Goal: Task Accomplishment & Management: Manage account settings

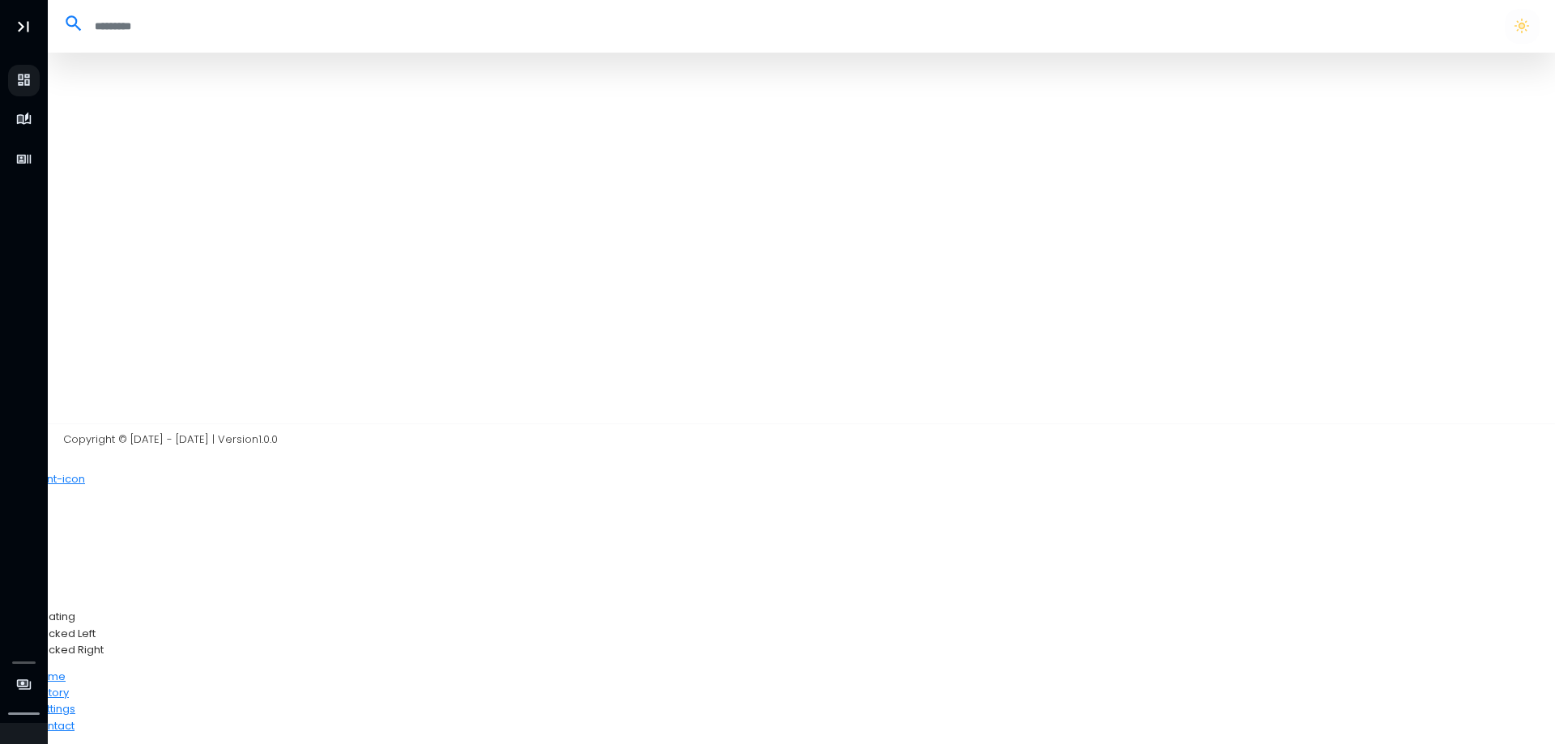
select select "**"
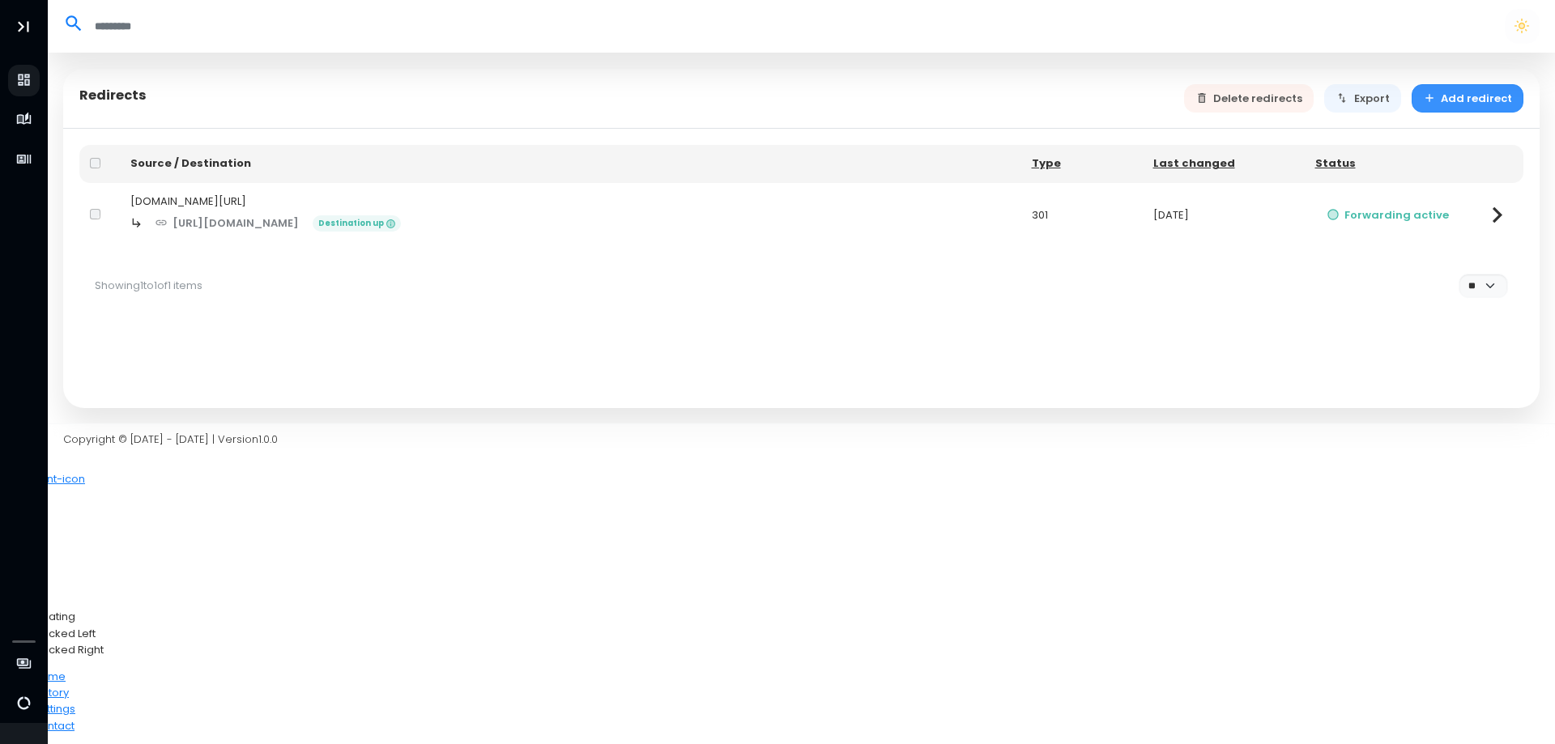
click at [1464, 99] on button "Add redirect" at bounding box center [1467, 98] width 113 height 28
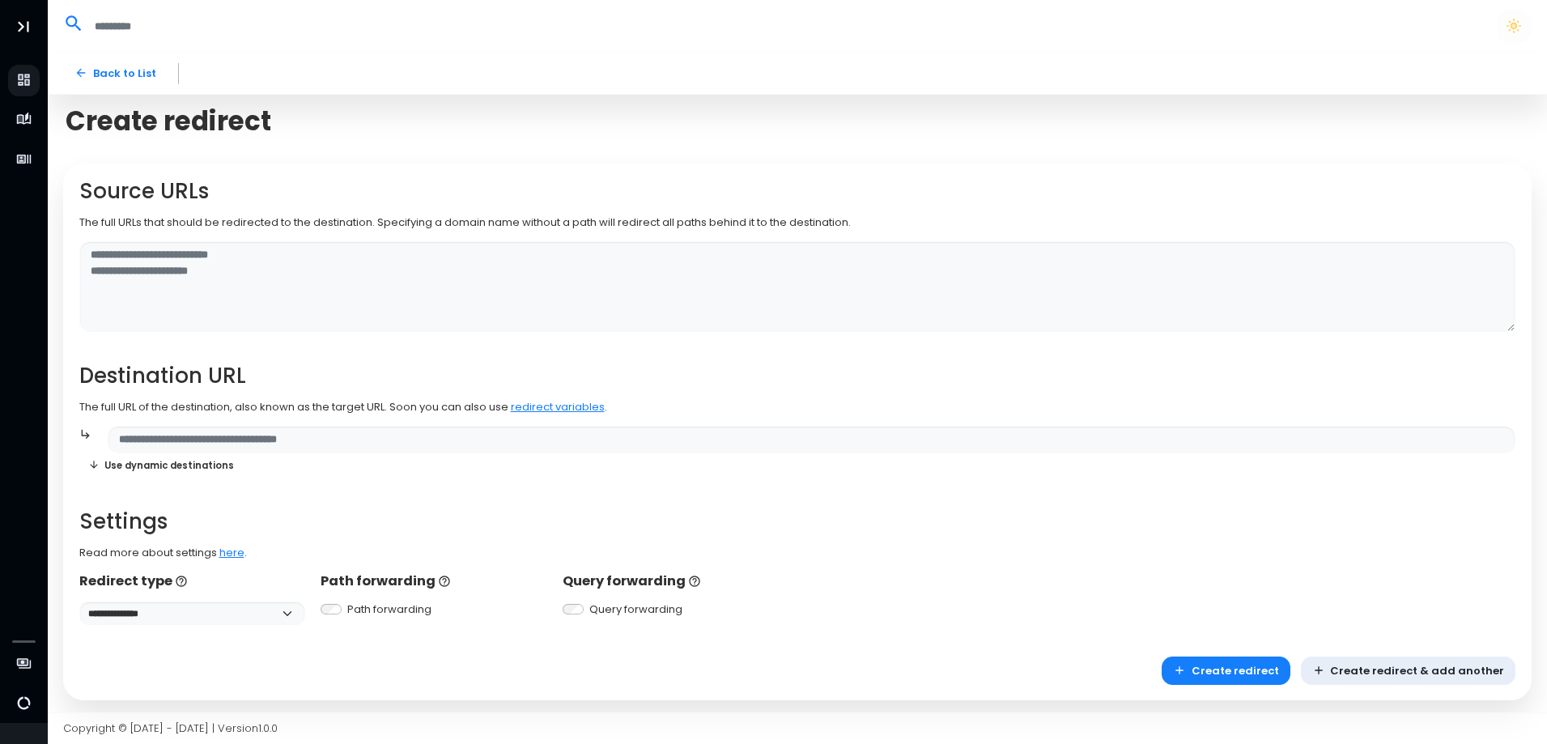
scroll to position [4, 0]
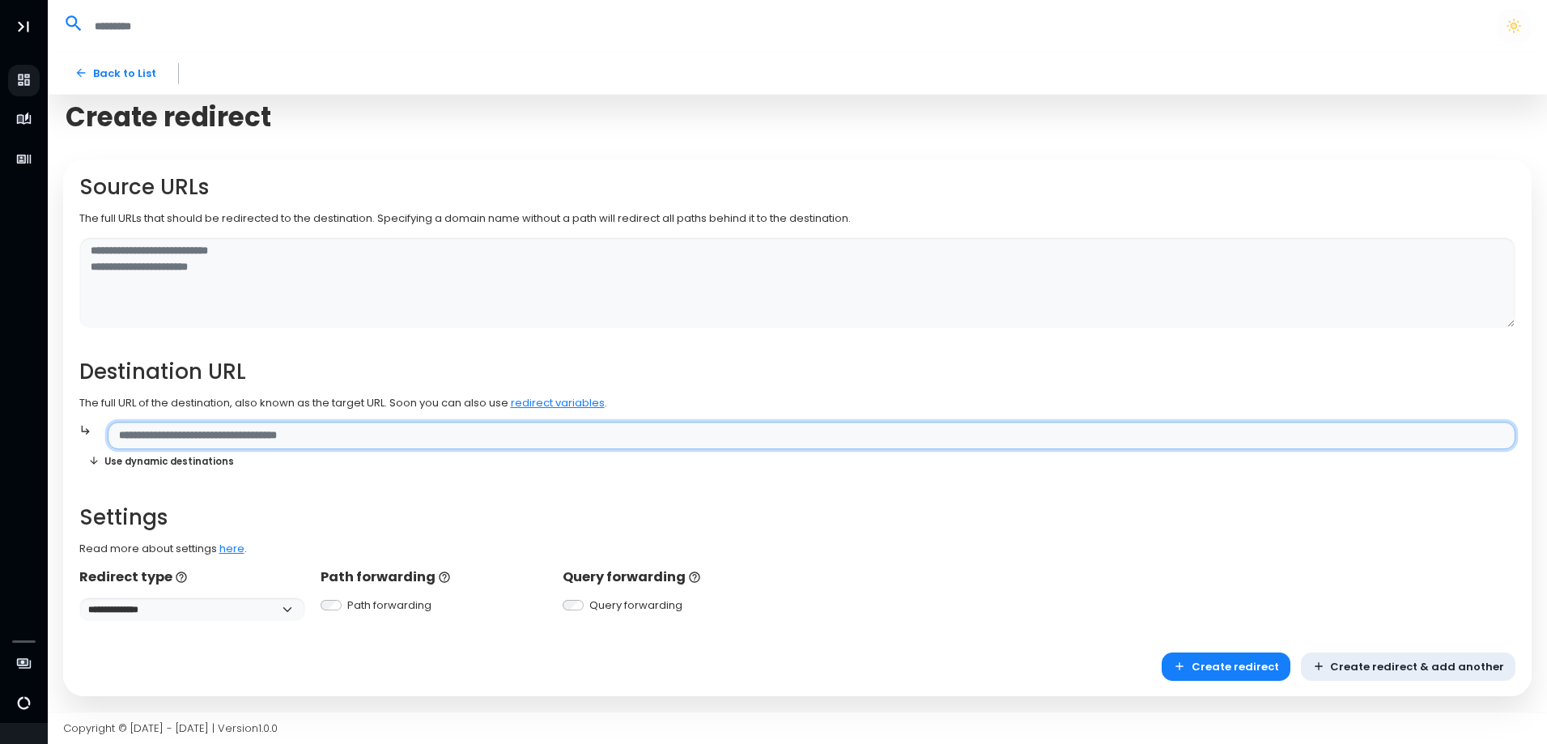
click at [223, 424] on input "text" at bounding box center [812, 436] width 1408 height 28
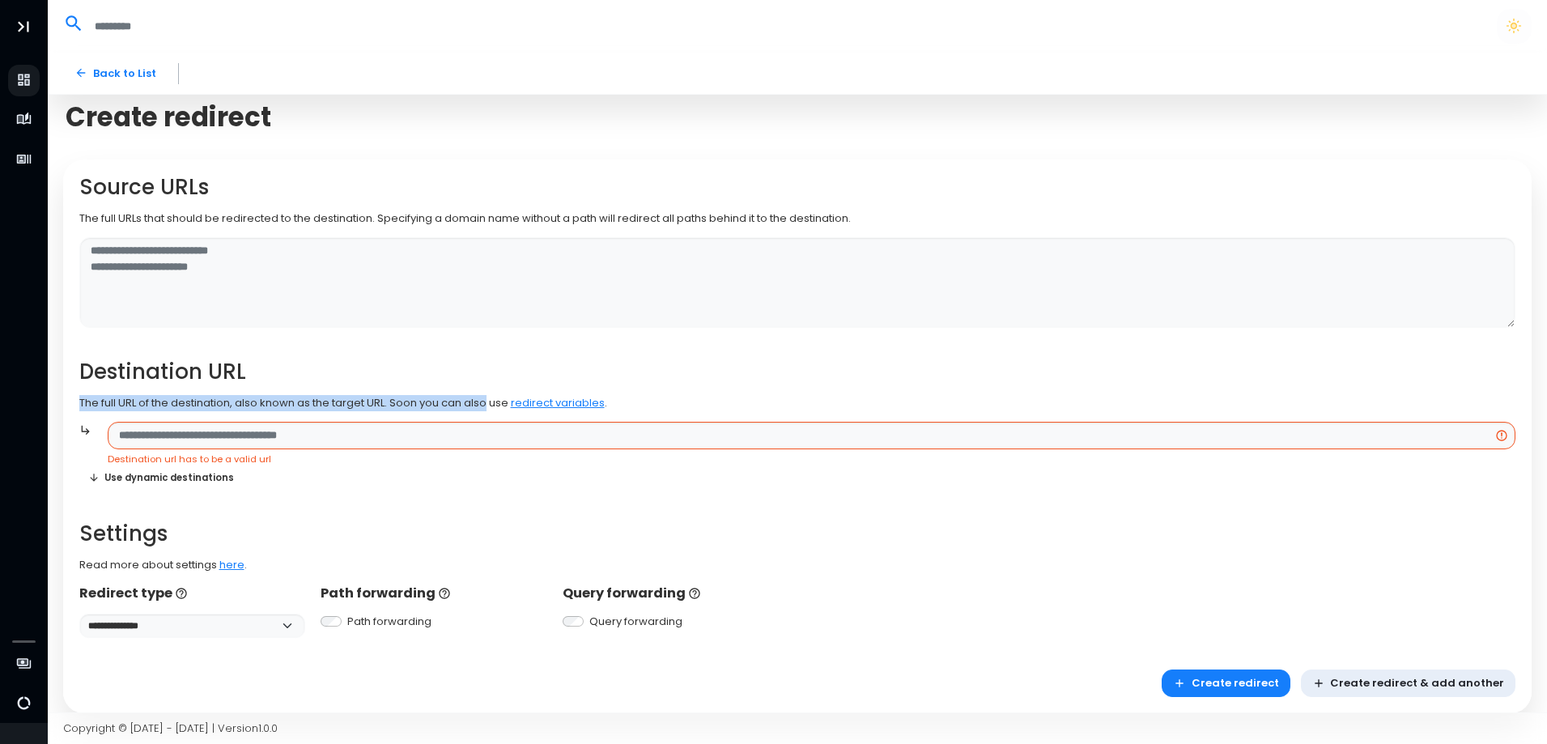
drag, startPoint x: 79, startPoint y: 402, endPoint x: 490, endPoint y: 394, distance: 411.4
click at [490, 394] on div "**********" at bounding box center [797, 406] width 1437 height 463
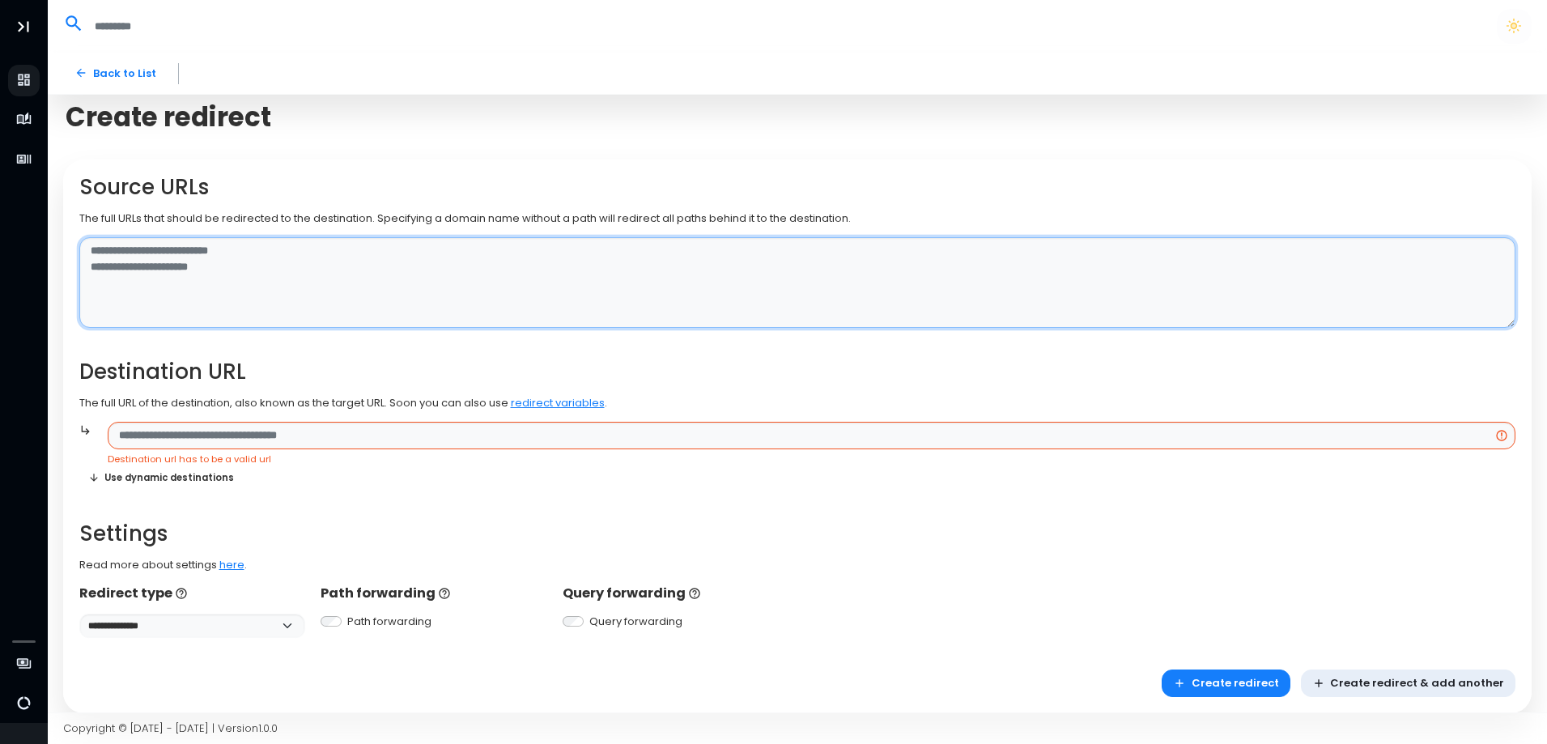
click at [171, 253] on textarea at bounding box center [797, 283] width 1437 height 92
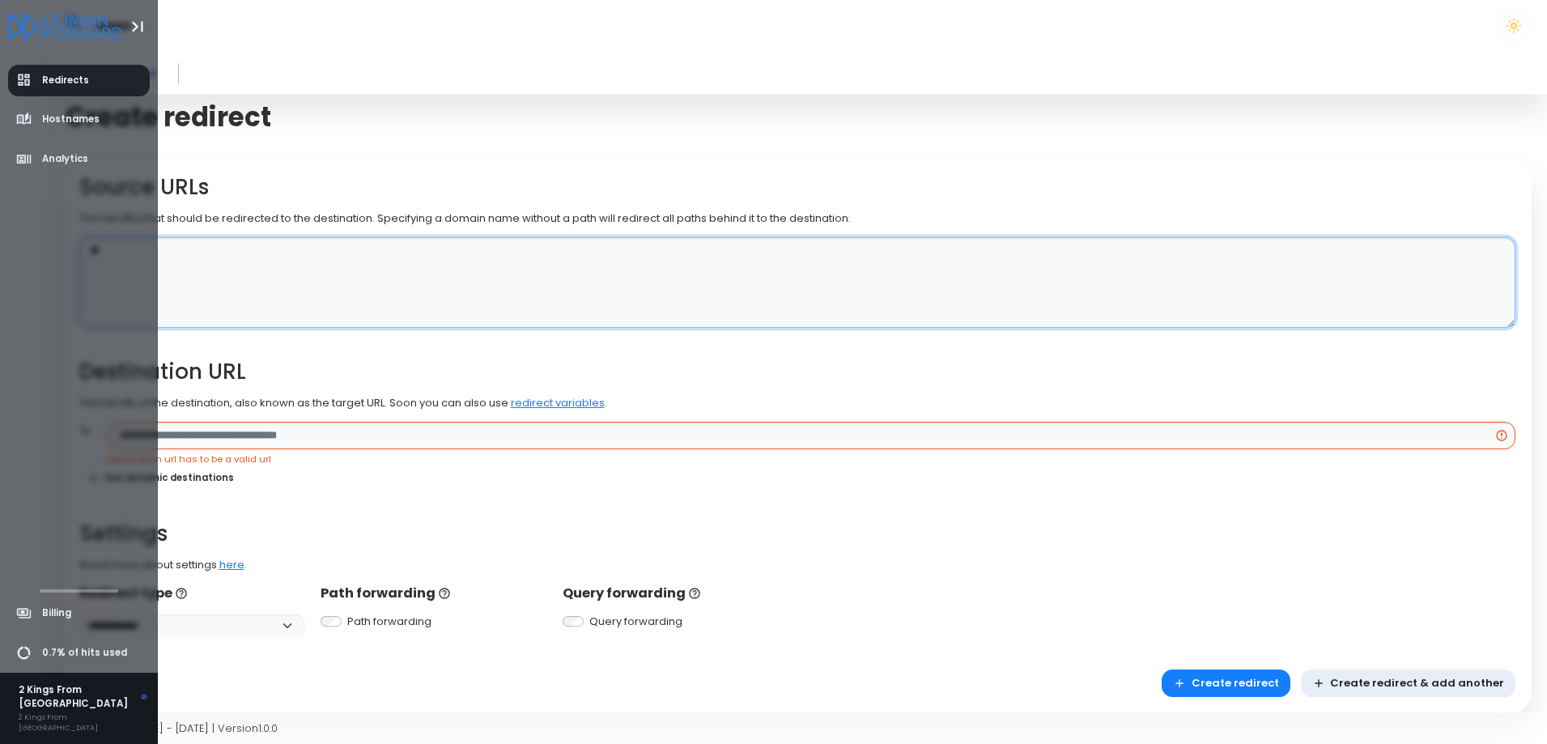
type textarea "**"
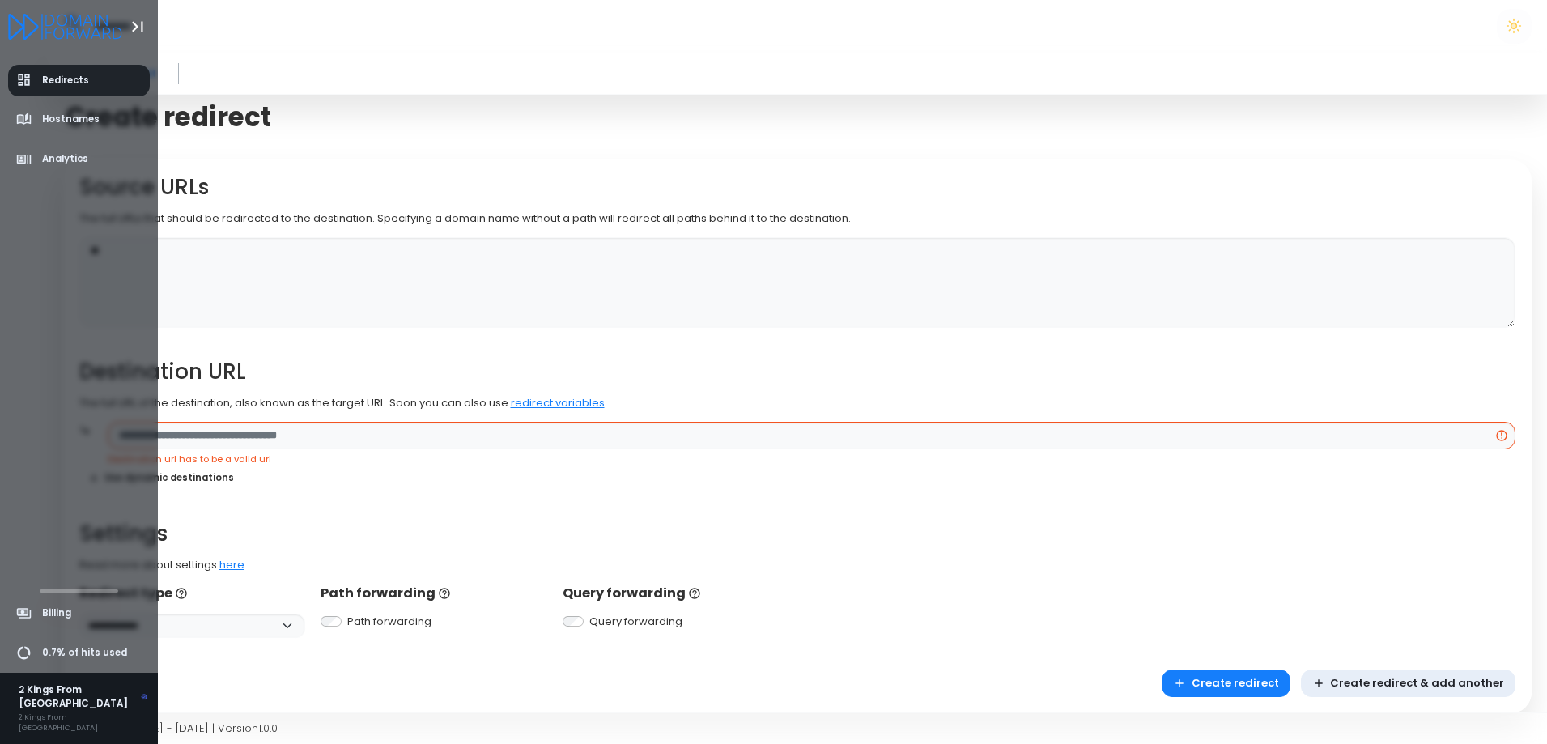
click at [62, 89] on link "Redirects" at bounding box center [79, 81] width 143 height 32
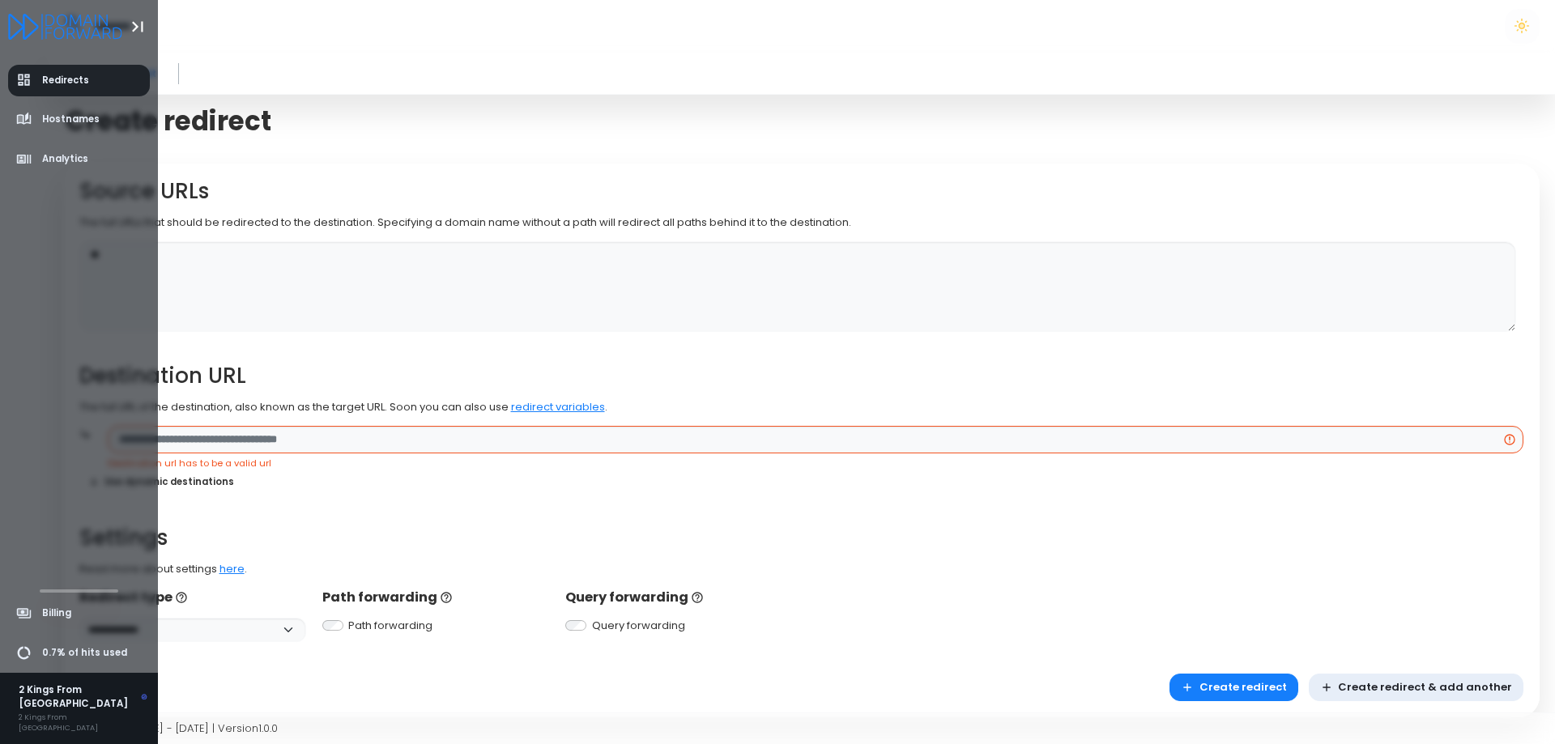
select select "**"
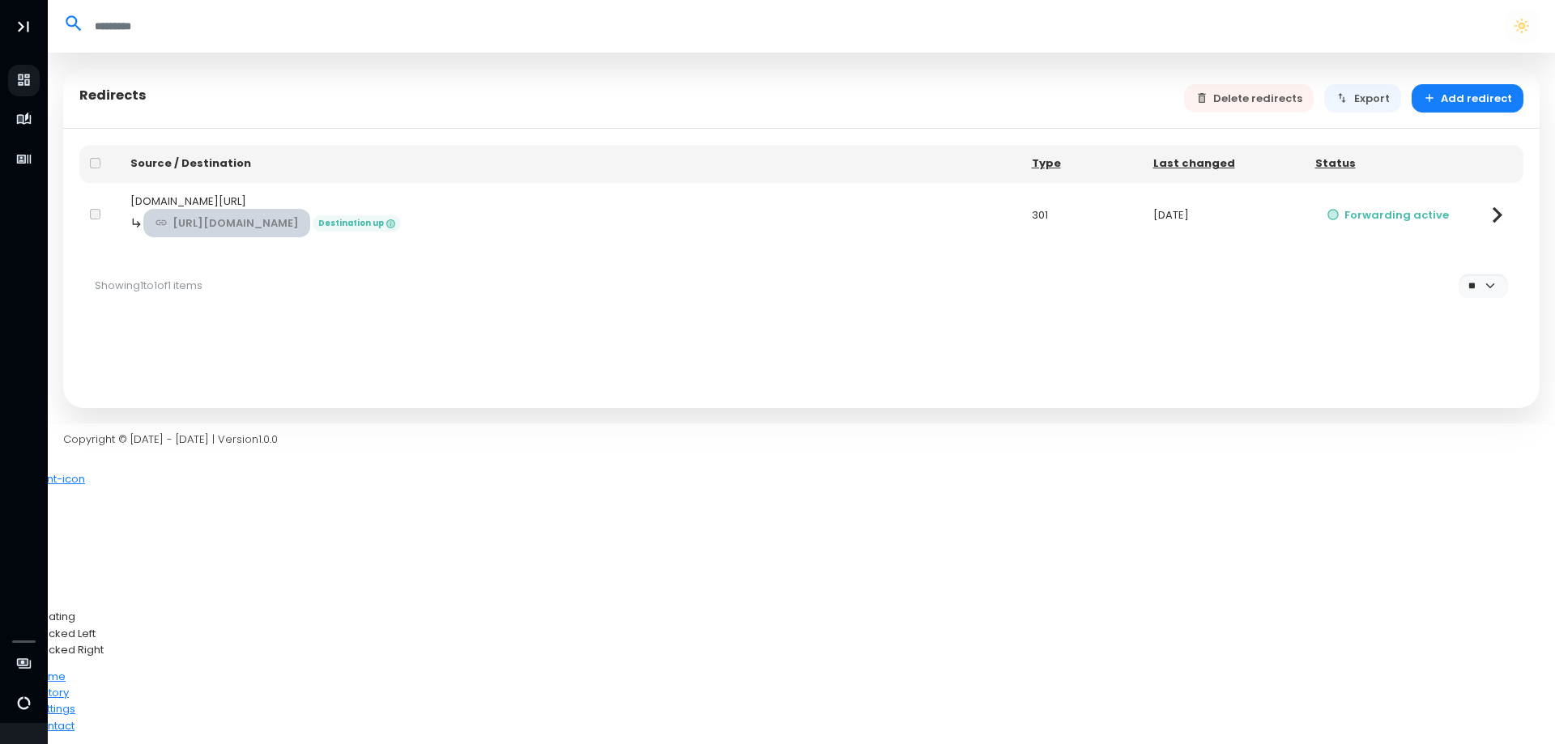
click at [311, 215] on link "https://www.2kingsfromqueens.com/" at bounding box center [227, 223] width 168 height 28
click at [561, 206] on div "2kingsfromqueens.com/" at bounding box center [570, 202] width 880 height 16
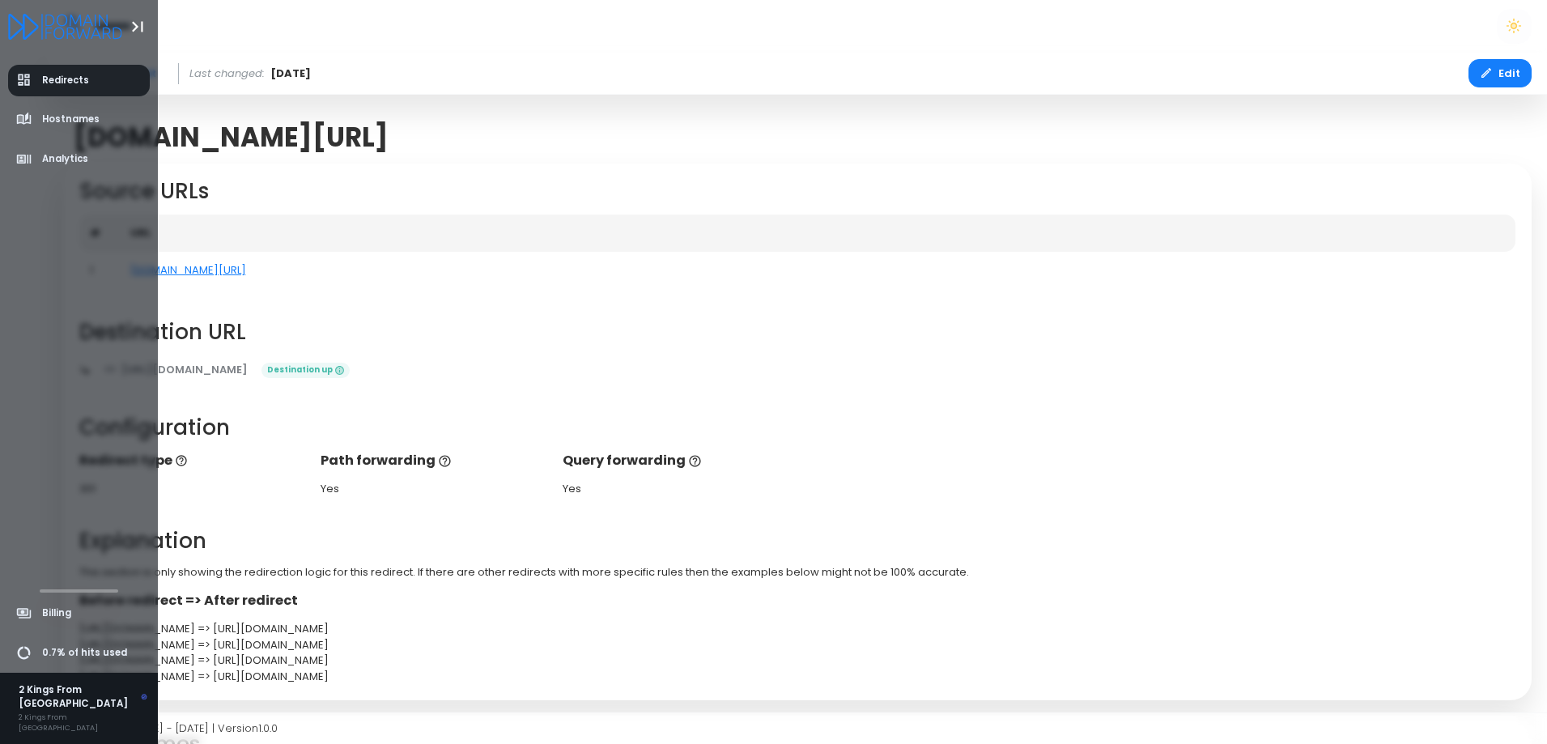
click at [78, 88] on link "Redirects" at bounding box center [79, 81] width 143 height 32
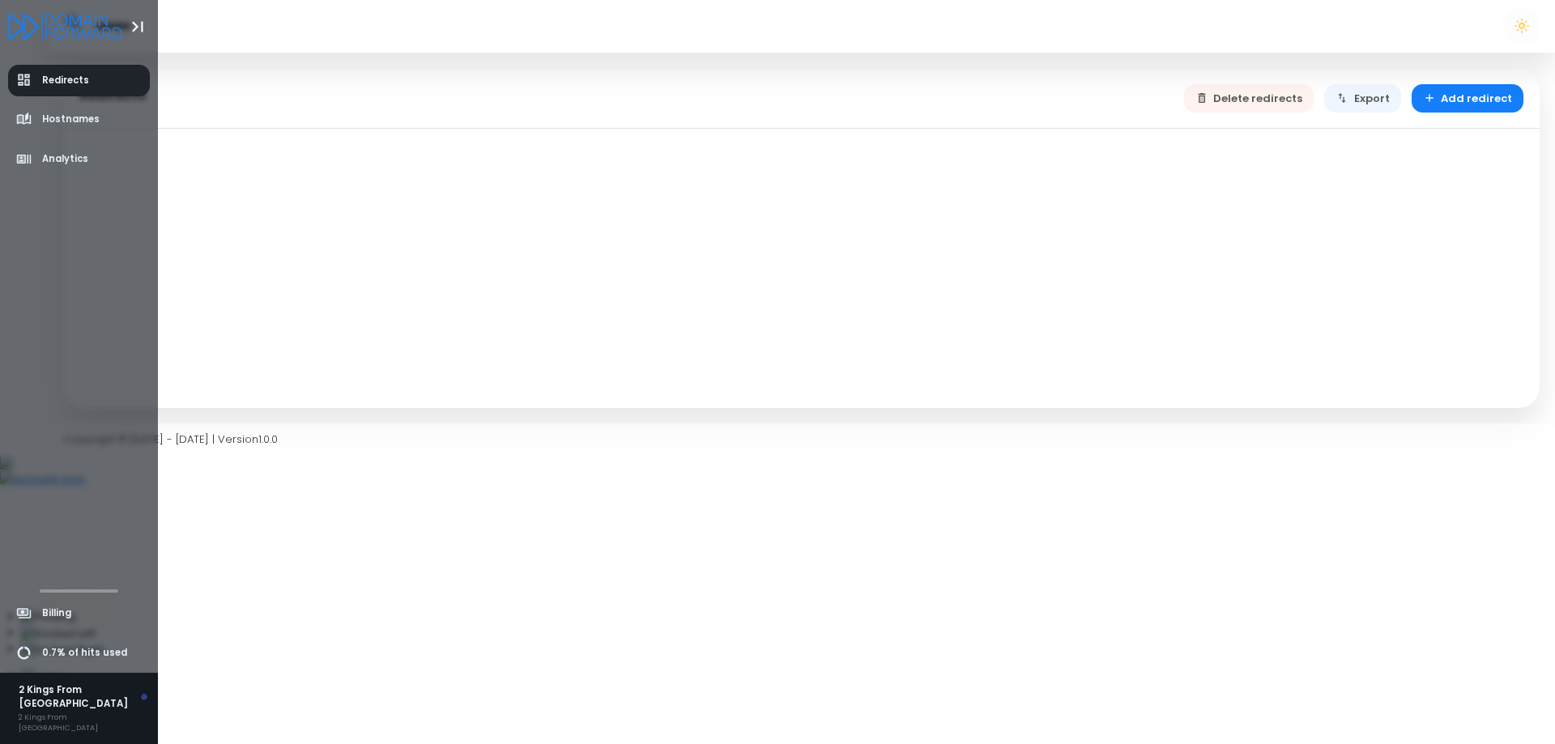
select select "**"
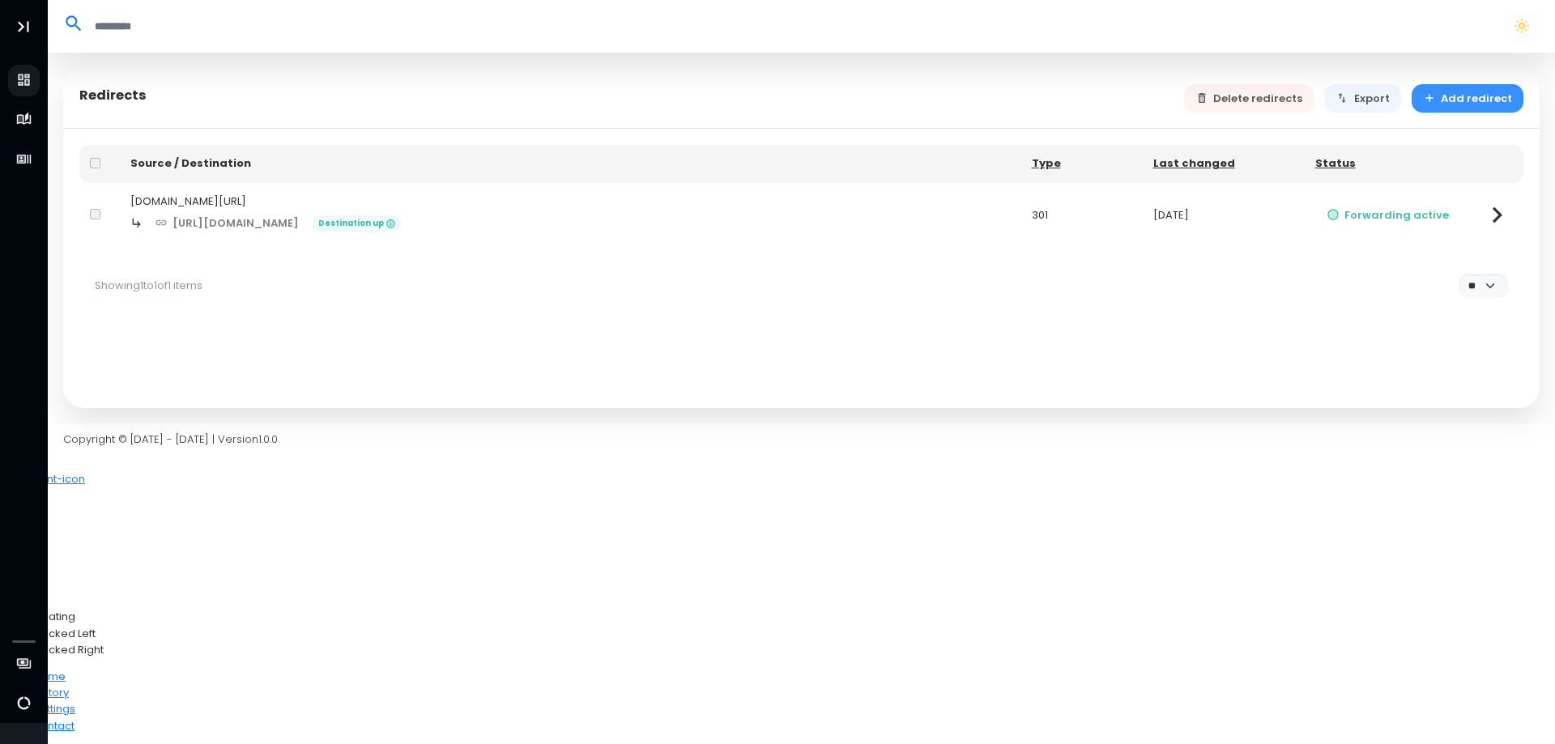
click at [1476, 89] on button "Add redirect" at bounding box center [1467, 98] width 113 height 28
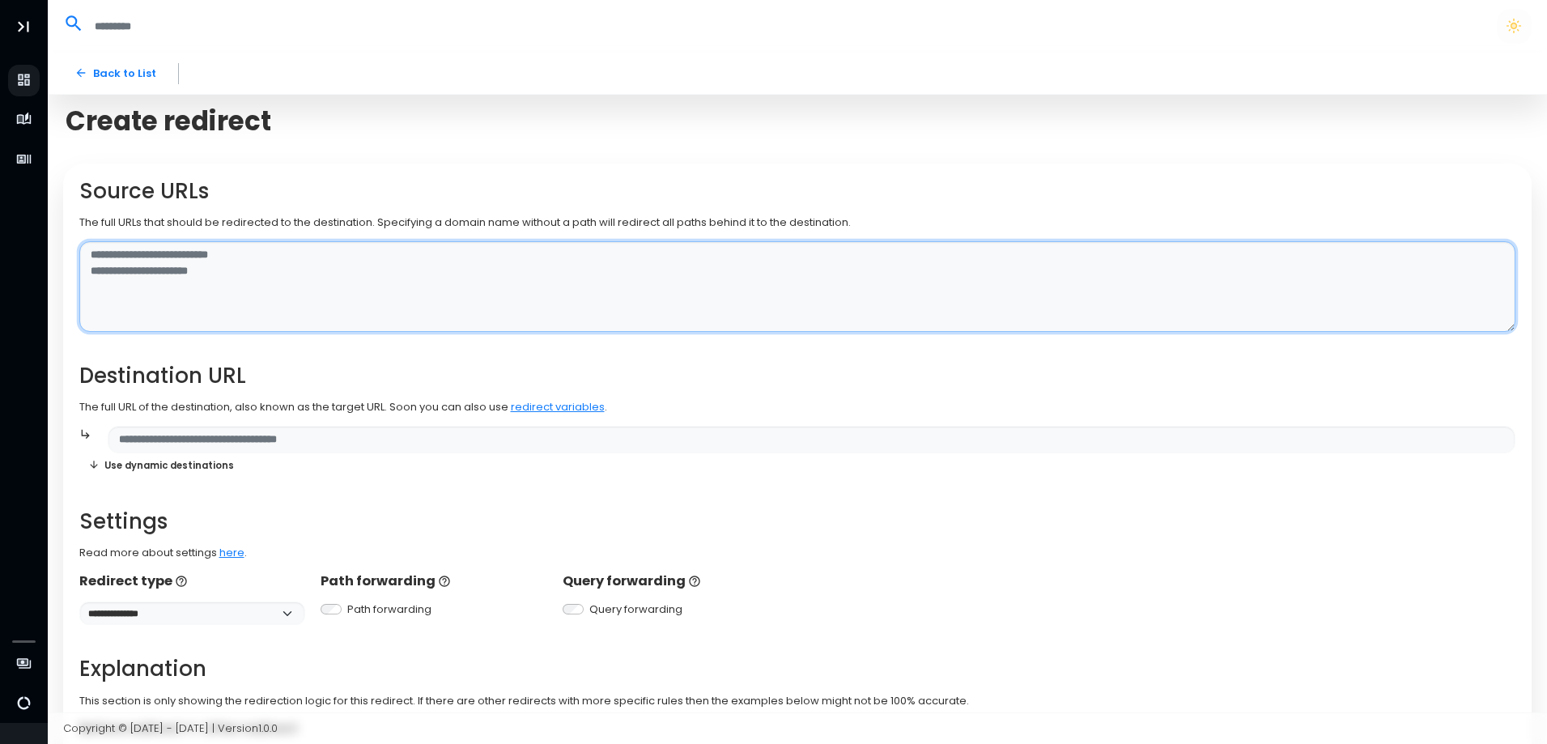
click at [279, 280] on textarea at bounding box center [797, 287] width 1437 height 92
type textarea "**********"
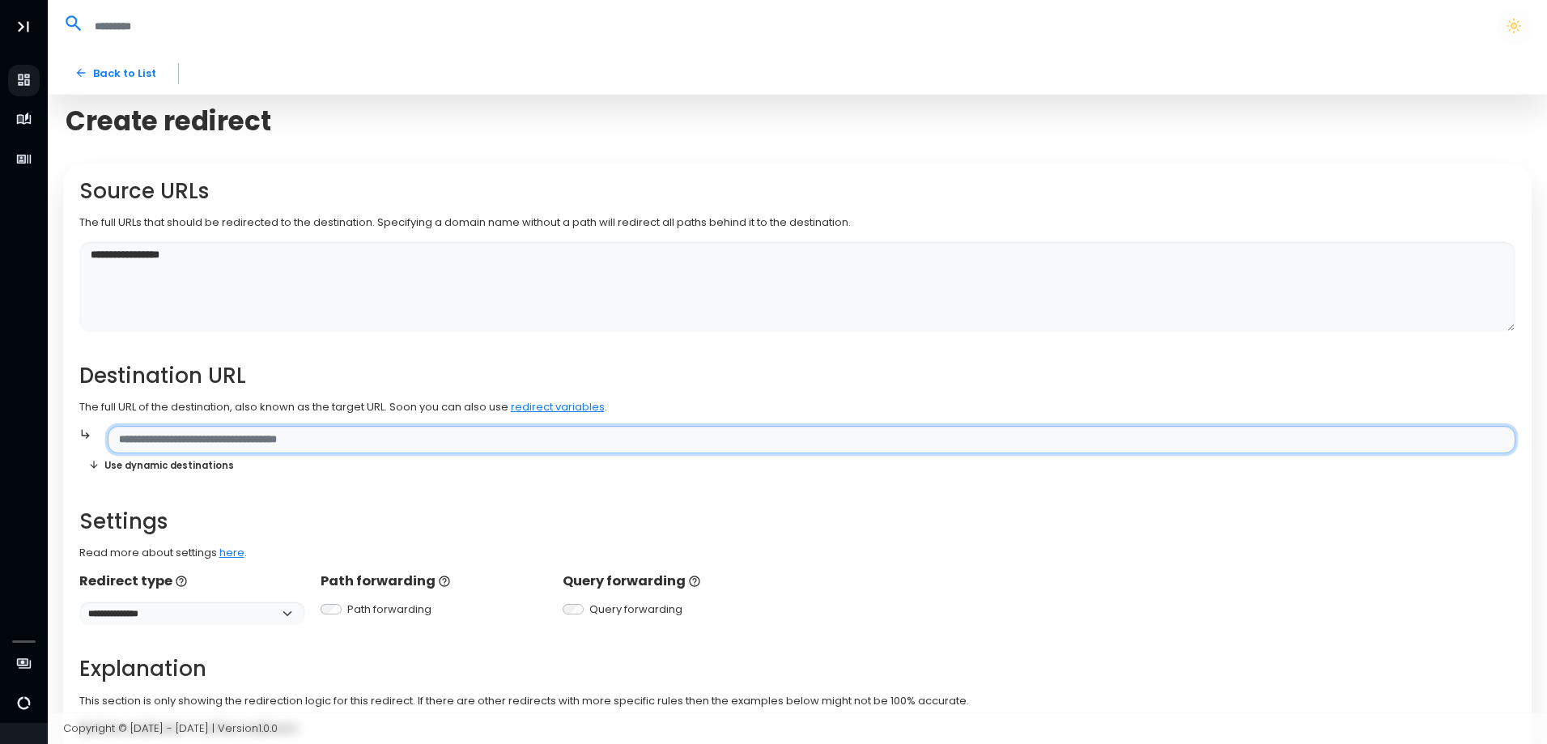
click at [263, 448] on input "text" at bounding box center [812, 440] width 1408 height 28
paste input "**********"
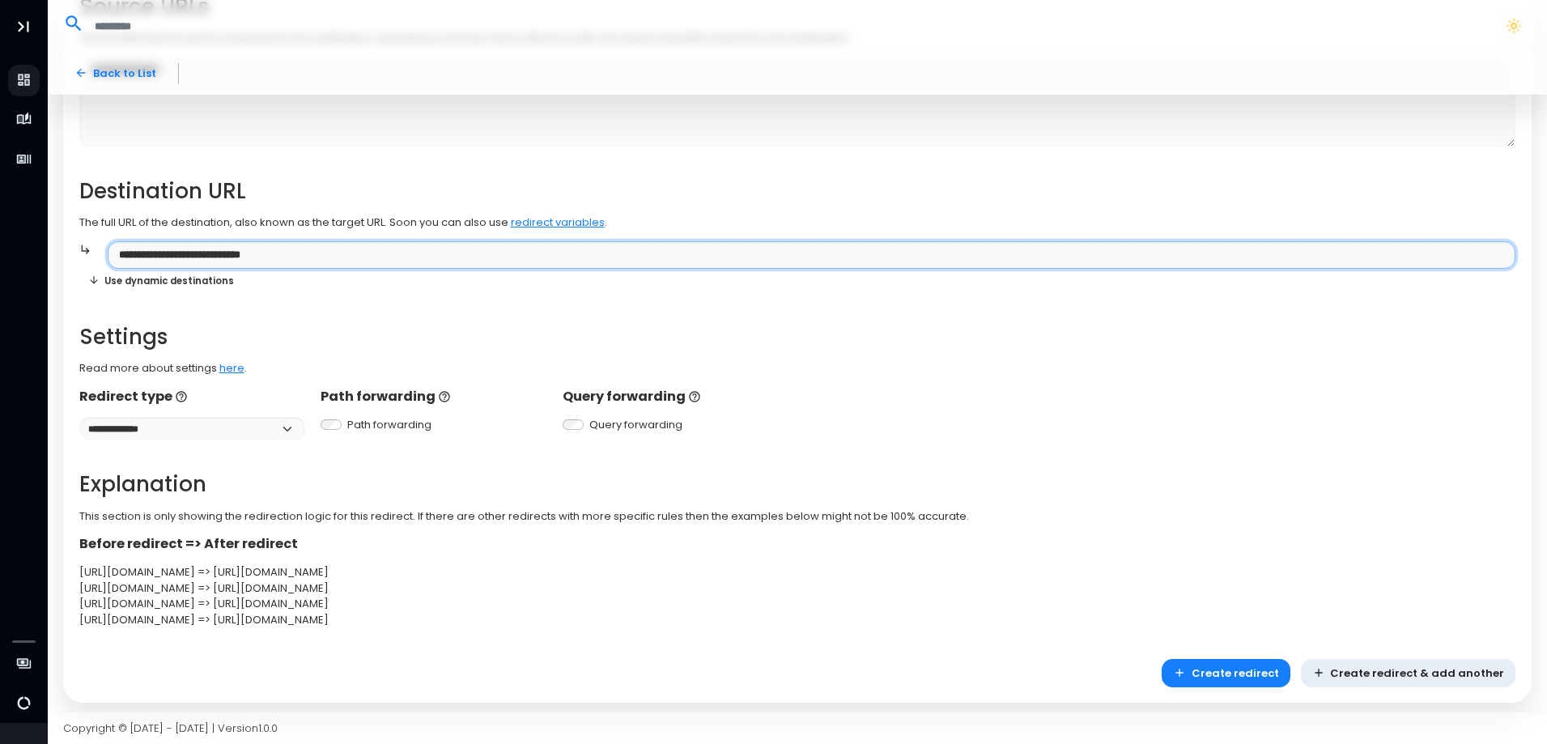
scroll to position [191, 0]
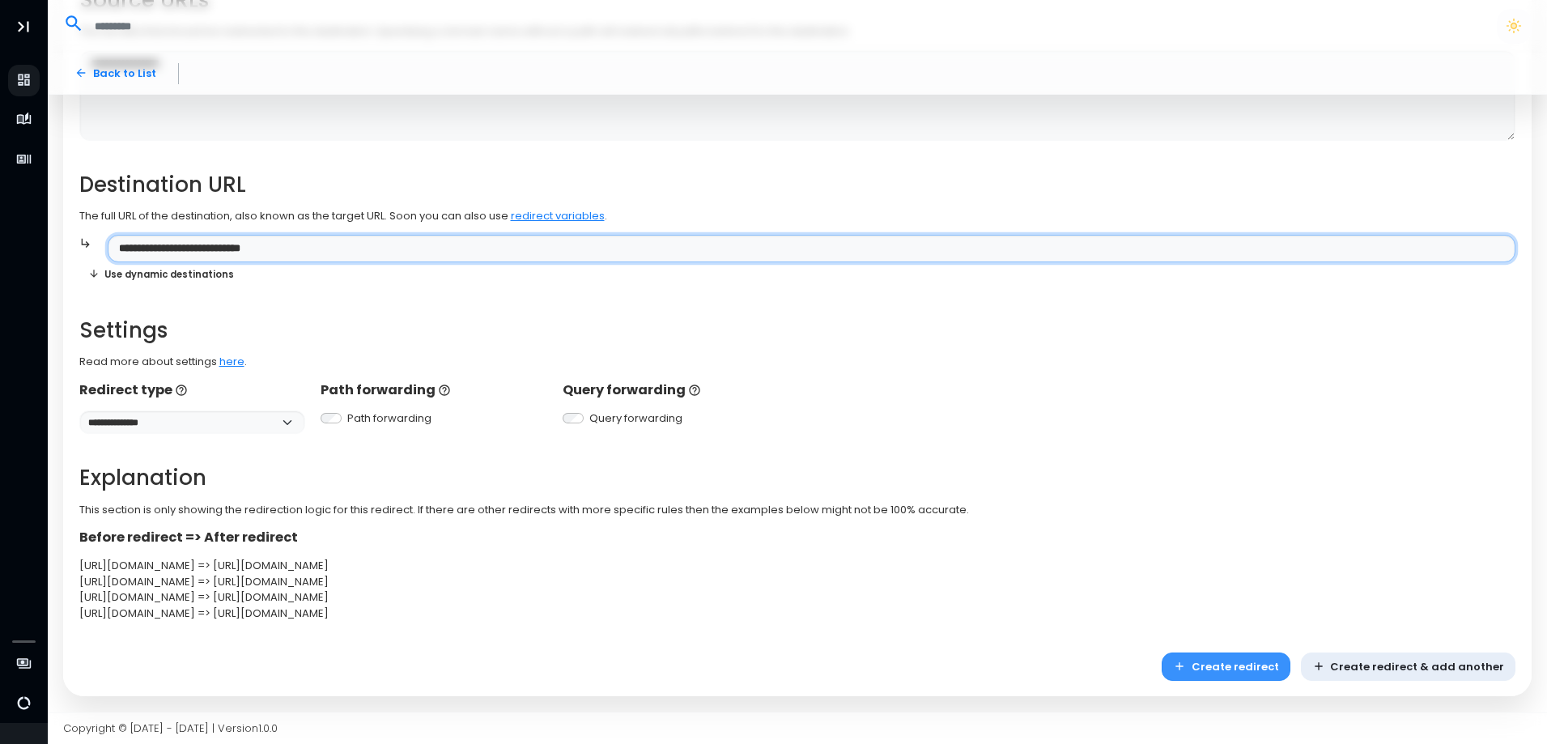
type input "**********"
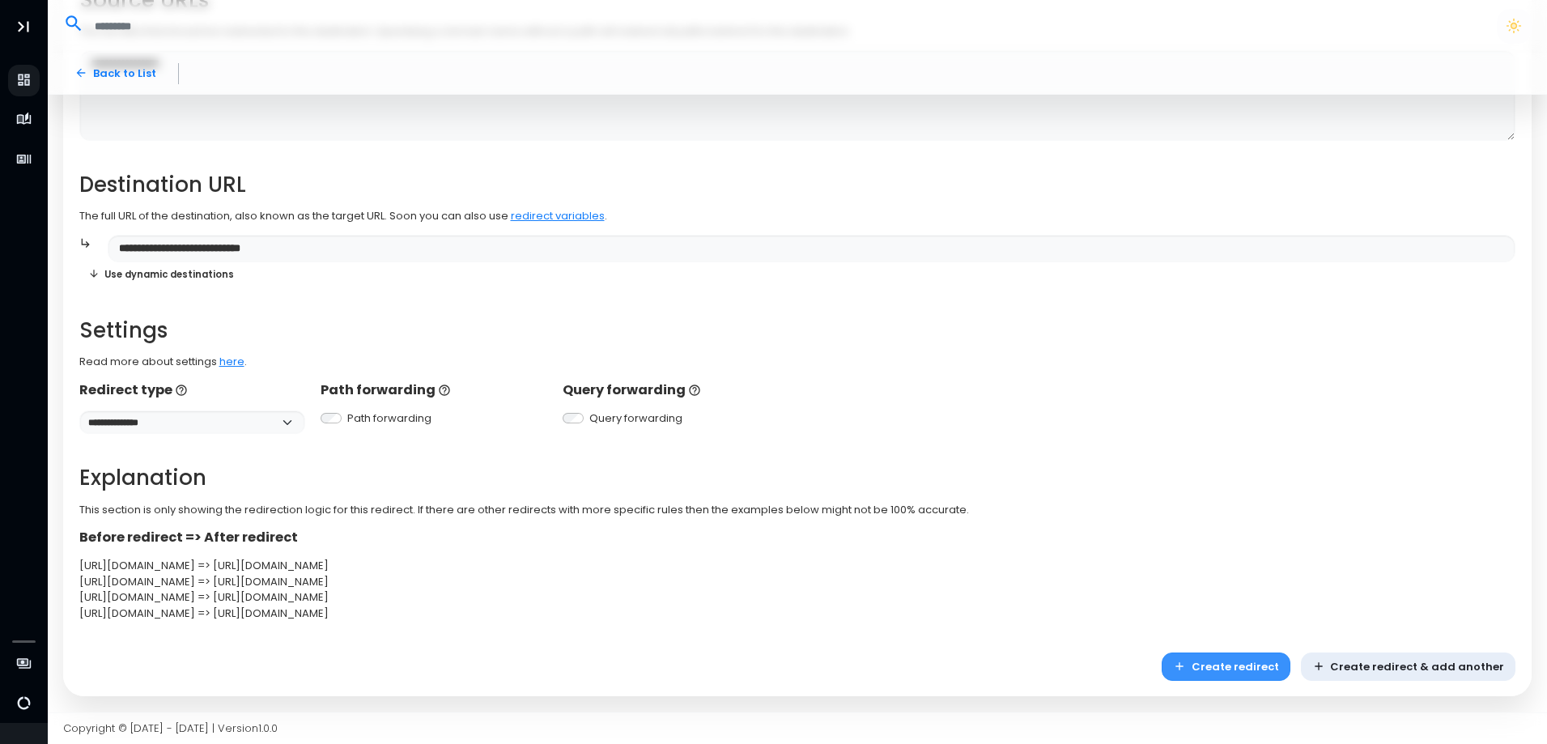
click at [1263, 666] on button "Create redirect" at bounding box center [1226, 667] width 129 height 28
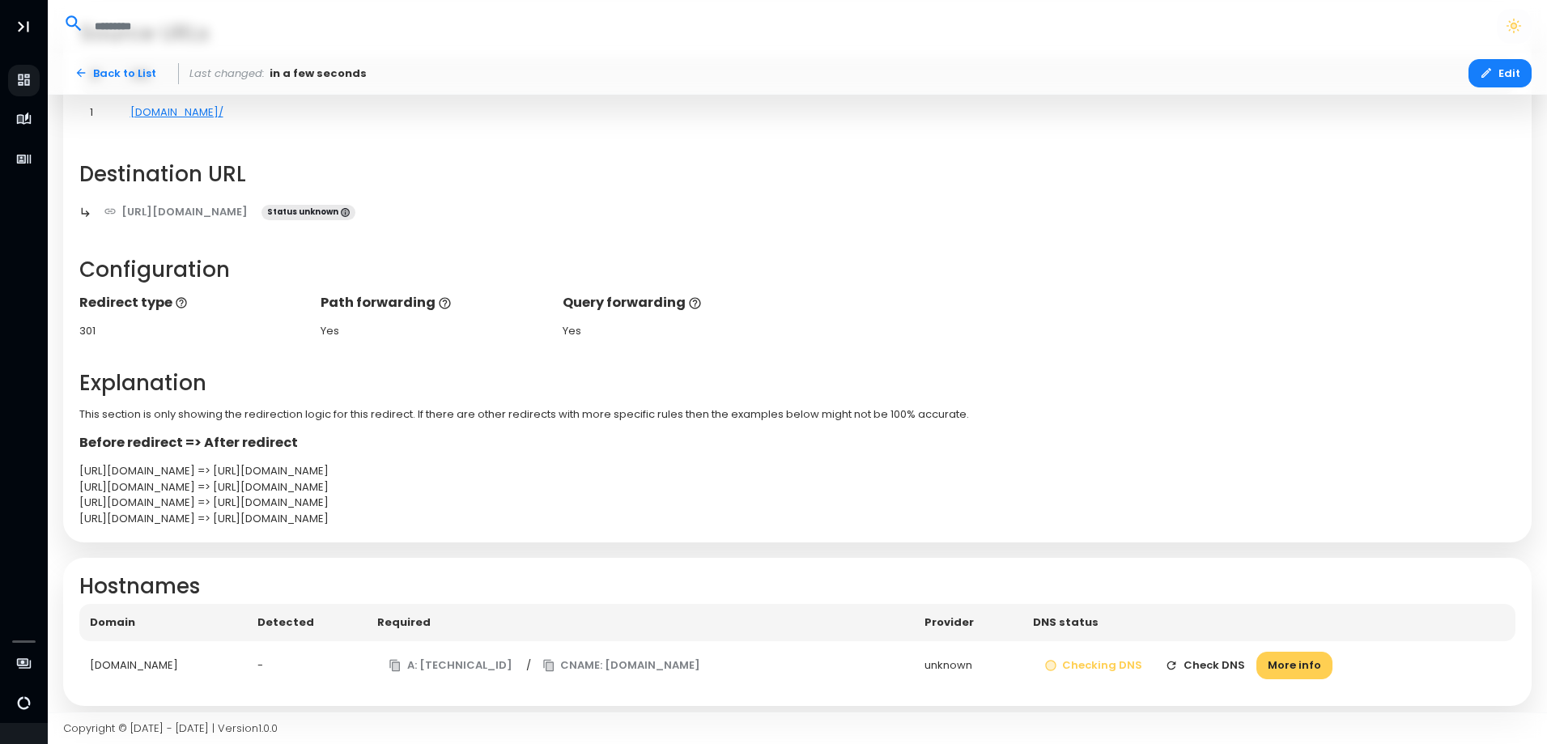
scroll to position [167, 0]
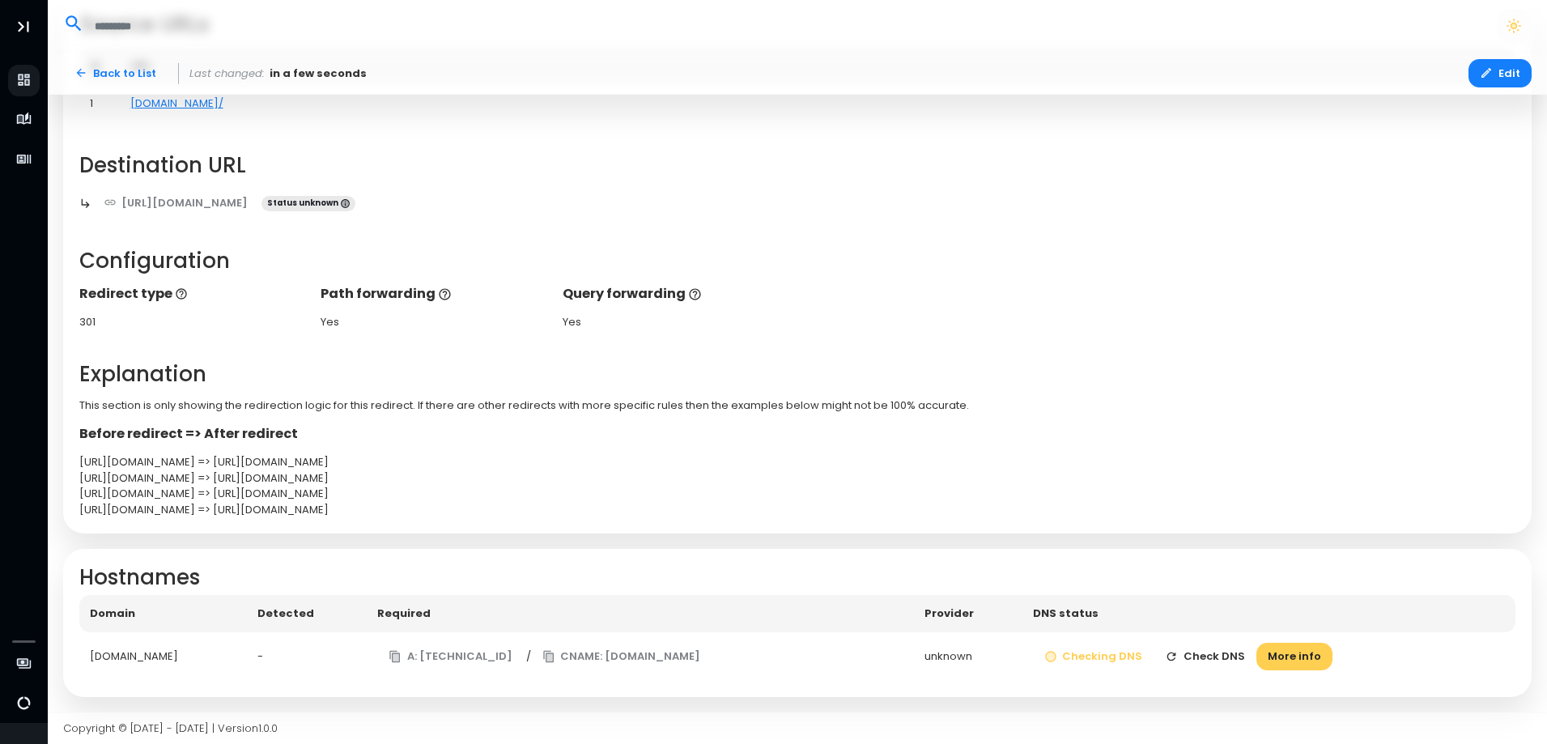
click at [1239, 657] on button "Check DNS" at bounding box center [1205, 657] width 103 height 28
click at [963, 661] on div "Bluehost DNS" at bounding box center [979, 657] width 111 height 16
click at [1356, 660] on button "More info" at bounding box center [1317, 657] width 76 height 28
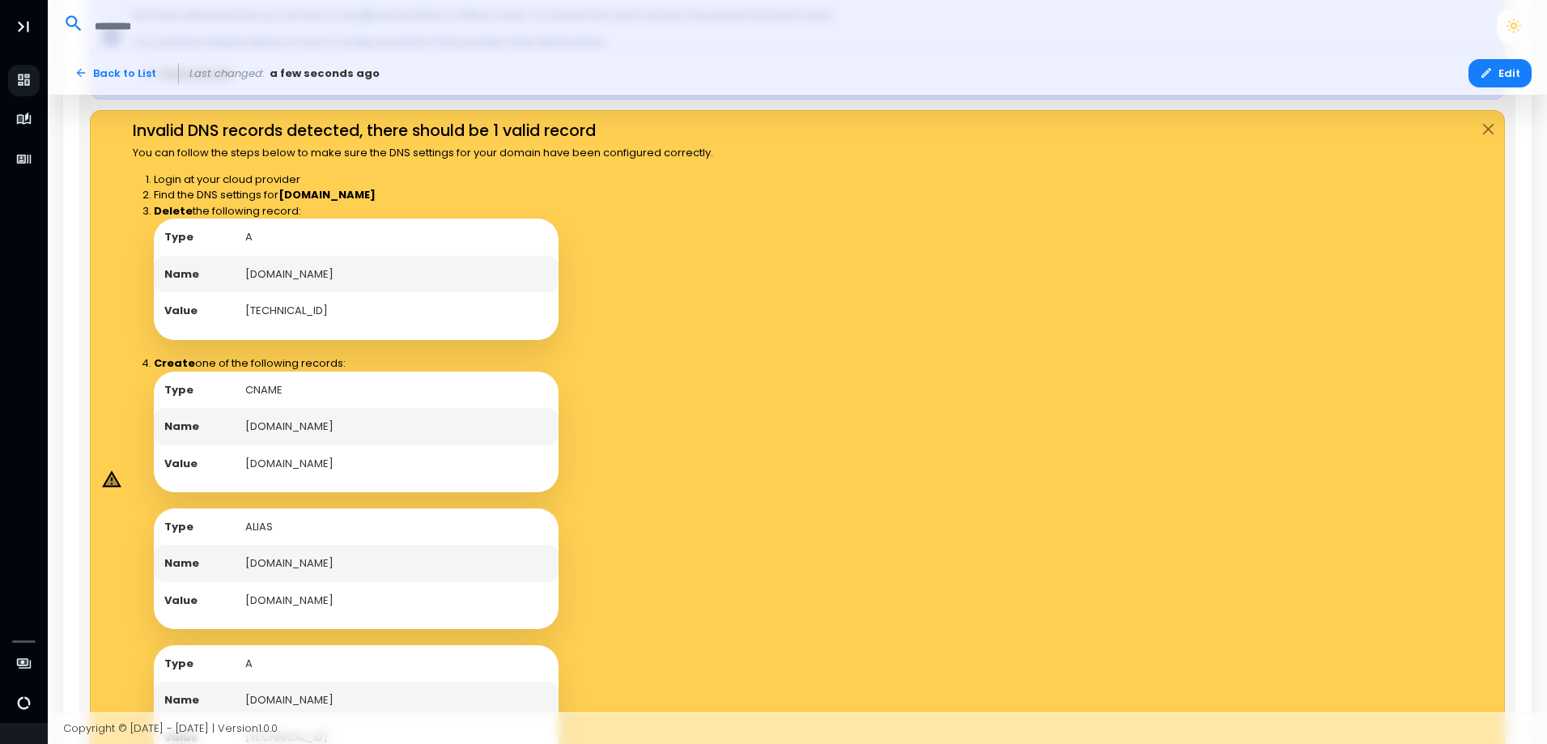
scroll to position [911, 0]
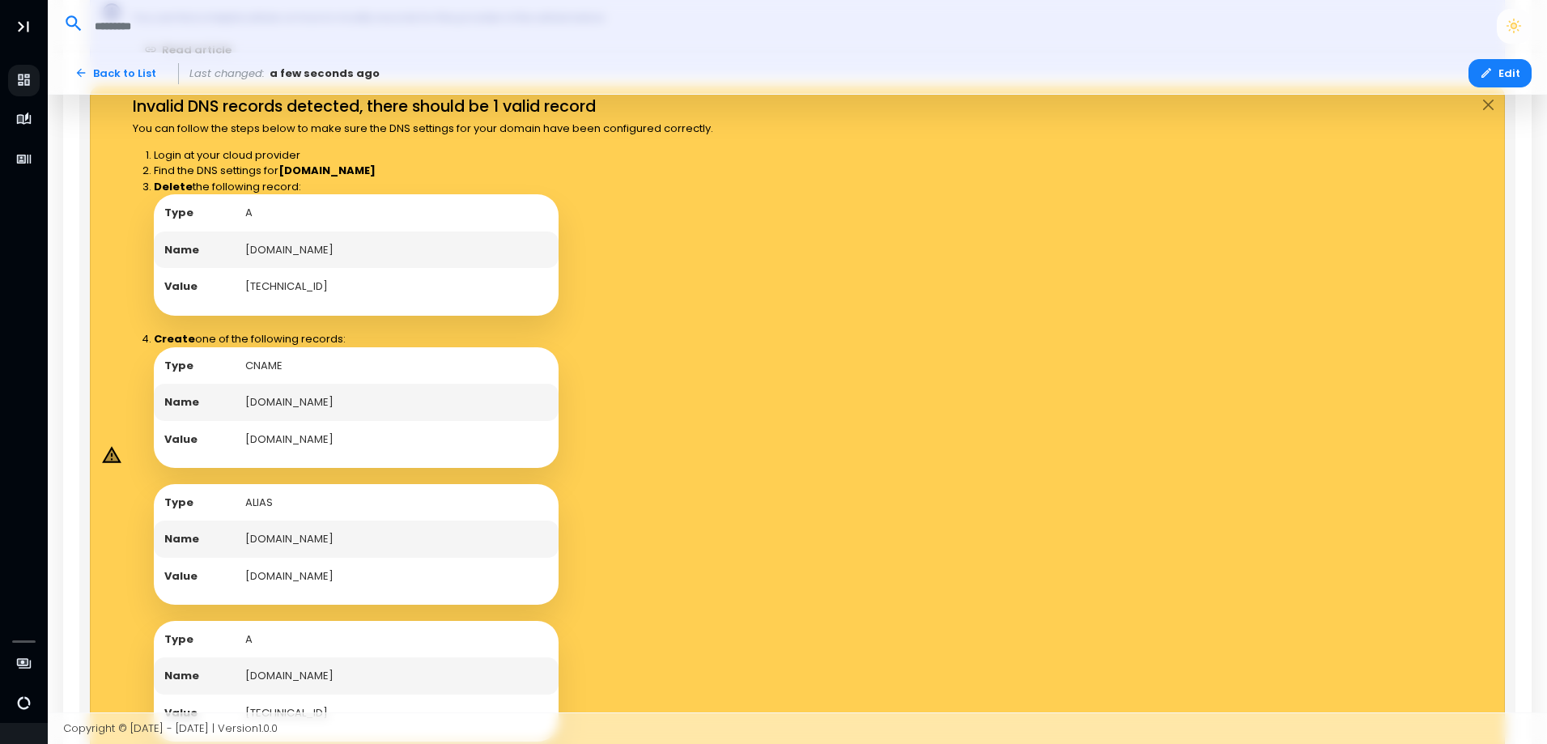
drag, startPoint x: 206, startPoint y: 218, endPoint x: 324, endPoint y: 231, distance: 118.1
click at [324, 231] on tbody "Type A Name godlygadgets.shop Value 50.87.198.46" at bounding box center [356, 249] width 405 height 111
click at [324, 232] on td "godlygadgets.shop" at bounding box center [397, 250] width 324 height 37
drag, startPoint x: 165, startPoint y: 171, endPoint x: 377, endPoint y: 172, distance: 212.2
click at [377, 172] on li "Find the DNS settings for godlygadgets.shop" at bounding box center [434, 171] width 560 height 16
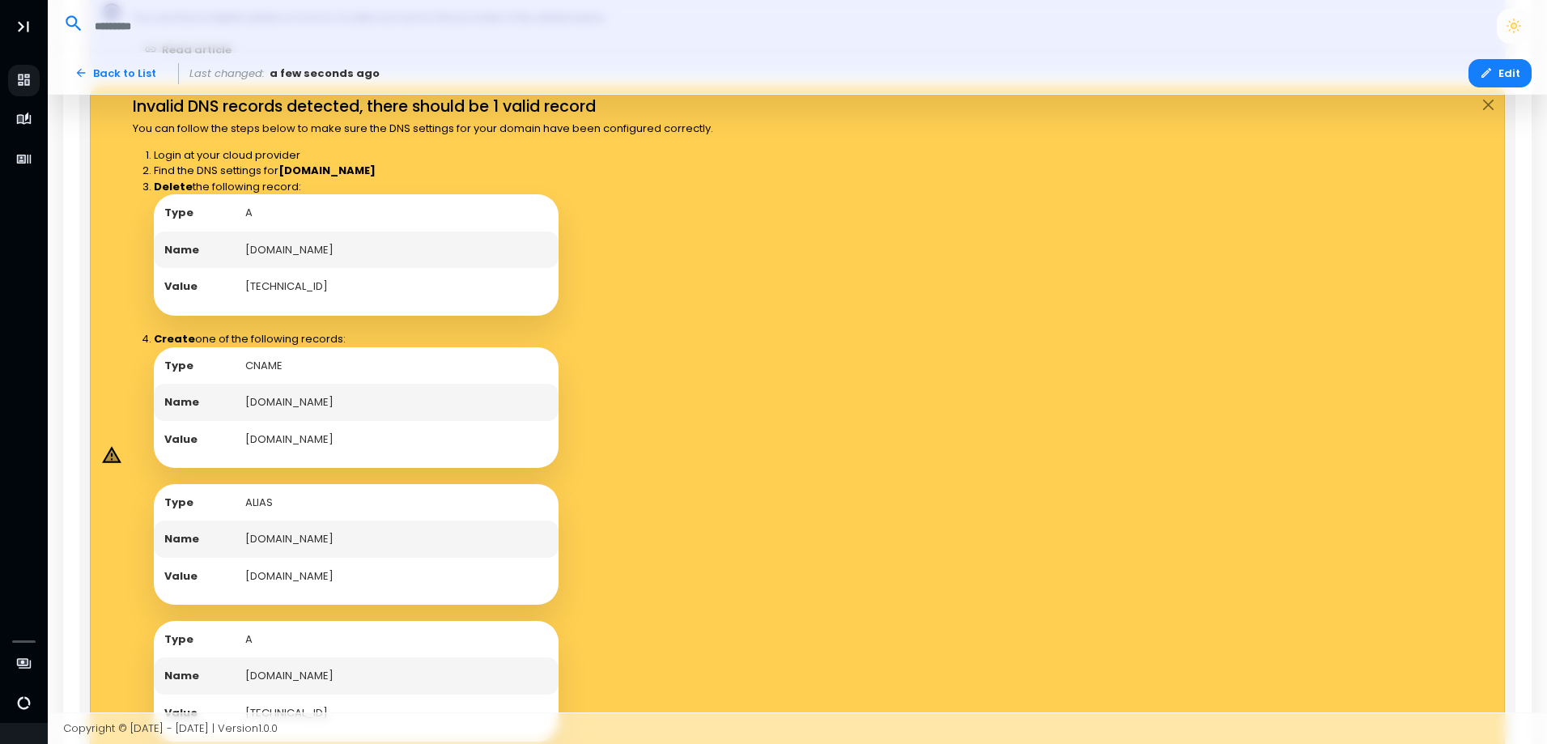
click at [376, 172] on strong "godlygadgets.shop" at bounding box center [327, 170] width 97 height 15
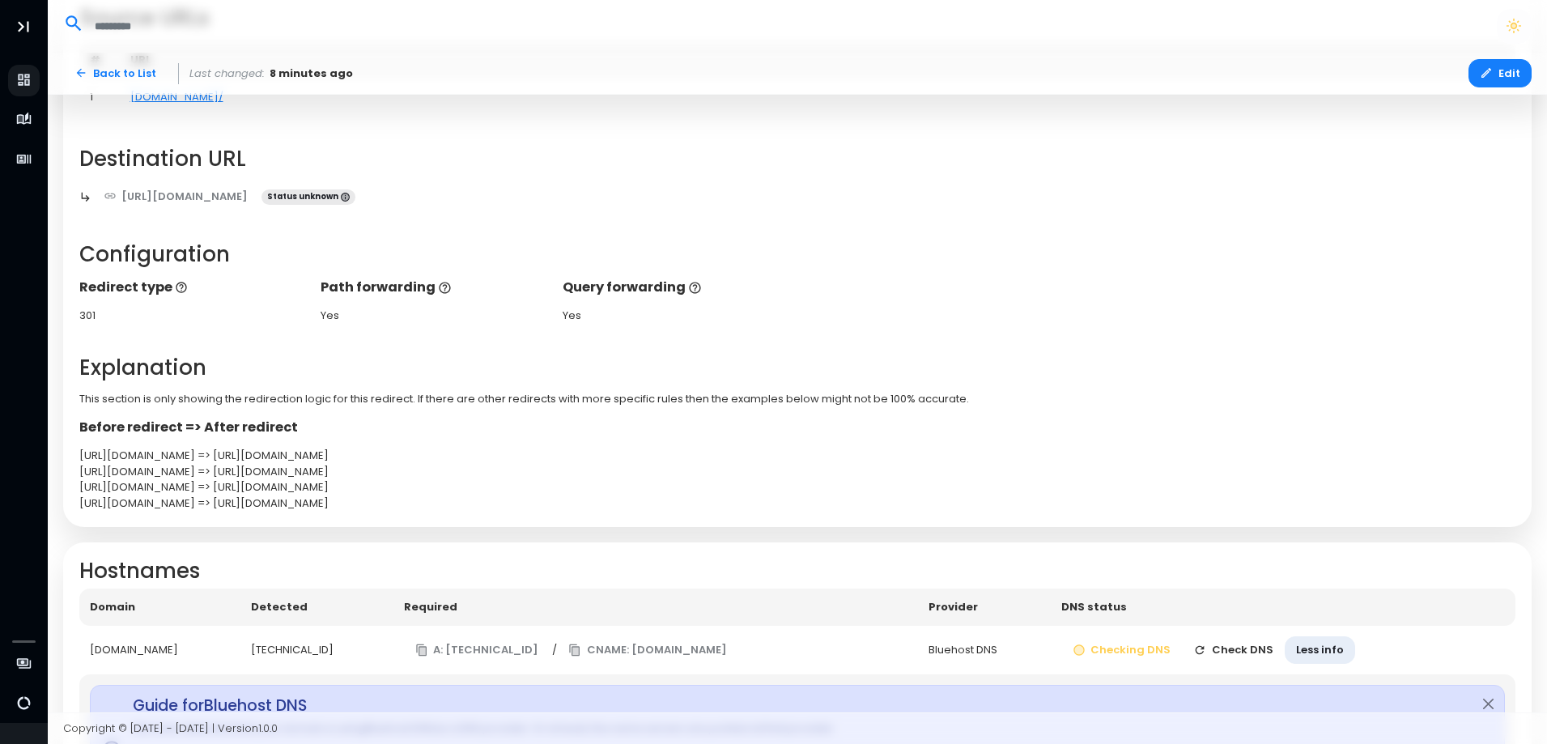
scroll to position [0, 0]
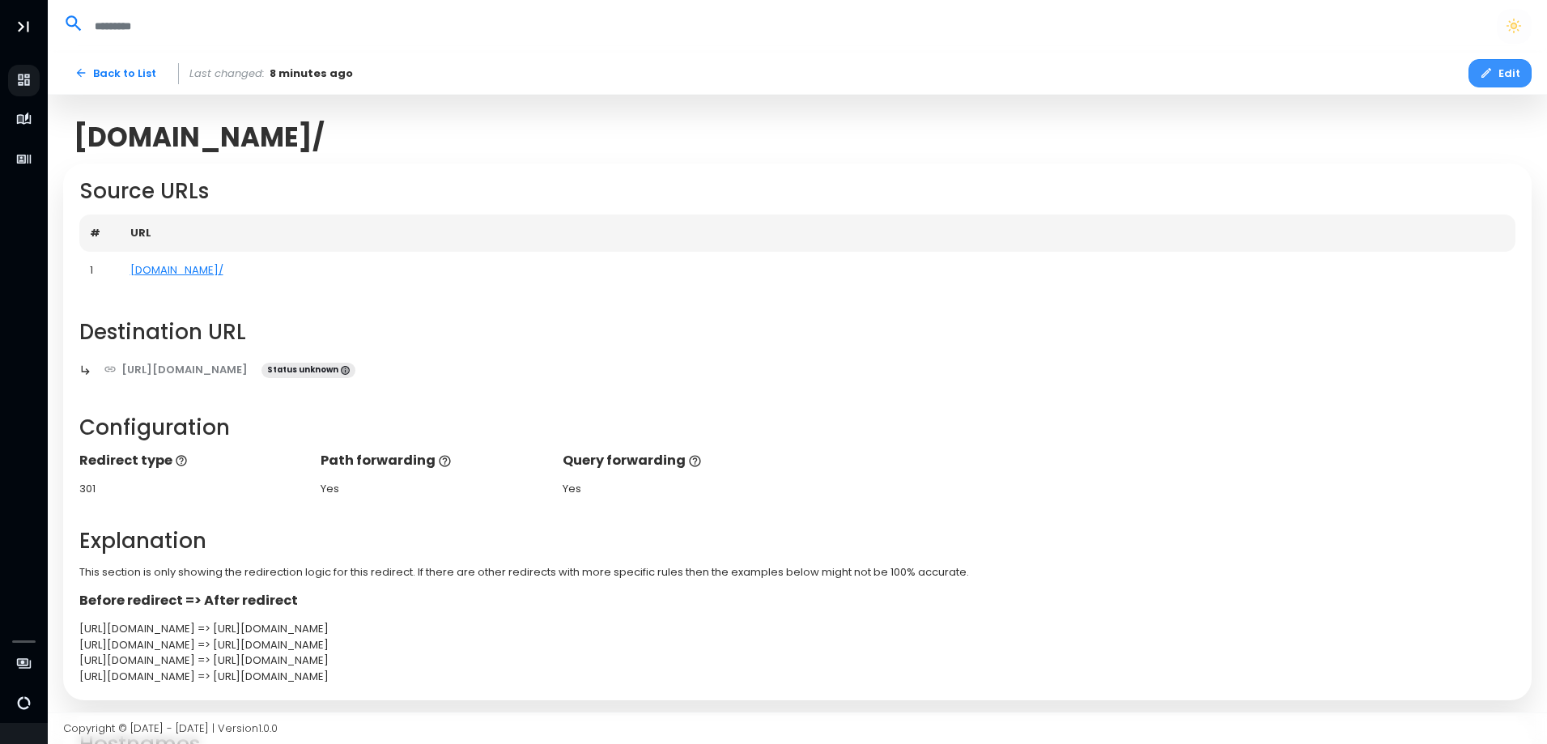
click at [1493, 72] on icon "button" at bounding box center [1486, 72] width 13 height 13
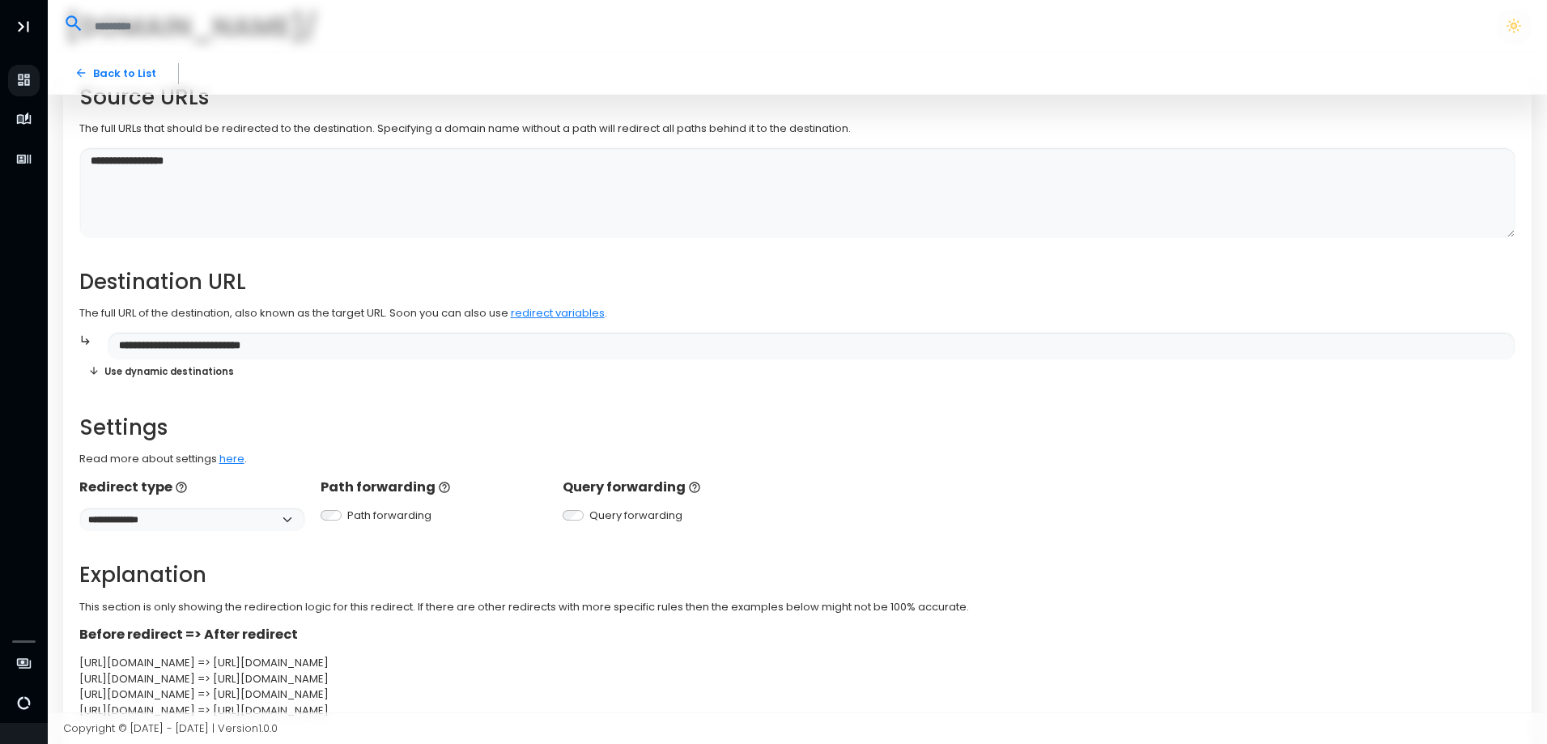
scroll to position [191, 0]
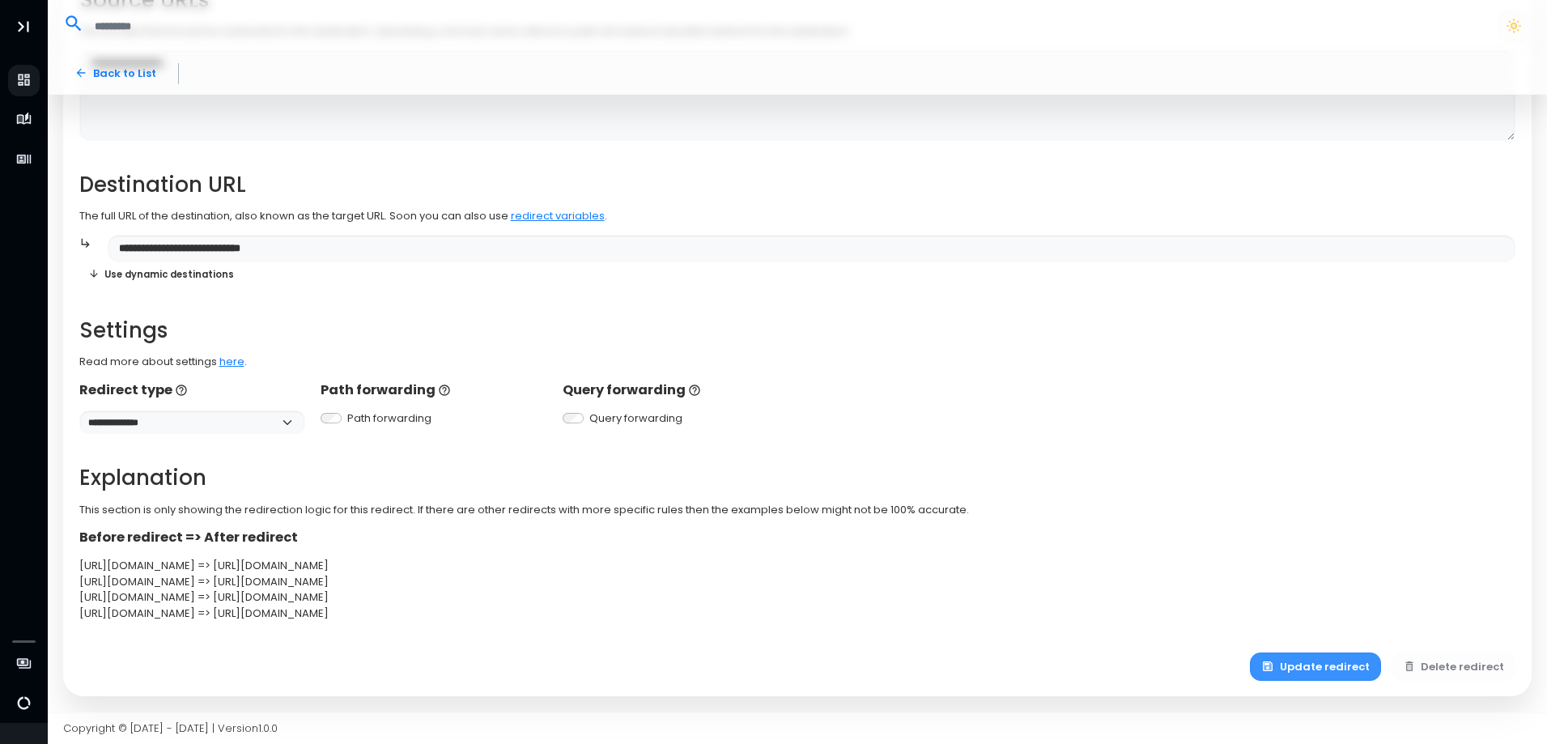
click at [1364, 666] on button "Update redirect" at bounding box center [1315, 667] width 131 height 28
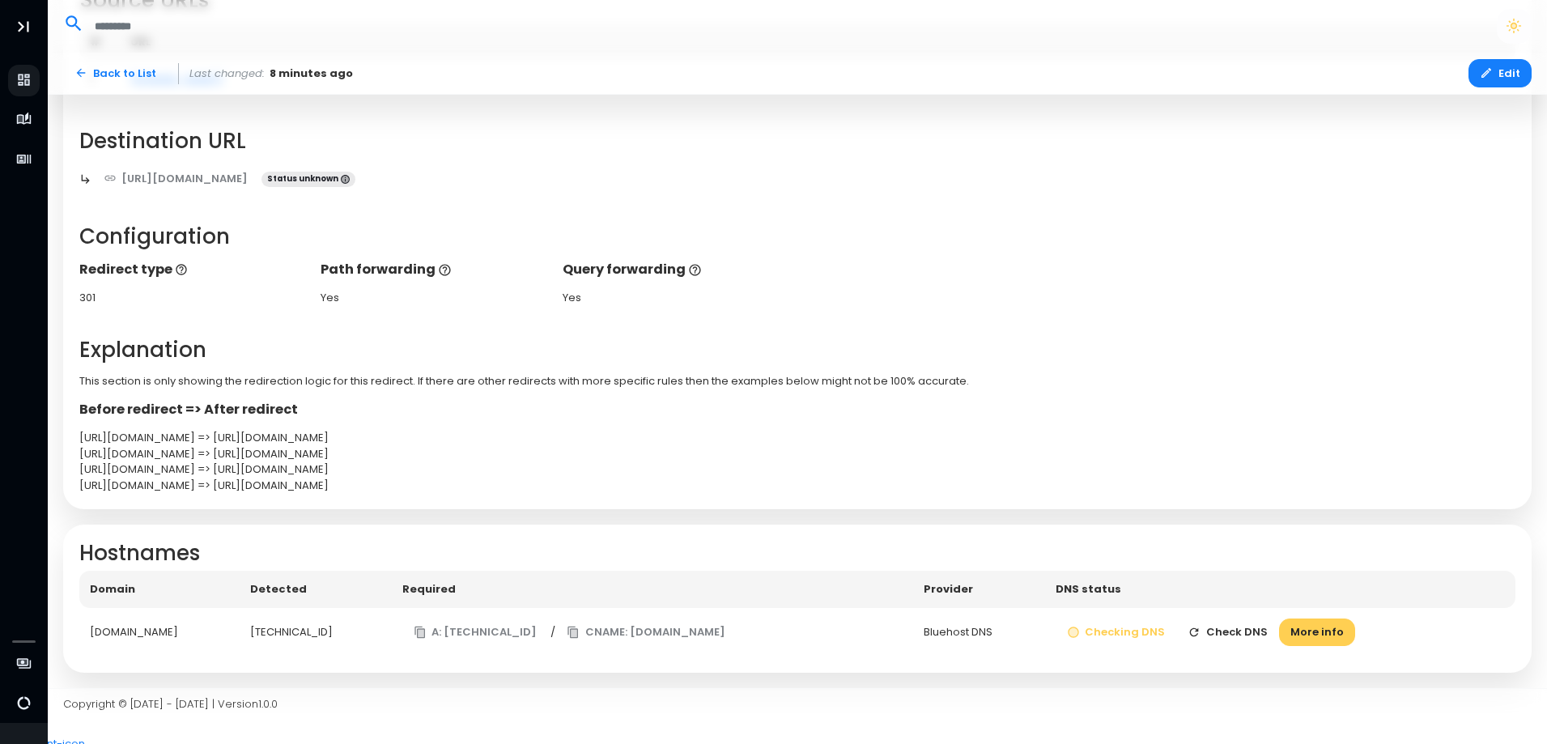
scroll to position [167, 0]
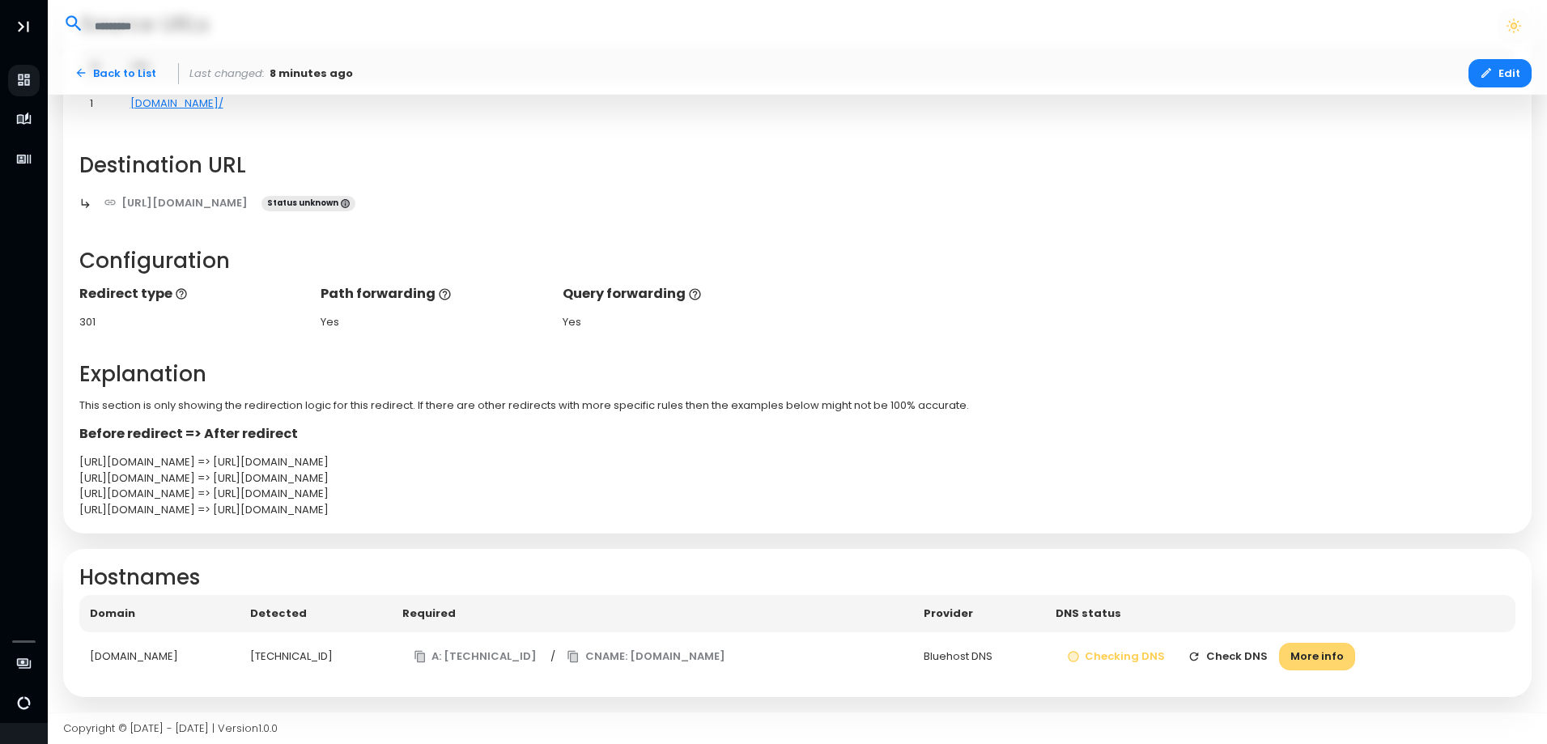
click at [1333, 658] on button "More info" at bounding box center [1317, 657] width 76 height 28
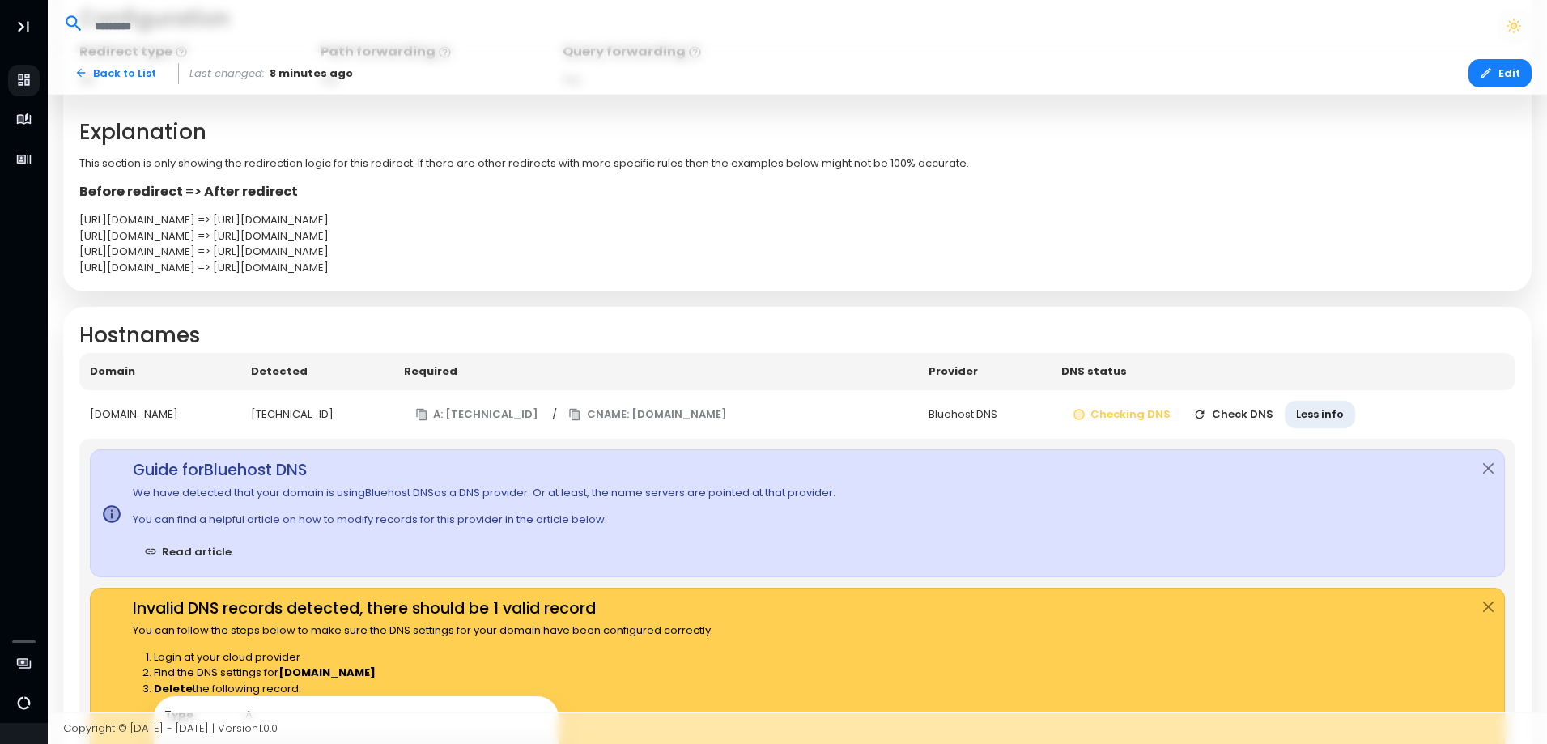
scroll to position [572, 0]
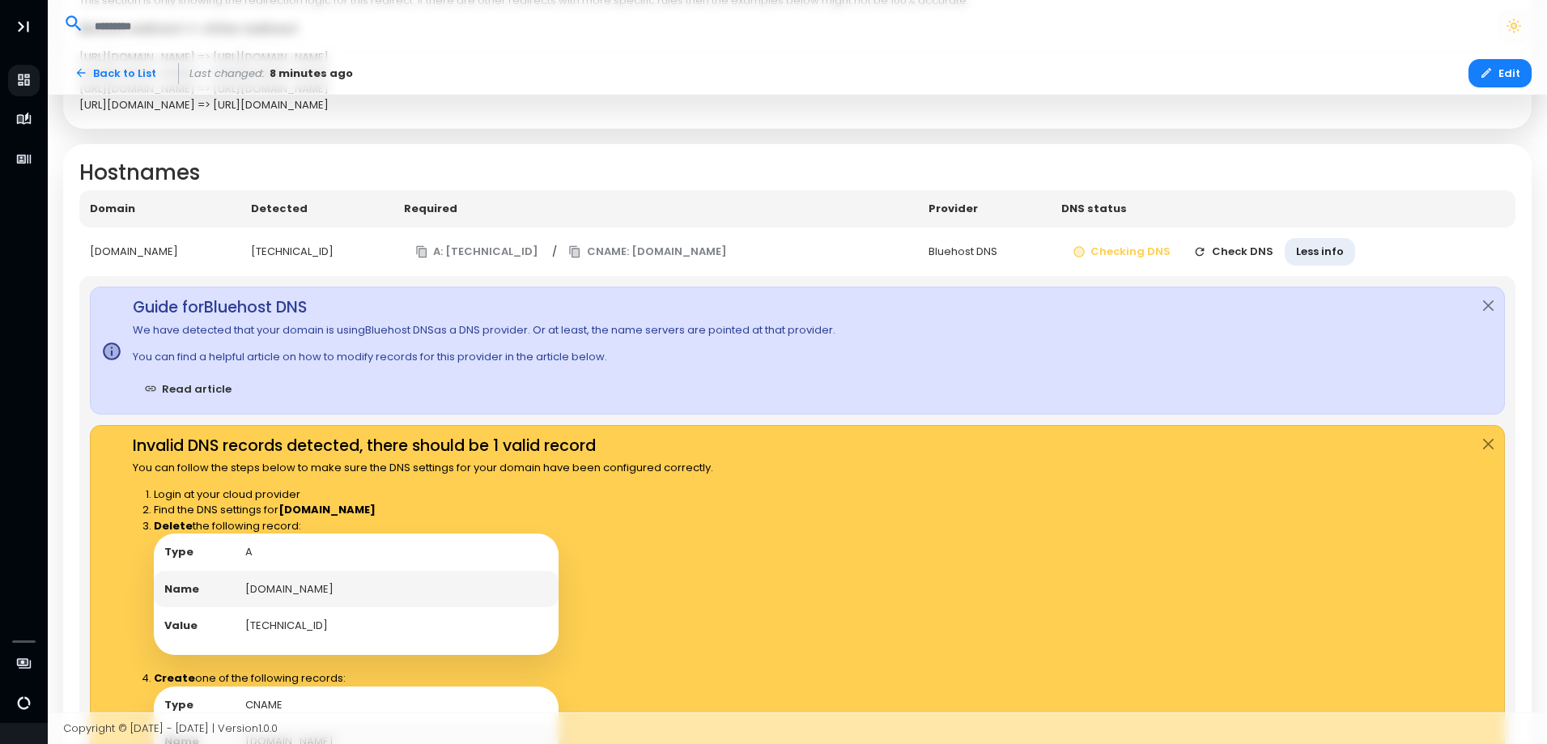
click at [1258, 258] on button "Check DNS" at bounding box center [1233, 252] width 103 height 28
click at [1351, 256] on button "Less info" at bounding box center [1320, 252] width 70 height 28
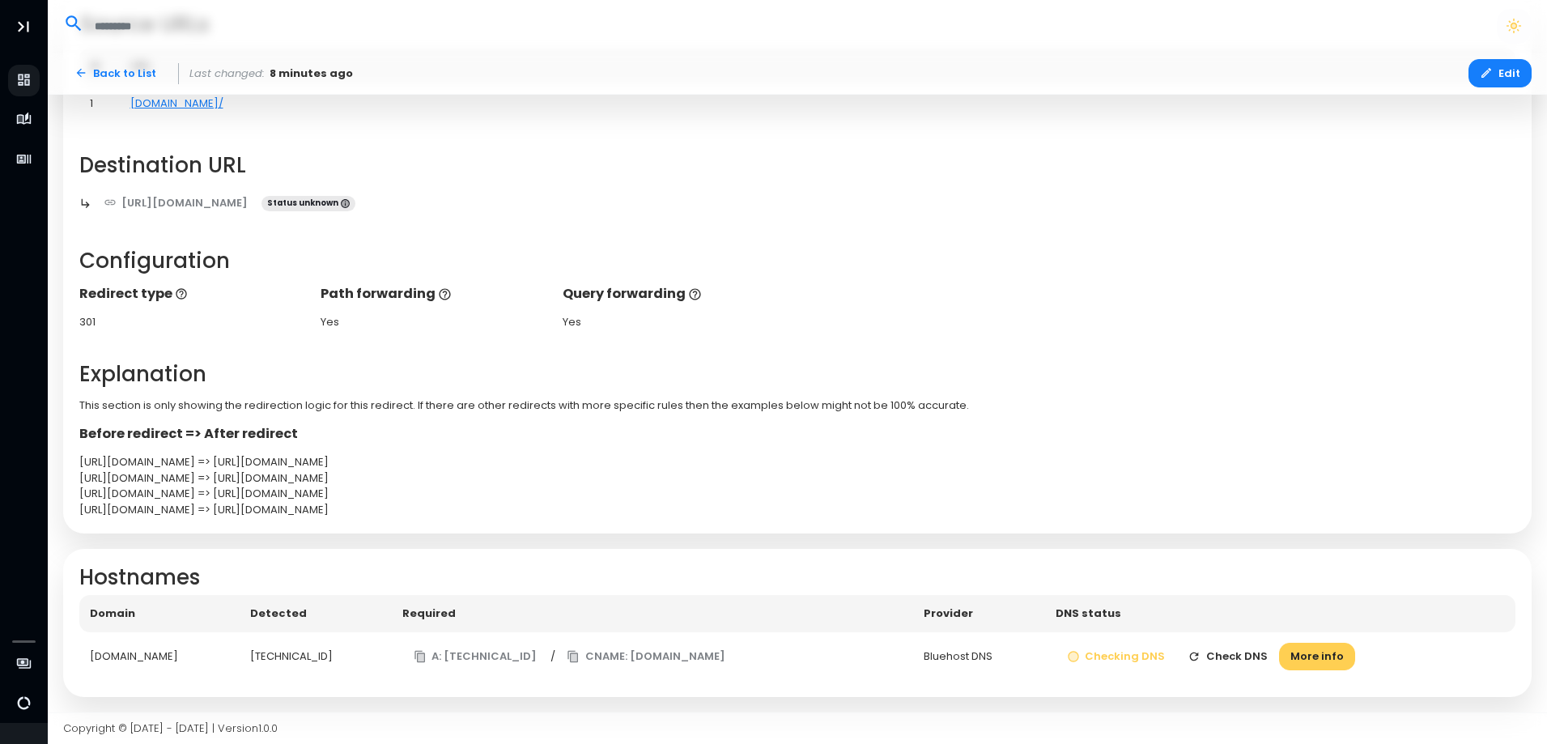
click at [1330, 637] on td "Checking DNS Check DNS More info" at bounding box center [1280, 656] width 470 height 49
click at [1335, 658] on button "More info" at bounding box center [1317, 657] width 76 height 28
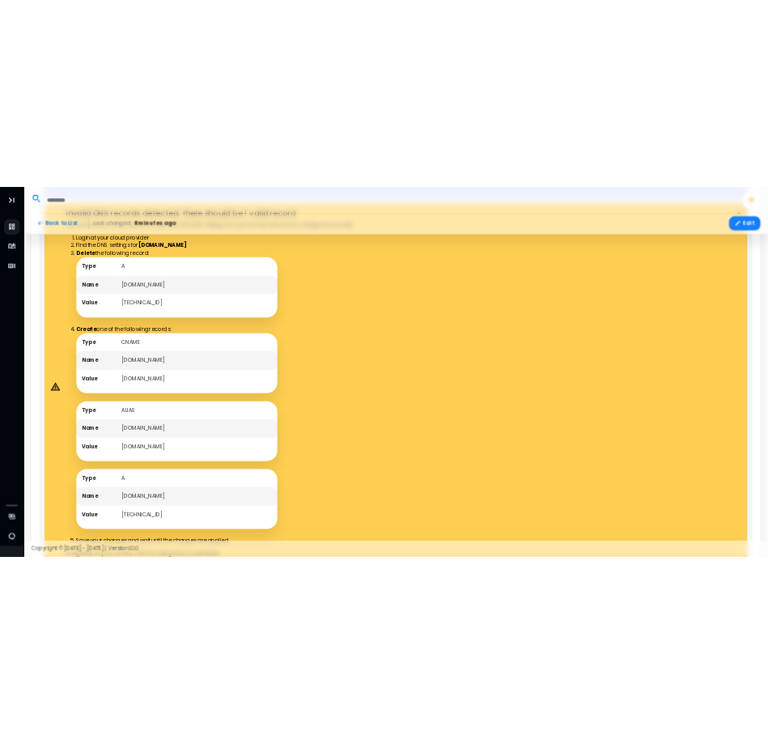
scroll to position [992, 0]
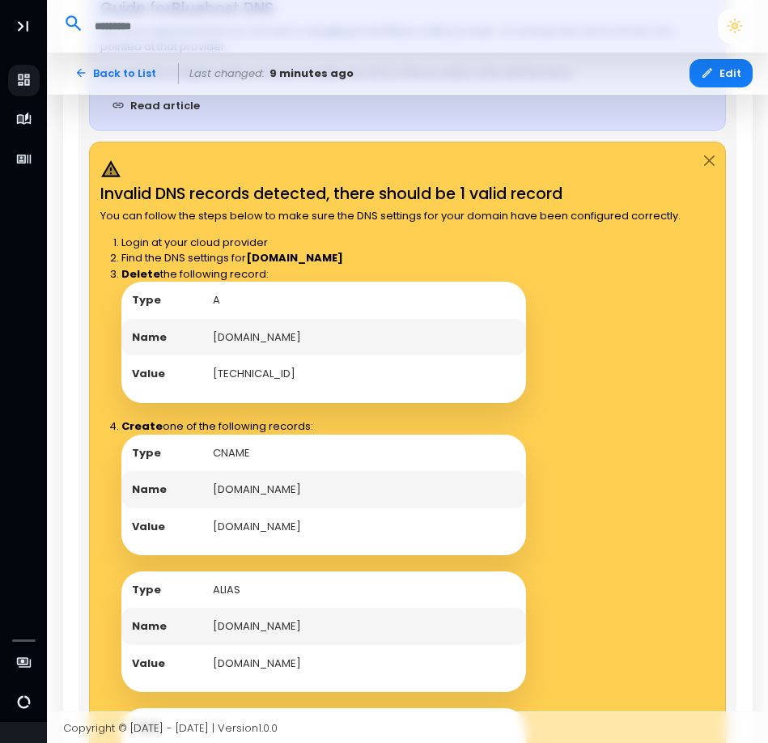
drag, startPoint x: 223, startPoint y: 530, endPoint x: 393, endPoint y: 522, distance: 170.2
click at [393, 522] on td "edge.domain-forward.com" at bounding box center [364, 527] width 324 height 37
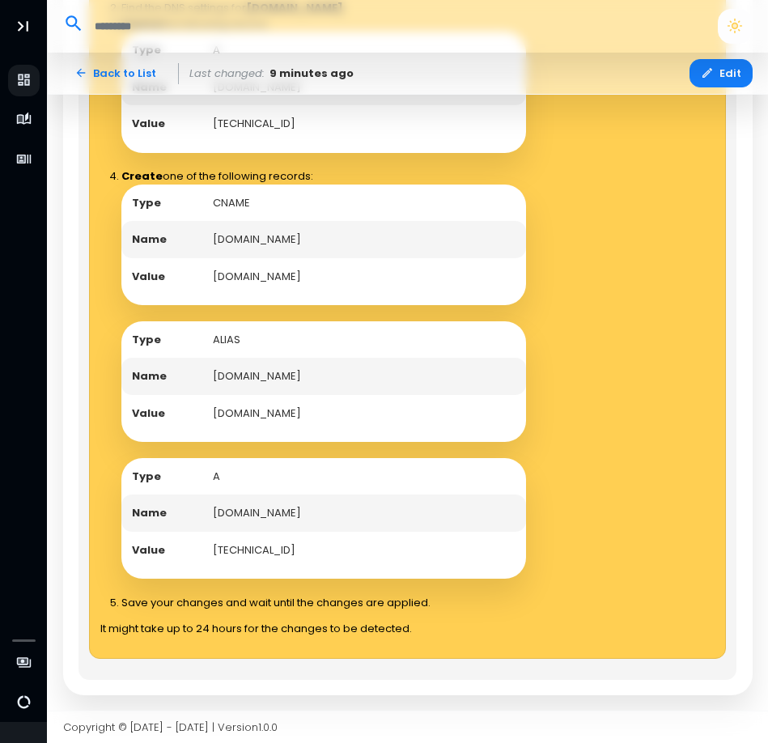
scroll to position [1161, 0]
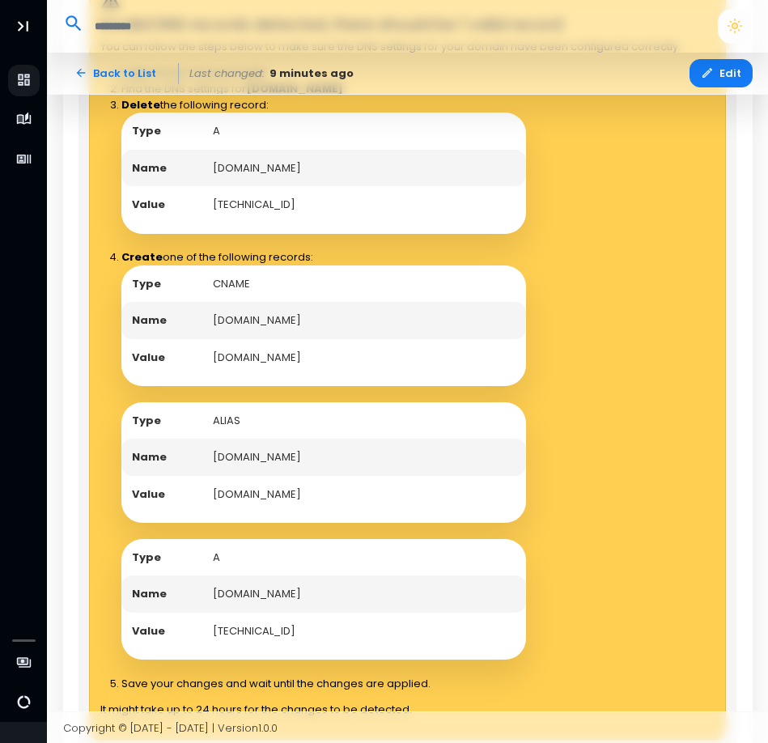
click at [254, 210] on td "50.87.198.46" at bounding box center [364, 204] width 324 height 37
click at [287, 242] on ol "Login at your cloud provider Find the DNS settings for godlygadgets.shop Delete…" at bounding box center [390, 379] width 581 height 626
click at [262, 209] on td "50.87.198.46" at bounding box center [364, 204] width 324 height 37
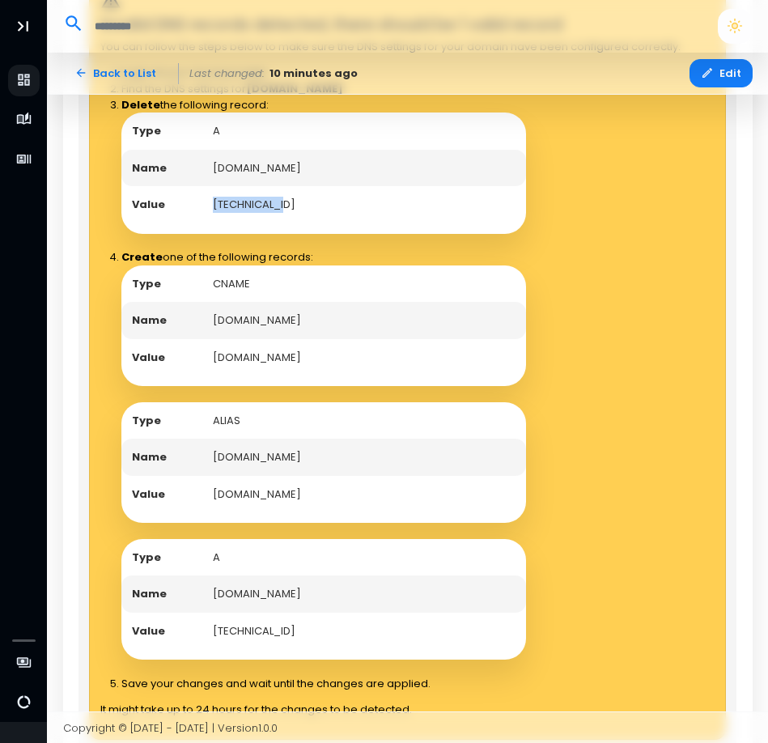
copy td "50.87.198.46"
click at [268, 358] on td "[DOMAIN_NAME]" at bounding box center [364, 357] width 324 height 37
copy td "[DOMAIN_NAME]"
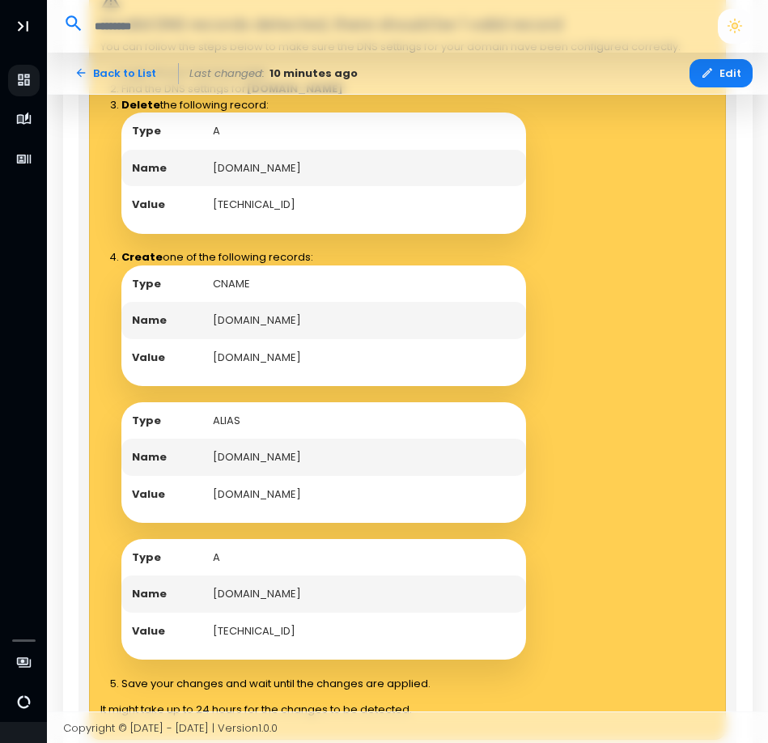
click at [251, 637] on td "[TECHNICAL_ID]" at bounding box center [364, 631] width 324 height 37
copy td "[TECHNICAL_ID]"
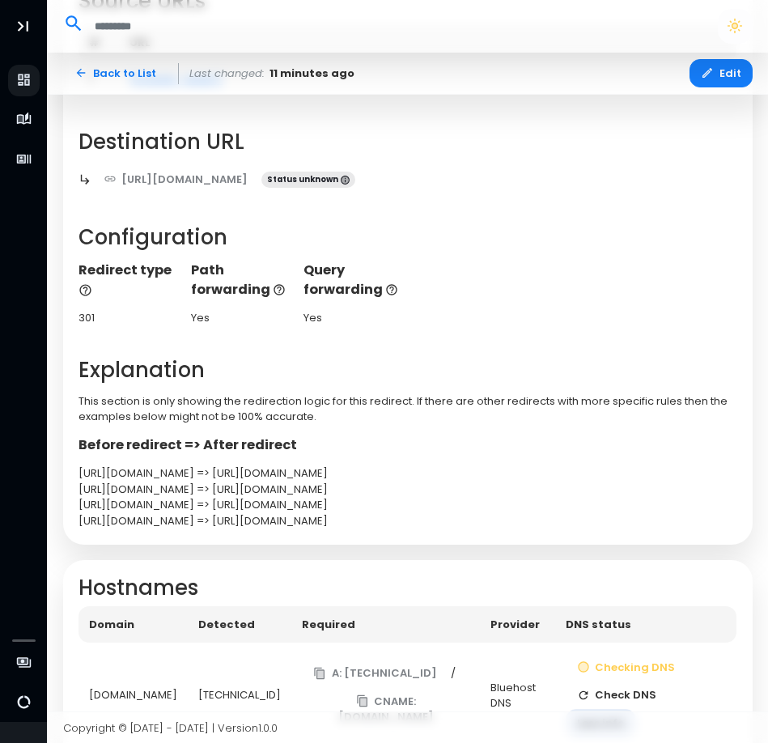
scroll to position [432, 0]
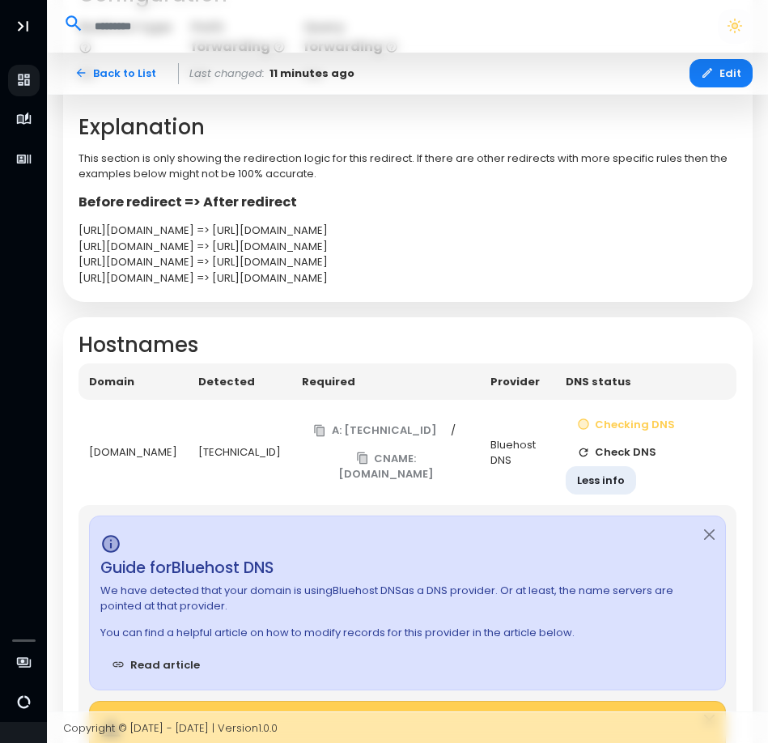
click at [625, 462] on button "Check DNS" at bounding box center [617, 453] width 103 height 28
click at [628, 458] on button "Check DNS" at bounding box center [617, 453] width 103 height 28
click at [628, 458] on button "Checking" at bounding box center [615, 453] width 96 height 28
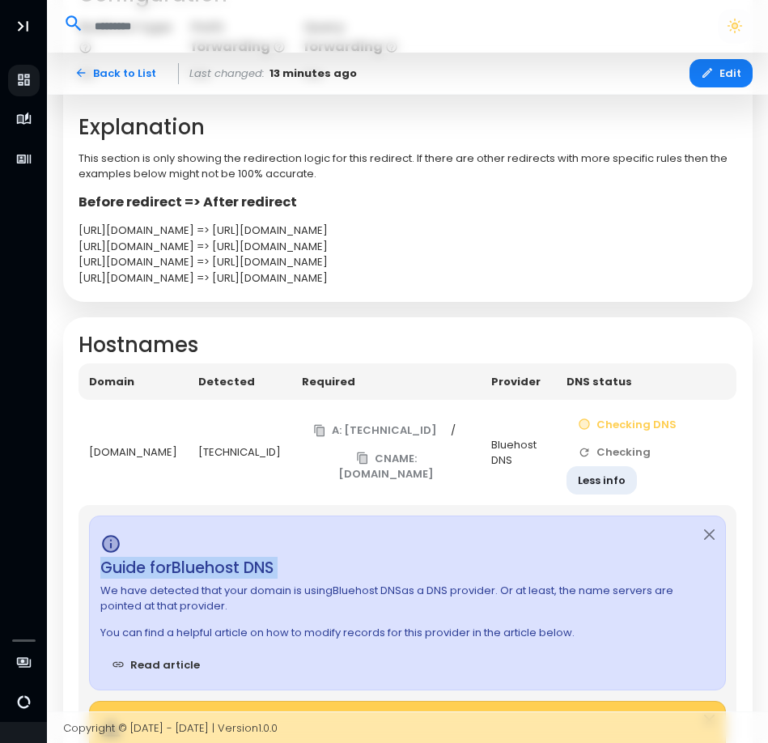
click at [628, 458] on td "Checking DNS Checking Less info" at bounding box center [646, 452] width 181 height 105
click at [628, 458] on button "Check DNS" at bounding box center [617, 453] width 103 height 28
click at [628, 458] on td "Checking DNS Checking Less info" at bounding box center [646, 452] width 181 height 105
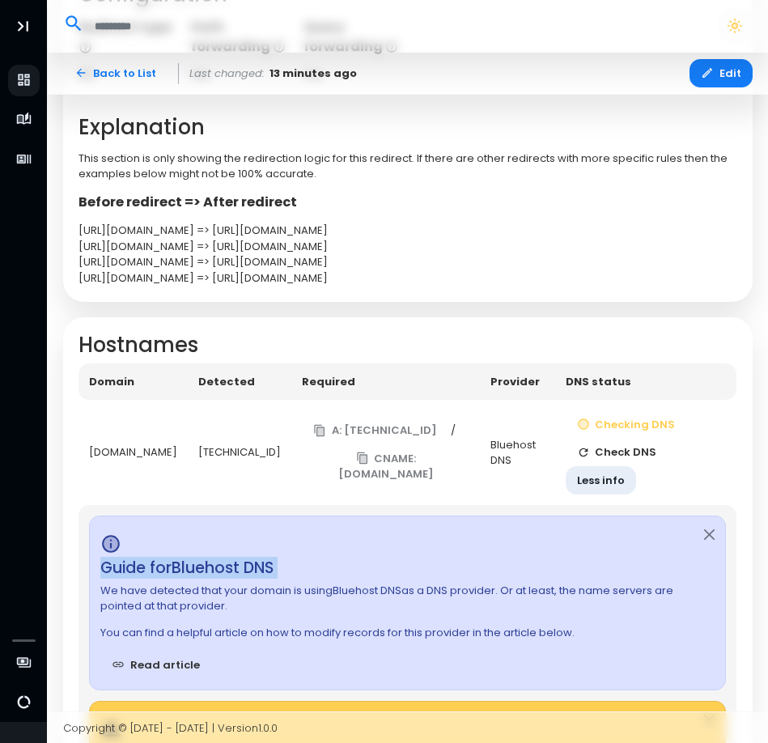
click at [628, 458] on button "Check DNS" at bounding box center [617, 453] width 103 height 28
click at [628, 458] on td "Checking DNS Checking Less info" at bounding box center [646, 452] width 181 height 105
click at [628, 458] on button "Checking" at bounding box center [615, 453] width 96 height 28
click at [628, 458] on td "Checking DNS Checking Less info" at bounding box center [646, 452] width 181 height 105
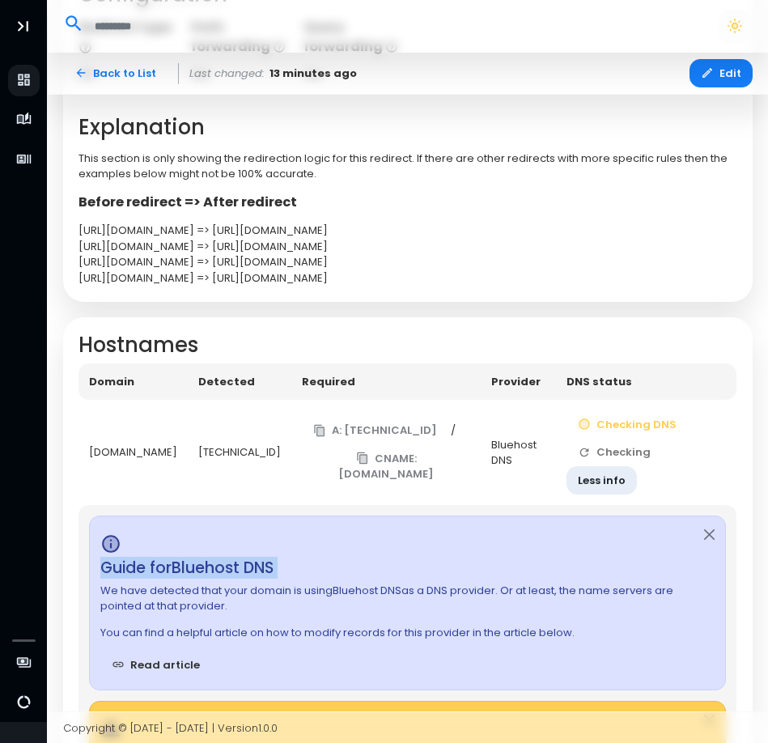
click at [628, 458] on td "Checking DNS Checking Less info" at bounding box center [646, 452] width 181 height 105
click at [628, 458] on button "Check DNS" at bounding box center [617, 453] width 103 height 28
click at [628, 458] on td "Checking DNS Checking Less info" at bounding box center [646, 452] width 181 height 105
click at [628, 458] on button "Check DNS" at bounding box center [617, 453] width 103 height 28
click at [628, 440] on button "Check DNS" at bounding box center [617, 453] width 103 height 28
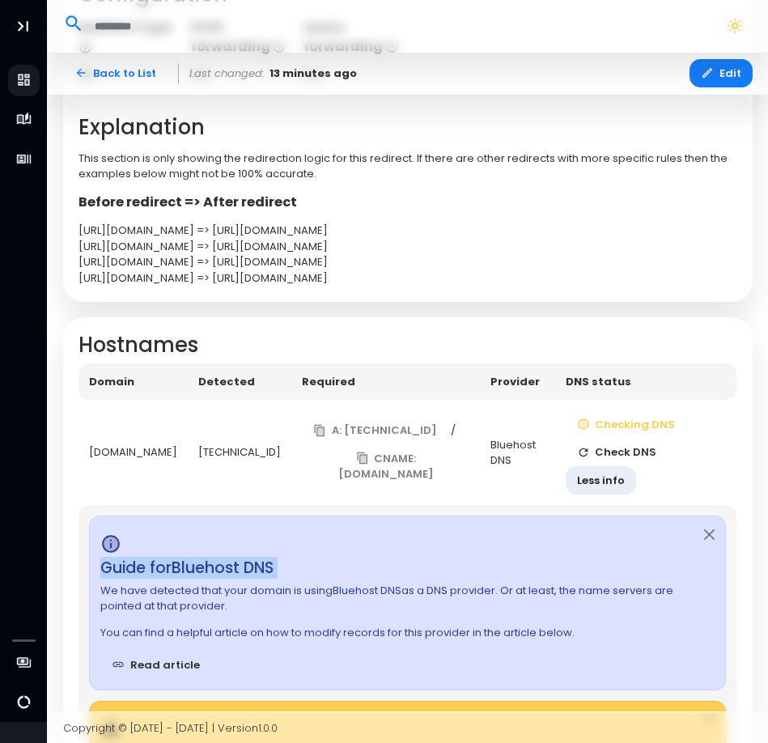
click at [627, 451] on button "Check DNS" at bounding box center [617, 453] width 103 height 28
click at [627, 451] on td "Checking DNS Check DNS Less info" at bounding box center [646, 452] width 181 height 105
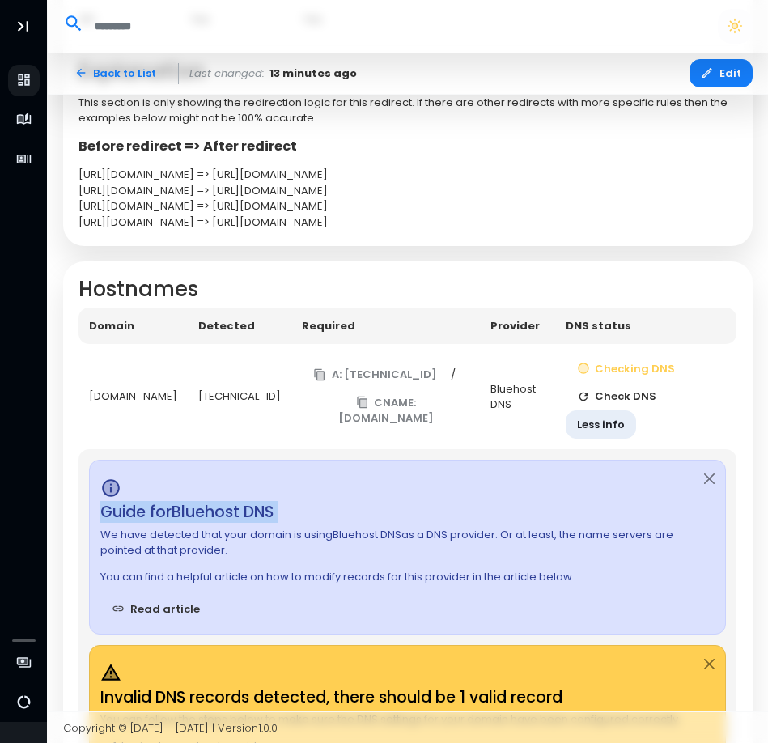
scroll to position [513, 0]
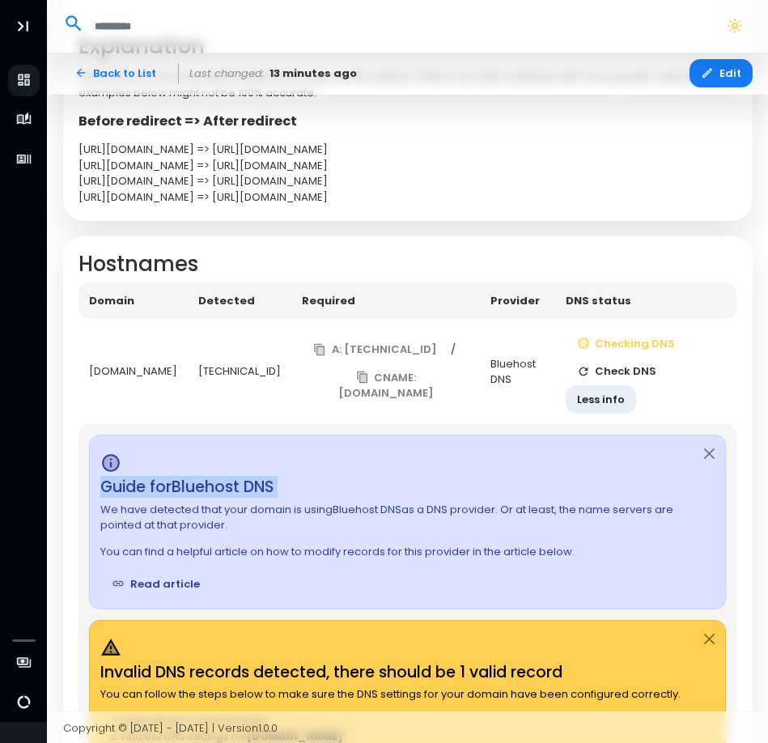
click at [143, 589] on link "Read article" at bounding box center [155, 584] width 111 height 28
click at [637, 374] on button "Check DNS" at bounding box center [617, 372] width 103 height 28
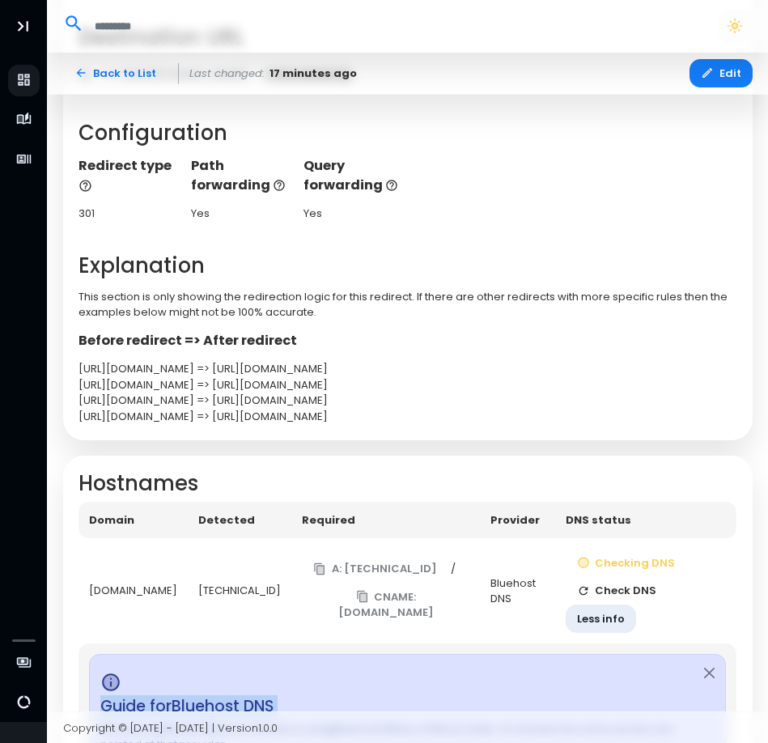
scroll to position [109, 0]
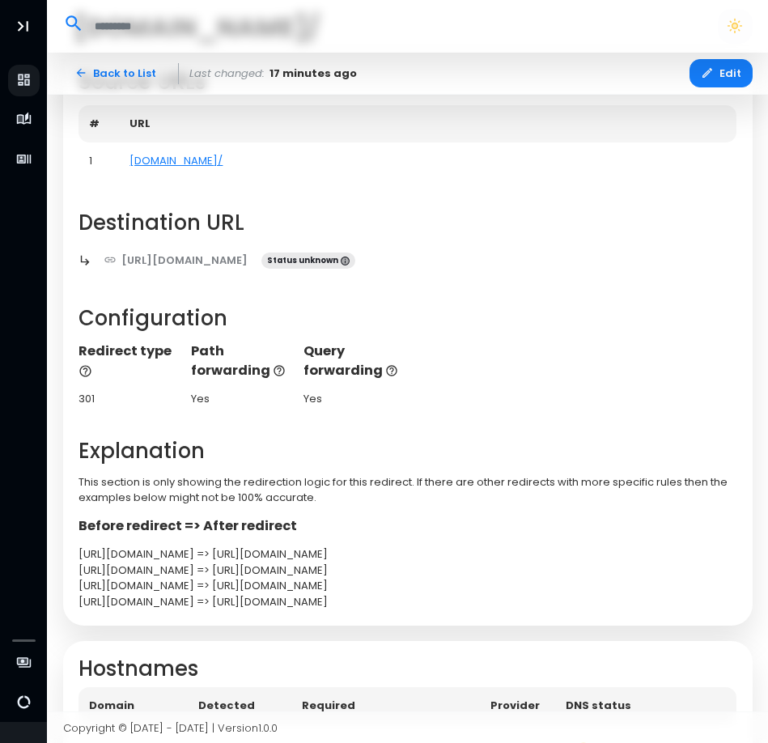
click at [717, 51] on header at bounding box center [409, 26] width 722 height 53
click at [713, 70] on icon "button" at bounding box center [708, 73] width 10 height 10
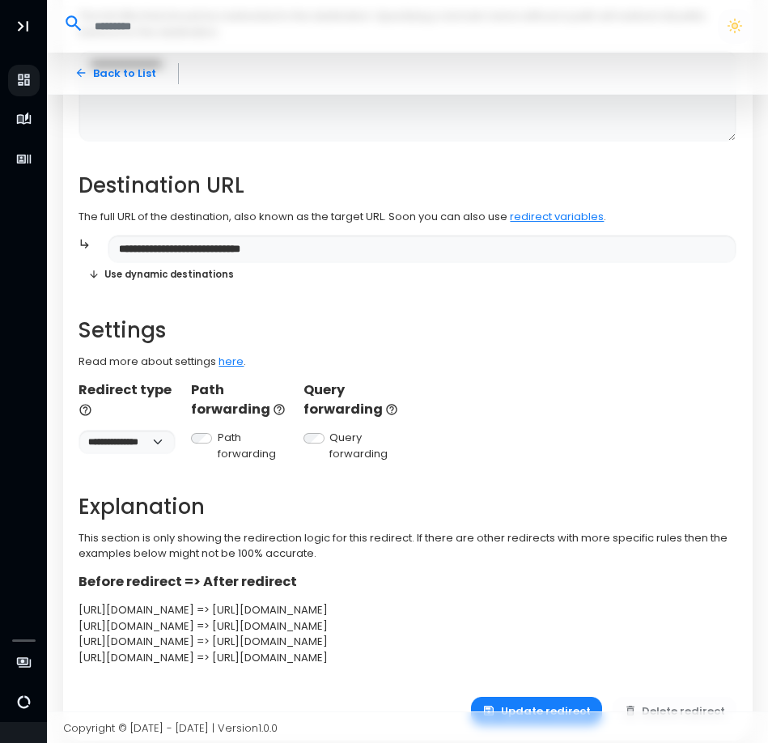
scroll to position [251, 0]
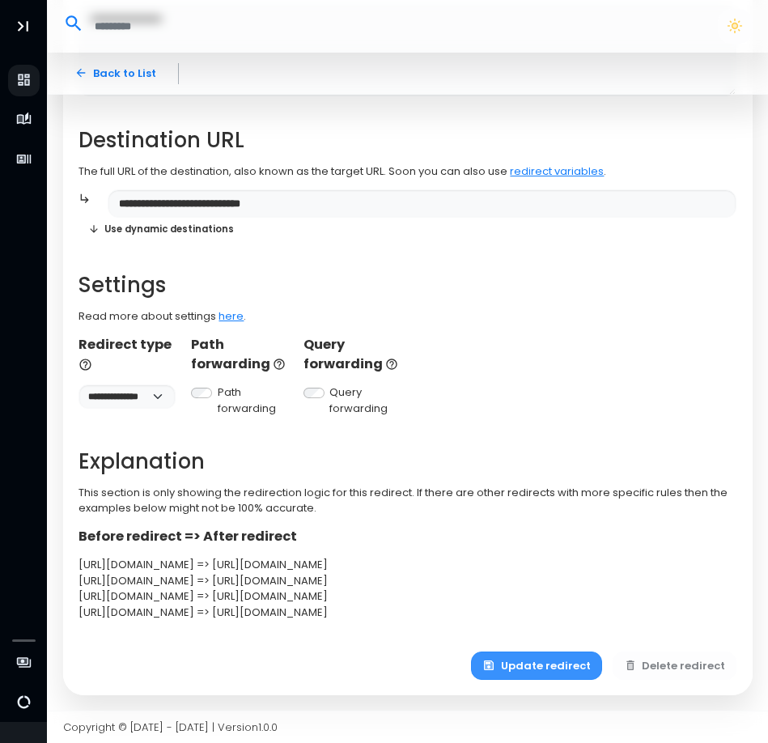
click at [554, 668] on button "Update redirect" at bounding box center [536, 666] width 131 height 28
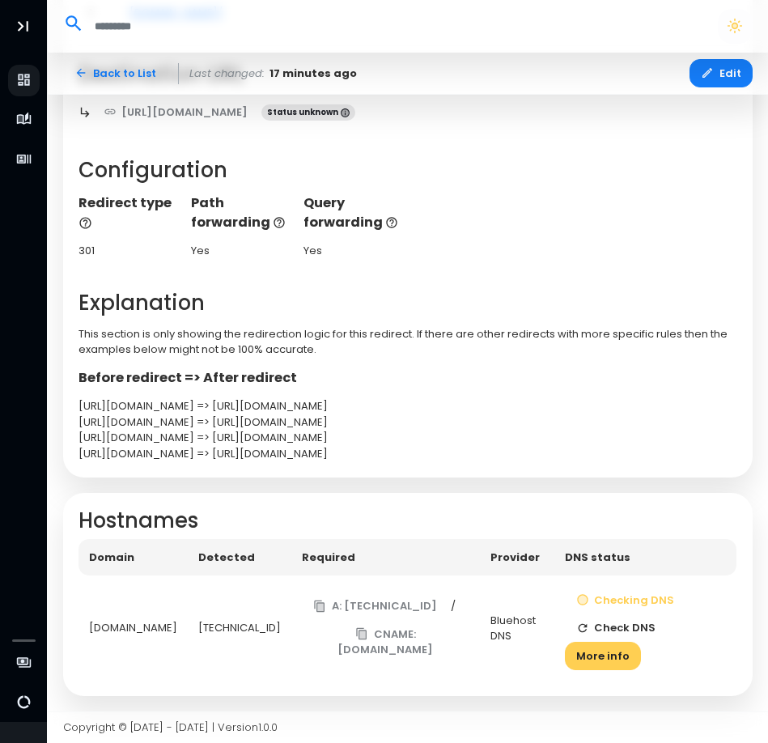
scroll to position [258, 0]
click at [597, 597] on button "Checking DNS" at bounding box center [625, 599] width 121 height 28
click at [647, 631] on button "Check DNS" at bounding box center [616, 628] width 103 height 28
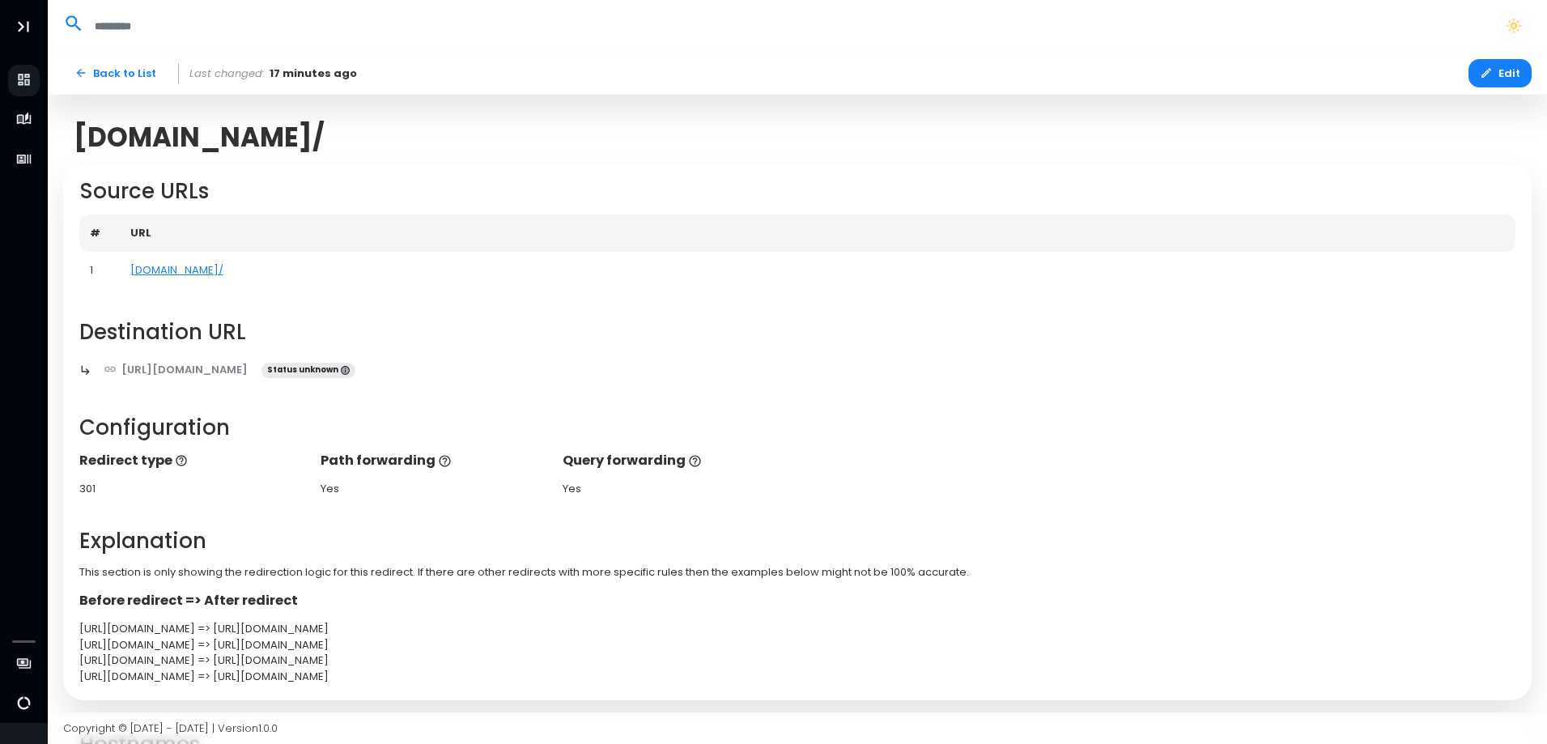
scroll to position [167, 0]
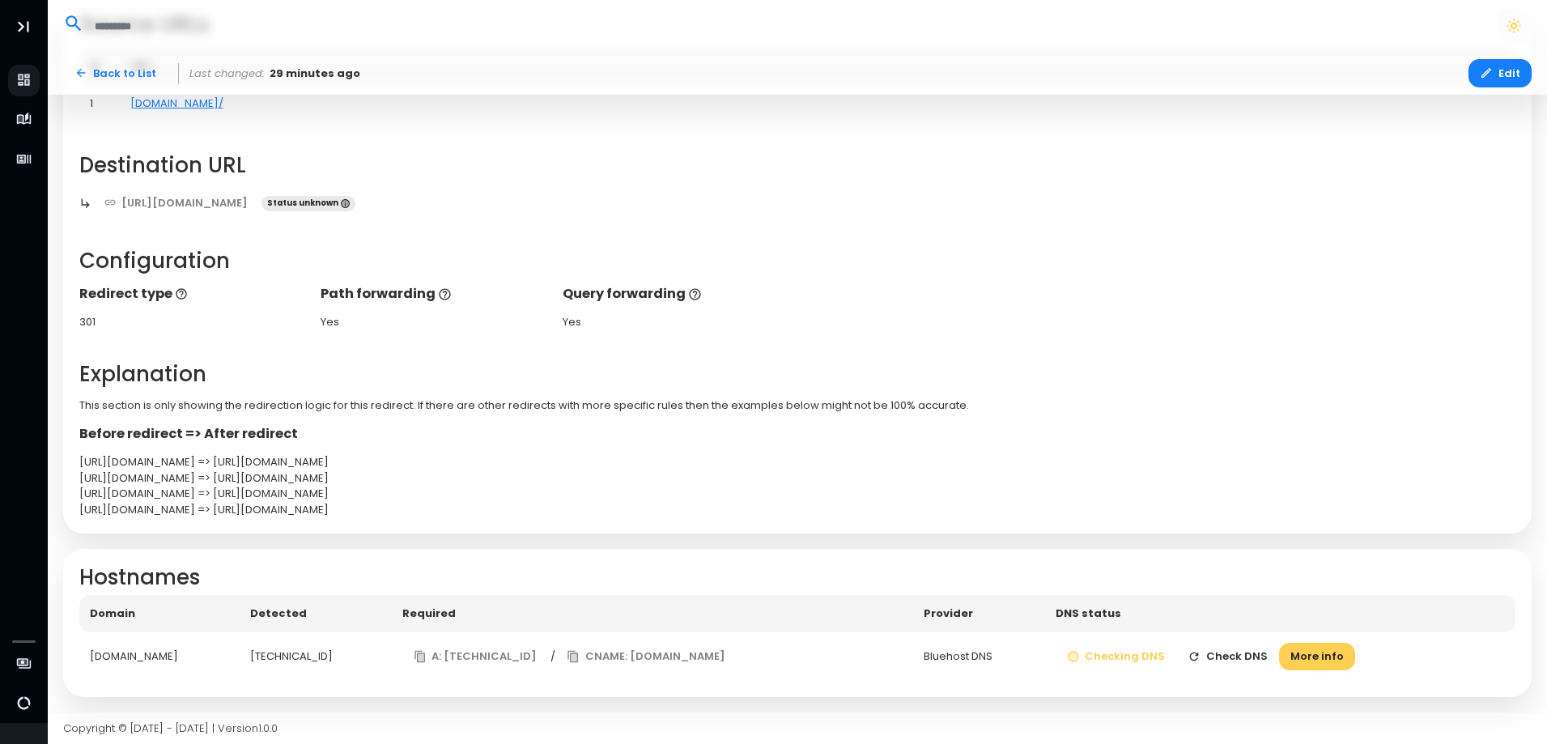
click at [1243, 659] on button "Check DNS" at bounding box center [1228, 657] width 103 height 28
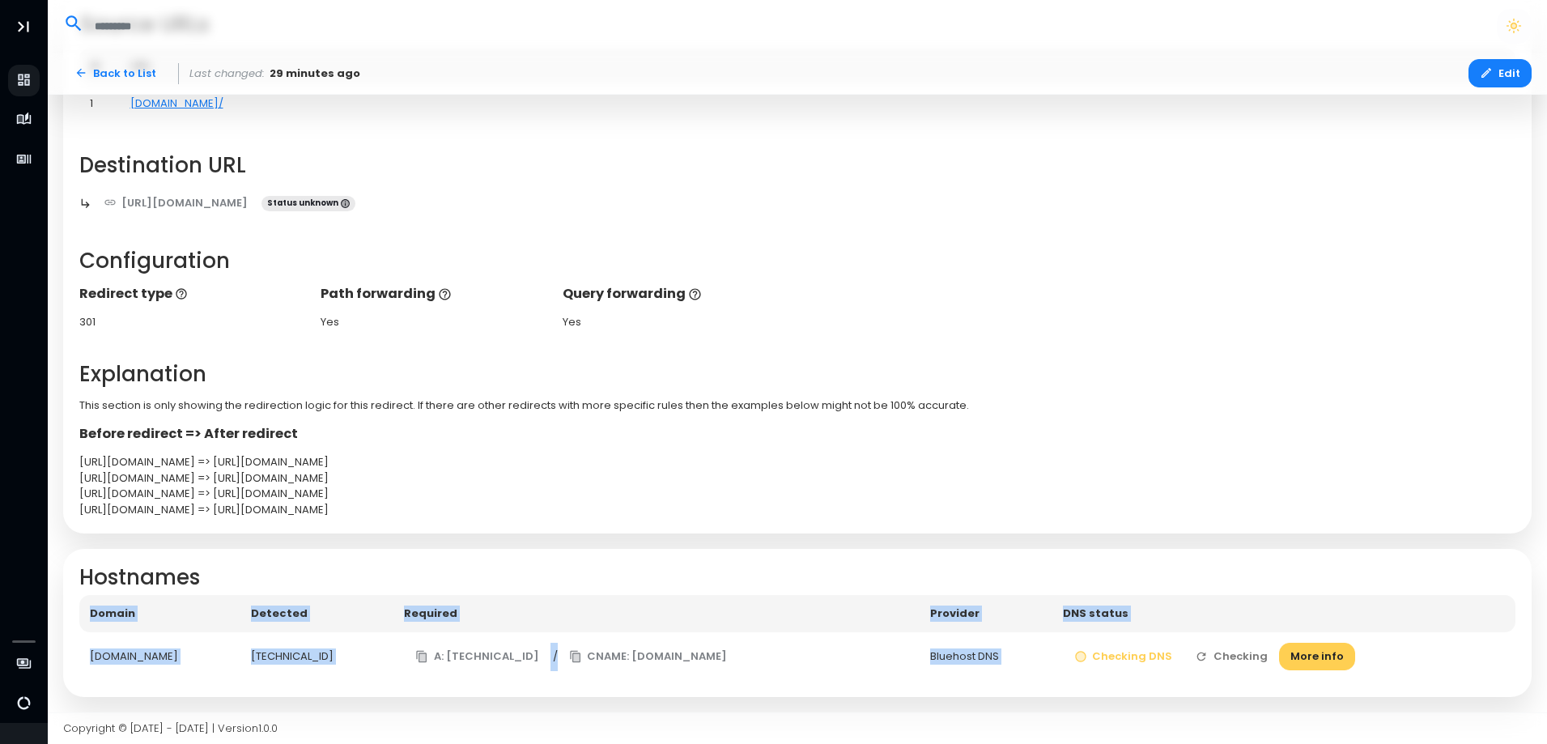
click at [1243, 659] on td "Checking DNS Checking More info" at bounding box center [1284, 656] width 463 height 49
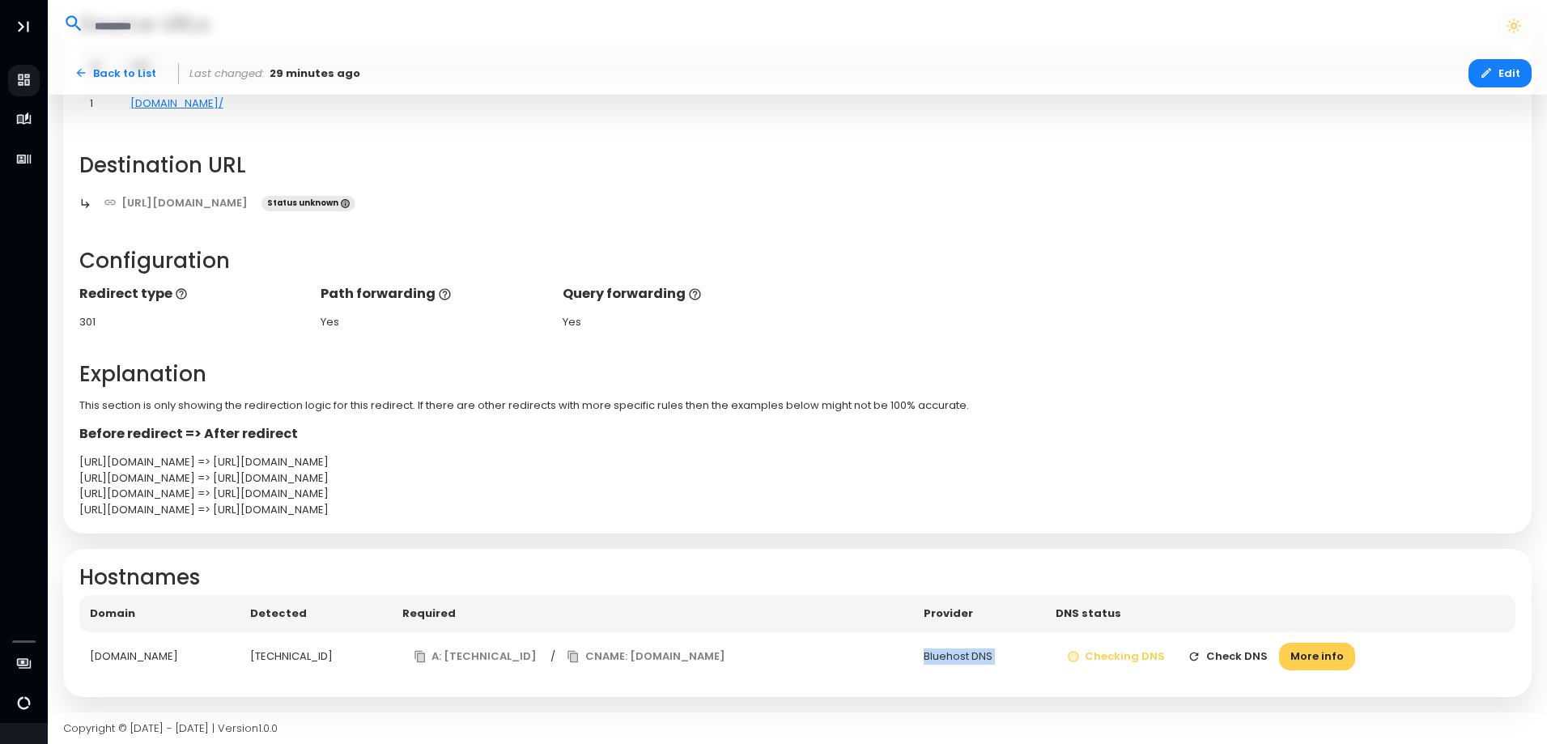
click at [1243, 659] on button "Check DNS" at bounding box center [1228, 657] width 103 height 28
click at [1243, 659] on td "Checking DNS Checking More info" at bounding box center [1284, 656] width 463 height 49
click at [1243, 659] on button "Check DNS" at bounding box center [1228, 657] width 103 height 28
click at [1243, 659] on td "Checking DNS Checking More info" at bounding box center [1284, 656] width 463 height 49
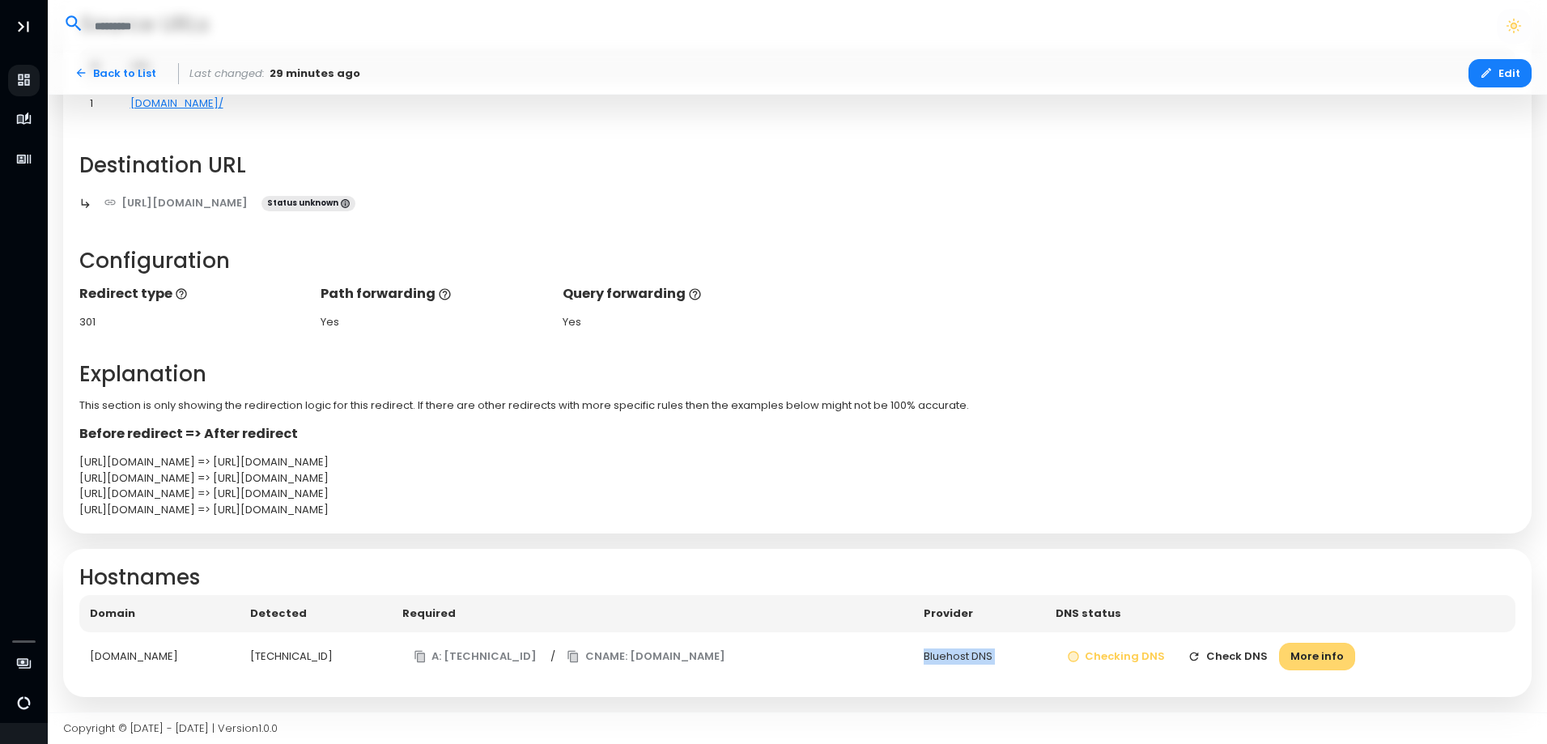
click at [1331, 662] on button "More info" at bounding box center [1317, 657] width 76 height 28
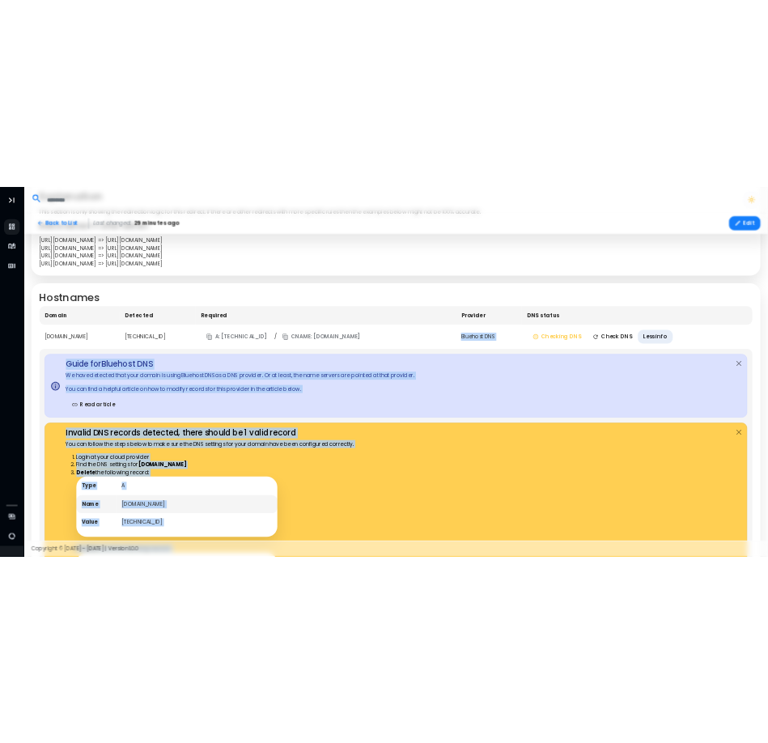
scroll to position [653, 0]
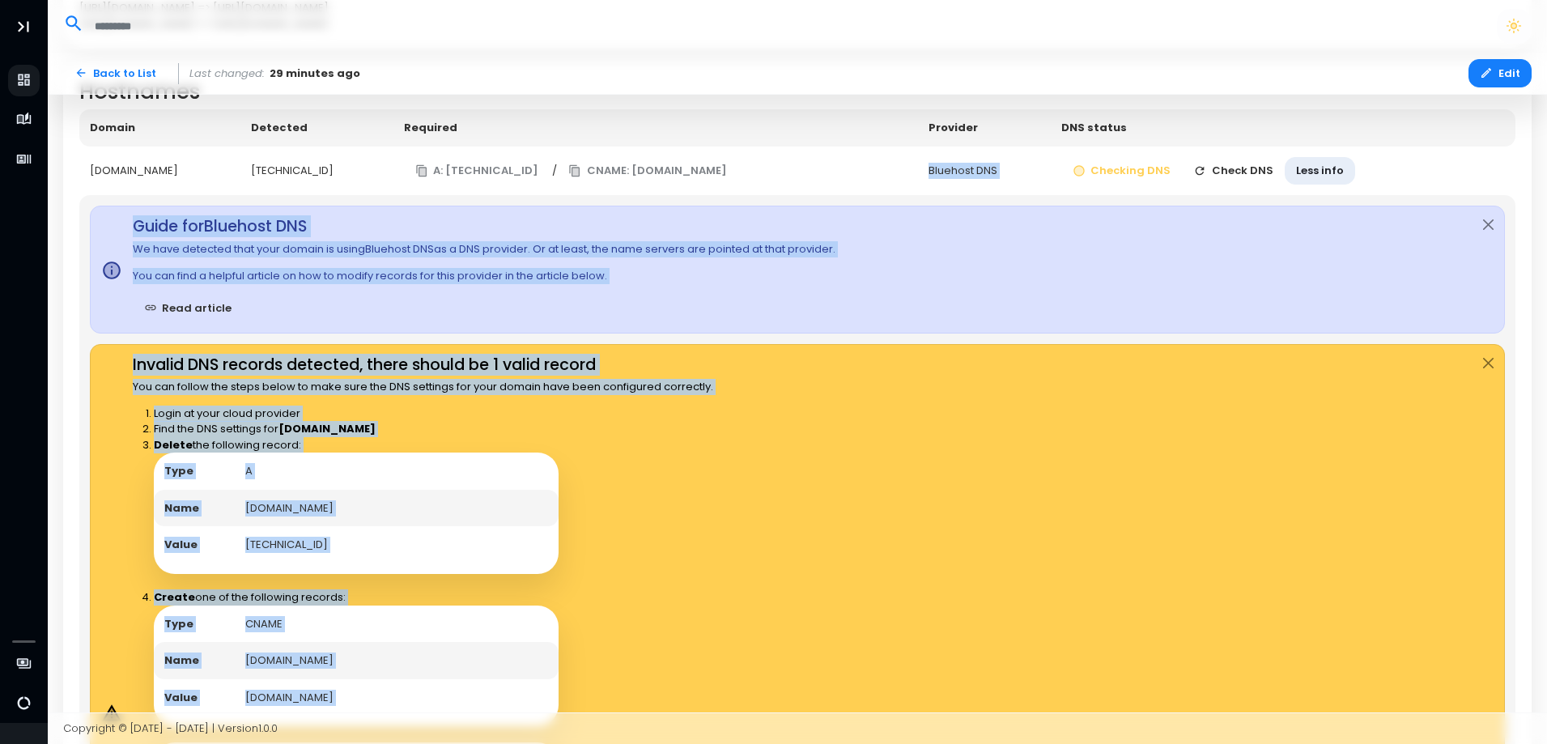
click at [769, 459] on div "Invalid DNS records detected, there should be 1 valid record You can follow the…" at bounding box center [798, 712] width 1416 height 736
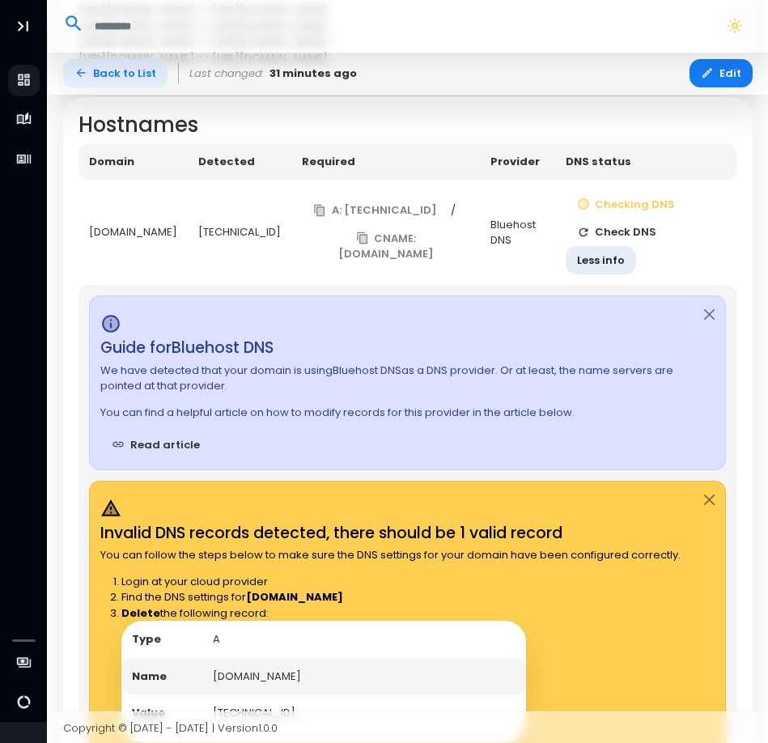
click at [116, 75] on link "Back to List" at bounding box center [115, 73] width 104 height 28
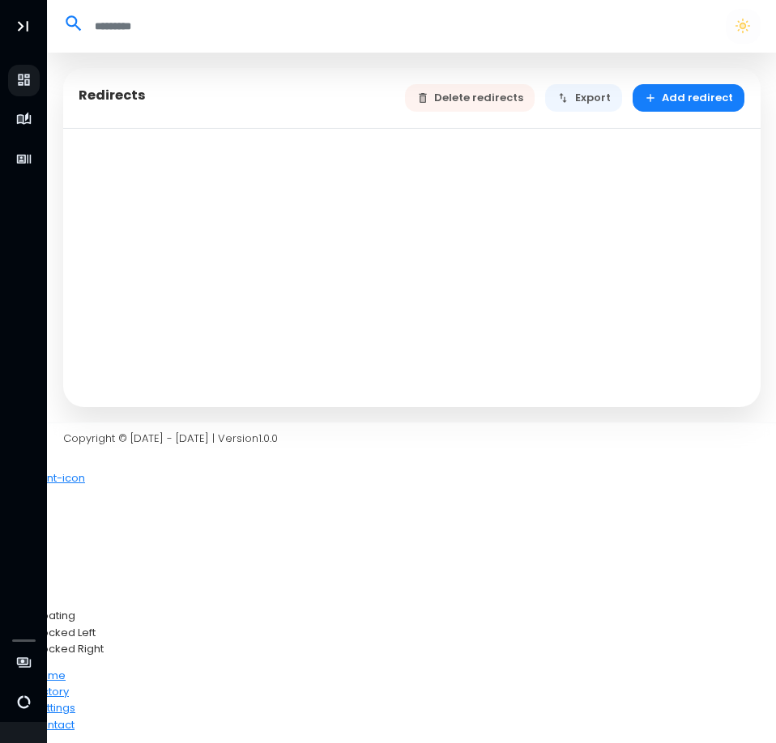
select select "**"
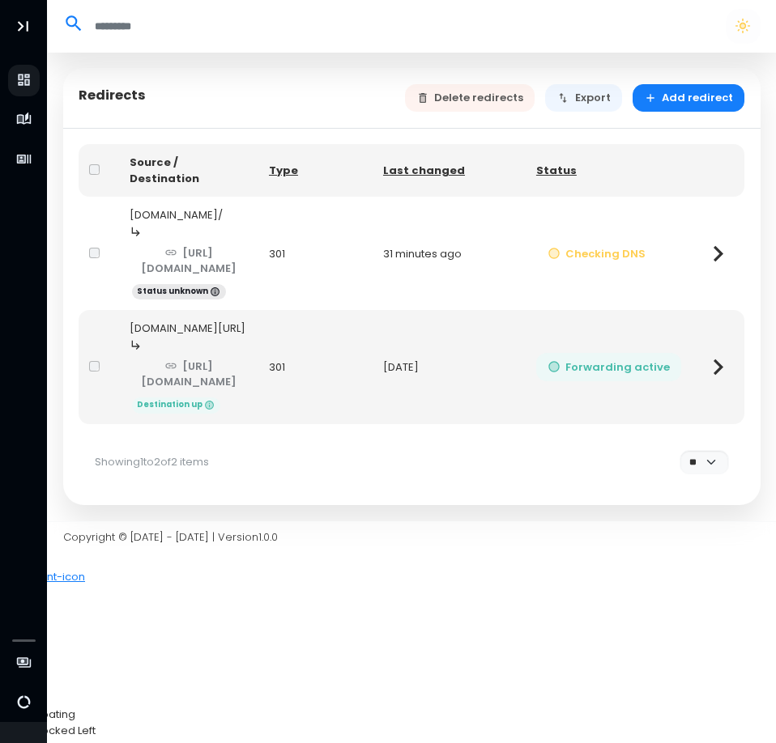
click at [655, 353] on button "Forwarding active" at bounding box center [609, 367] width 146 height 28
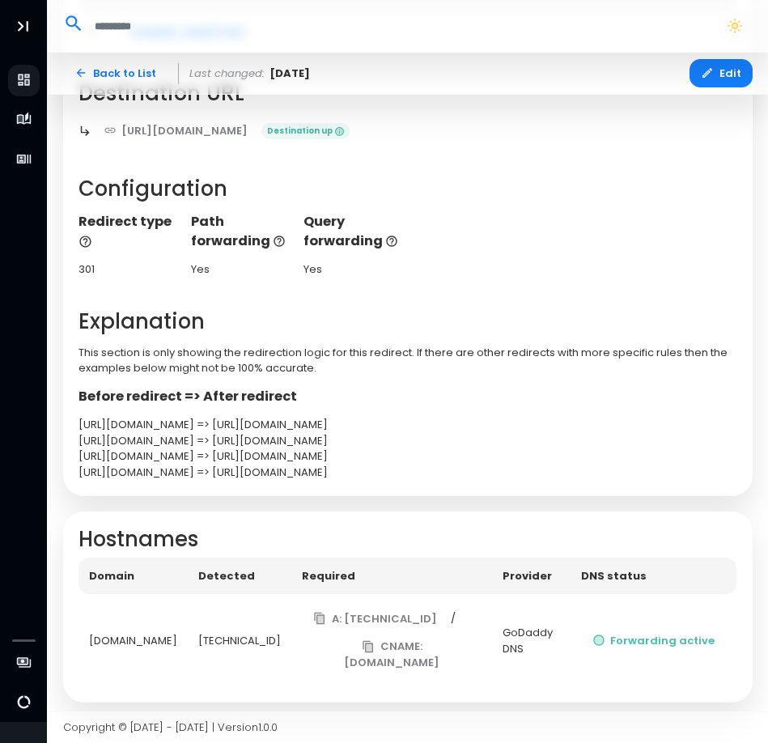
scroll to position [245, 0]
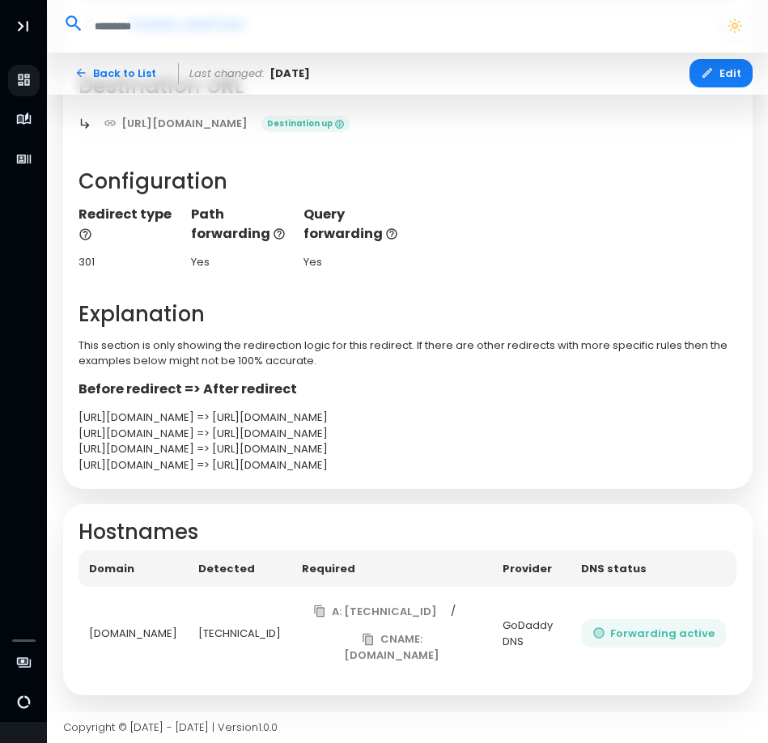
click at [635, 630] on button "Forwarding active" at bounding box center [654, 633] width 146 height 28
click at [536, 638] on div "GoDaddy DNS" at bounding box center [531, 634] width 57 height 32
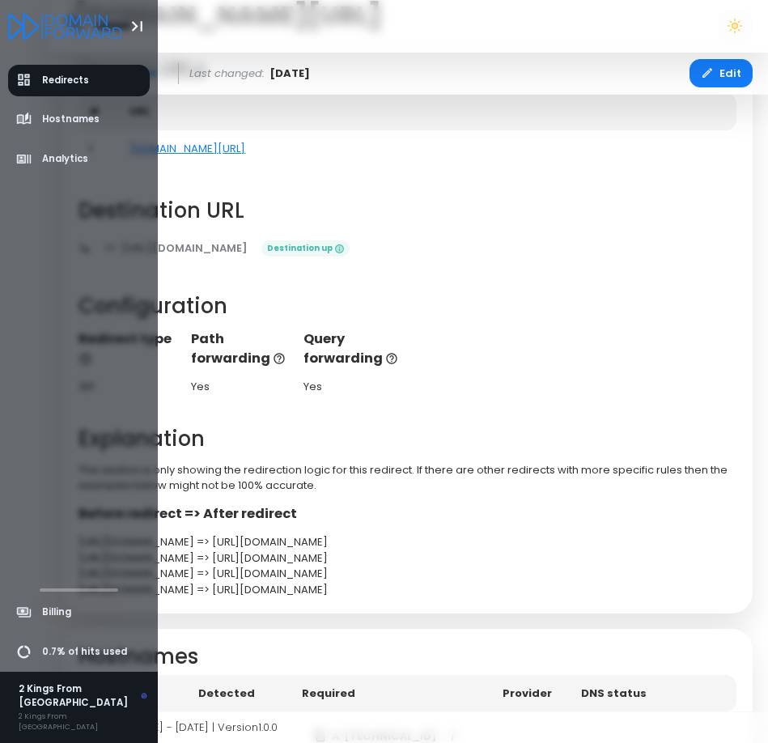
scroll to position [2, 0]
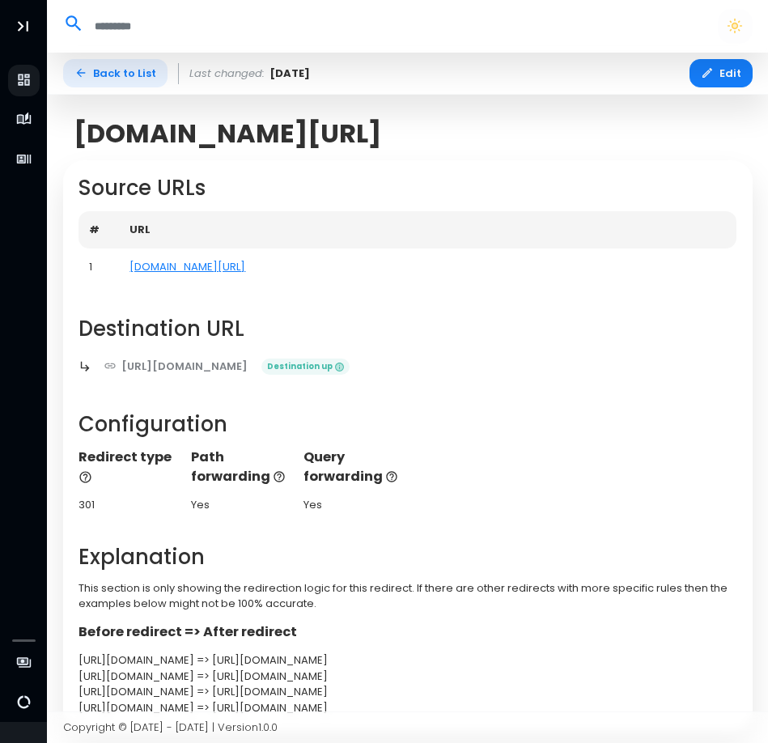
click at [91, 66] on link "Back to List" at bounding box center [115, 73] width 104 height 28
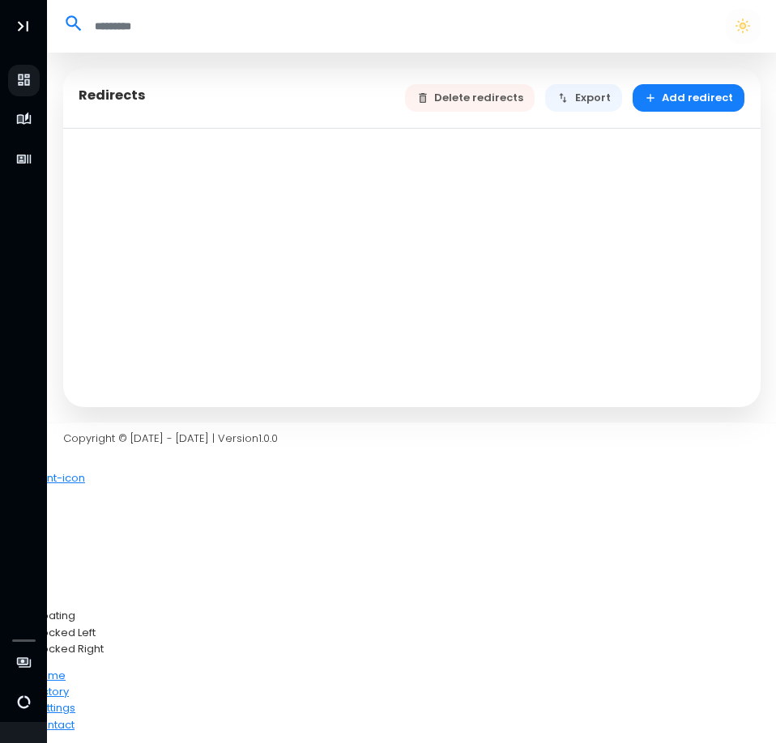
select select "**"
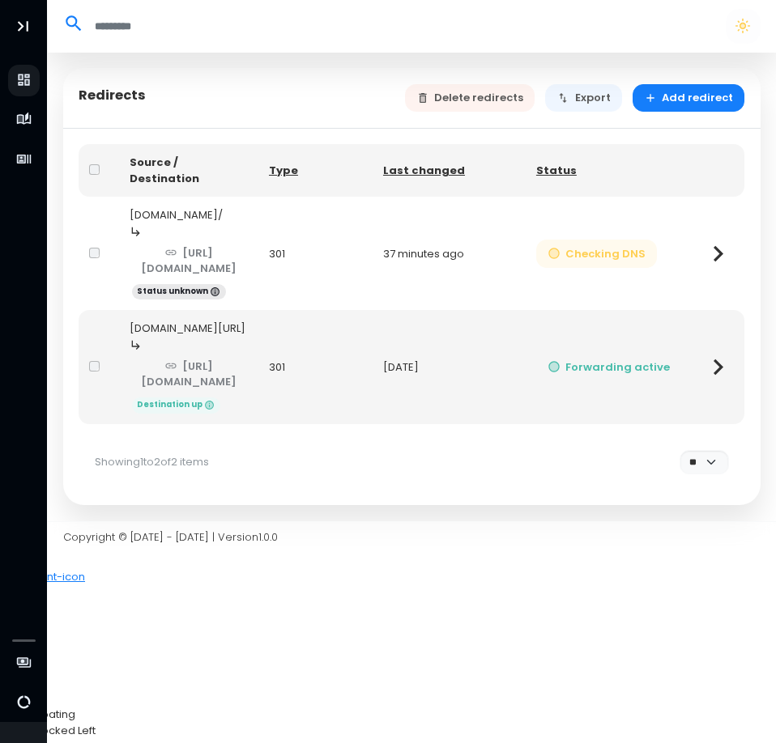
click at [642, 240] on button "Checking DNS" at bounding box center [596, 254] width 121 height 28
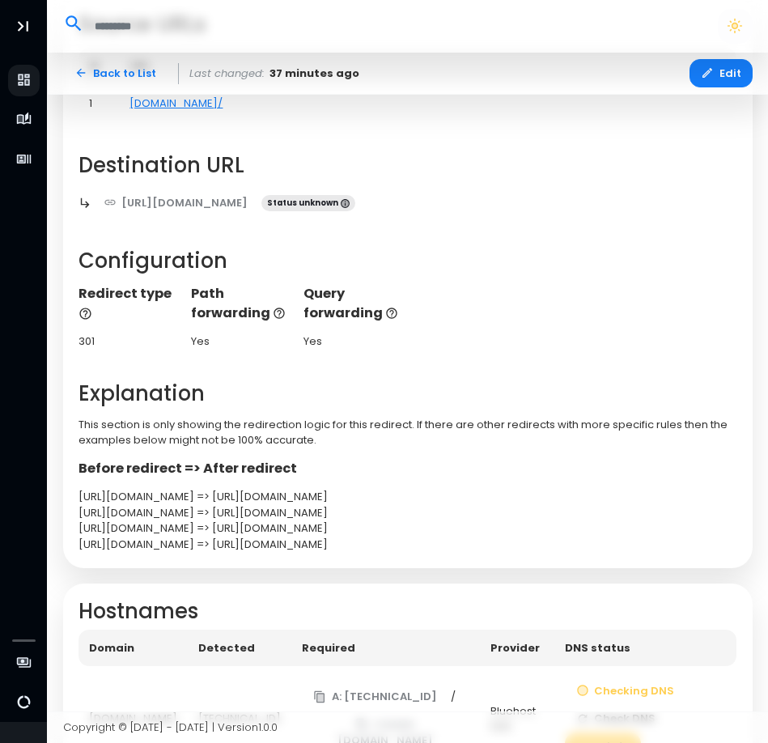
scroll to position [258, 0]
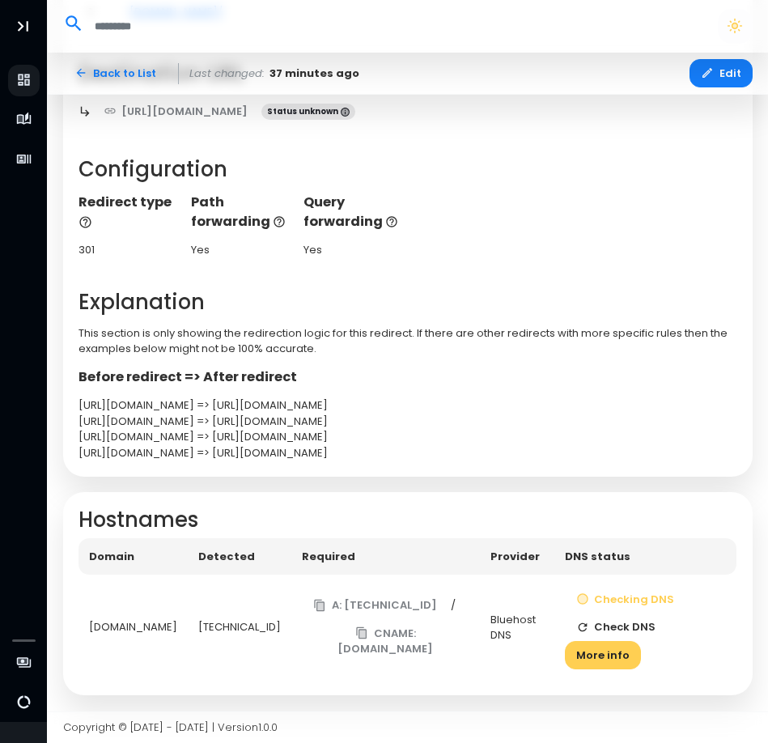
click at [635, 628] on button "Check DNS" at bounding box center [616, 628] width 103 height 28
click at [597, 651] on button "More info" at bounding box center [603, 655] width 76 height 28
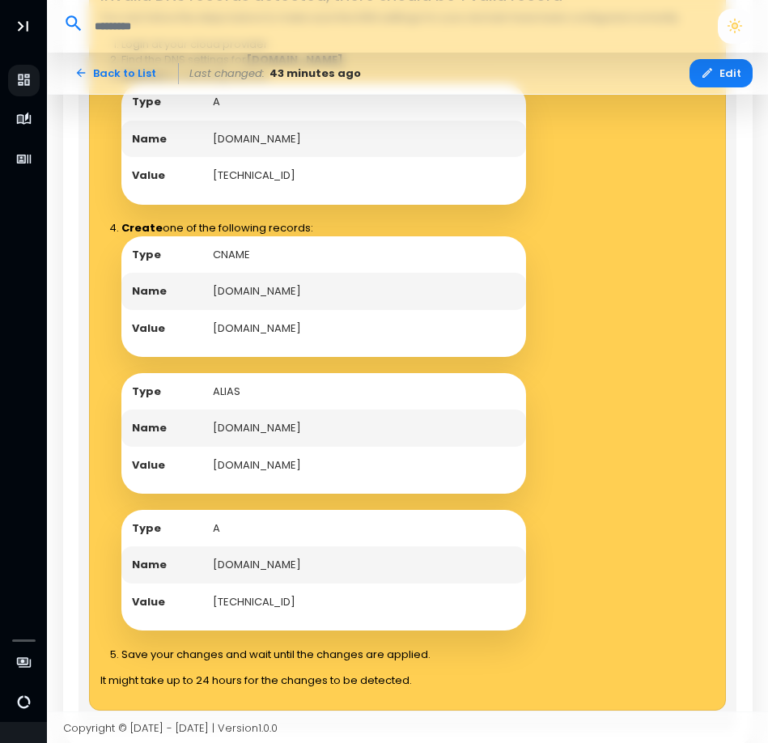
scroll to position [1161, 0]
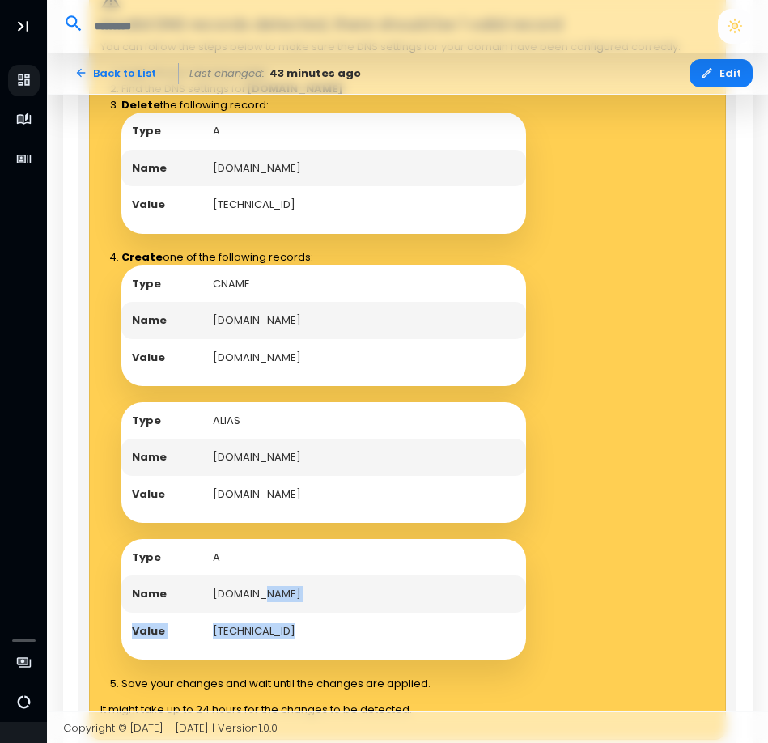
drag, startPoint x: 262, startPoint y: 590, endPoint x: 464, endPoint y: 616, distance: 204.1
click at [464, 616] on tbody "Type A Name godlygadgets.shop Value 138.68.125.144" at bounding box center [323, 594] width 405 height 111
click at [540, 564] on div "Type CNAME Name godlygadgets.shop Value edge.domain-forward.com Type ALIAS Name…" at bounding box center [401, 463] width 560 height 394
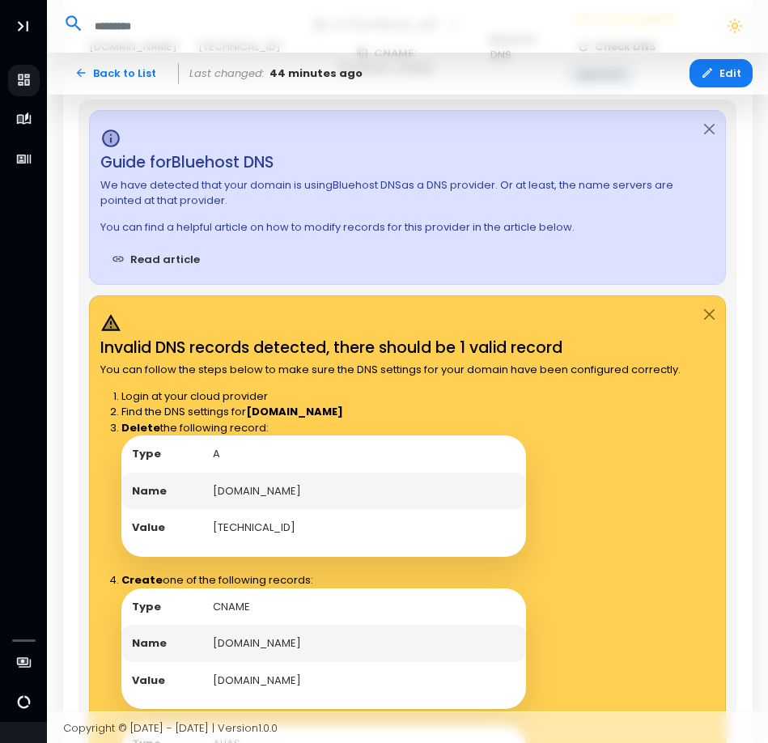
scroll to position [594, 0]
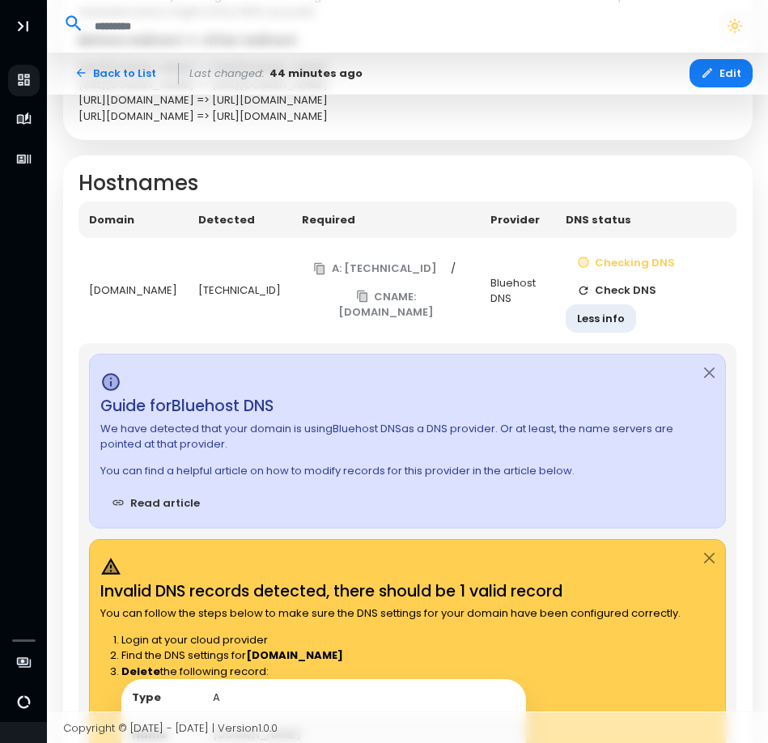
click at [626, 280] on button "Check DNS" at bounding box center [617, 291] width 103 height 28
click at [617, 297] on button "Check DNS" at bounding box center [617, 291] width 103 height 28
click at [617, 297] on td "Checking DNS Checking Less info" at bounding box center [646, 290] width 181 height 105
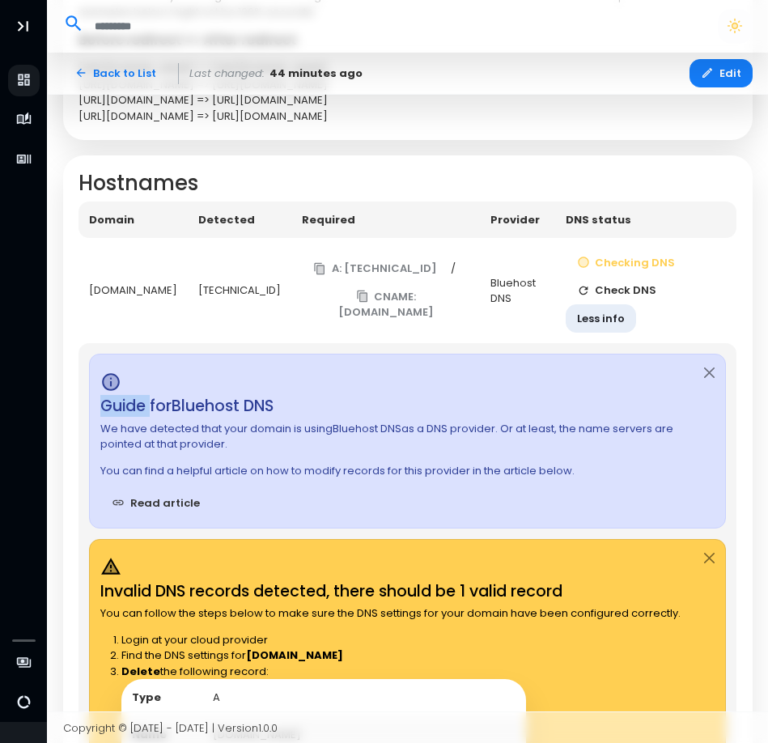
click at [617, 297] on button "Check DNS" at bounding box center [617, 291] width 103 height 28
click at [617, 297] on td "Checking DNS Checking Less info" at bounding box center [646, 290] width 181 height 105
click at [607, 331] on button "Less info" at bounding box center [602, 318] width 70 height 28
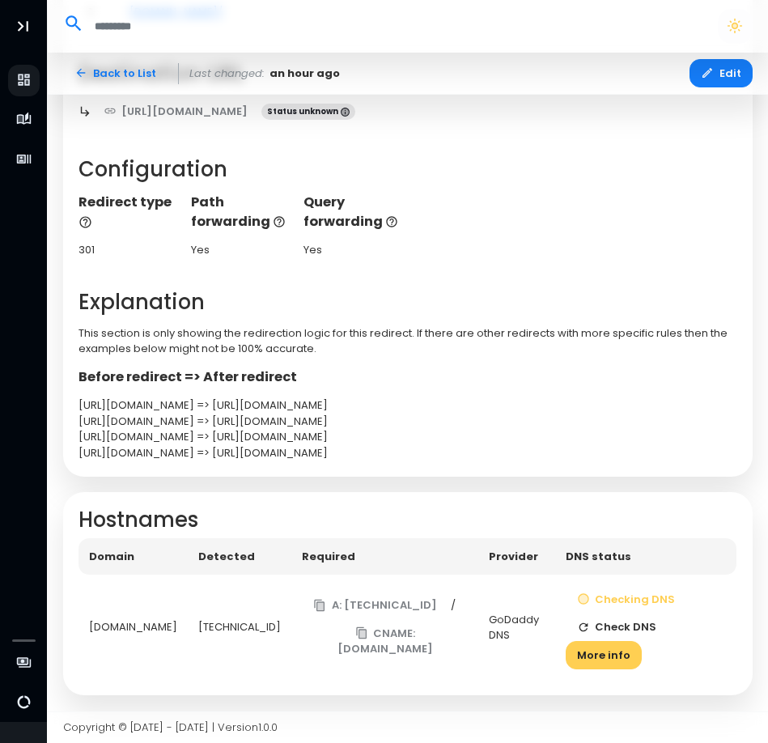
click at [640, 628] on button "Check DNS" at bounding box center [617, 628] width 103 height 28
click at [640, 628] on button "Check DNS" at bounding box center [616, 628] width 103 height 28
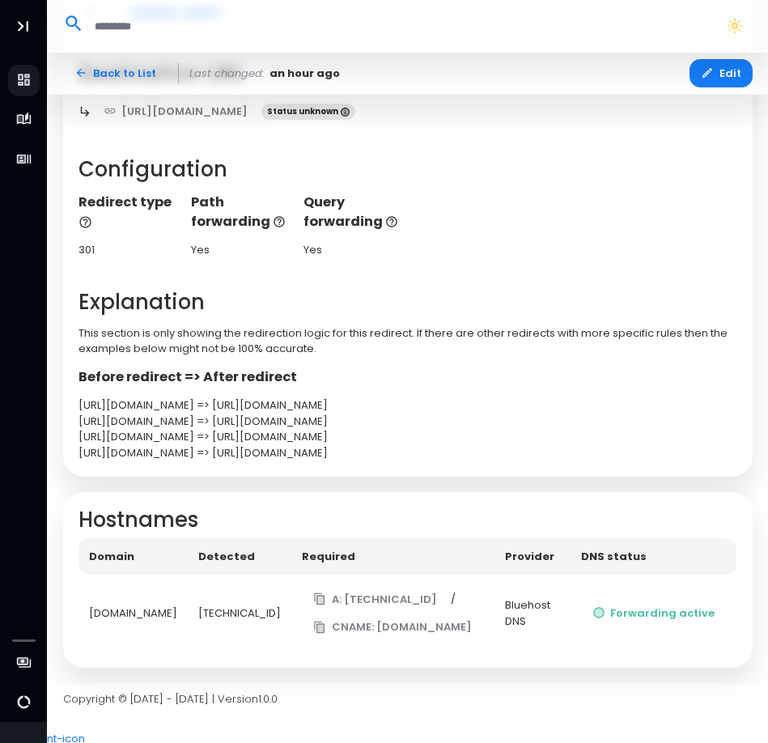
scroll to position [245, 0]
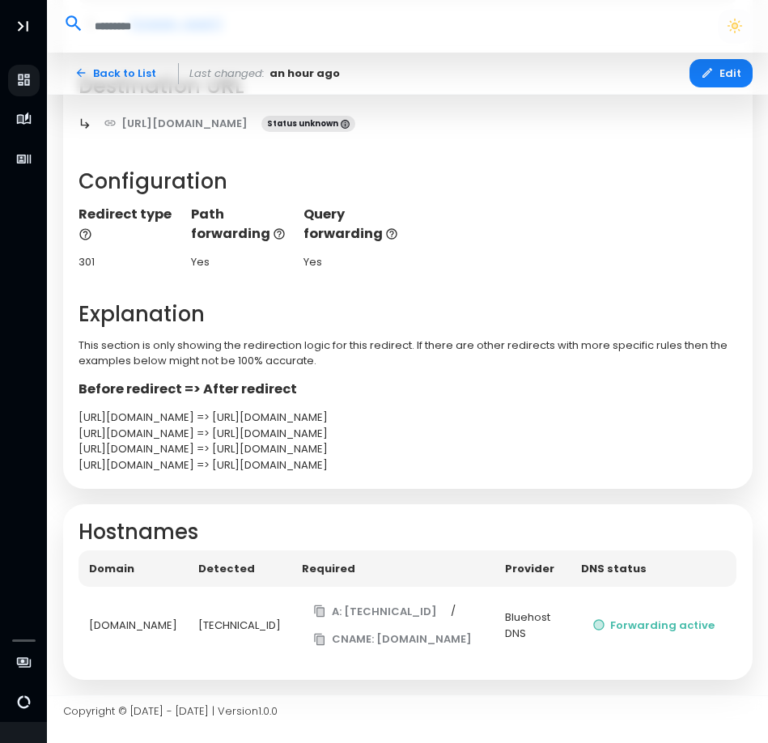
click at [640, 628] on td "Forwarding active" at bounding box center [654, 625] width 167 height 77
click at [640, 628] on button "Forwarding active" at bounding box center [654, 626] width 146 height 28
click at [708, 587] on th "DNS status" at bounding box center [654, 569] width 167 height 37
click at [731, 439] on div "https://godlygadgets.shop/?first=1&second=2 => https://linktr.ee/GodlyGadgets?f…" at bounding box center [408, 434] width 658 height 16
click at [143, 634] on div "[DOMAIN_NAME]" at bounding box center [133, 626] width 88 height 16
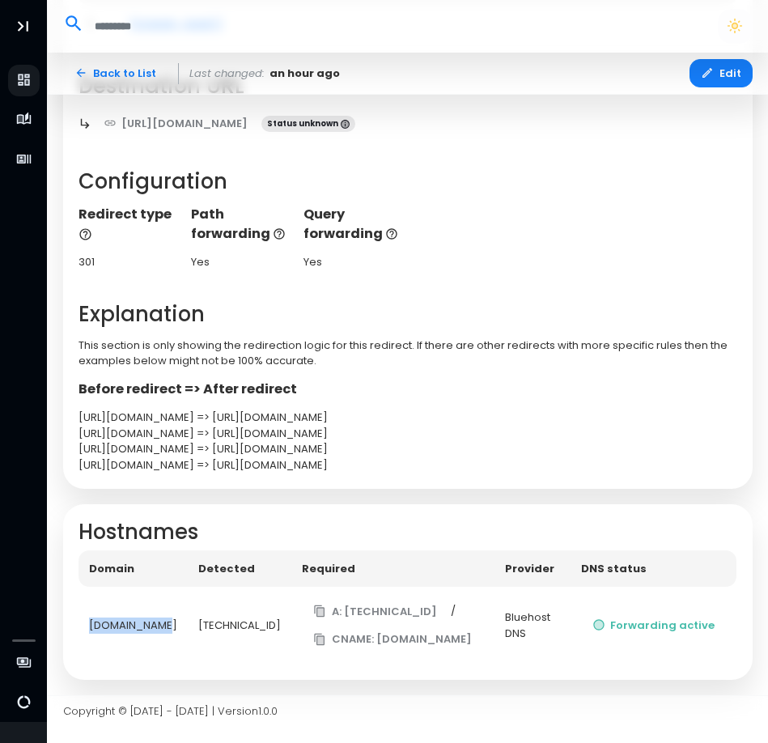
click at [143, 634] on div "[DOMAIN_NAME]" at bounding box center [133, 626] width 88 height 16
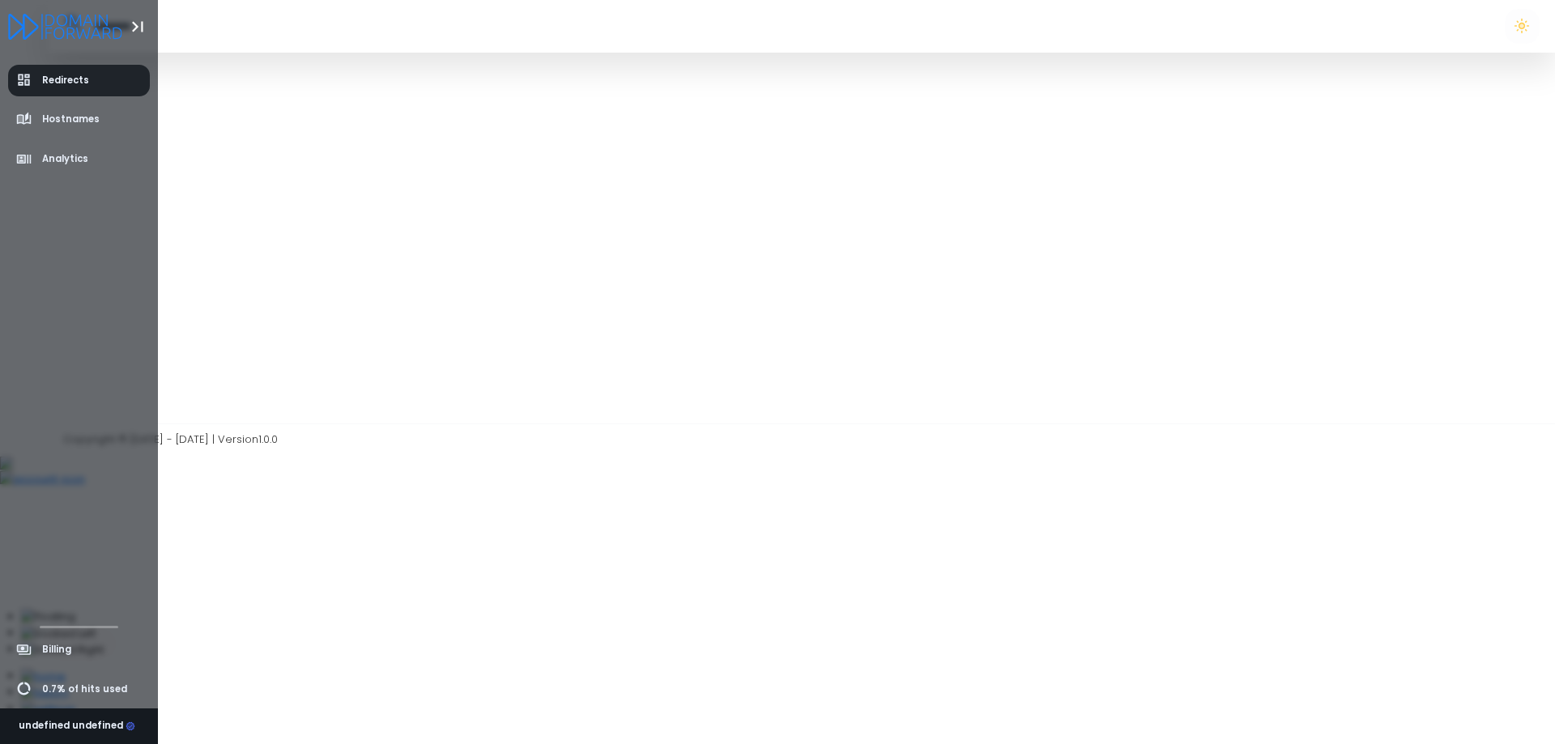
click at [21, 88] on link "Redirects" at bounding box center [79, 81] width 143 height 32
click at [59, 82] on span "Redirects" at bounding box center [65, 81] width 47 height 14
click at [45, 71] on link "Redirects" at bounding box center [79, 81] width 143 height 32
click at [68, 85] on span "Redirects" at bounding box center [65, 81] width 47 height 14
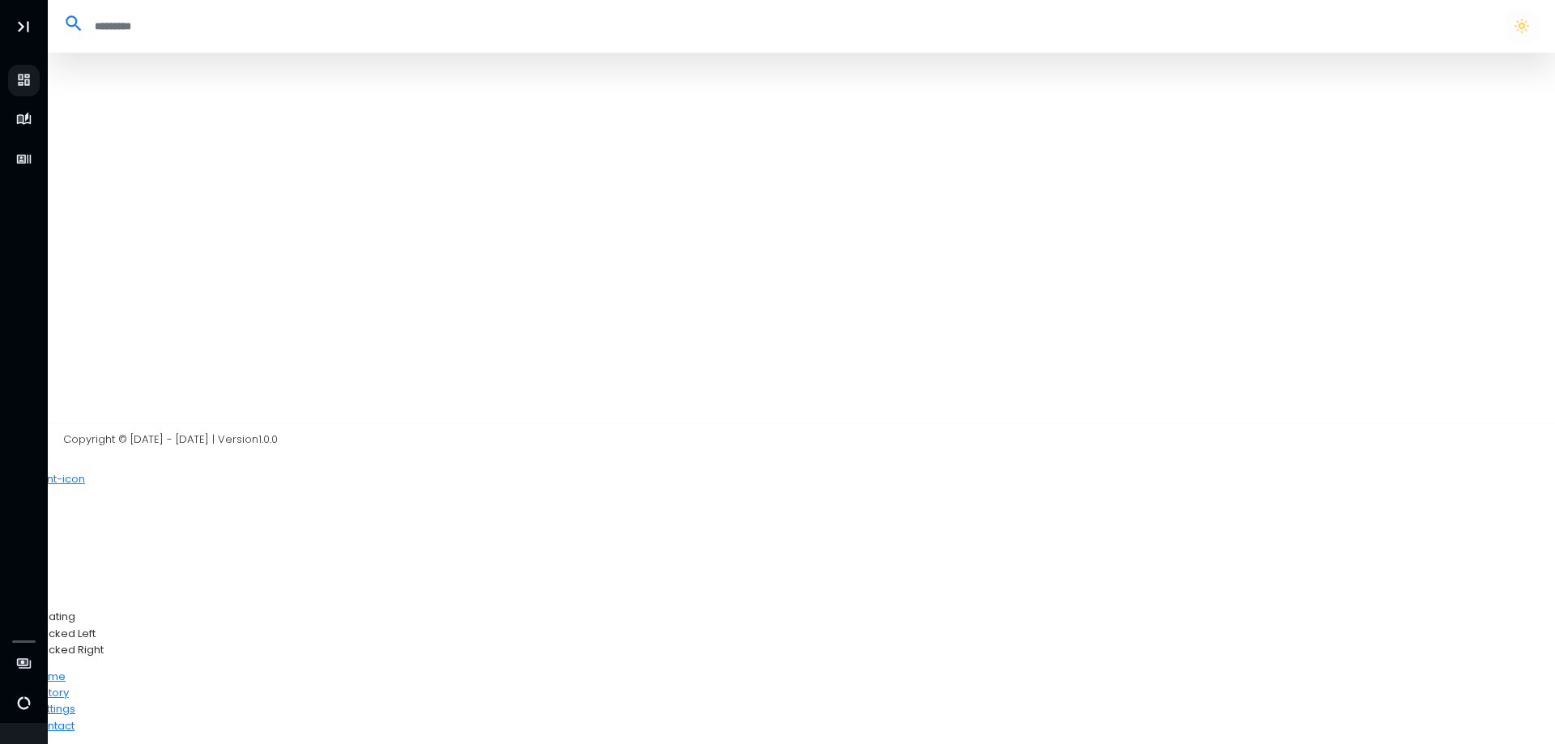
click at [357, 115] on div at bounding box center [802, 238] width 1508 height 371
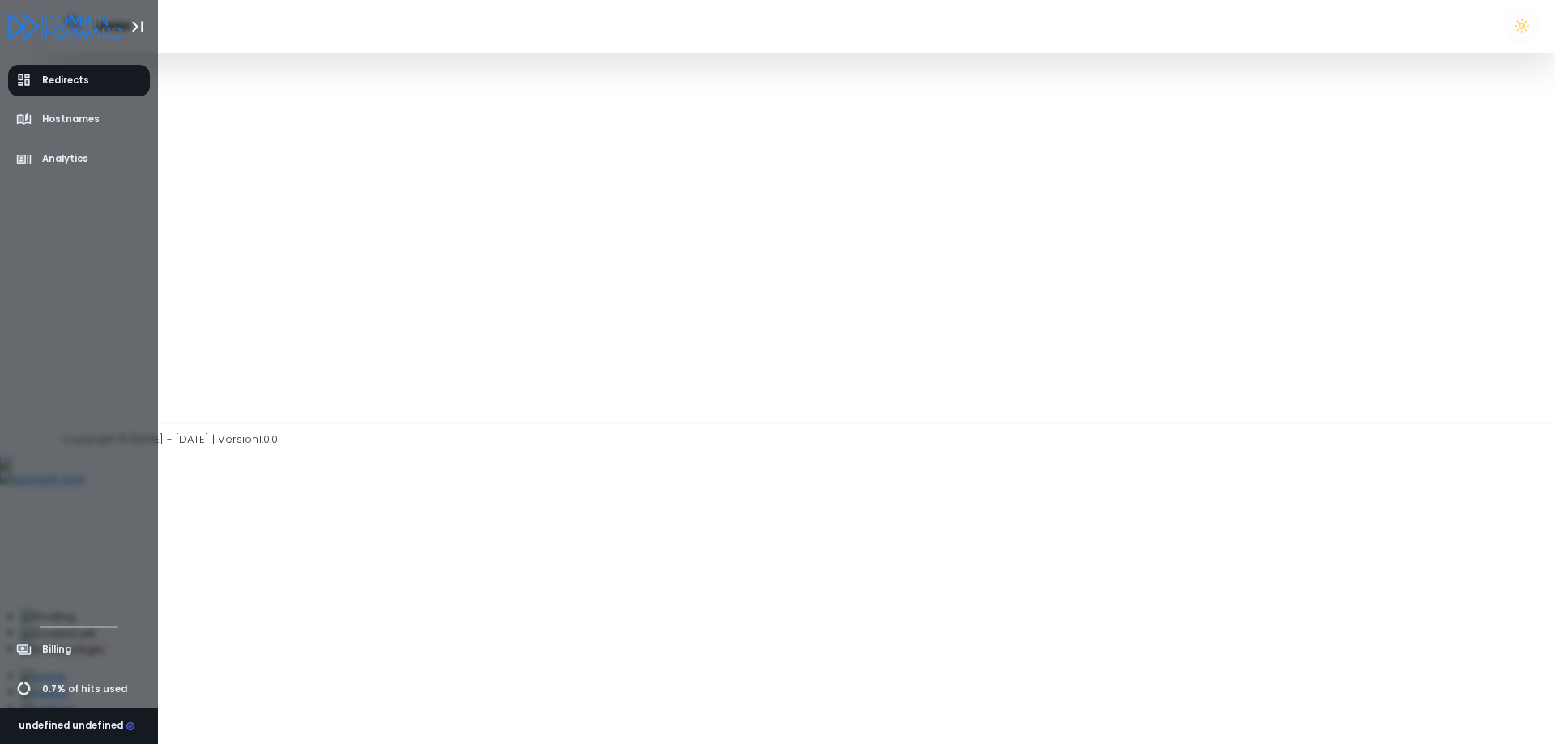
click at [51, 28] on icon "Logo" at bounding box center [83, 26] width 77 height 25
click at [96, 724] on div "undefined undefined" at bounding box center [77, 726] width 117 height 15
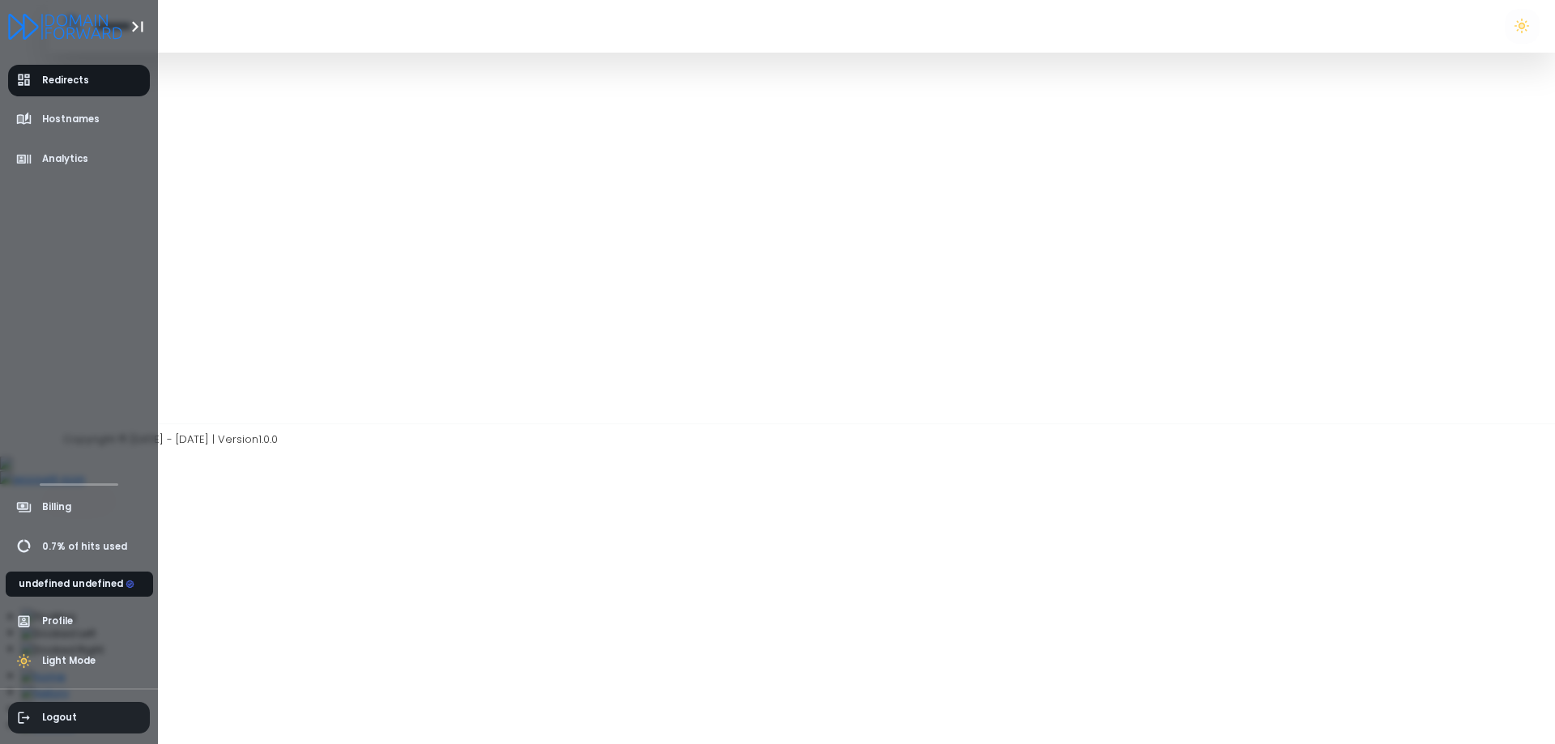
click at [94, 723] on span "Logout" at bounding box center [79, 718] width 143 height 32
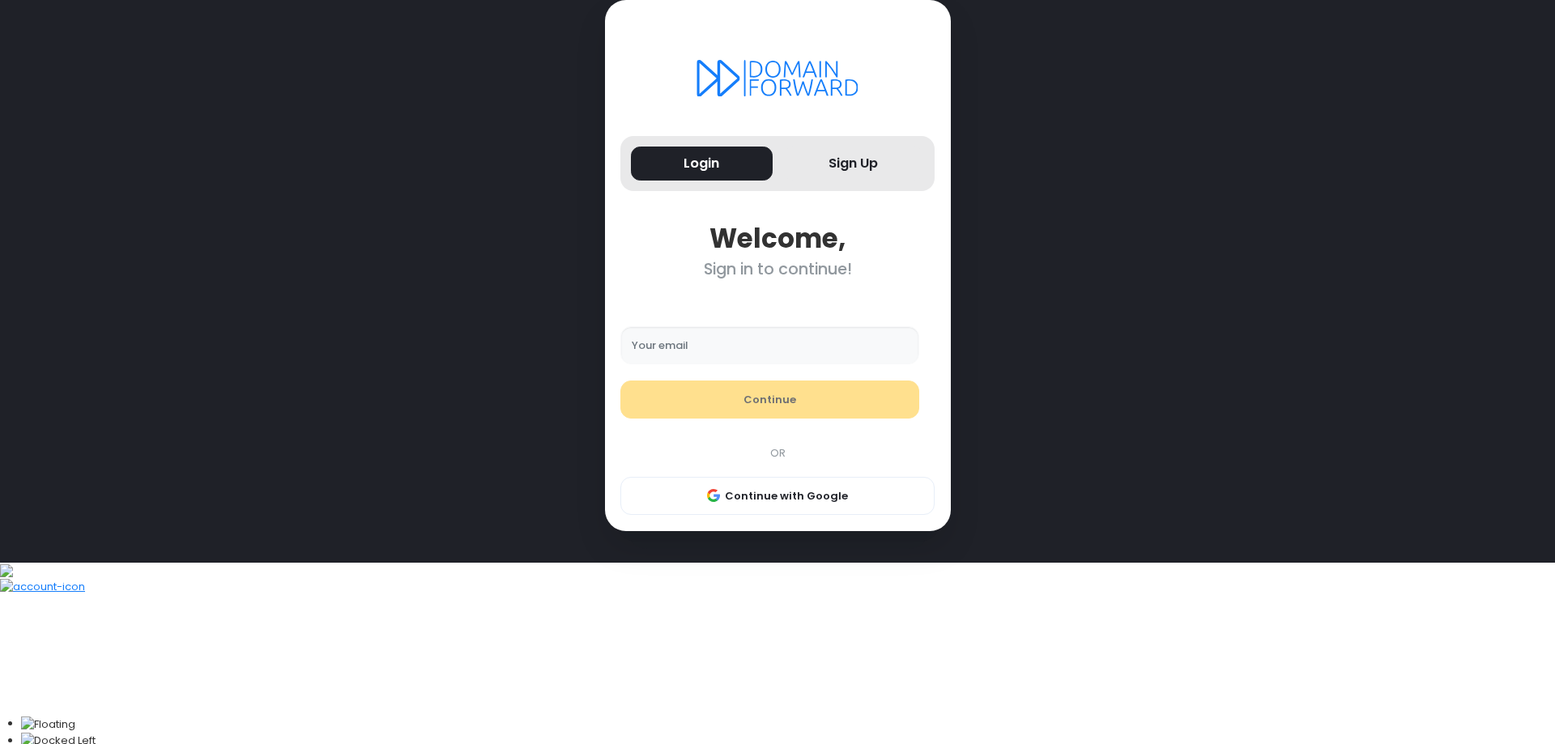
type input "**********"
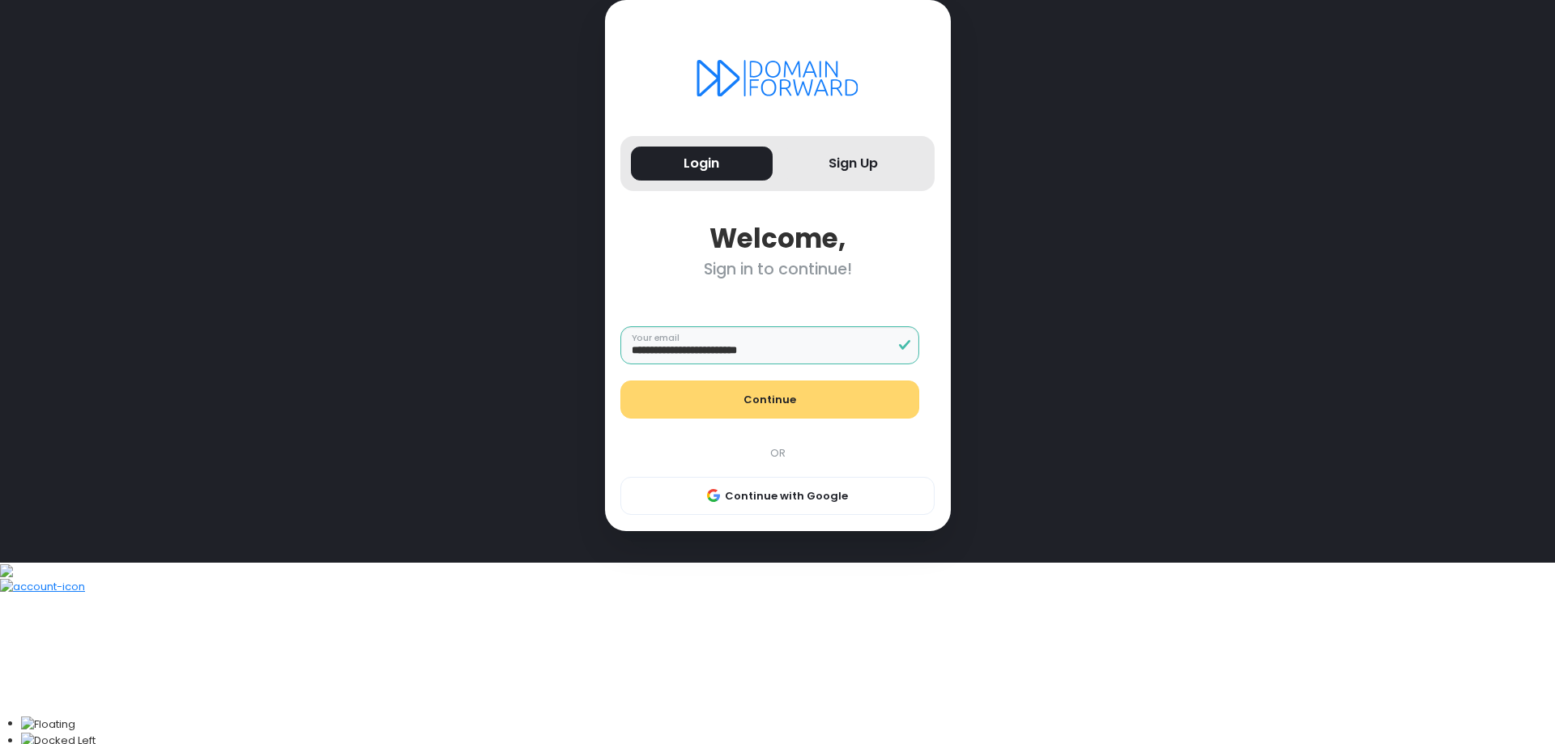
click at [764, 419] on button "Continue" at bounding box center [769, 400] width 299 height 39
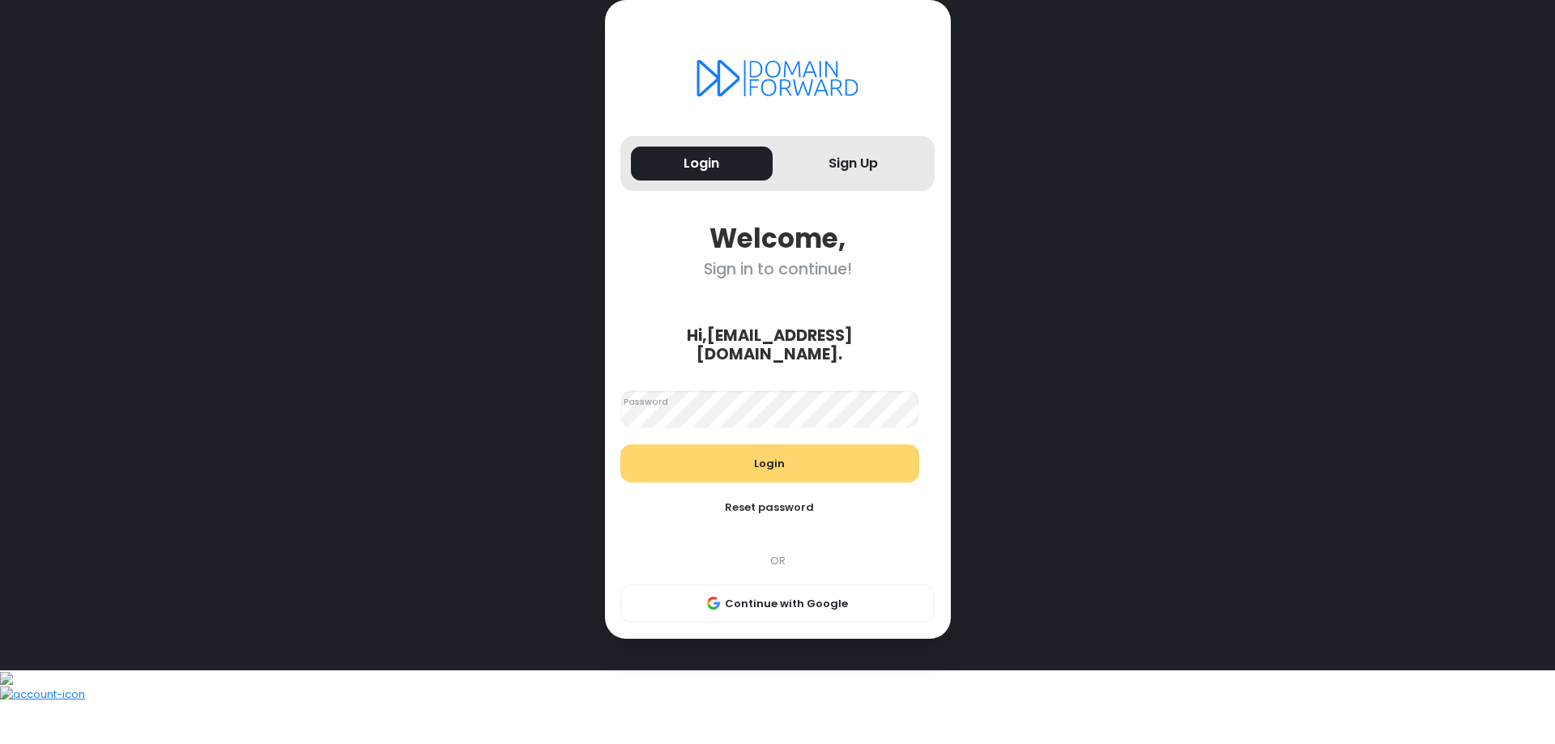
click at [773, 483] on button "Login" at bounding box center [769, 464] width 299 height 39
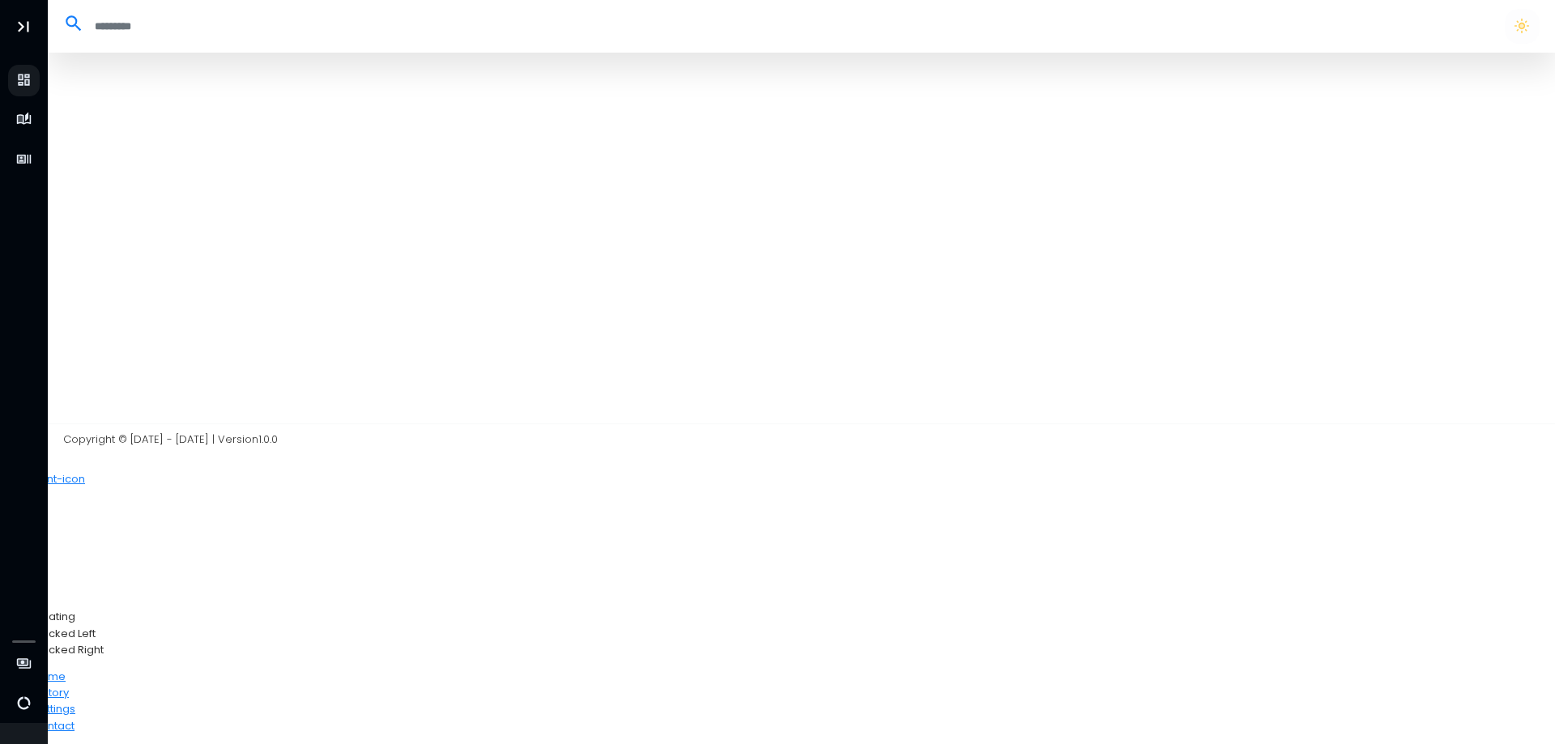
select select "**"
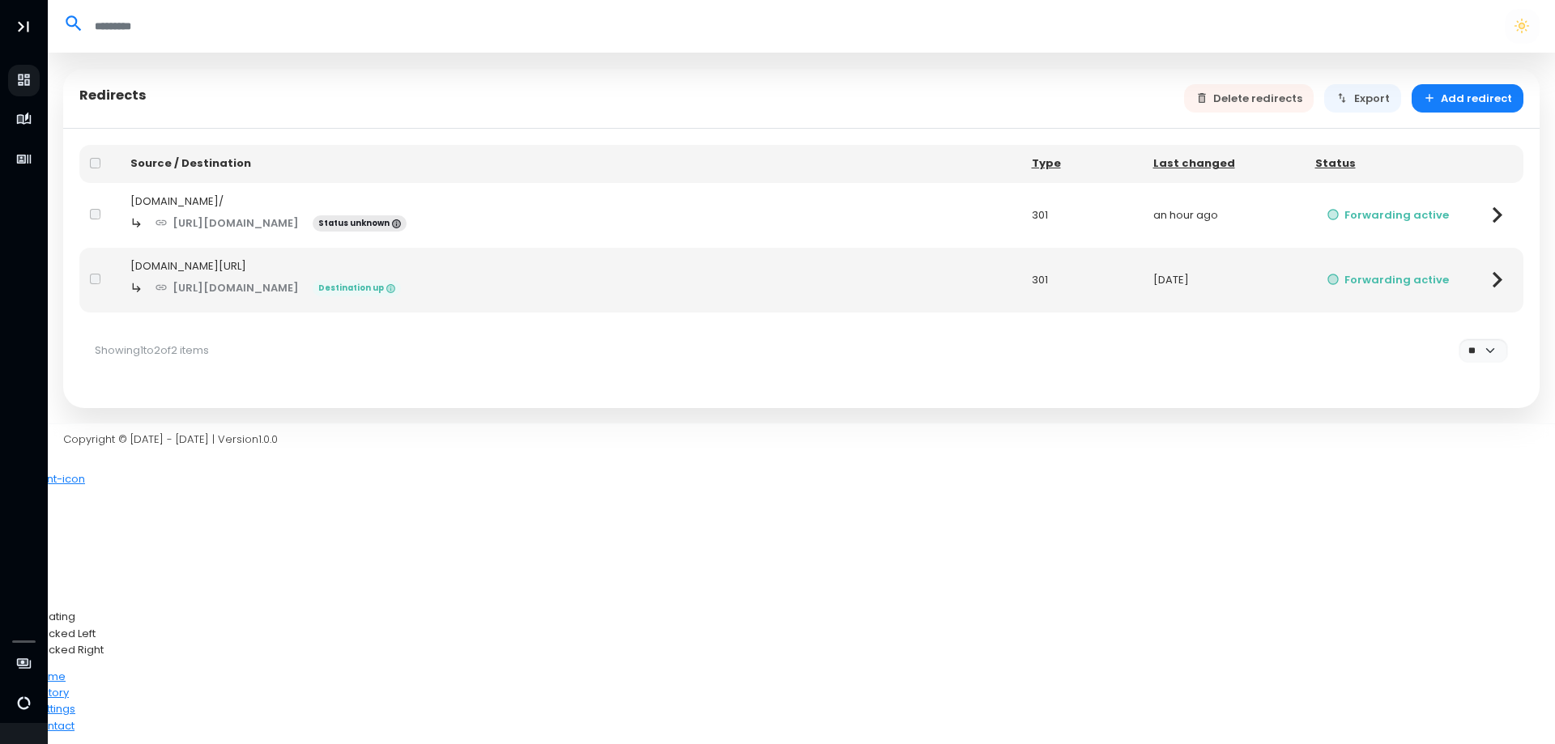
click at [525, 220] on div "https://linktr.ee/GodlyGadgets Status unknown" at bounding box center [570, 223] width 880 height 28
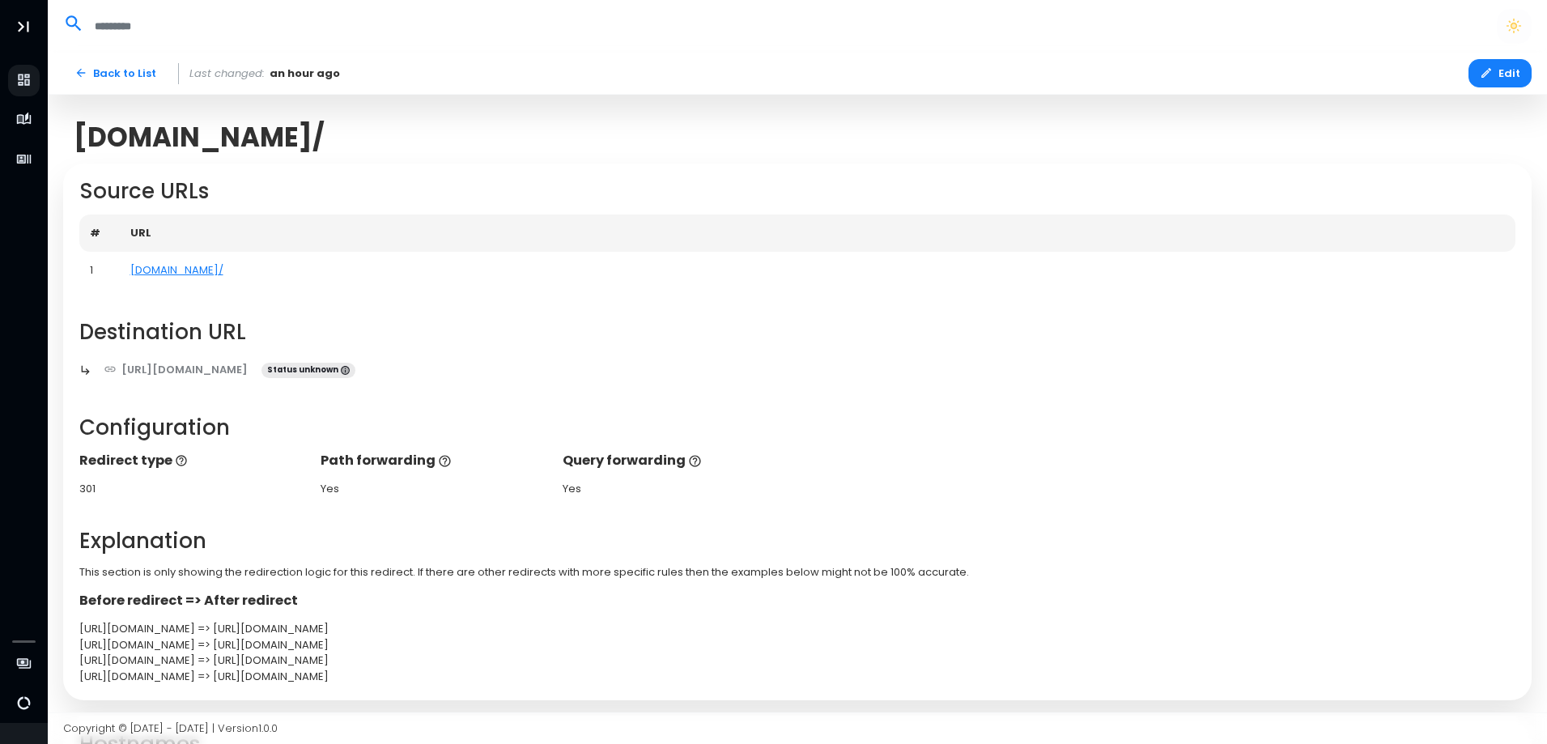
click at [93, 57] on div "Back to List Last changed: an hour ago Edit" at bounding box center [798, 74] width 1501 height 42
click at [93, 62] on link "Back to List" at bounding box center [115, 73] width 104 height 28
select select "**"
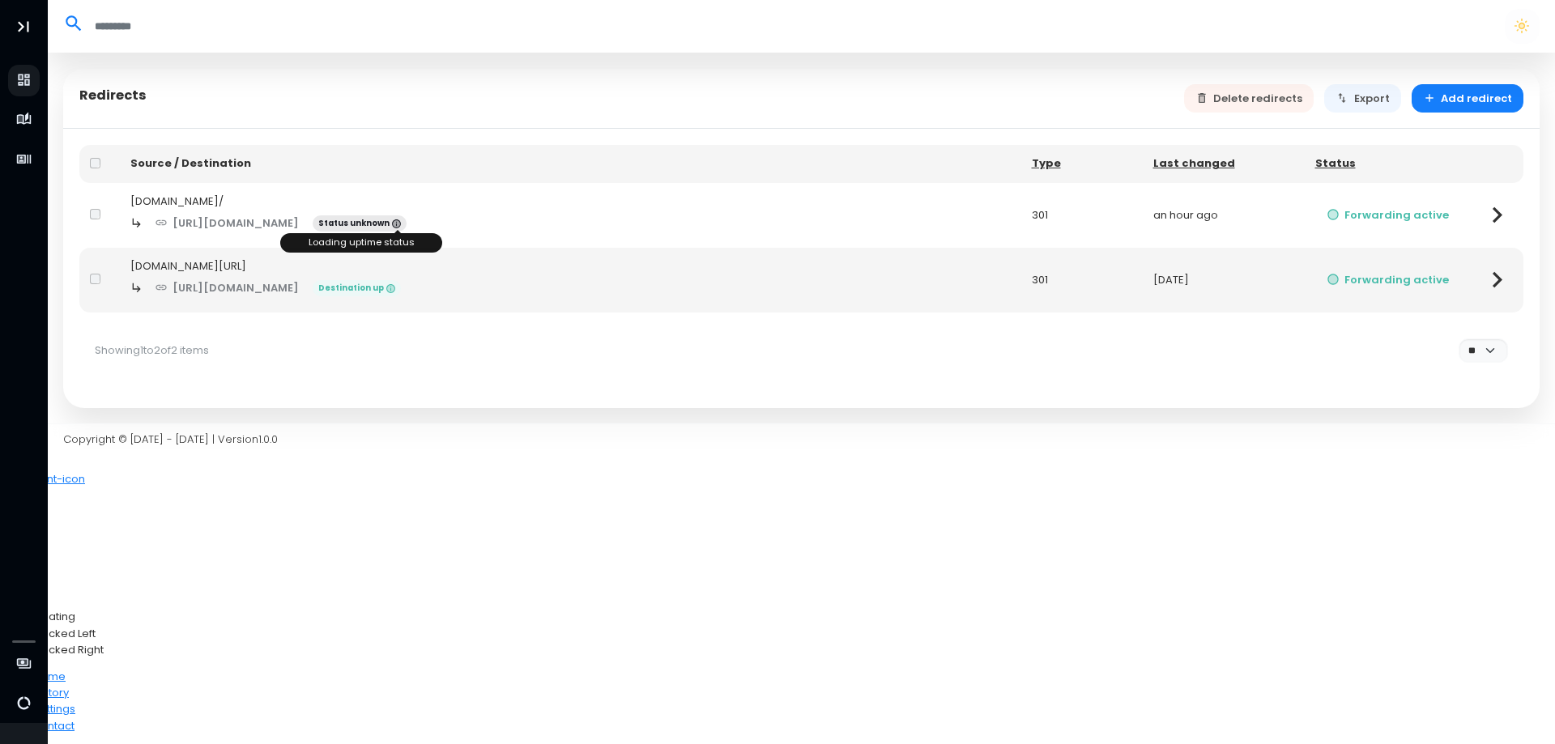
click at [402, 219] on icon at bounding box center [396, 224] width 11 height 11
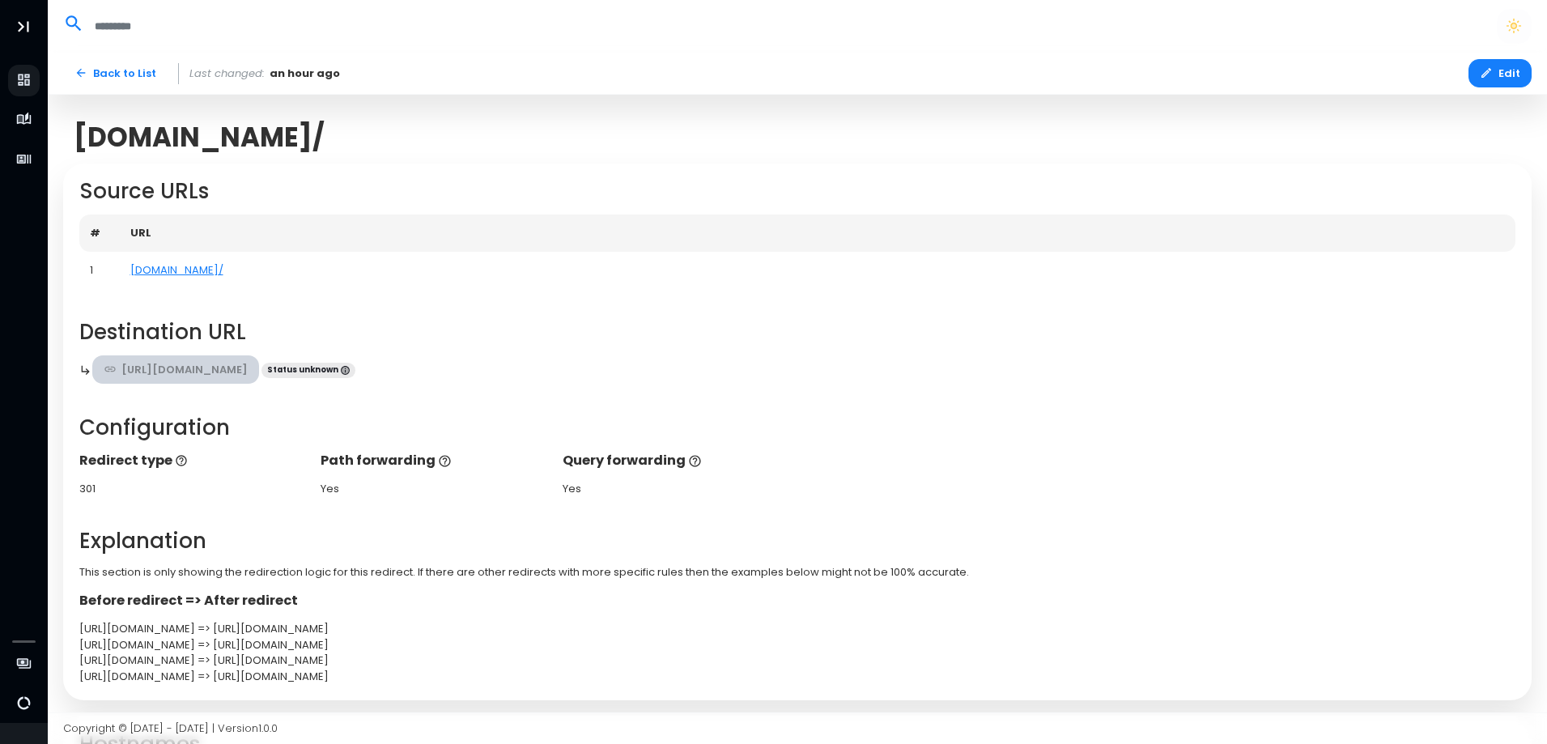
click at [253, 369] on link "https://linktr.ee/GodlyGadgets" at bounding box center [176, 369] width 168 height 28
click at [355, 370] on span "Status unknown" at bounding box center [309, 371] width 94 height 16
click at [122, 365] on link "https://linktr.ee/GodlyGadgets" at bounding box center [176, 369] width 168 height 28
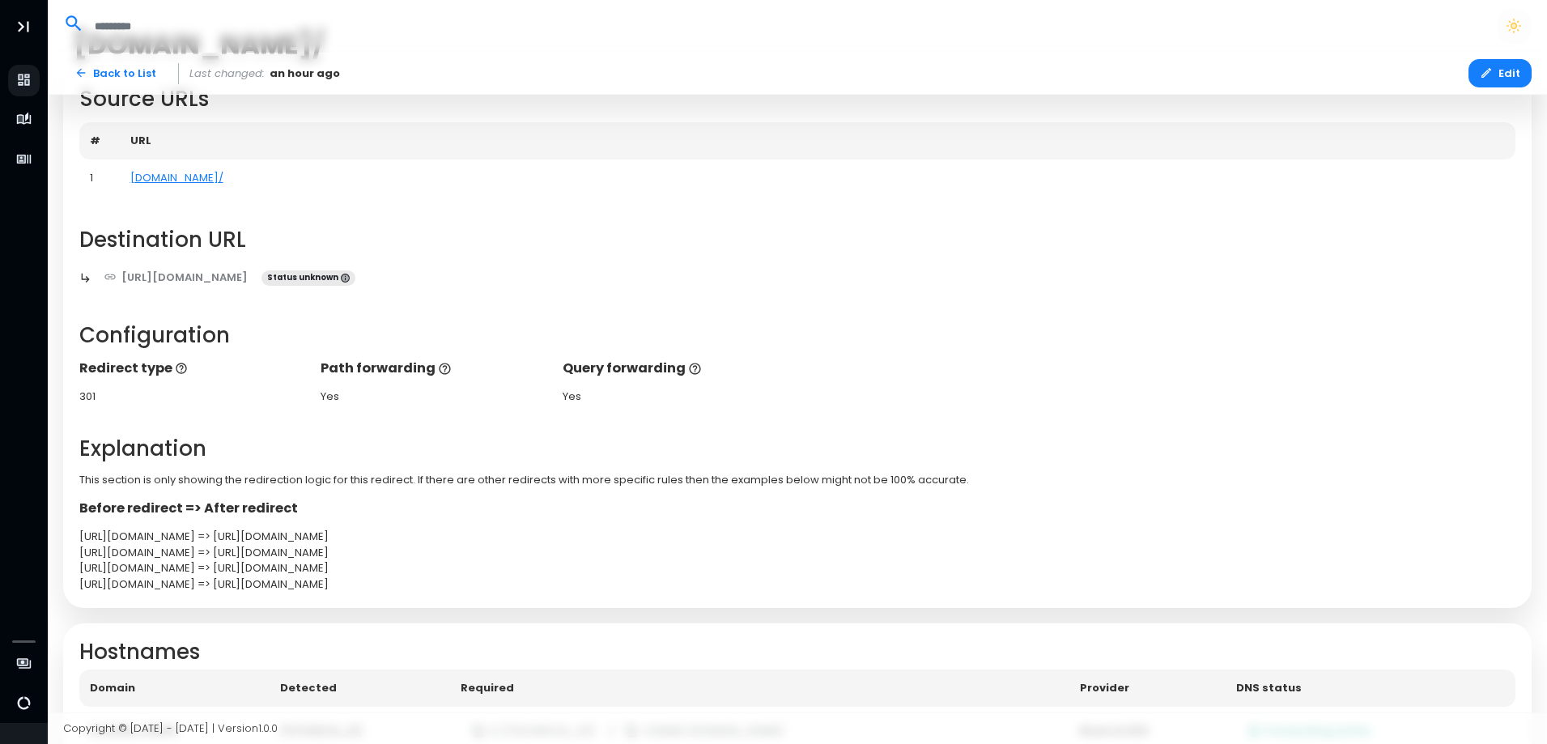
scroll to position [167, 0]
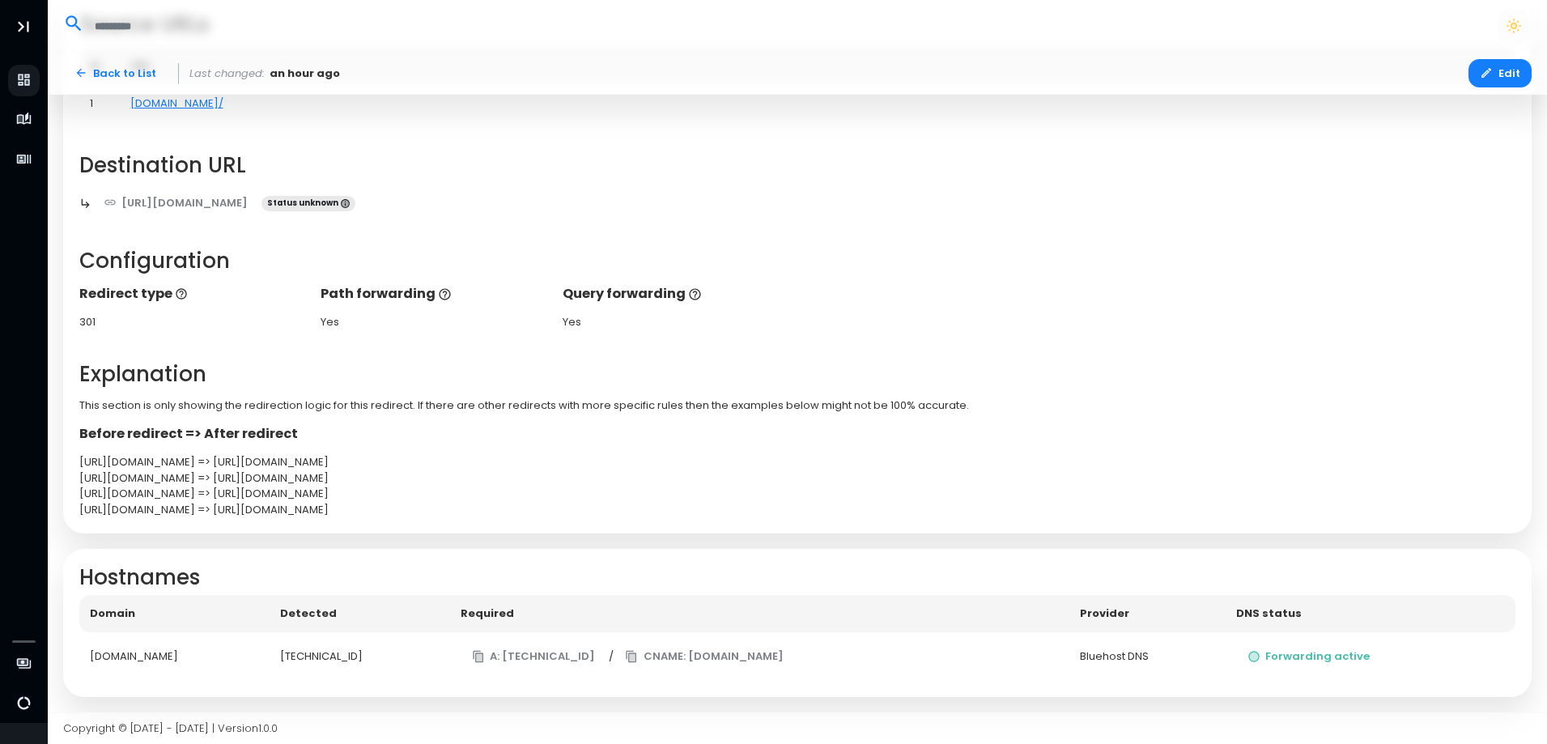
click at [155, 658] on div "[DOMAIN_NAME]" at bounding box center [174, 657] width 169 height 16
drag, startPoint x: 161, startPoint y: 644, endPoint x: 58, endPoint y: 486, distance: 188.4
click at [54, 492] on div "Back to List Last changed: an hour ago Edit godlygadgets.shop/ Source URLs # UR…" at bounding box center [798, 299] width 1501 height 827
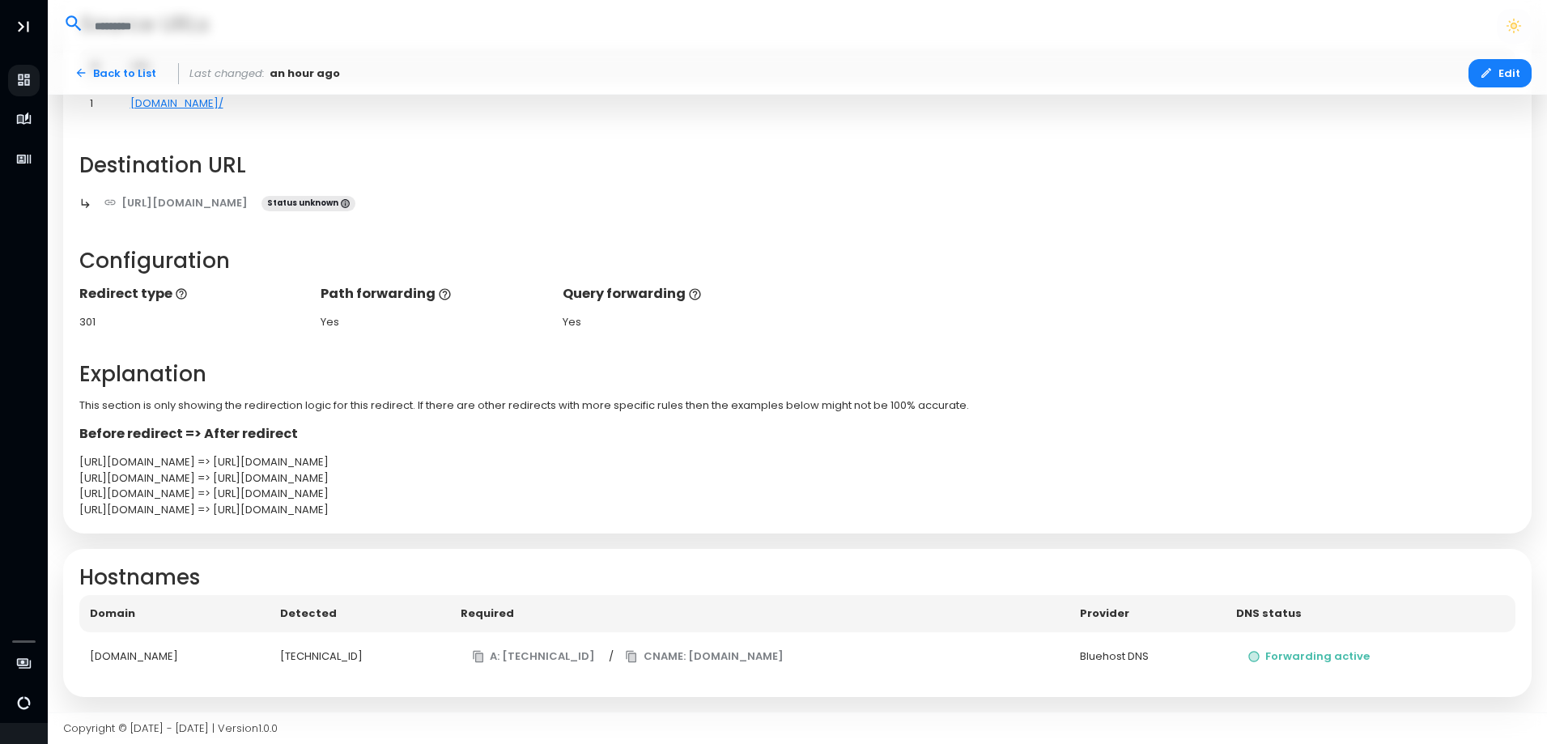
drag, startPoint x: 73, startPoint y: 465, endPoint x: 225, endPoint y: 461, distance: 152.3
click at [225, 461] on div "Before redirect => After redirect https://godlygadgets.shop/ => https://linktr.…" at bounding box center [797, 470] width 1453 height 93
click at [224, 453] on div "Before redirect => After redirect https://godlygadgets.shop/ => https://linktr.…" at bounding box center [797, 470] width 1453 height 93
drag, startPoint x: 225, startPoint y: 457, endPoint x: 75, endPoint y: 458, distance: 149.8
click at [67, 460] on div "Source URLs # URL 1 godlygadgets.shop/ Destination URL https://linktr.ee/GodlyG…" at bounding box center [797, 265] width 1469 height 537
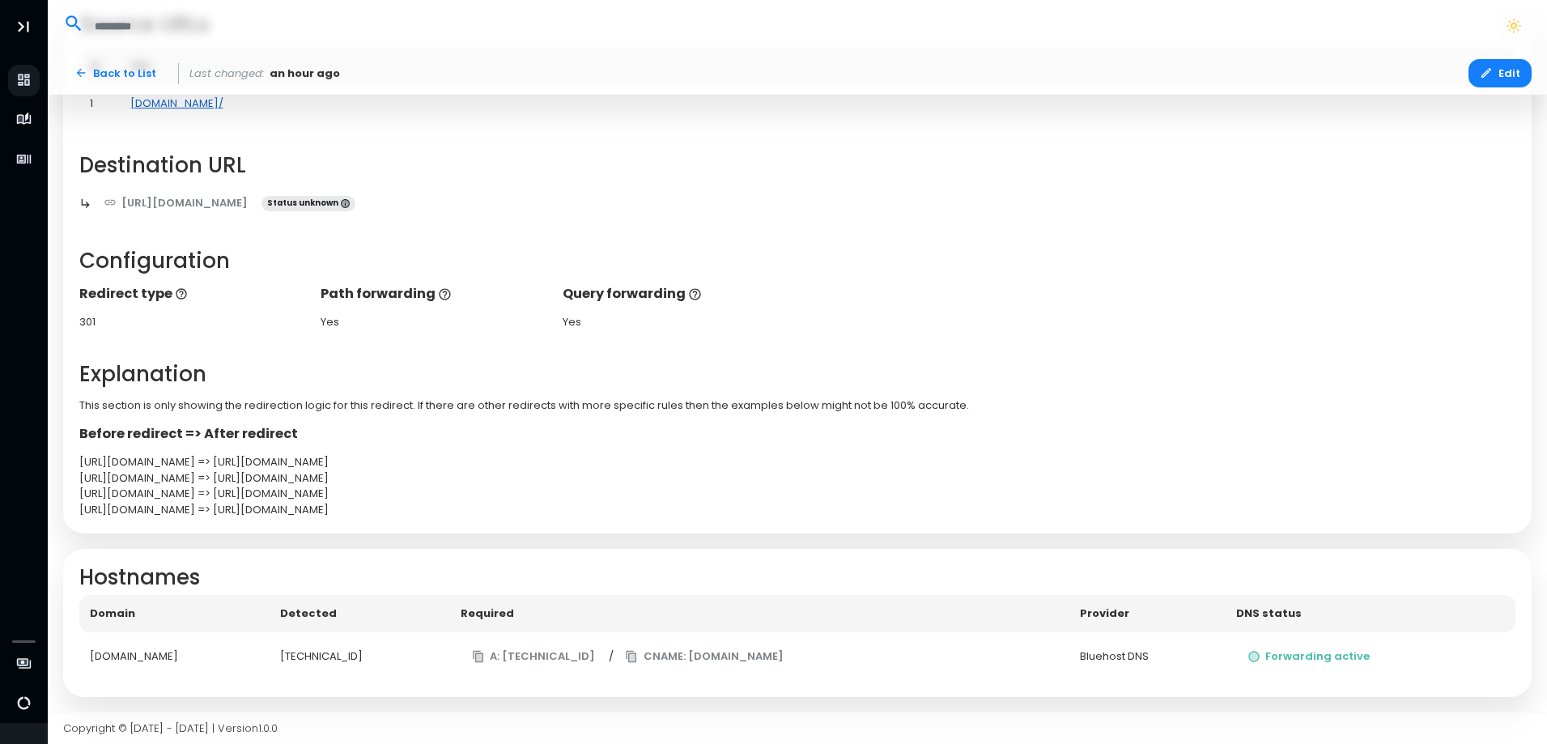
click at [207, 101] on link "[DOMAIN_NAME]/" at bounding box center [176, 103] width 93 height 15
click at [198, 103] on link "godlygadgets.shop/" at bounding box center [176, 103] width 93 height 15
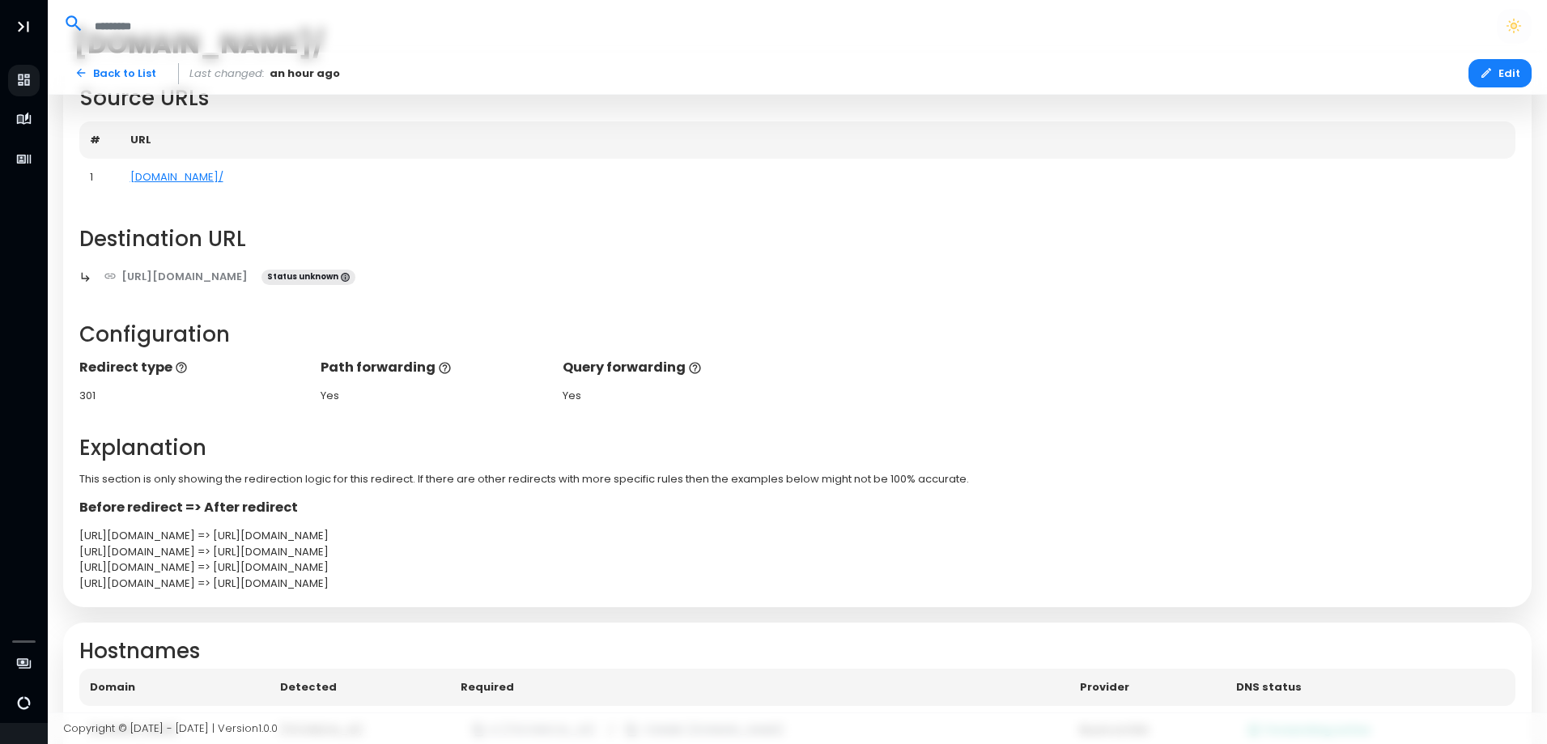
scroll to position [0, 0]
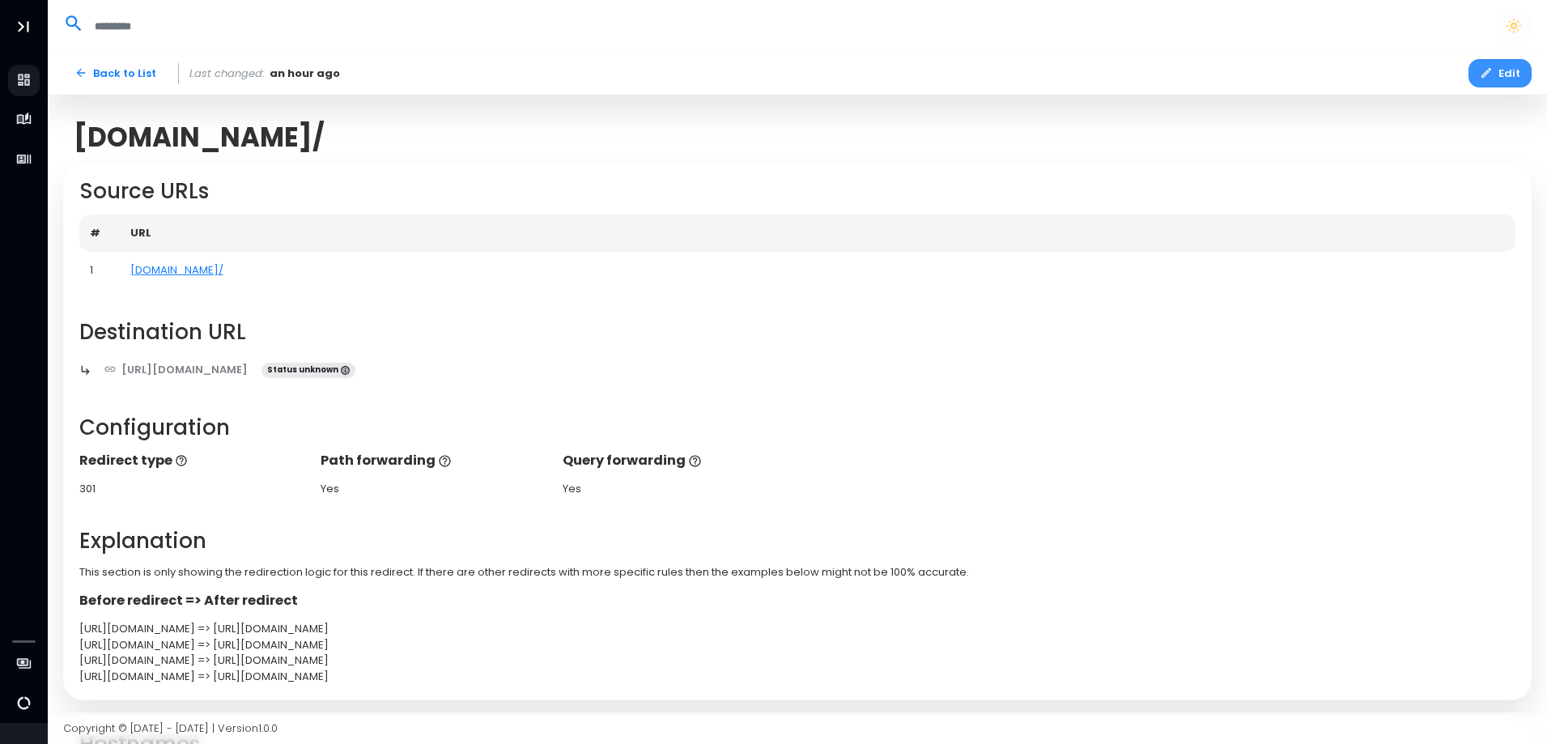
click at [1493, 69] on icon "button" at bounding box center [1486, 72] width 13 height 13
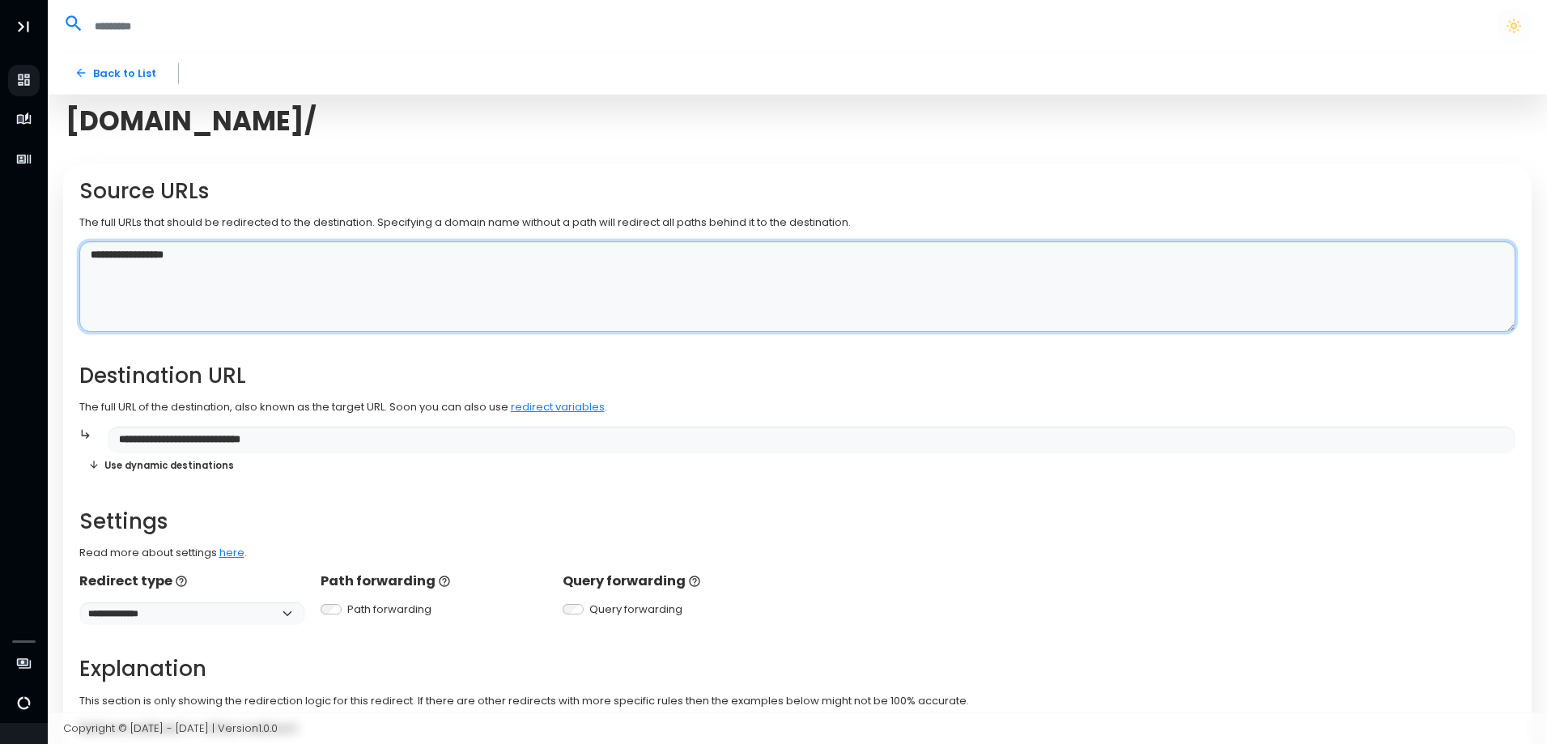
click at [288, 258] on textarea "**********" at bounding box center [797, 287] width 1437 height 92
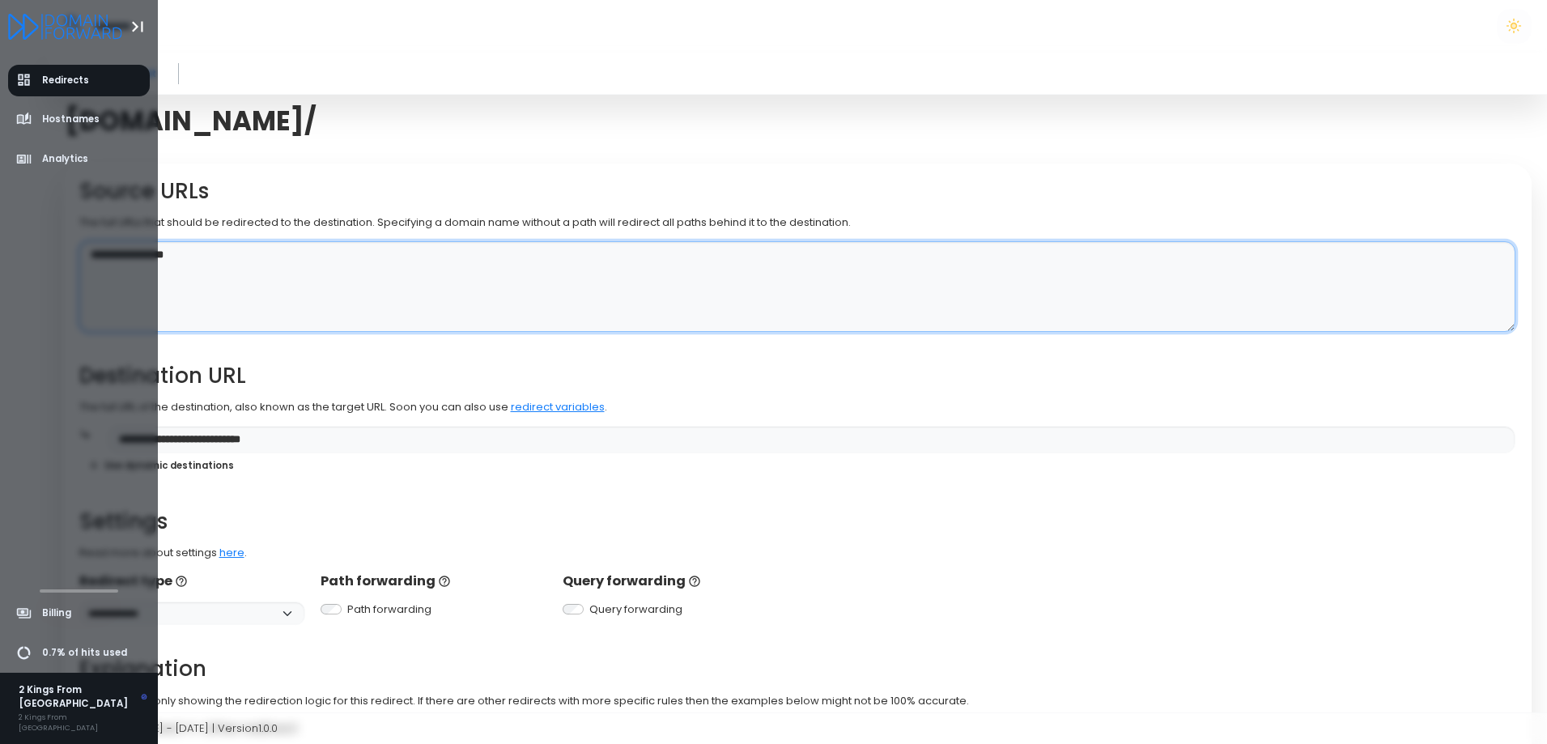
drag, startPoint x: 287, startPoint y: 256, endPoint x: 0, endPoint y: 265, distance: 286.8
click at [0, 265] on div "**********" at bounding box center [773, 467] width 1547 height 935
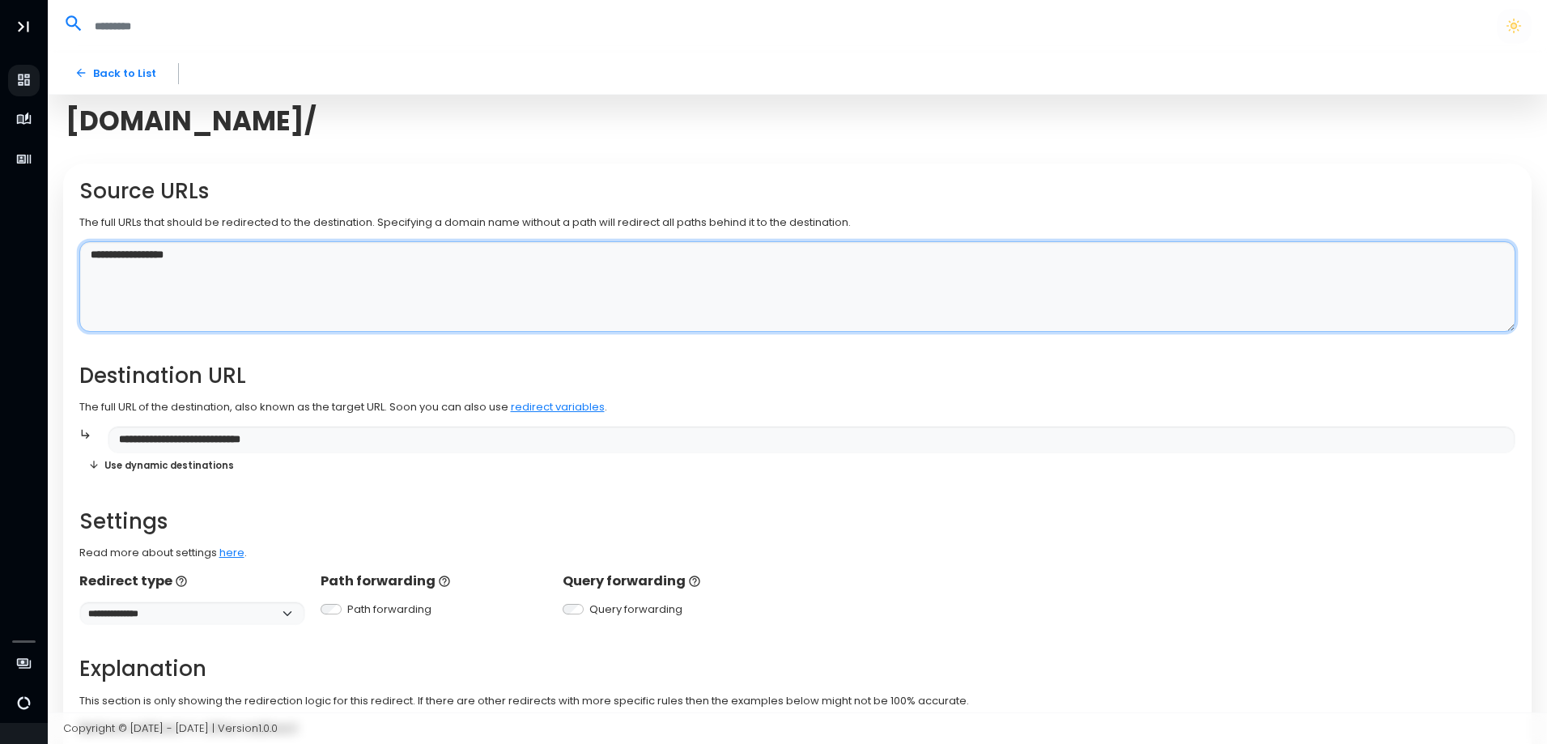
click at [398, 262] on textarea "**********" at bounding box center [797, 287] width 1437 height 92
paste textarea "**********"
click at [92, 268] on textarea "**********" at bounding box center [797, 287] width 1437 height 92
click at [238, 269] on textarea "**********" at bounding box center [797, 287] width 1437 height 92
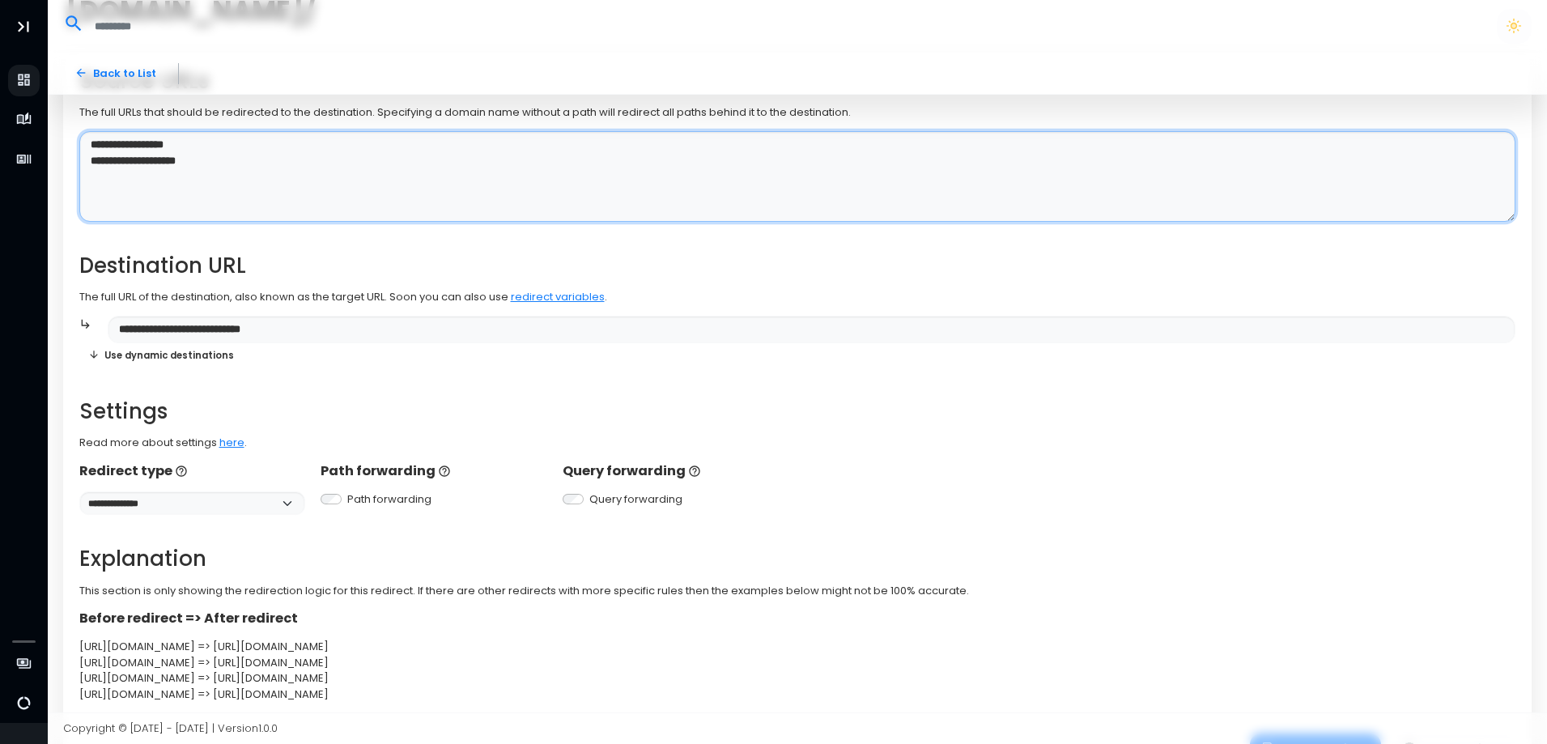
scroll to position [191, 0]
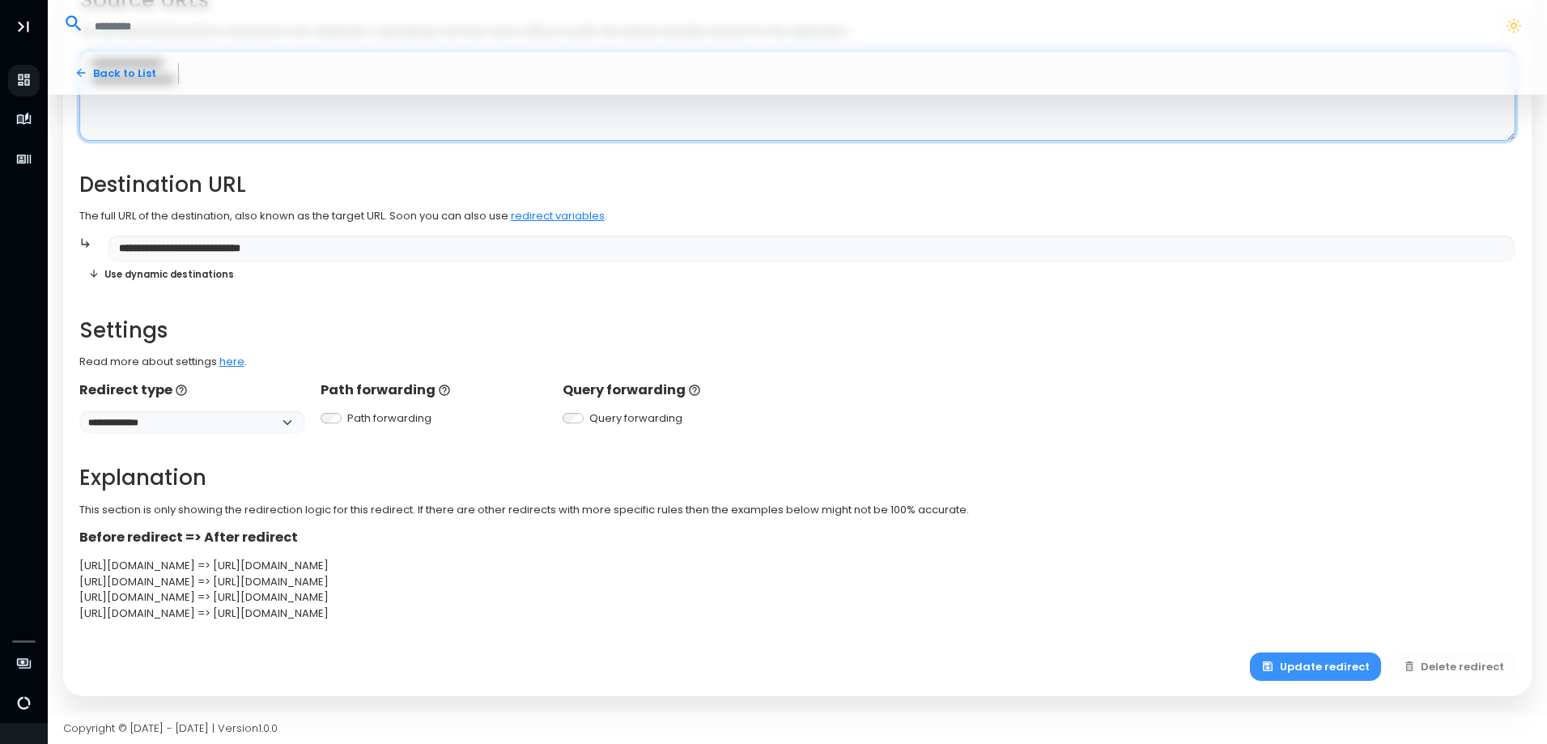
type textarea "**********"
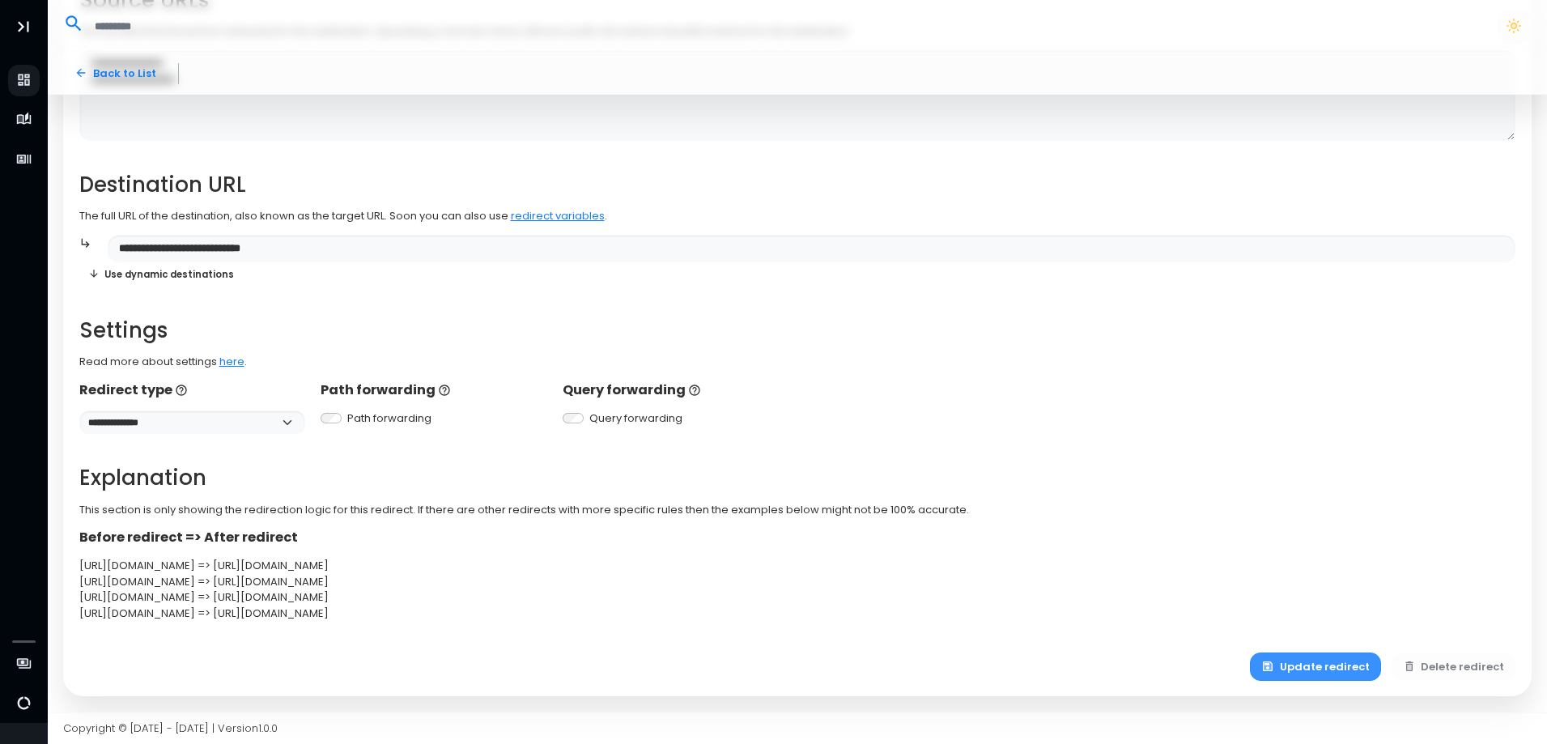
click at [1320, 674] on button "Update redirect" at bounding box center [1315, 667] width 131 height 28
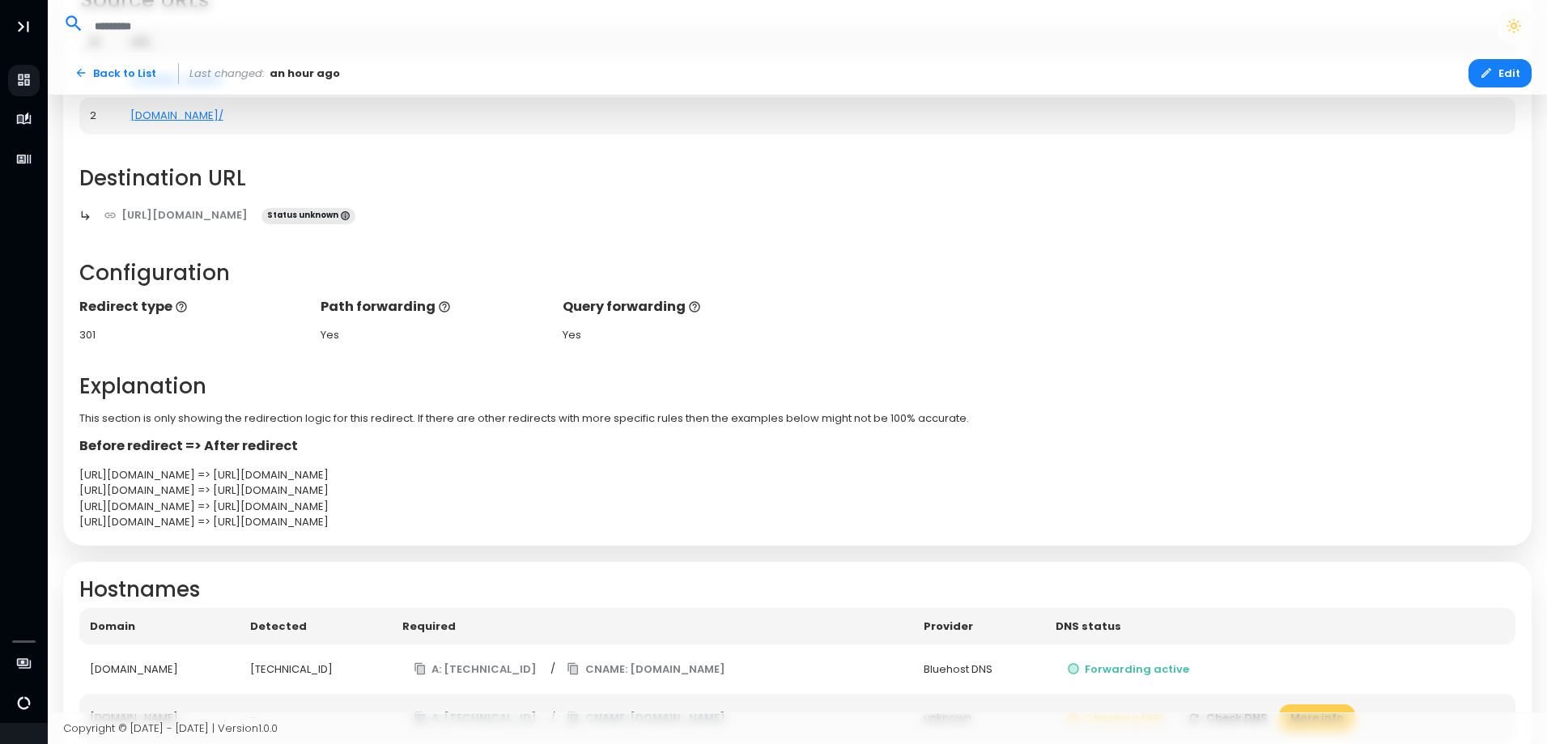
scroll to position [253, 0]
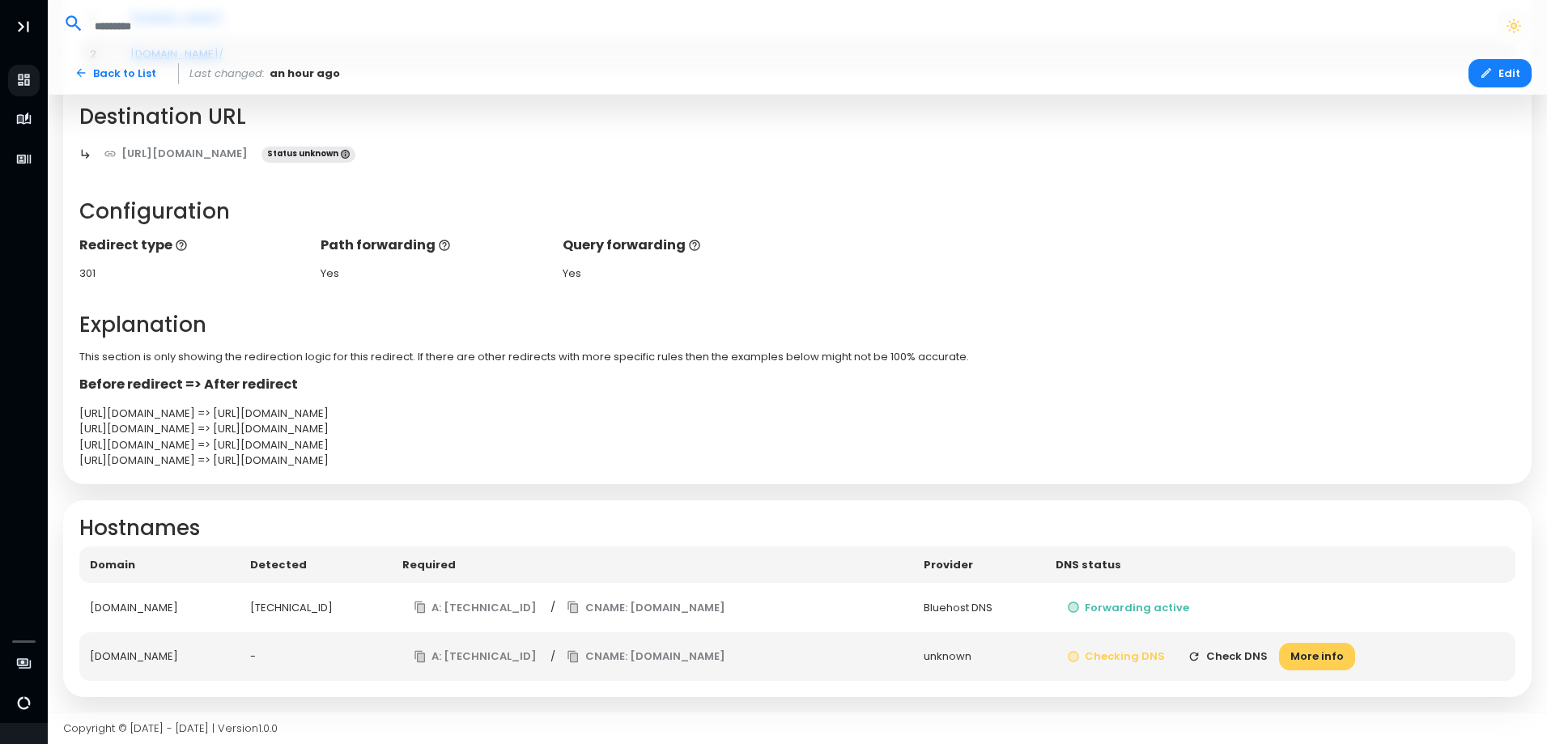
click at [1263, 657] on button "Check DNS" at bounding box center [1228, 657] width 103 height 28
click at [1263, 657] on button "Check DNS" at bounding box center [1231, 657] width 103 height 28
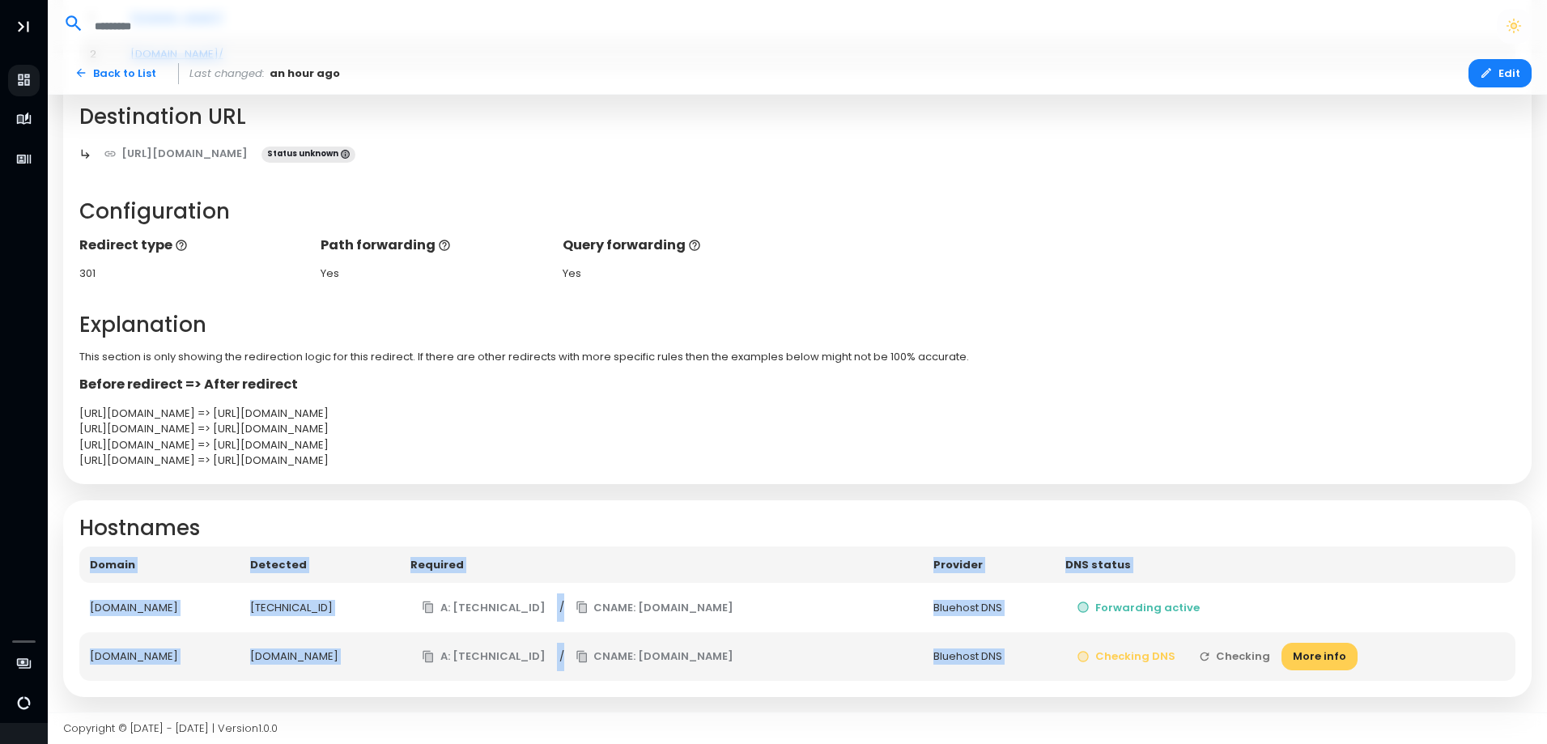
click at [1263, 657] on td "Checking DNS Checking More info" at bounding box center [1285, 656] width 461 height 49
click at [1263, 657] on button "Checking" at bounding box center [1235, 657] width 96 height 28
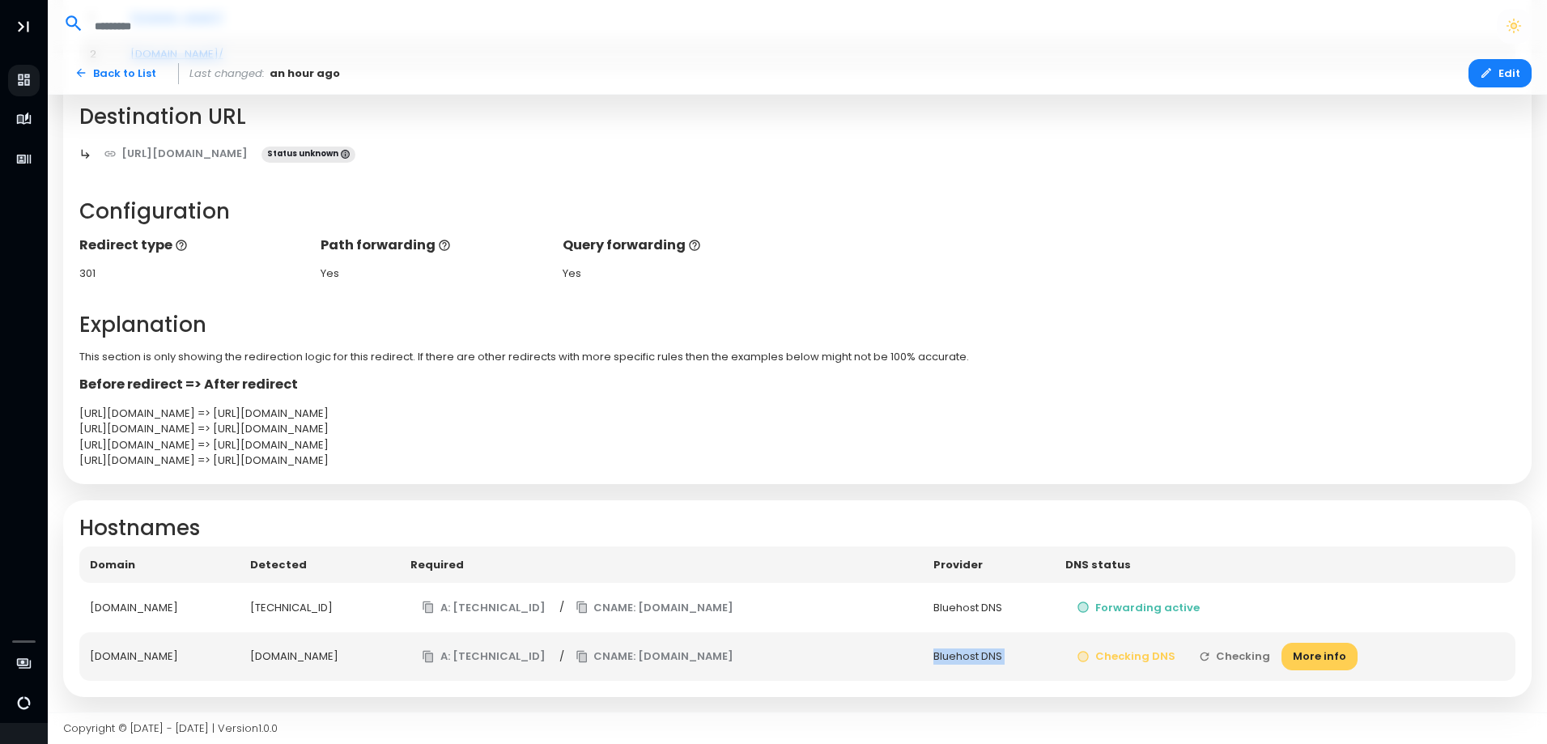
click at [1263, 657] on td "Checking DNS Checking More info" at bounding box center [1285, 656] width 461 height 49
click at [1263, 657] on td "Checking DNS Check DNS More info" at bounding box center [1282, 656] width 468 height 49
click at [1263, 657] on button "Check DNS" at bounding box center [1231, 657] width 103 height 28
click at [1263, 657] on td "Checking DNS Checking More info" at bounding box center [1285, 656] width 461 height 49
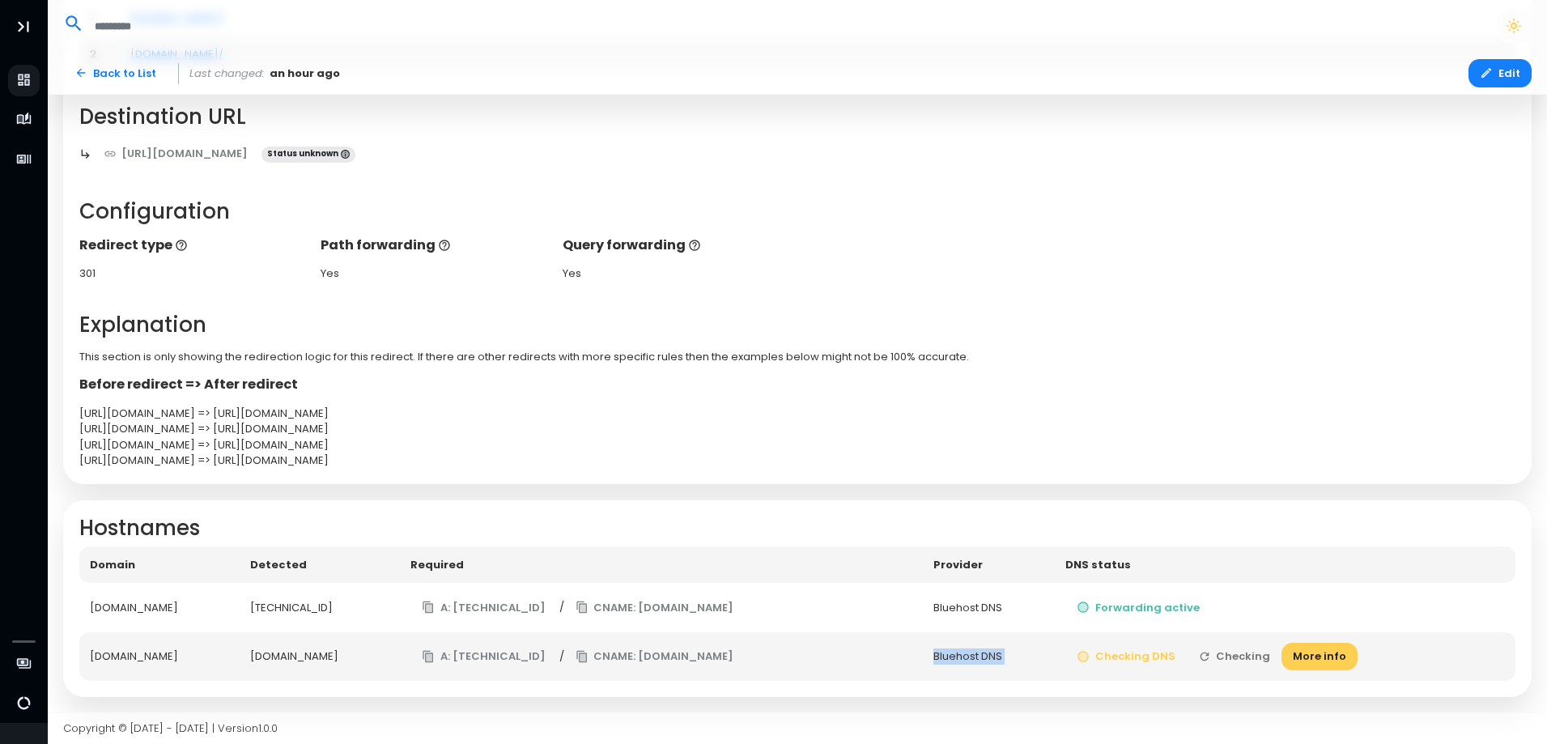
click at [1263, 657] on button "Checking" at bounding box center [1235, 657] width 96 height 28
click at [1263, 657] on td "Checking DNS Checking More info" at bounding box center [1285, 656] width 461 height 49
click at [1263, 657] on button "Check DNS" at bounding box center [1231, 657] width 103 height 28
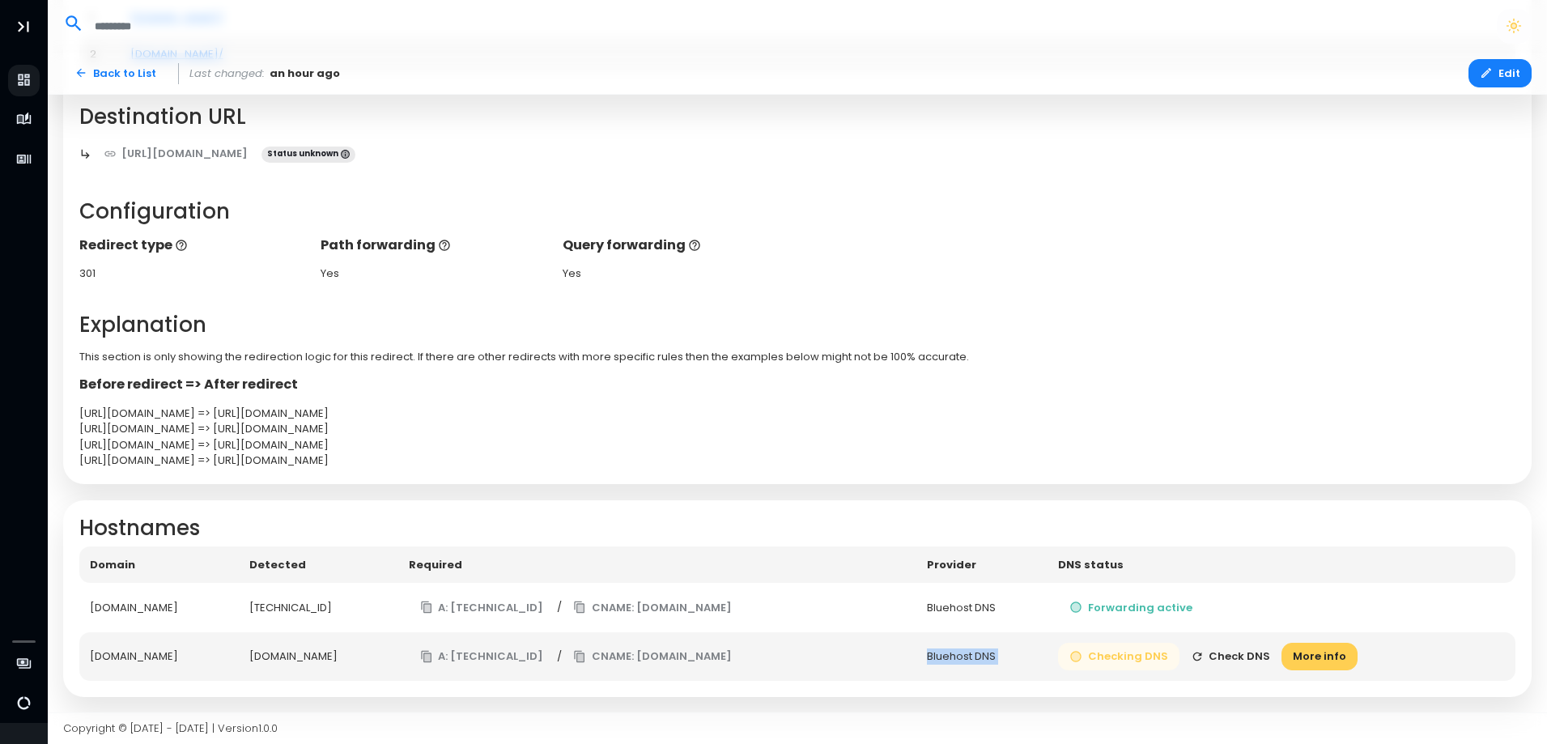
click at [1162, 658] on button "Checking DNS" at bounding box center [1118, 657] width 121 height 28
click at [1259, 653] on button "Check DNS" at bounding box center [1231, 657] width 103 height 28
click at [1259, 653] on td "Checking DNS Check DNS More info" at bounding box center [1282, 656] width 468 height 49
click at [1259, 653] on td "Checking DNS Checking More info" at bounding box center [1285, 656] width 461 height 49
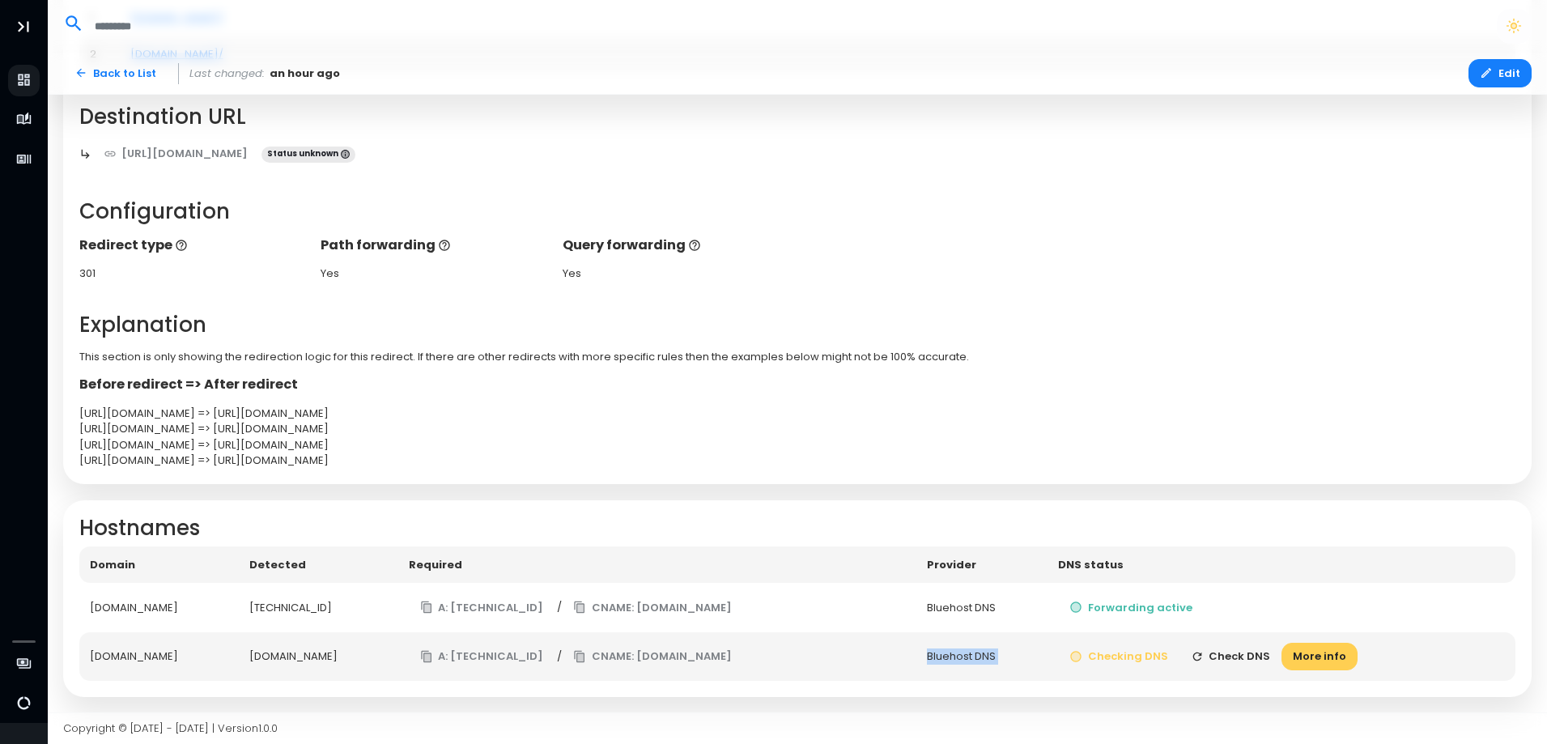
click at [1259, 653] on button "Check DNS" at bounding box center [1231, 657] width 103 height 28
click at [1280, 653] on button "Check DNS" at bounding box center [1231, 657] width 103 height 28
click at [1280, 653] on td "Checking DNS Checking More info" at bounding box center [1285, 656] width 461 height 49
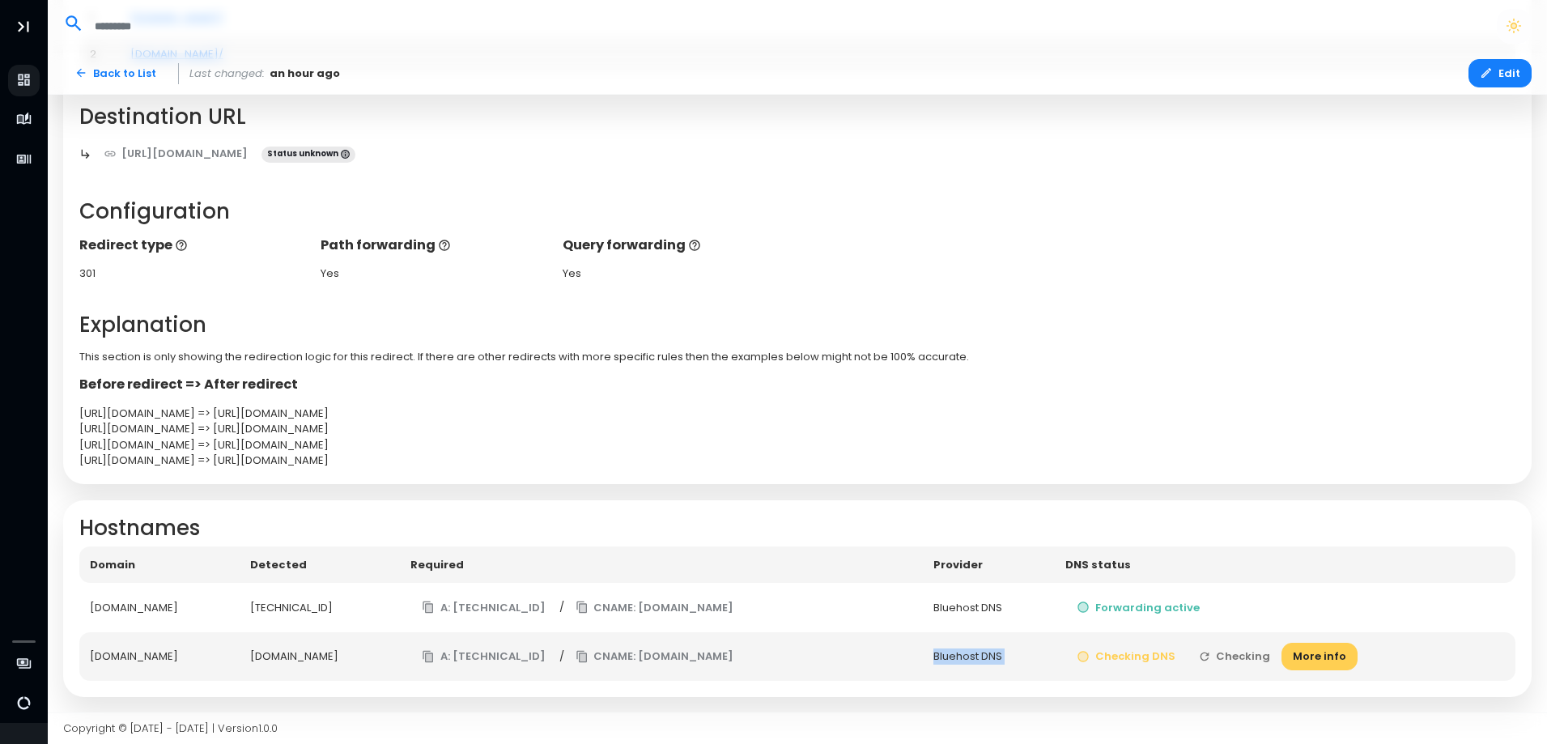
click at [1280, 653] on button "Checking" at bounding box center [1235, 657] width 96 height 28
click at [1280, 653] on td "Checking DNS Checking More info" at bounding box center [1285, 656] width 461 height 49
click at [1358, 651] on button "More info" at bounding box center [1320, 657] width 76 height 28
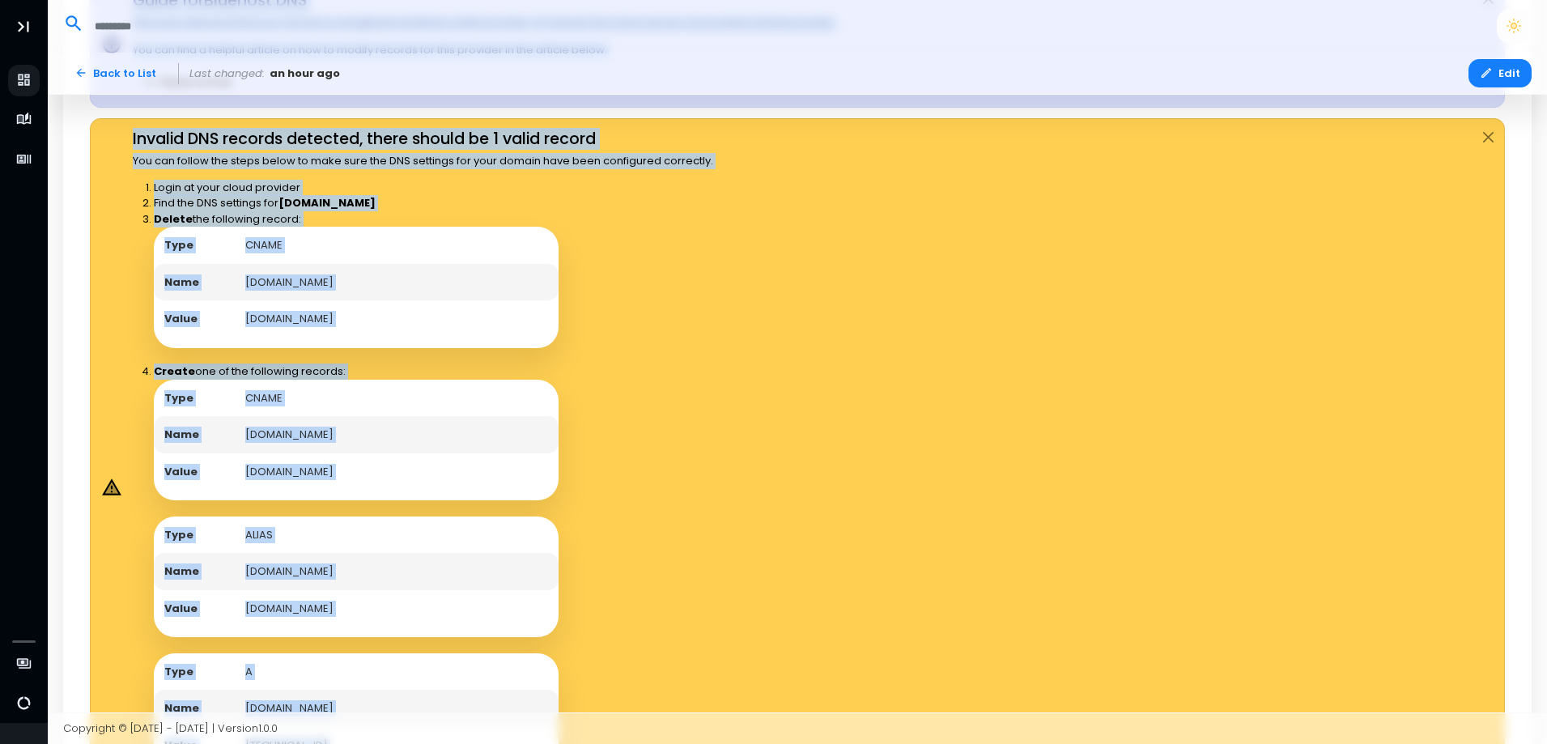
scroll to position [981, 0]
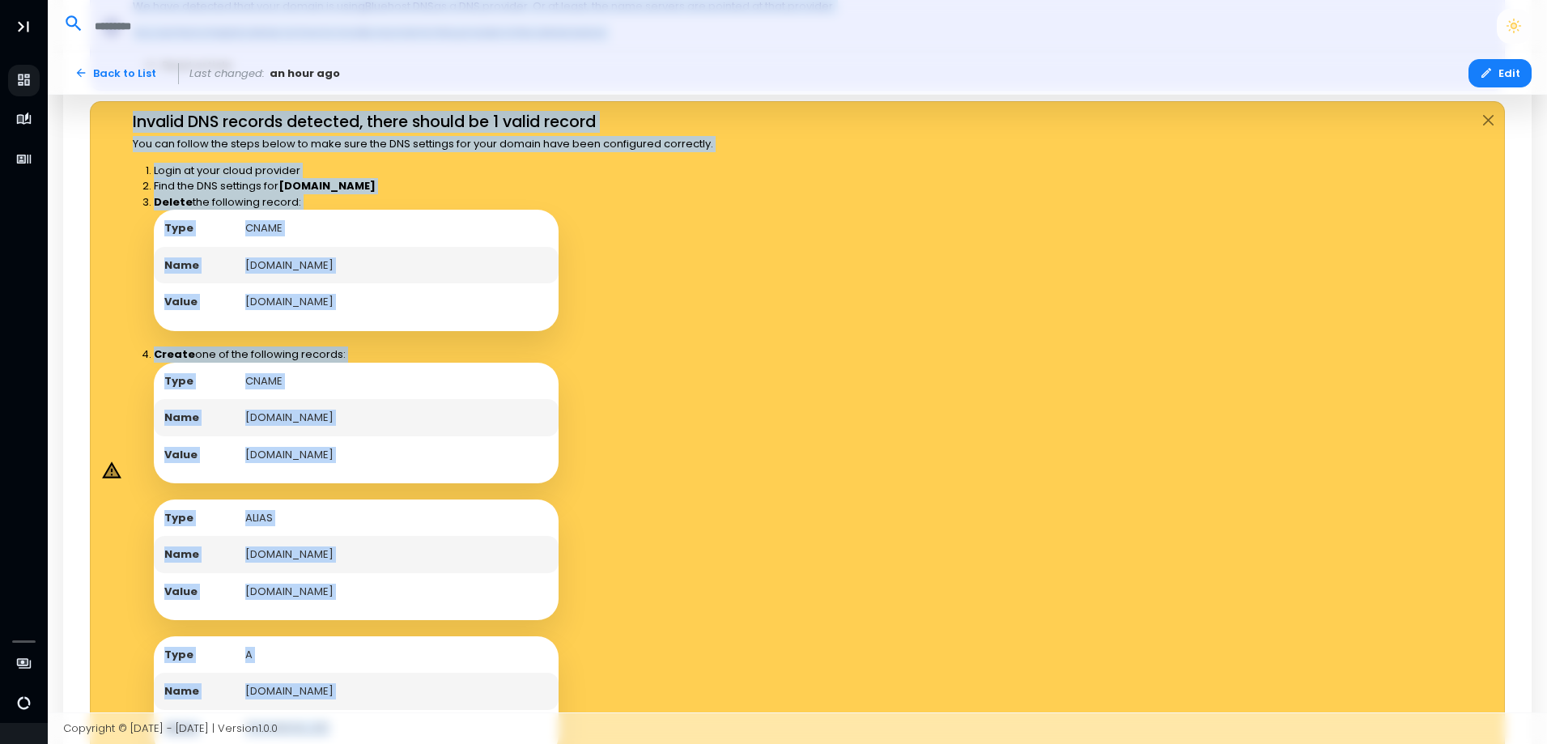
click at [568, 506] on div "Type CNAME Name www.godlygadgets.shop Value edge.domain-forward.com Type ALIAS …" at bounding box center [434, 560] width 560 height 395
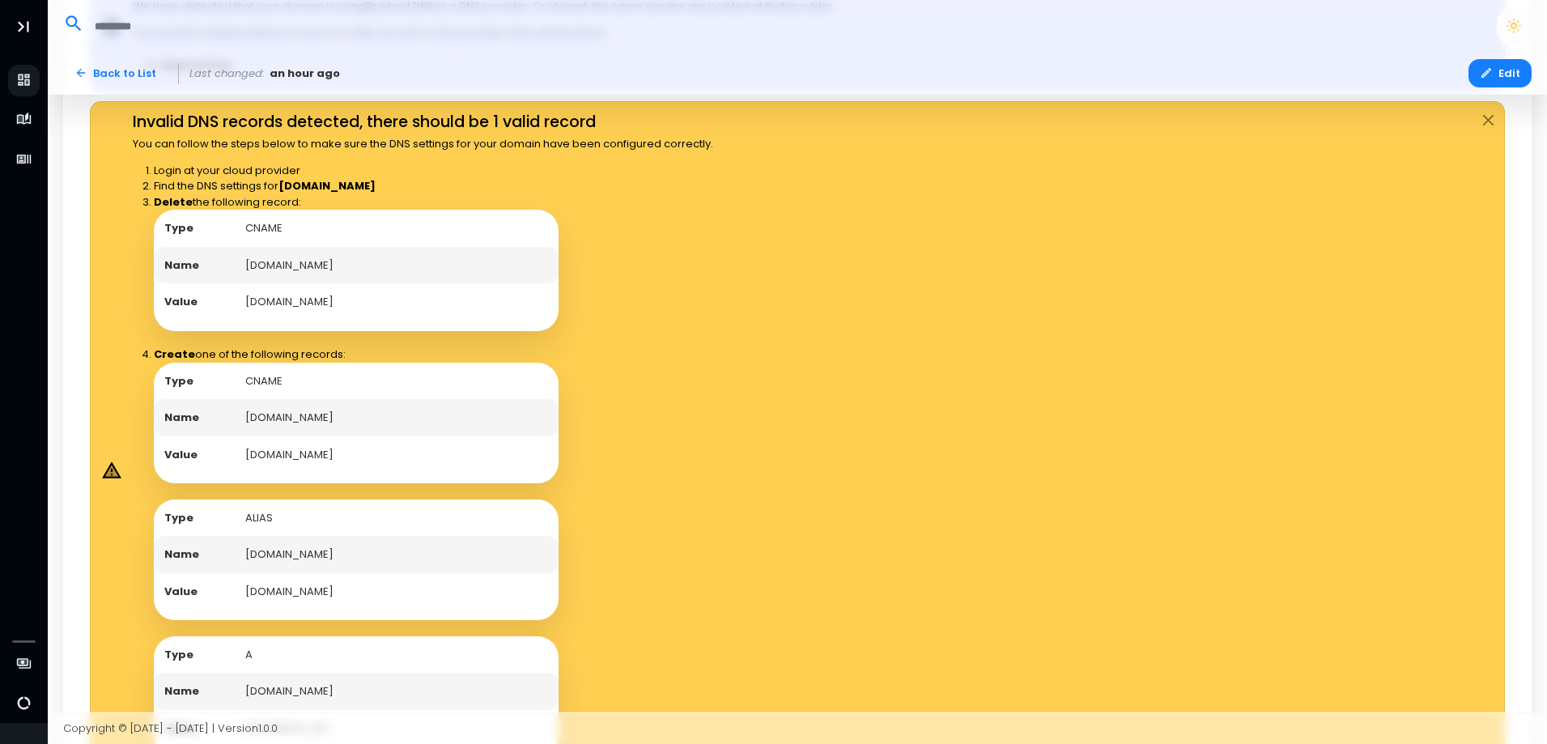
scroll to position [820, 0]
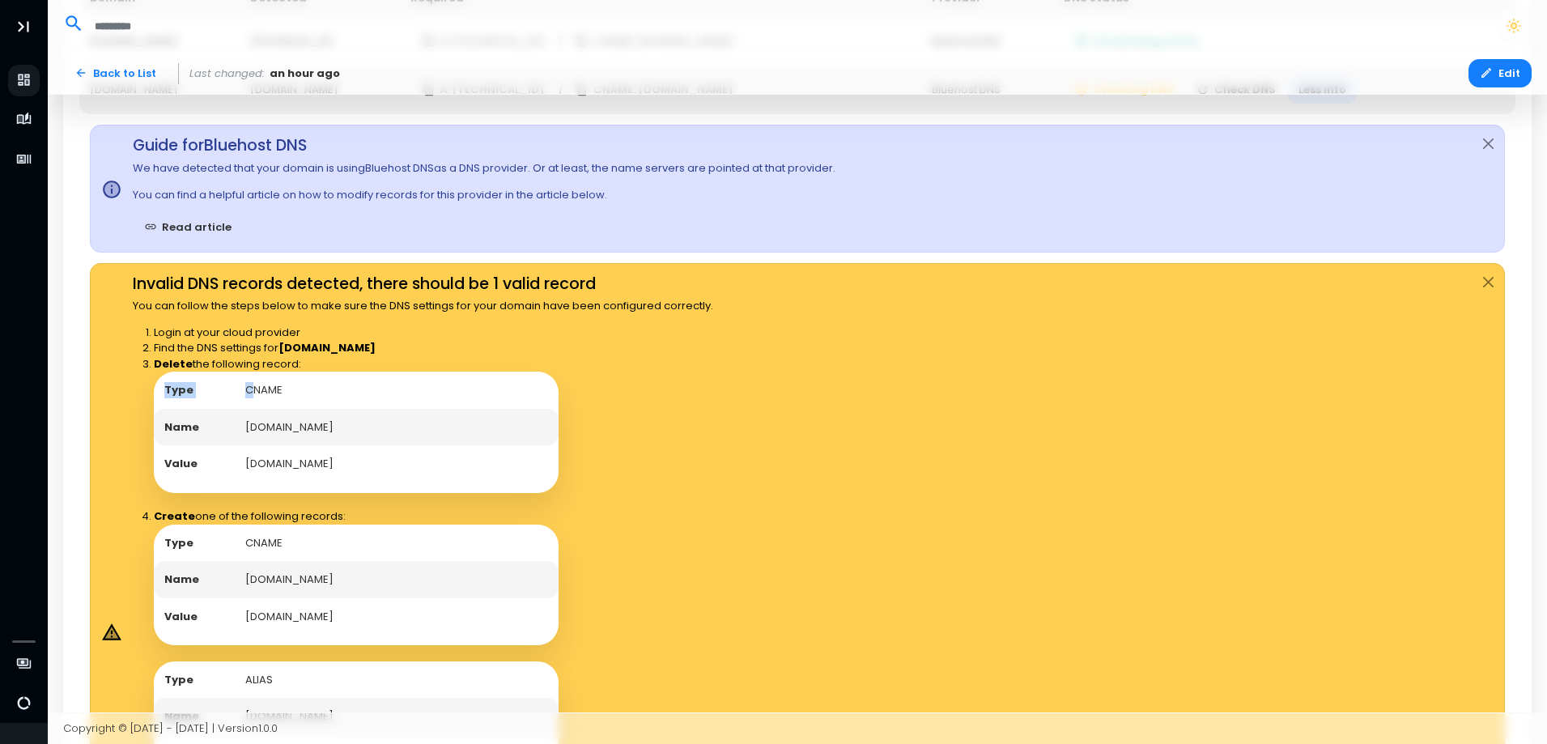
drag, startPoint x: 250, startPoint y: 395, endPoint x: 378, endPoint y: 503, distance: 167.2
click at [378, 503] on ol "Login at your cloud provider Find the DNS settings for godlygadgets.shop Delete…" at bounding box center [423, 638] width 581 height 627
click at [313, 481] on td "[DOMAIN_NAME]" at bounding box center [397, 463] width 324 height 37
click at [287, 471] on td "[DOMAIN_NAME]" at bounding box center [397, 463] width 324 height 37
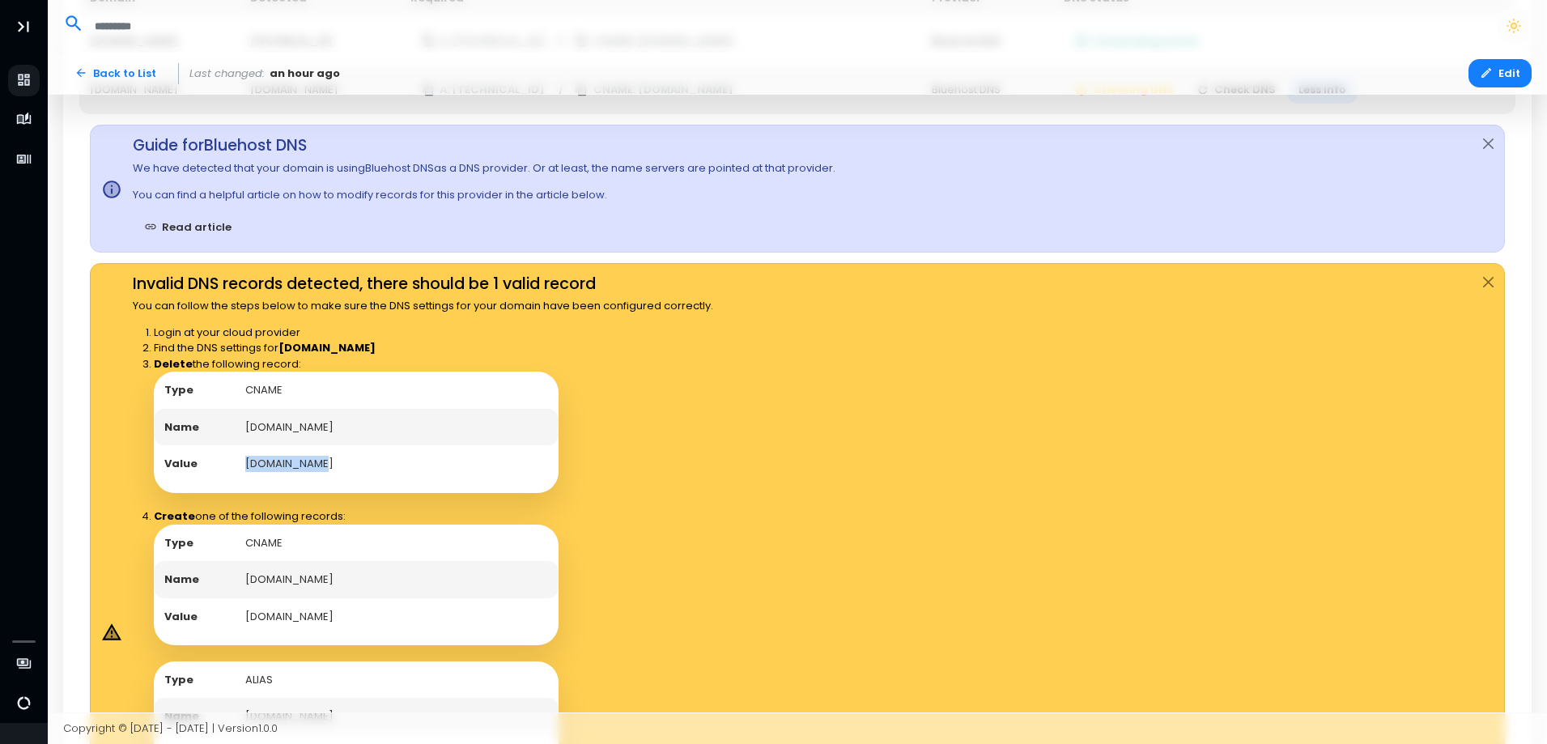
click at [298, 458] on td "[DOMAIN_NAME]" at bounding box center [397, 463] width 324 height 37
click at [323, 460] on td "[DOMAIN_NAME]" at bounding box center [397, 463] width 324 height 37
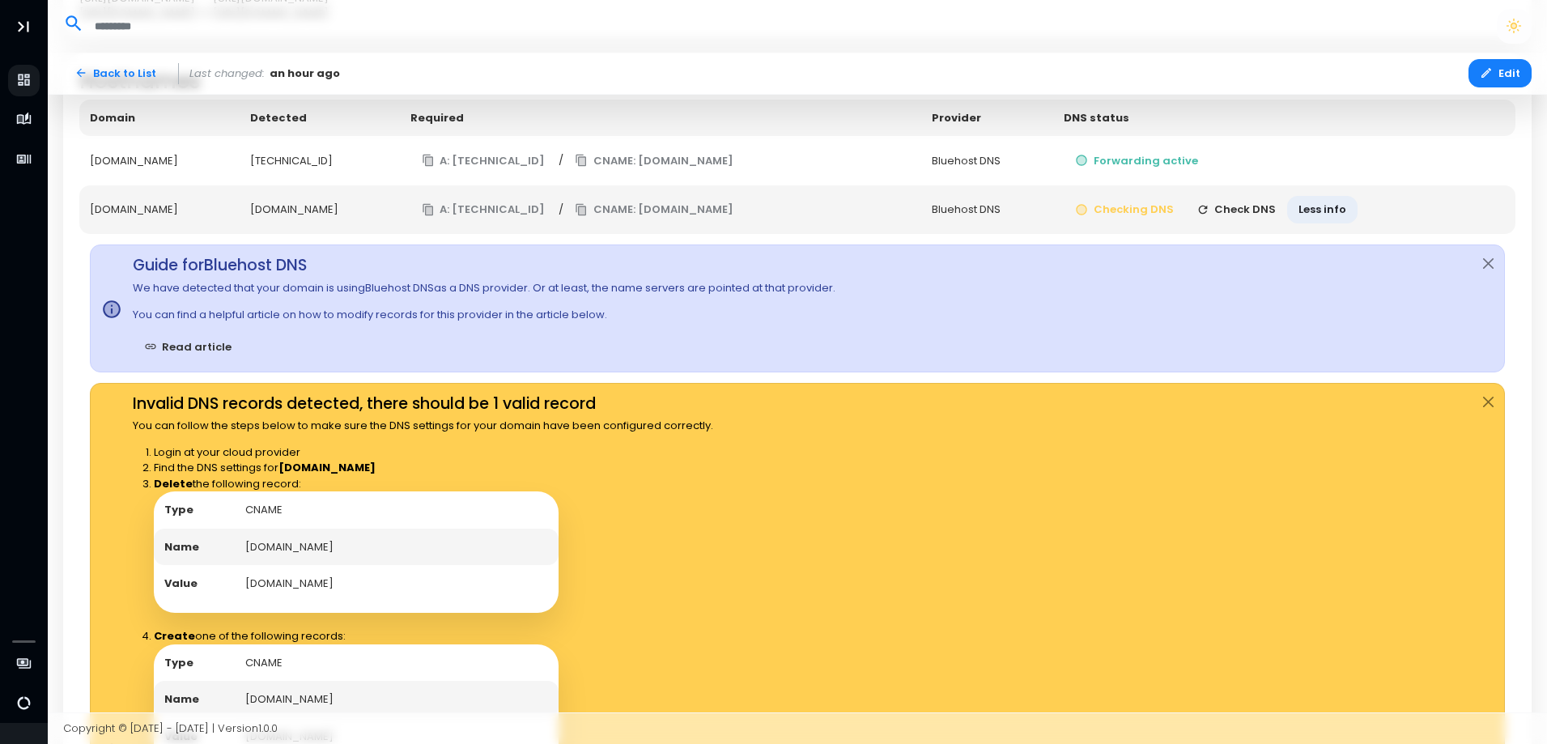
scroll to position [658, 0]
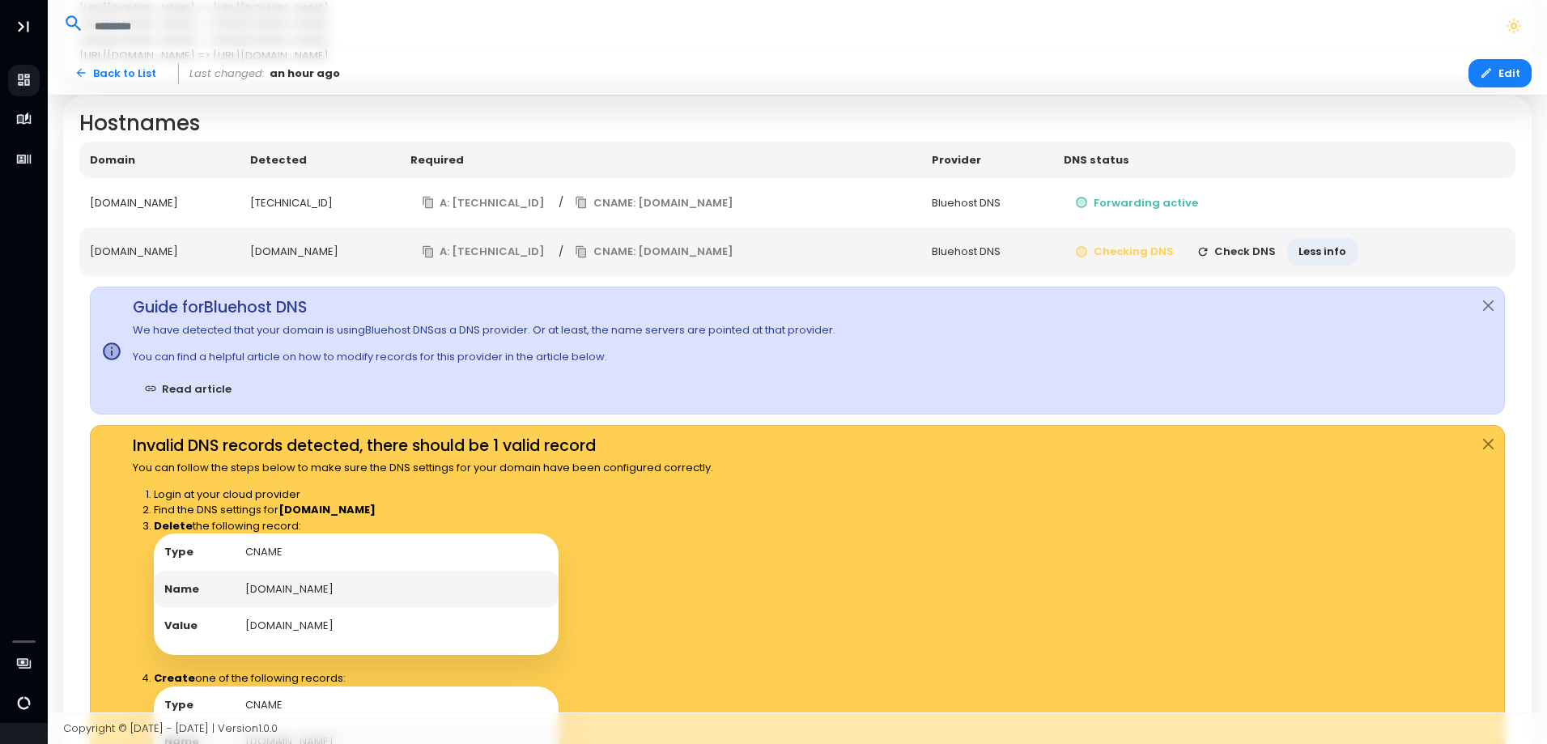
click at [350, 210] on td "[TECHNICAL_ID]" at bounding box center [320, 202] width 160 height 49
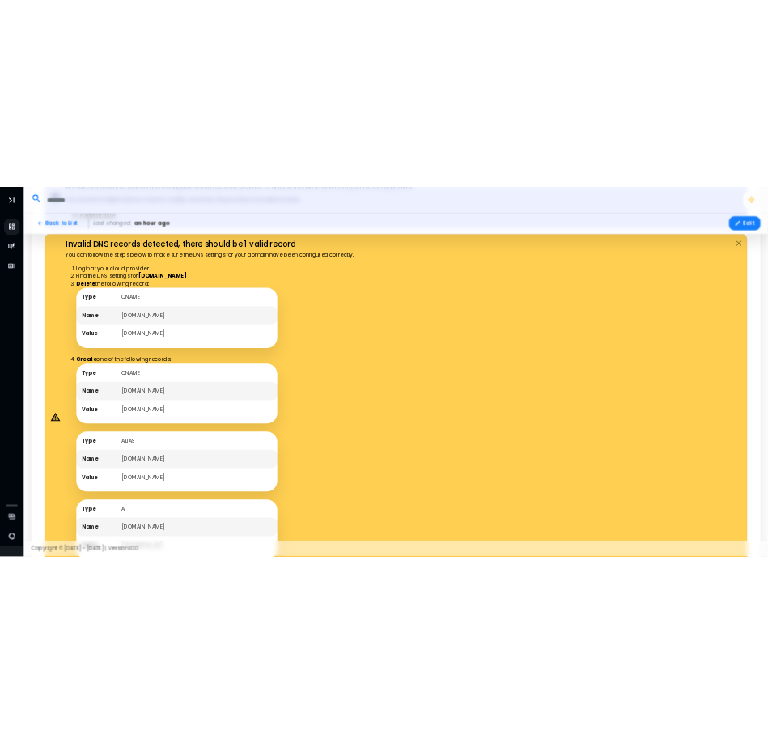
scroll to position [981, 0]
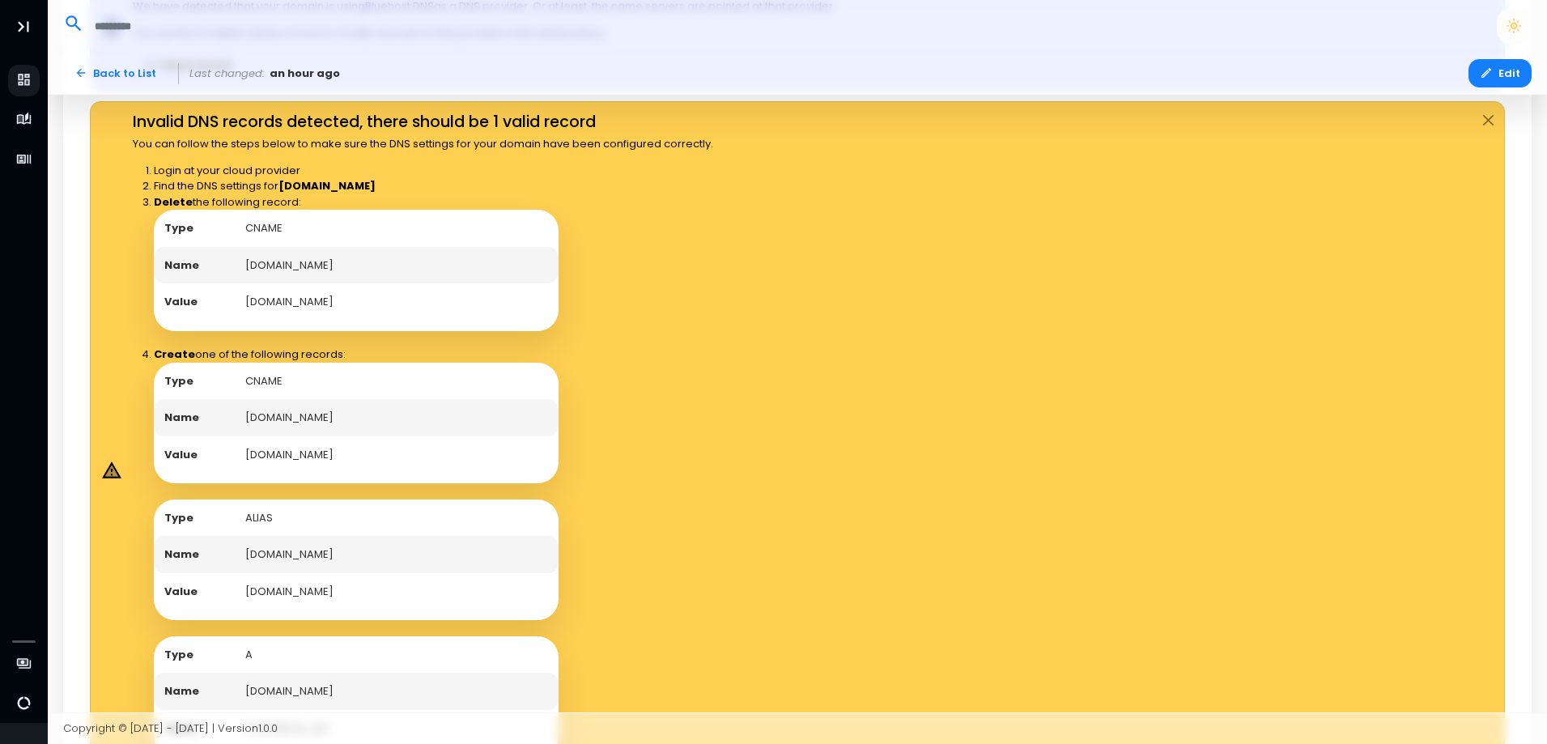
drag, startPoint x: 253, startPoint y: 219, endPoint x: 390, endPoint y: 282, distance: 151.5
click at [390, 282] on tbody "Type CNAME Name [DOMAIN_NAME] Value [DOMAIN_NAME]" at bounding box center [356, 265] width 405 height 111
click at [390, 282] on td "[DOMAIN_NAME]" at bounding box center [397, 265] width 324 height 37
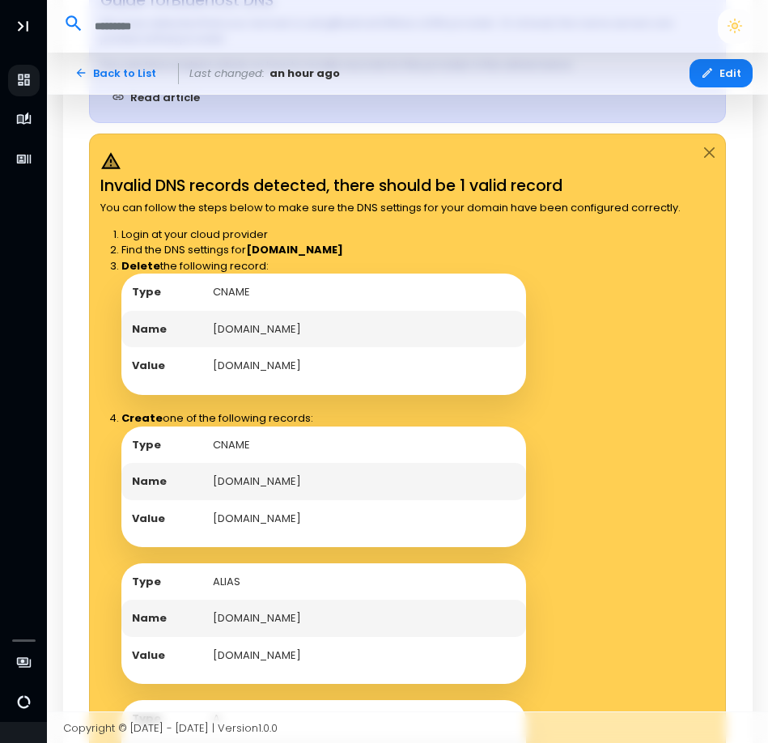
scroll to position [1305, 0]
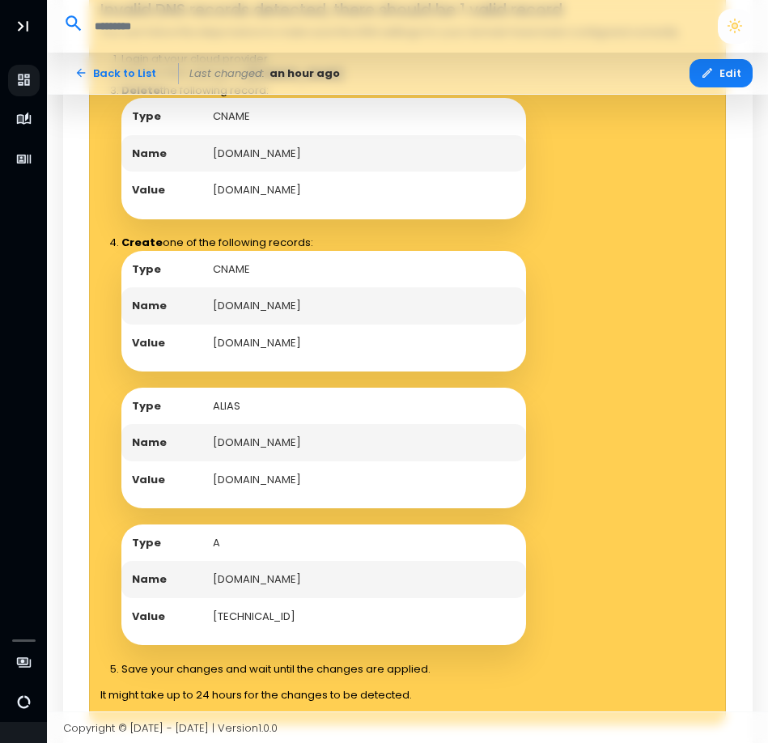
click at [271, 325] on td "[DOMAIN_NAME]" at bounding box center [364, 305] width 324 height 37
click at [305, 462] on td "[DOMAIN_NAME]" at bounding box center [364, 442] width 324 height 37
click at [271, 172] on td "[DOMAIN_NAME]" at bounding box center [364, 153] width 324 height 37
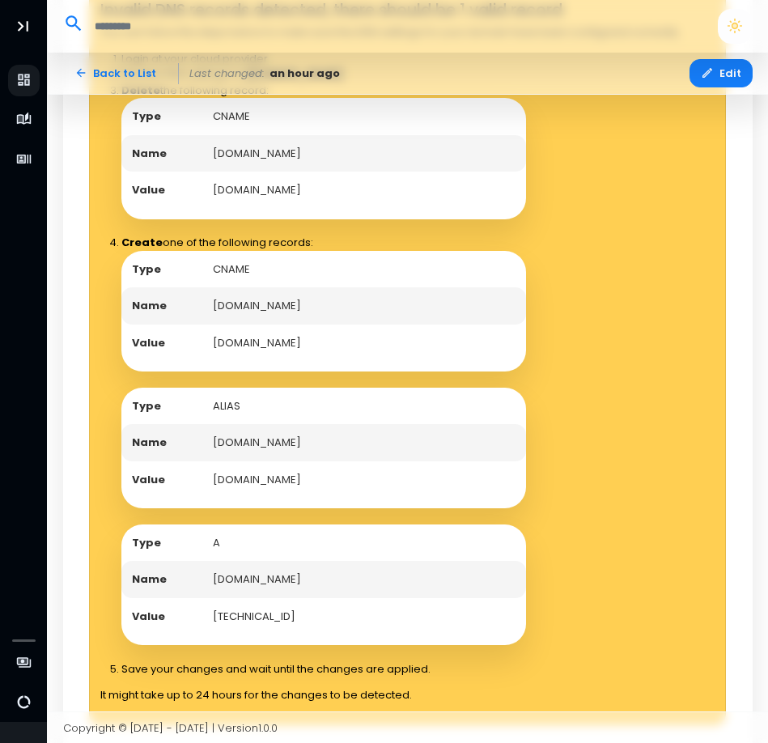
click at [271, 172] on td "[DOMAIN_NAME]" at bounding box center [364, 153] width 324 height 37
copy td "[DOMAIN_NAME]"
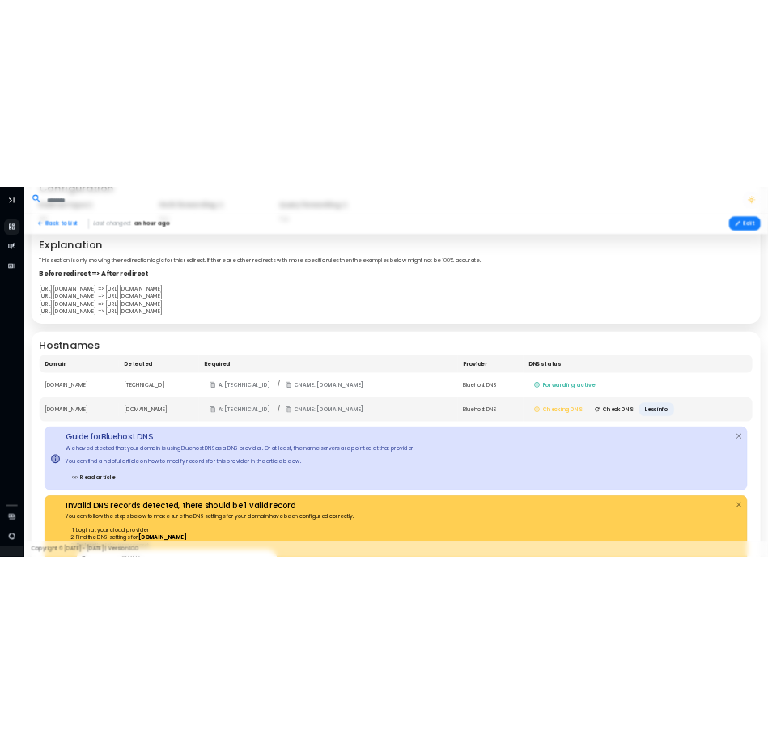
scroll to position [268, 0]
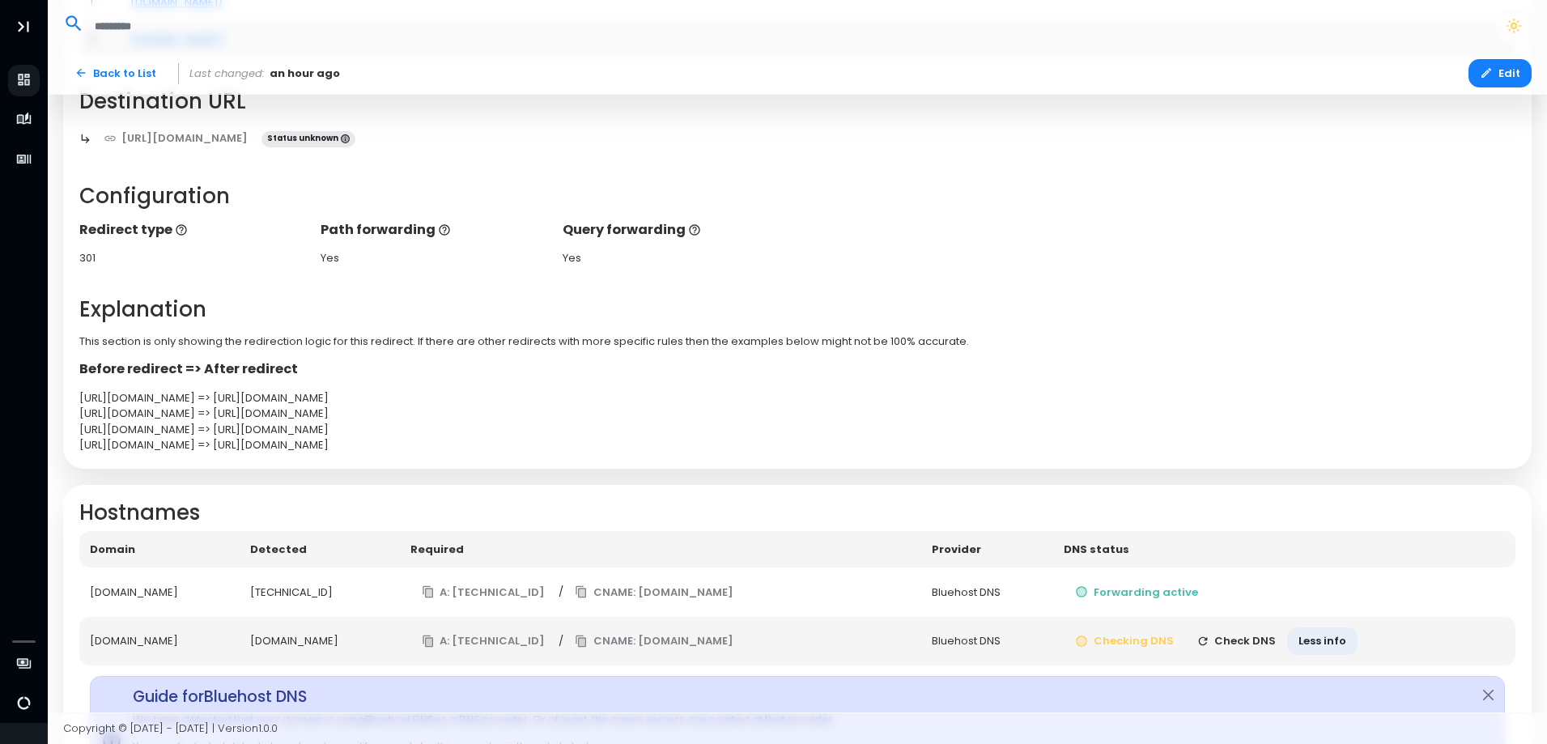
click at [1279, 634] on button "Check DNS" at bounding box center [1237, 642] width 103 height 28
click at [1278, 634] on button "Check DNS" at bounding box center [1237, 642] width 103 height 28
click at [1278, 634] on button "Checking" at bounding box center [1241, 642] width 96 height 28
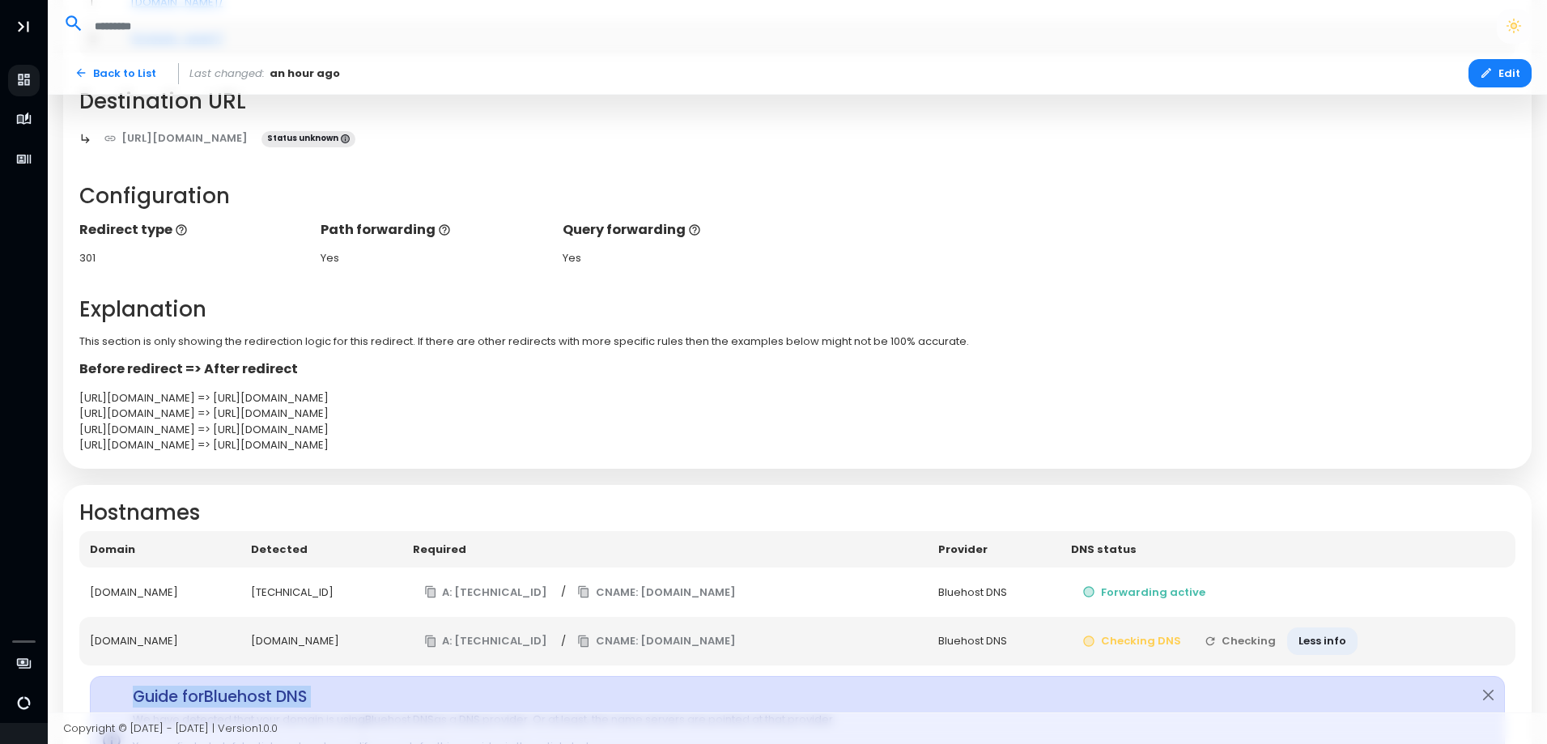
click at [1278, 634] on td "Checking DNS Checking Less info" at bounding box center [1288, 641] width 455 height 49
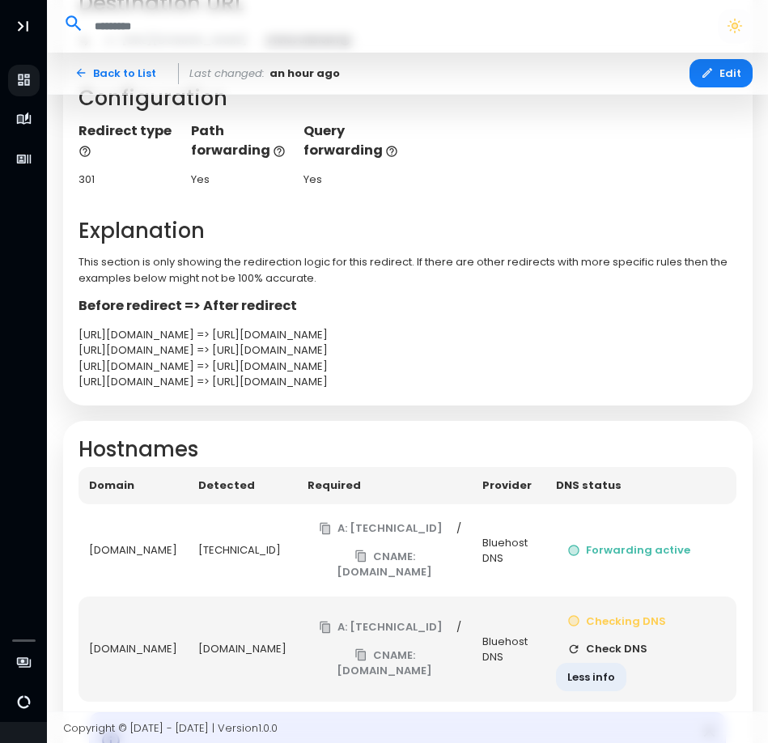
scroll to position [511, 0]
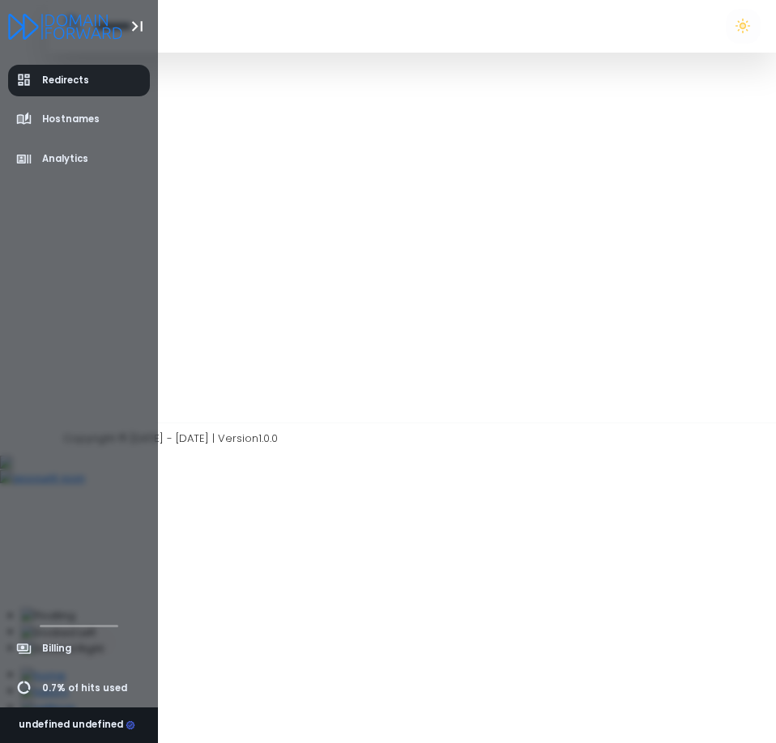
click at [62, 87] on span "Redirects" at bounding box center [52, 79] width 73 height 15
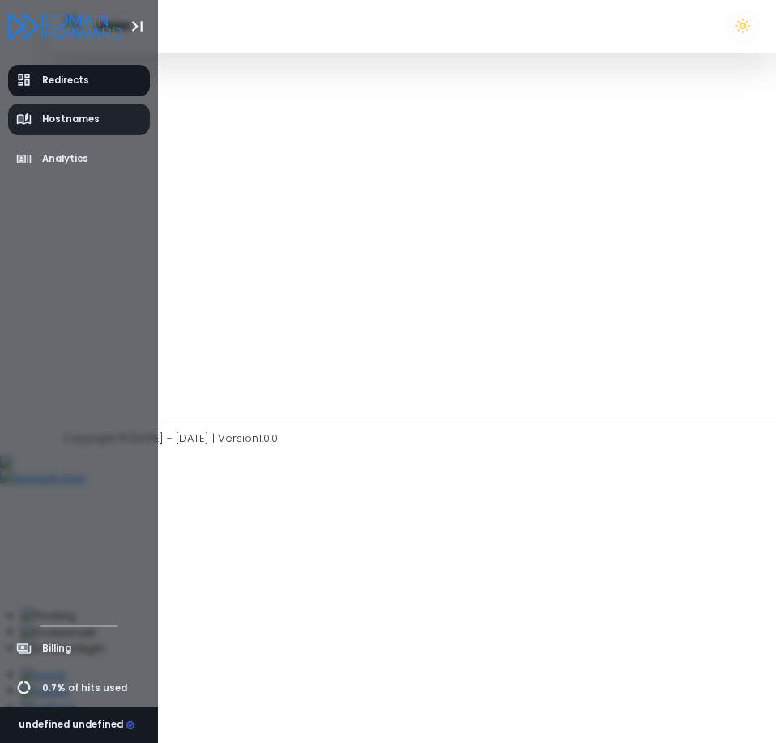
click at [99, 108] on link "Hostnames" at bounding box center [79, 120] width 143 height 32
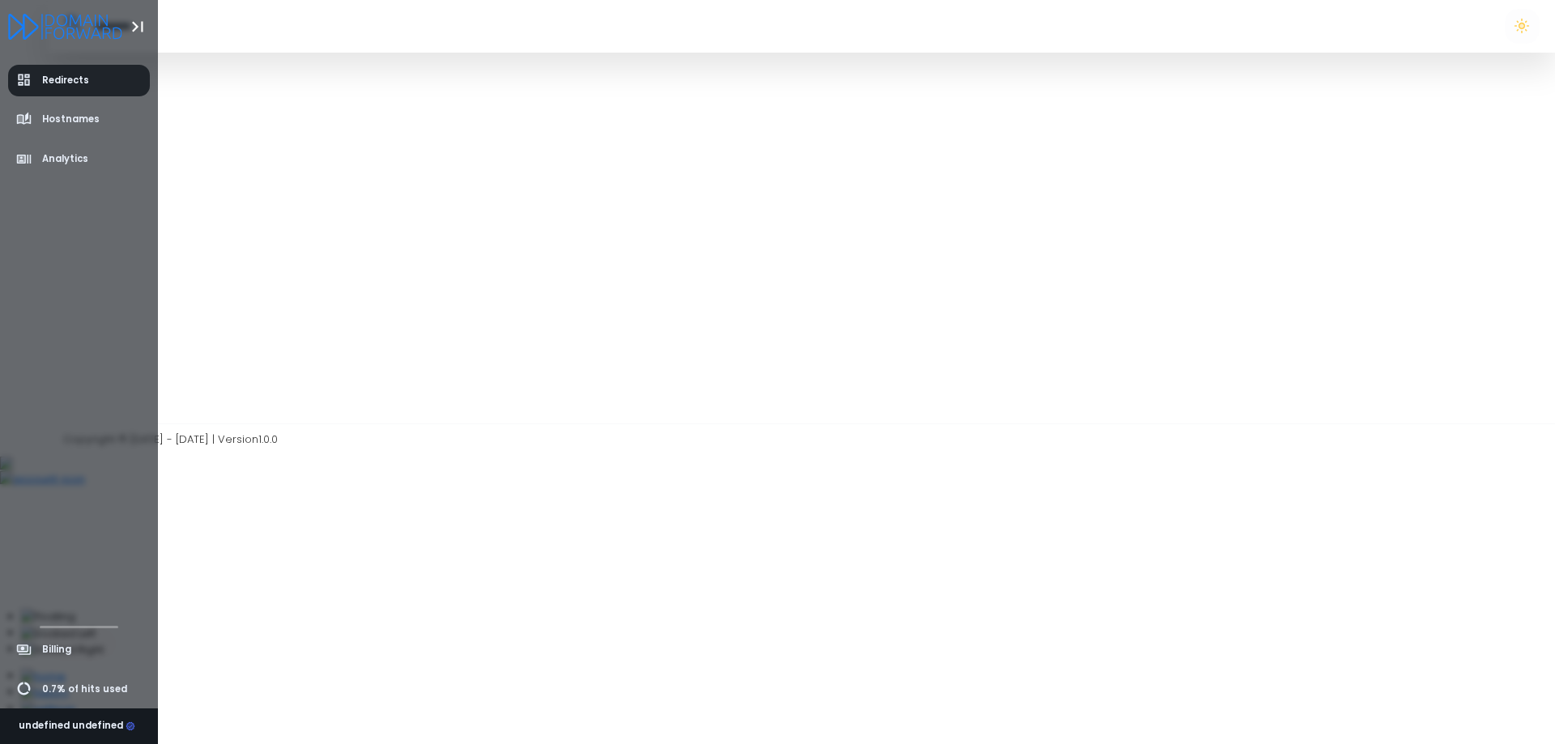
click at [38, 87] on span "Redirects" at bounding box center [53, 80] width 74 height 16
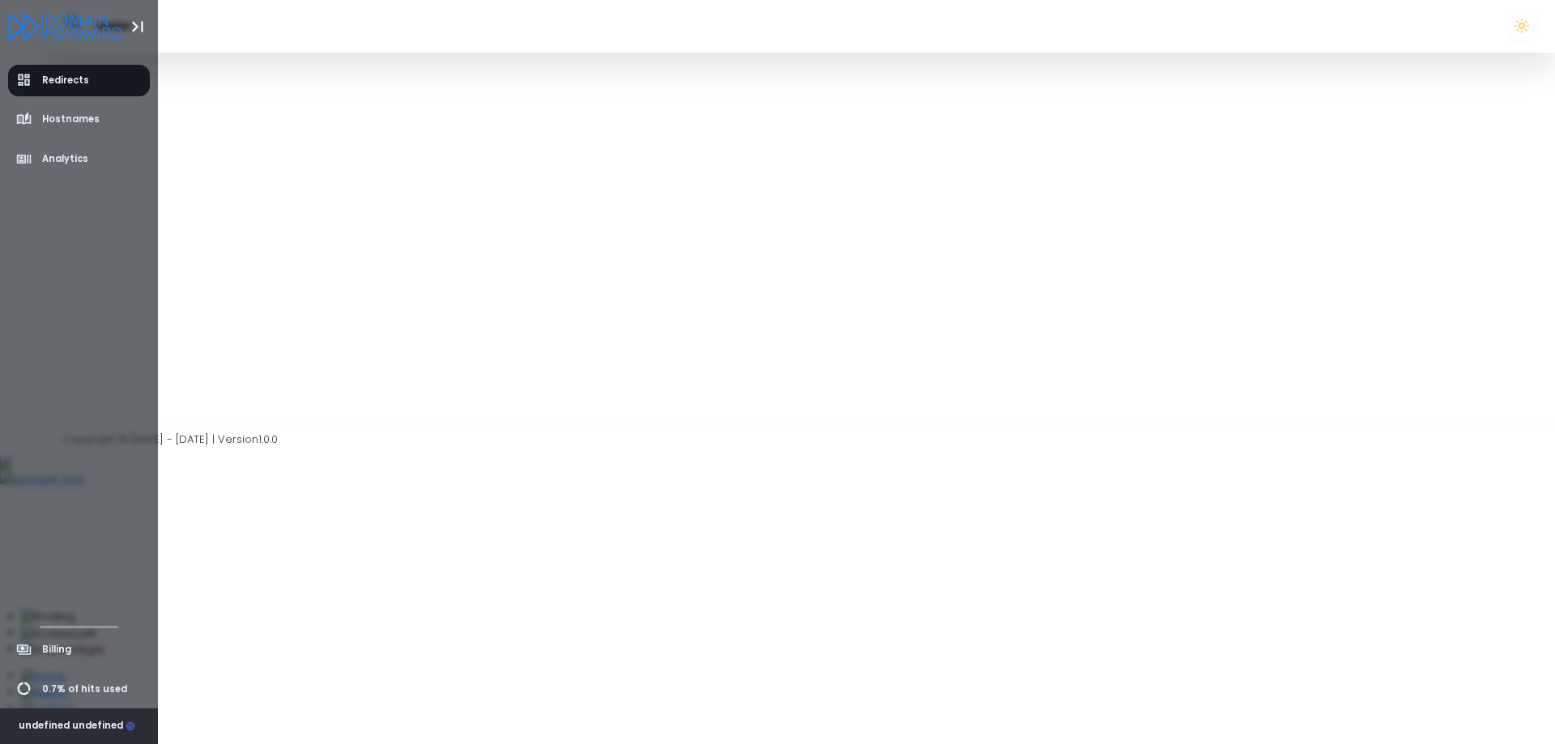
click at [121, 724] on div "undefined undefined" at bounding box center [77, 726] width 117 height 15
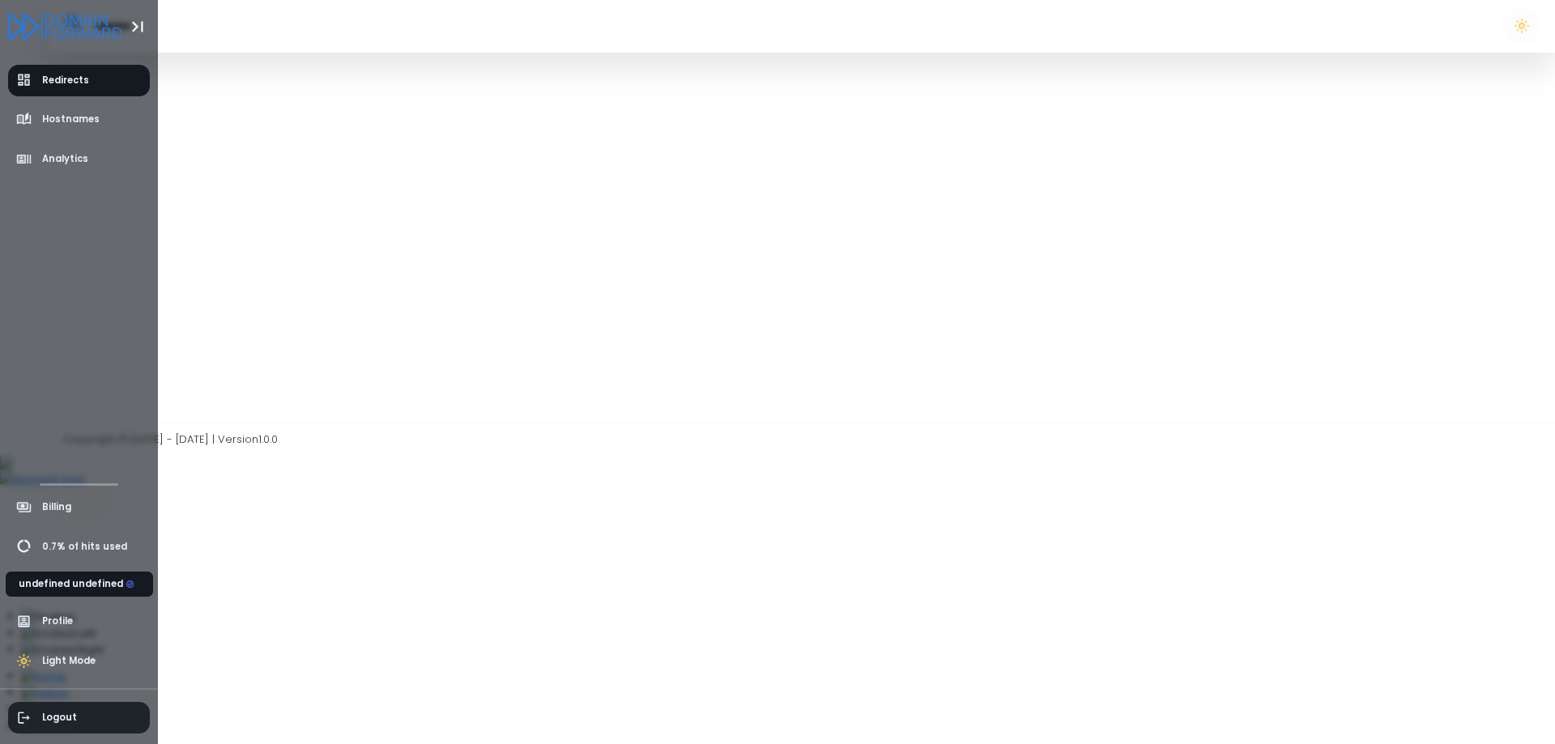
click at [62, 708] on span "Logout" at bounding box center [79, 718] width 143 height 32
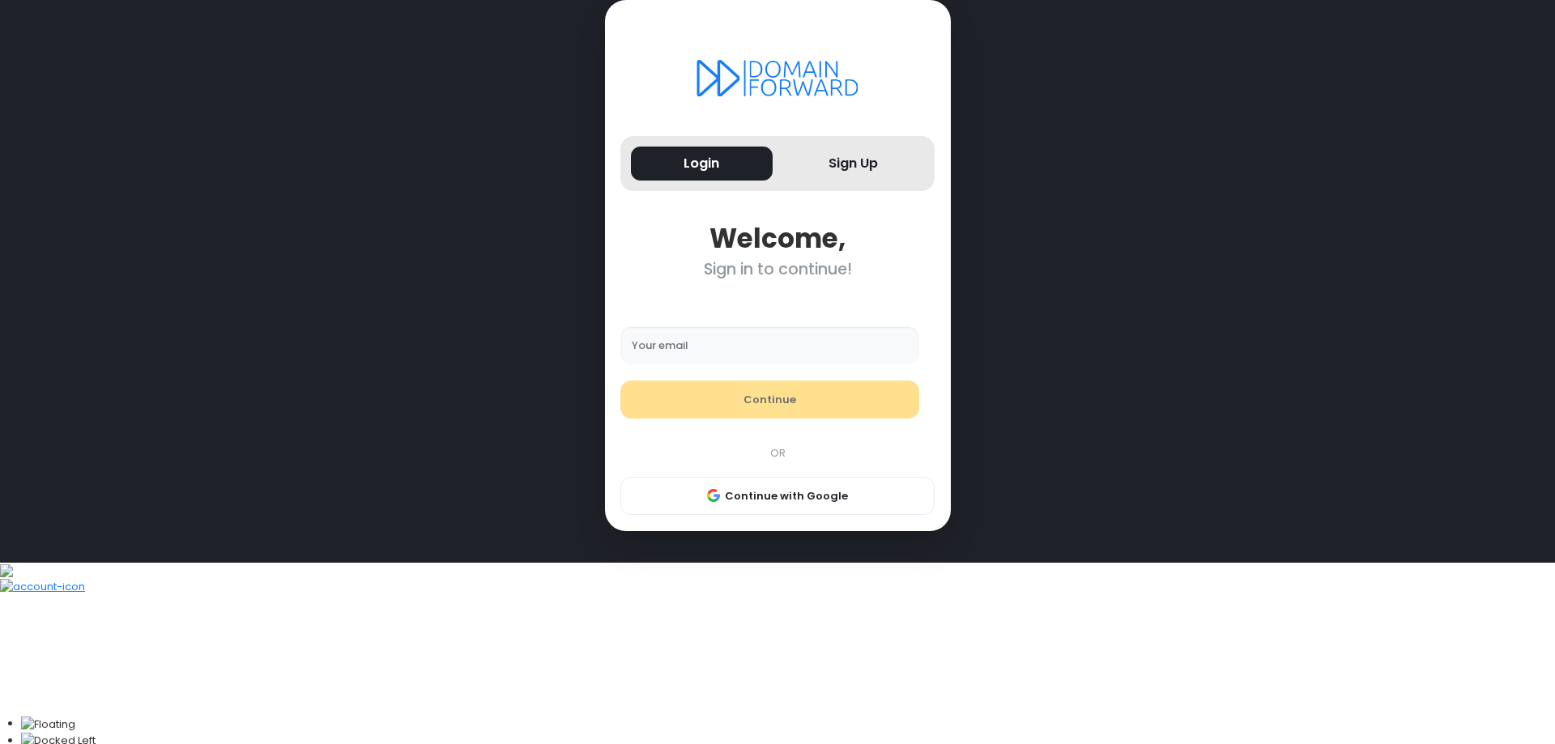
type input "**********"
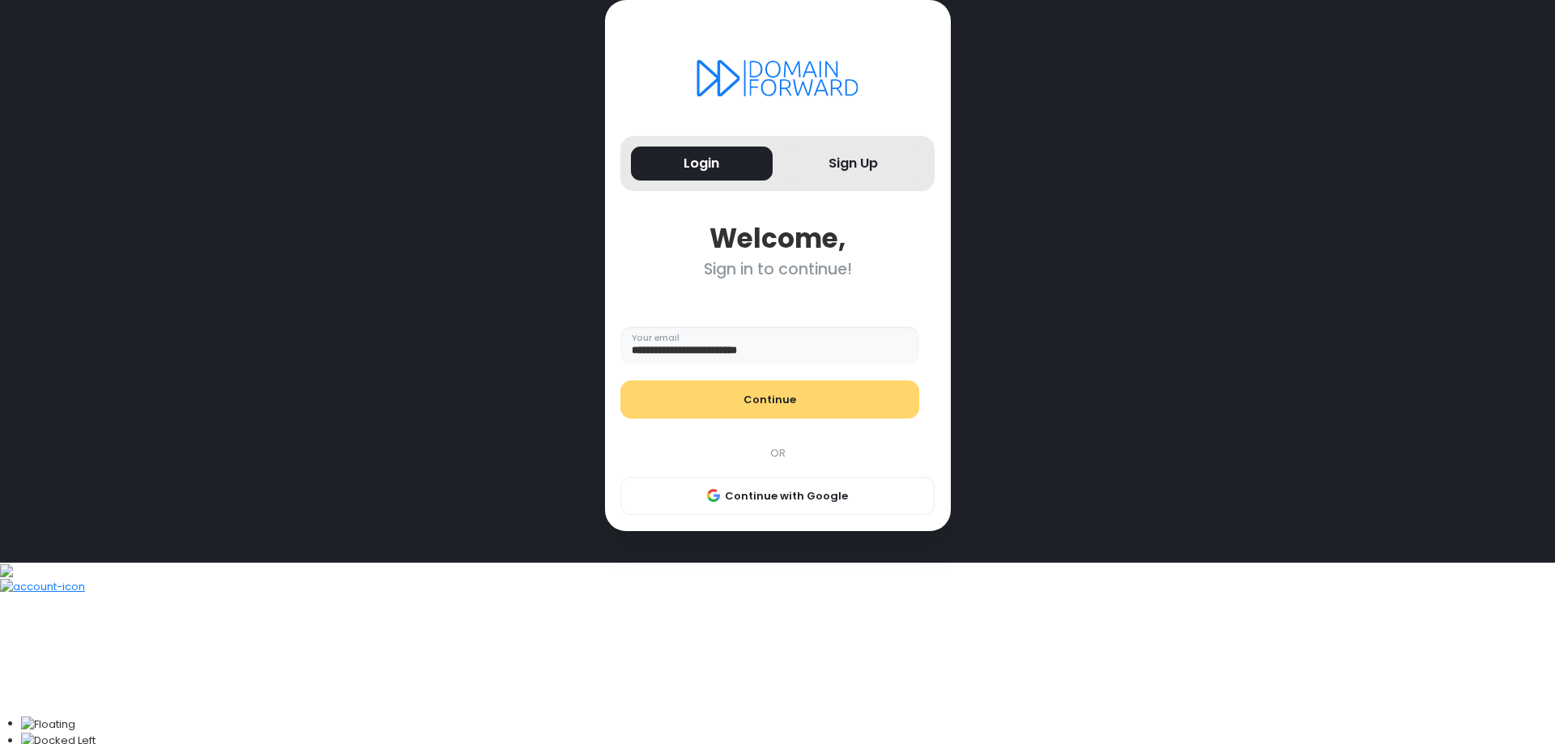
click at [775, 419] on button "Continue" at bounding box center [769, 400] width 299 height 39
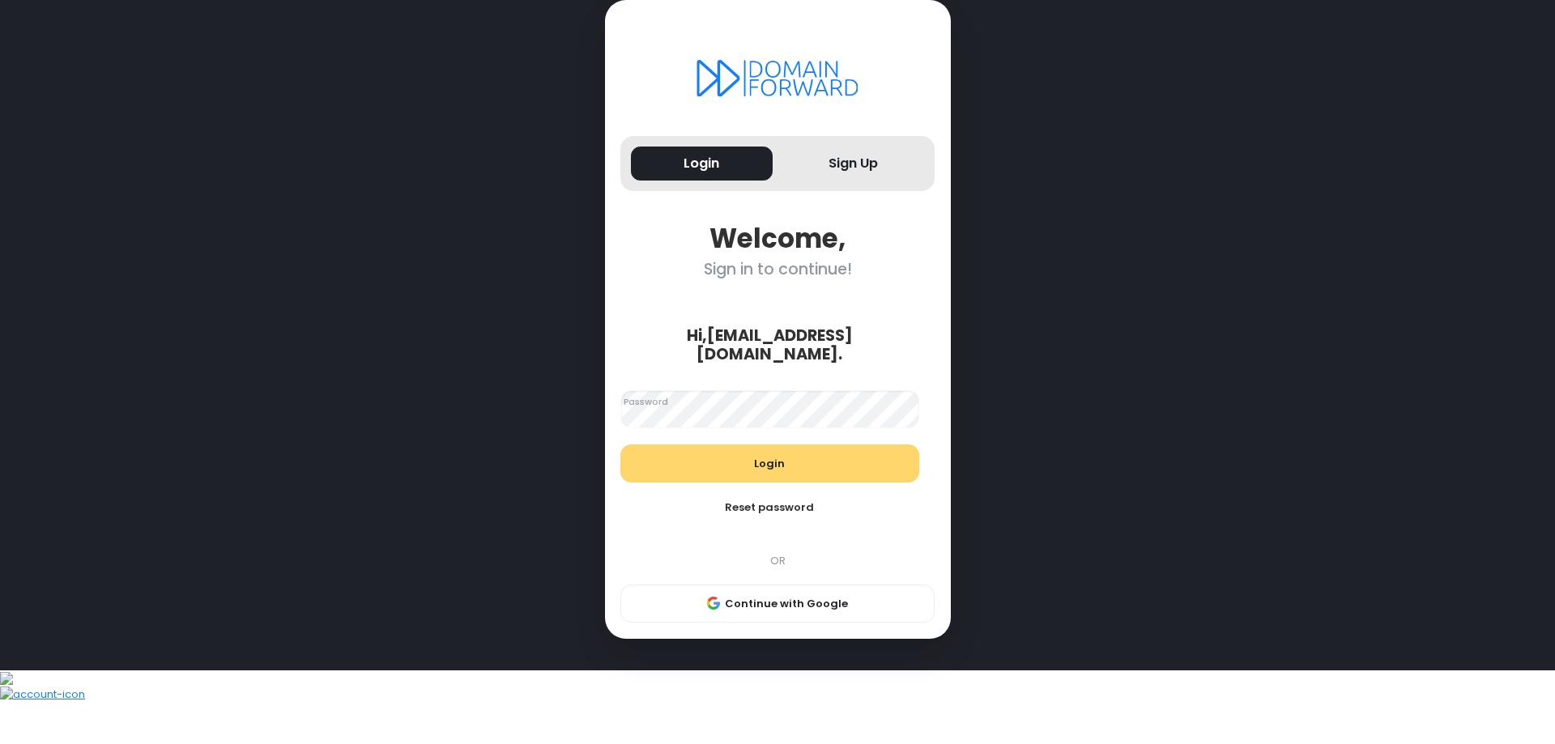
click at [775, 483] on button "Login" at bounding box center [769, 464] width 299 height 39
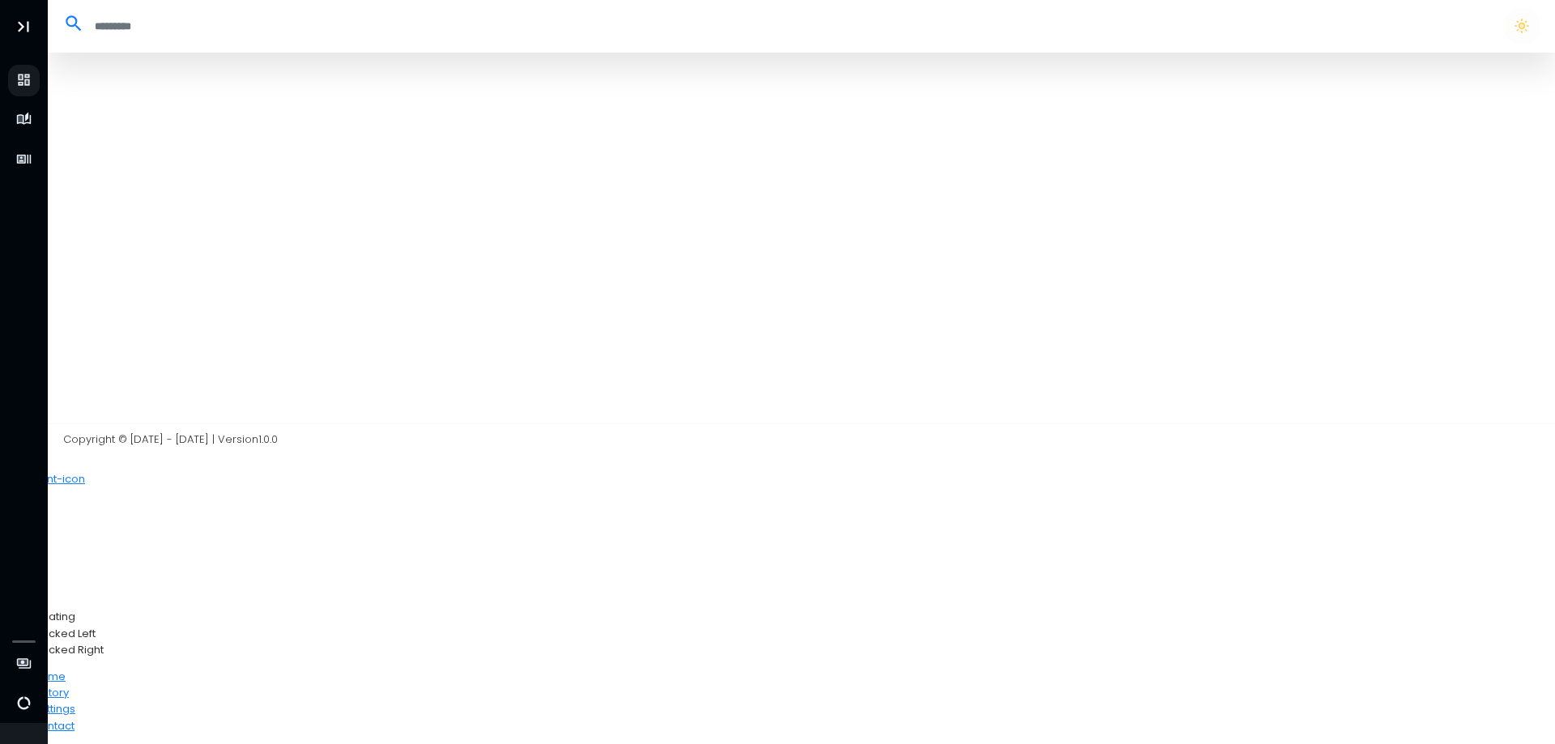
select select "**"
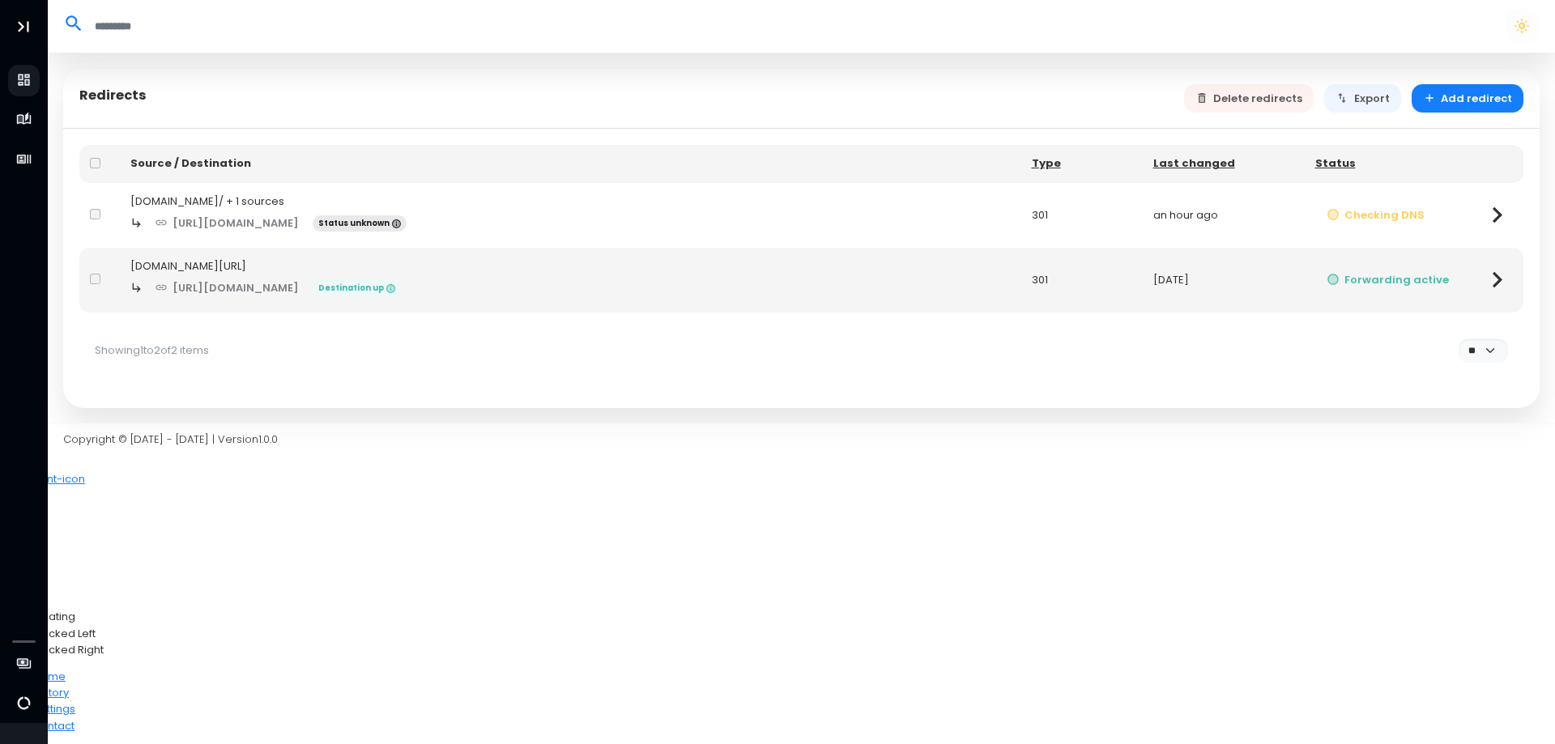
click at [544, 222] on div "[URL][DOMAIN_NAME] Status unknown" at bounding box center [570, 223] width 880 height 28
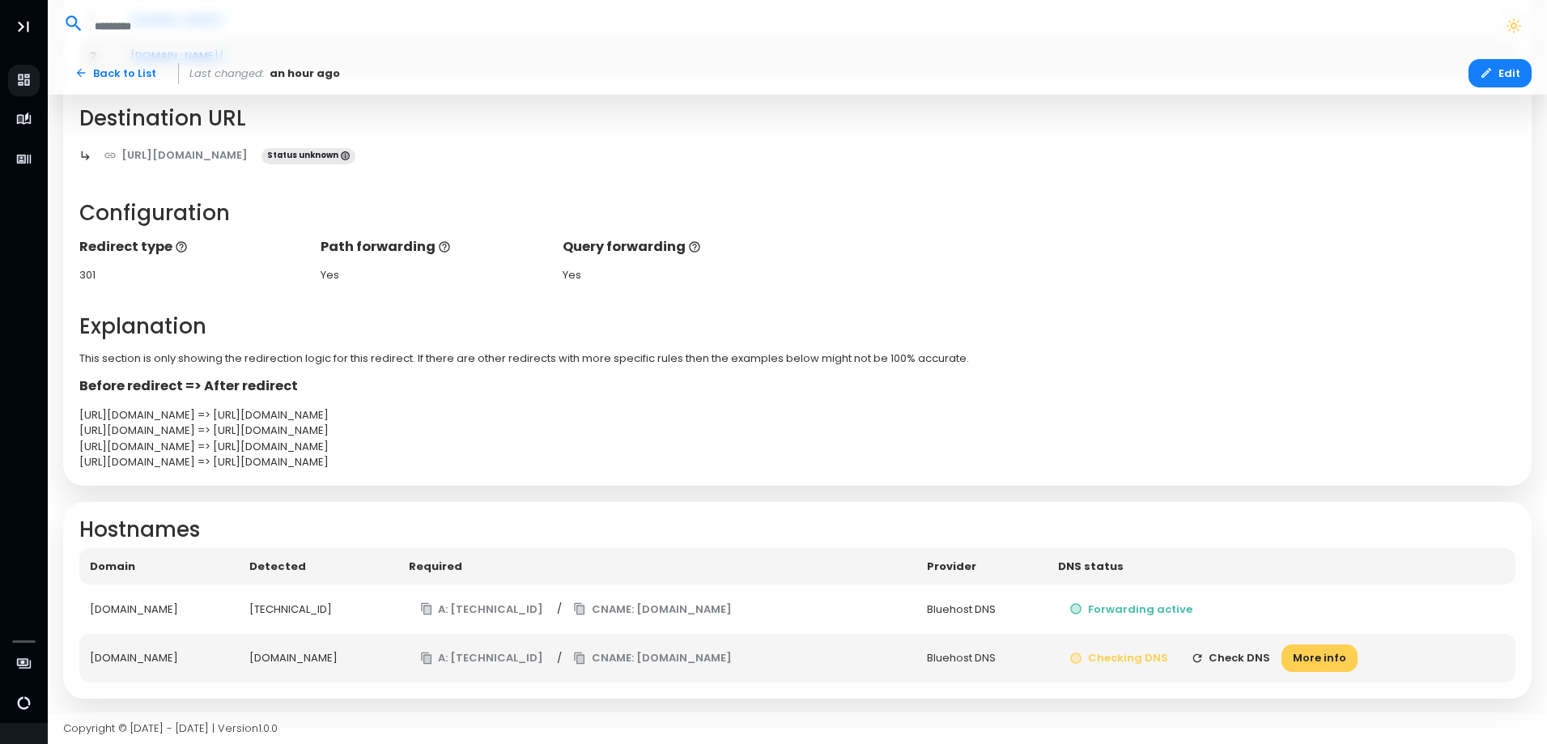
scroll to position [253, 0]
click at [1283, 653] on button "Check DNS" at bounding box center [1231, 657] width 103 height 28
click at [1358, 661] on button "More info" at bounding box center [1320, 657] width 76 height 28
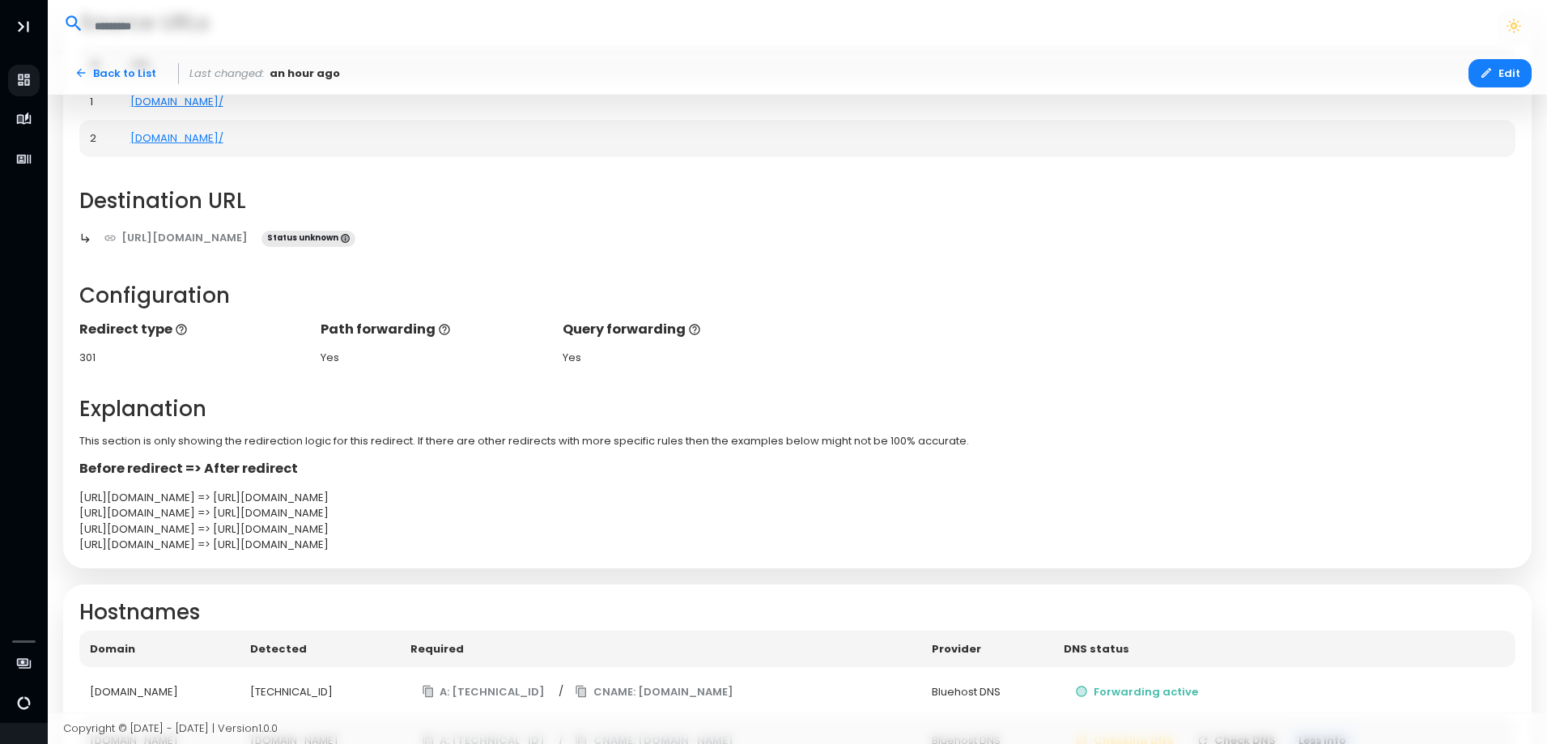
scroll to position [486, 0]
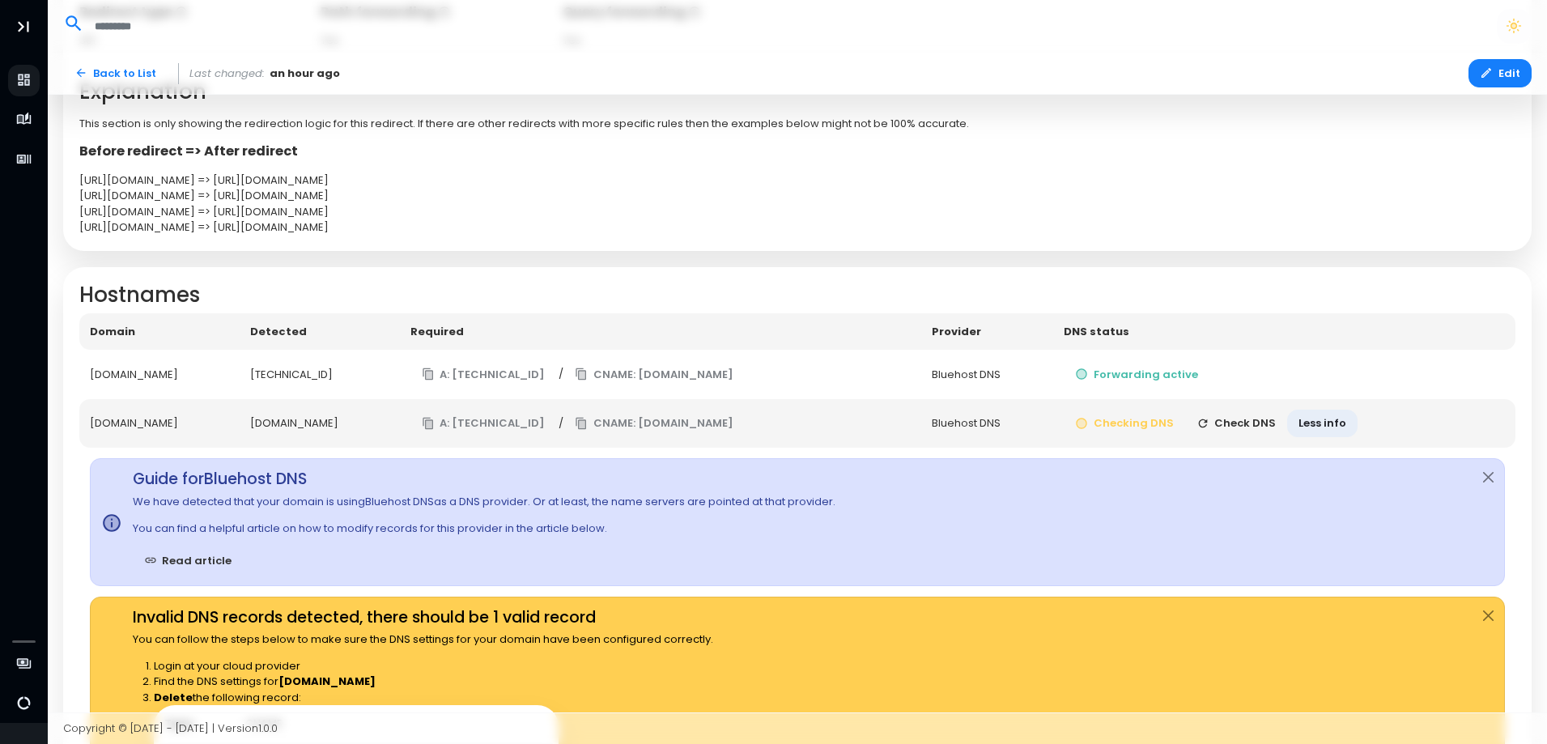
click at [1288, 419] on button "Check DNS" at bounding box center [1237, 424] width 103 height 28
click at [1292, 419] on td "Checking DNS Checking Less info" at bounding box center [1288, 423] width 455 height 49
click at [1292, 419] on td "Checking DNS Check DNS Less info" at bounding box center [1285, 423] width 462 height 49
click at [1288, 419] on button "Check DNS" at bounding box center [1237, 424] width 103 height 28
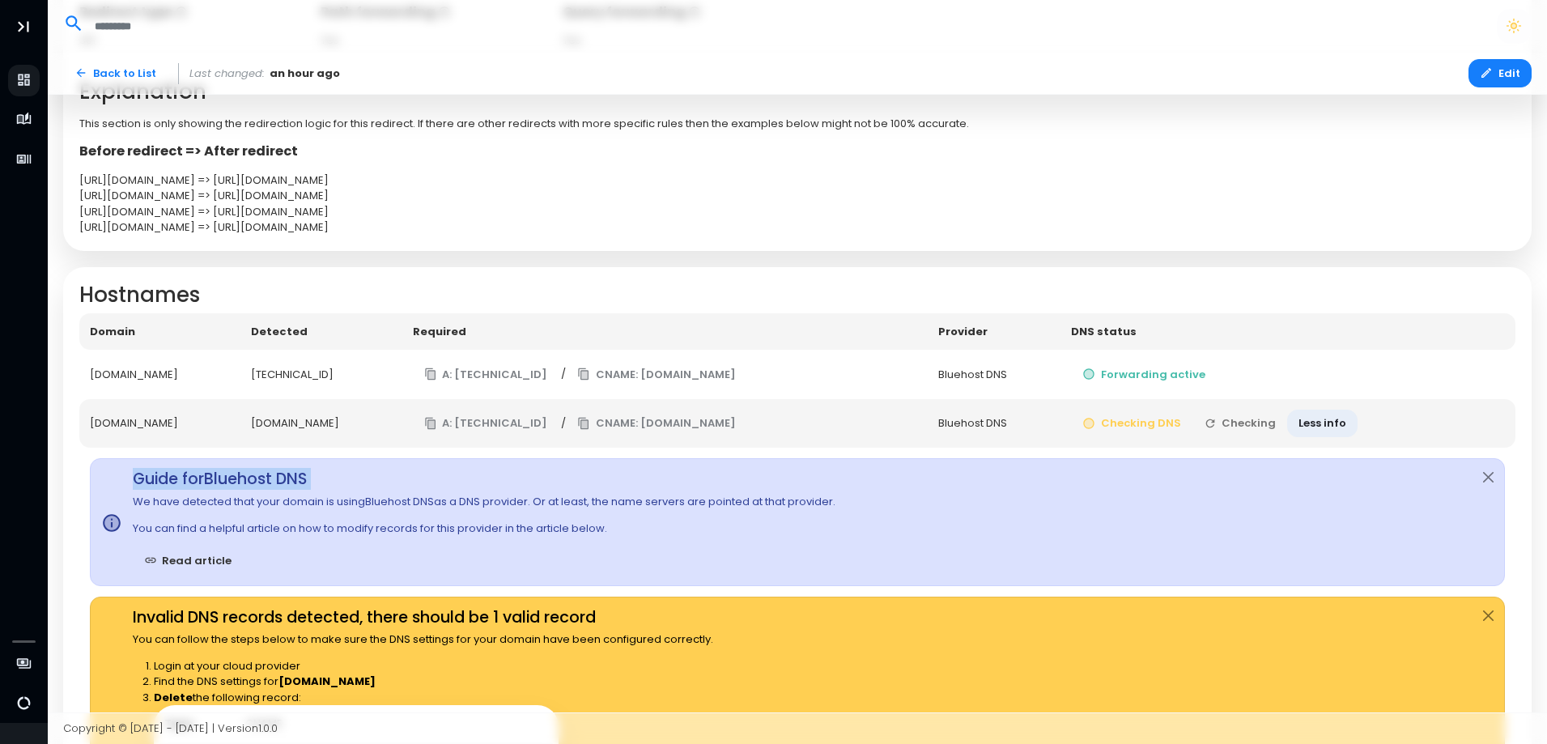
click at [1292, 419] on td "Checking DNS Checking Less info" at bounding box center [1288, 423] width 455 height 49
click at [1288, 419] on button "Checking" at bounding box center [1241, 424] width 96 height 28
click at [1292, 419] on td "Checking DNS Checking Less info" at bounding box center [1289, 423] width 453 height 49
click at [1292, 419] on td "Checking DNS Check DNS Less info" at bounding box center [1285, 423] width 462 height 49
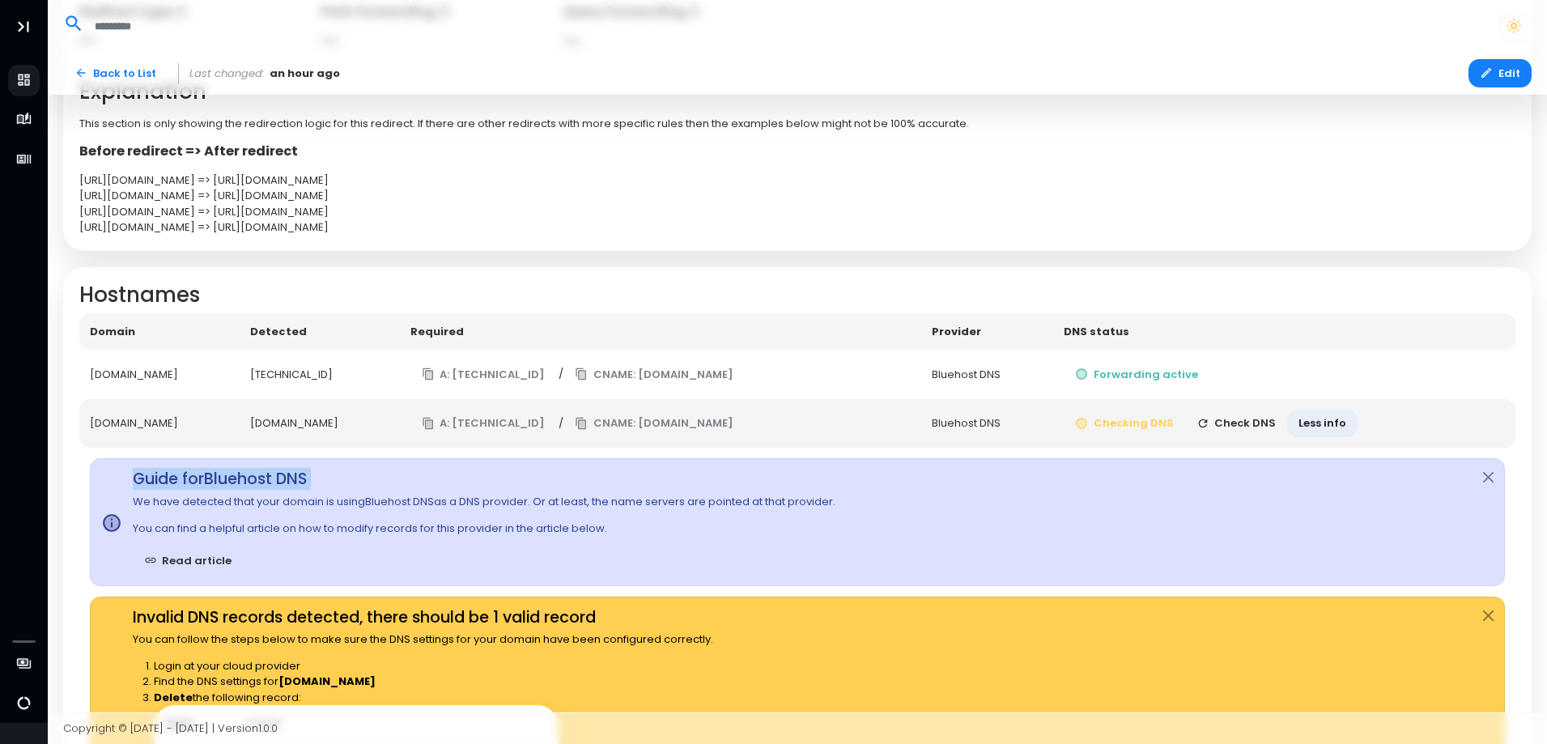
click at [1288, 419] on button "Check DNS" at bounding box center [1237, 424] width 103 height 28
click at [1292, 419] on td "Checking DNS Checking Less info" at bounding box center [1288, 423] width 455 height 49
click at [1292, 419] on td "Checking DNS Check DNS Less info" at bounding box center [1285, 423] width 462 height 49
click at [1288, 419] on button "Check DNS" at bounding box center [1237, 424] width 103 height 28
click at [1292, 419] on td "Checking DNS Checking Less info" at bounding box center [1288, 423] width 455 height 49
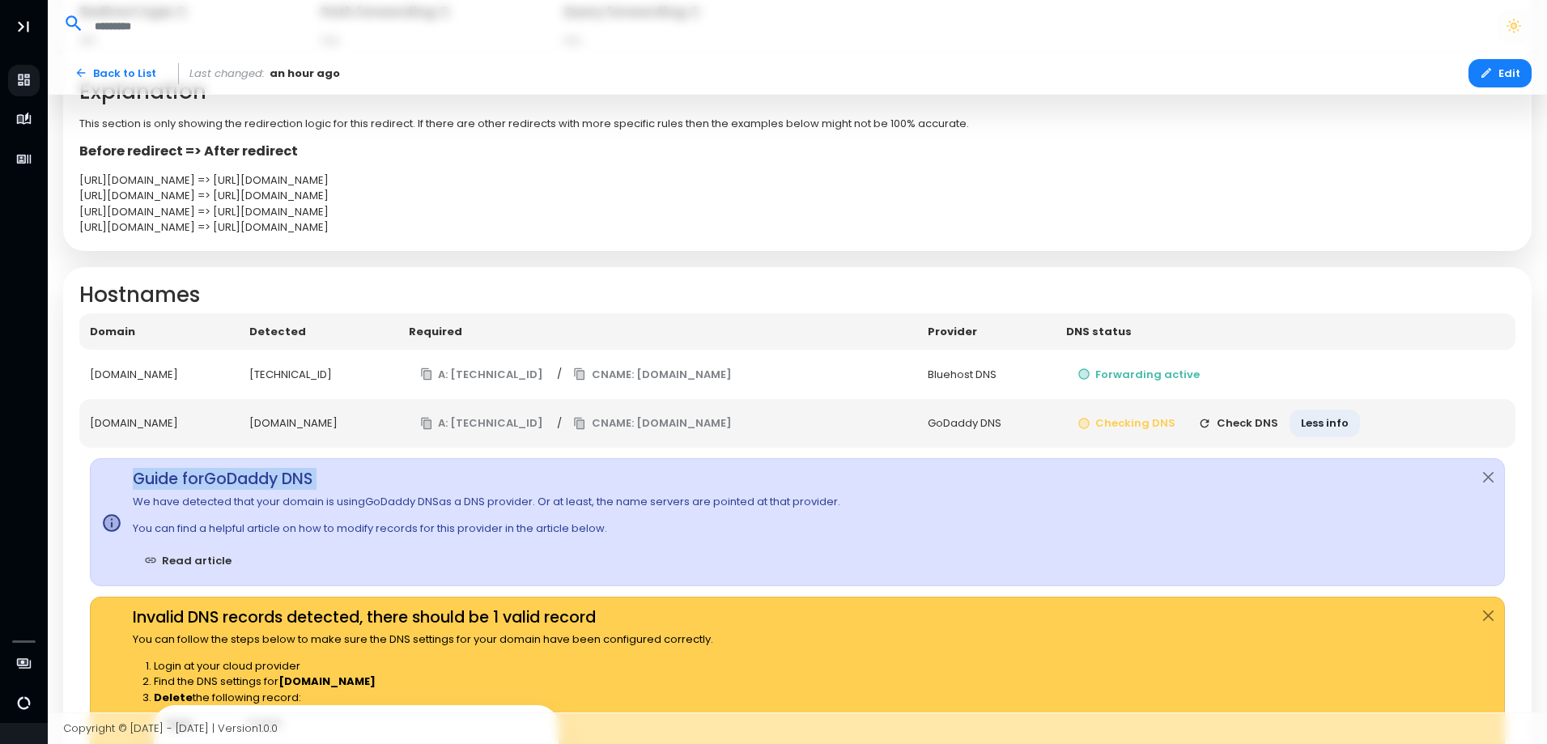
click at [1290, 419] on button "Check DNS" at bounding box center [1238, 424] width 103 height 28
click at [1347, 419] on button "Less info" at bounding box center [1323, 424] width 70 height 28
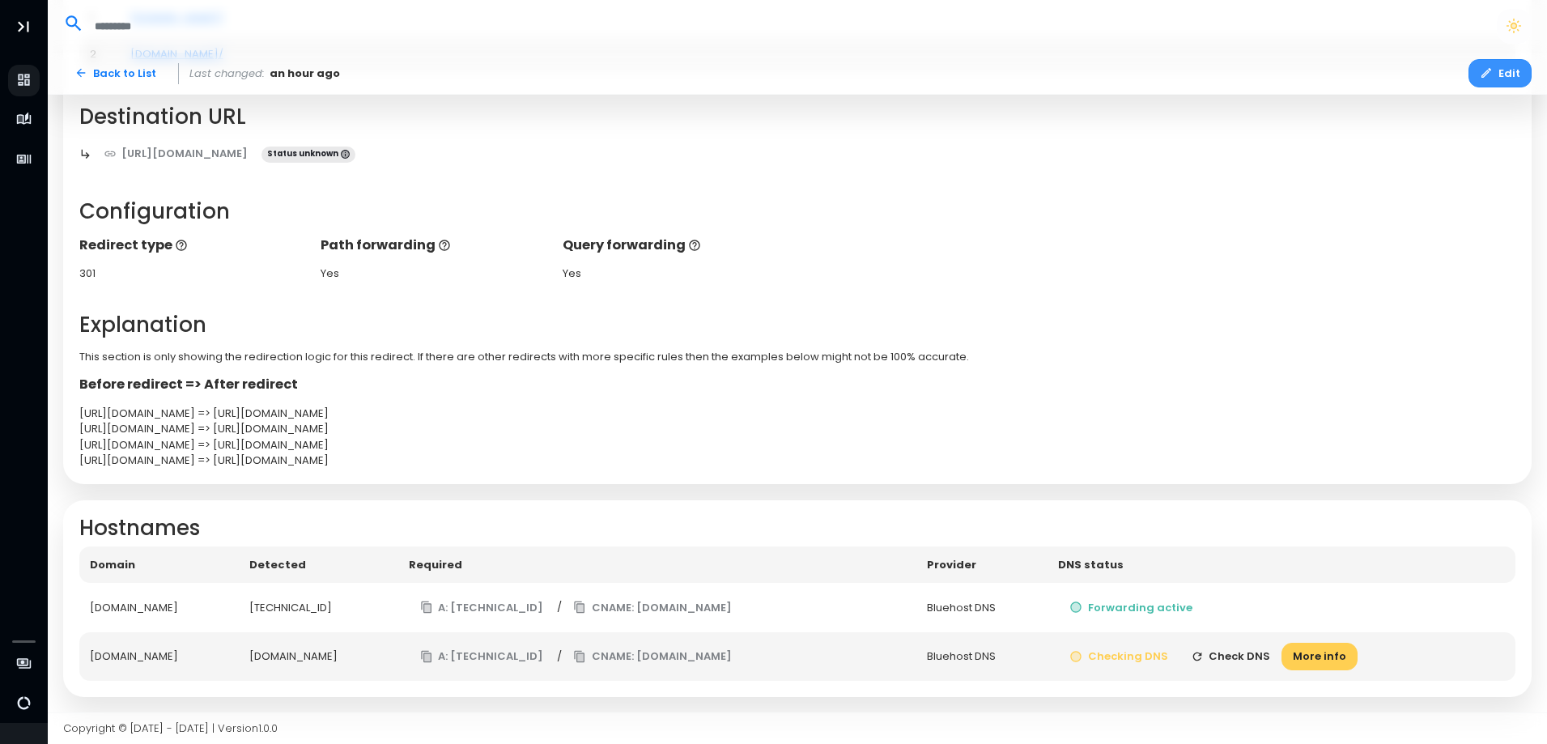
click at [1506, 70] on button "Edit" at bounding box center [1500, 73] width 63 height 28
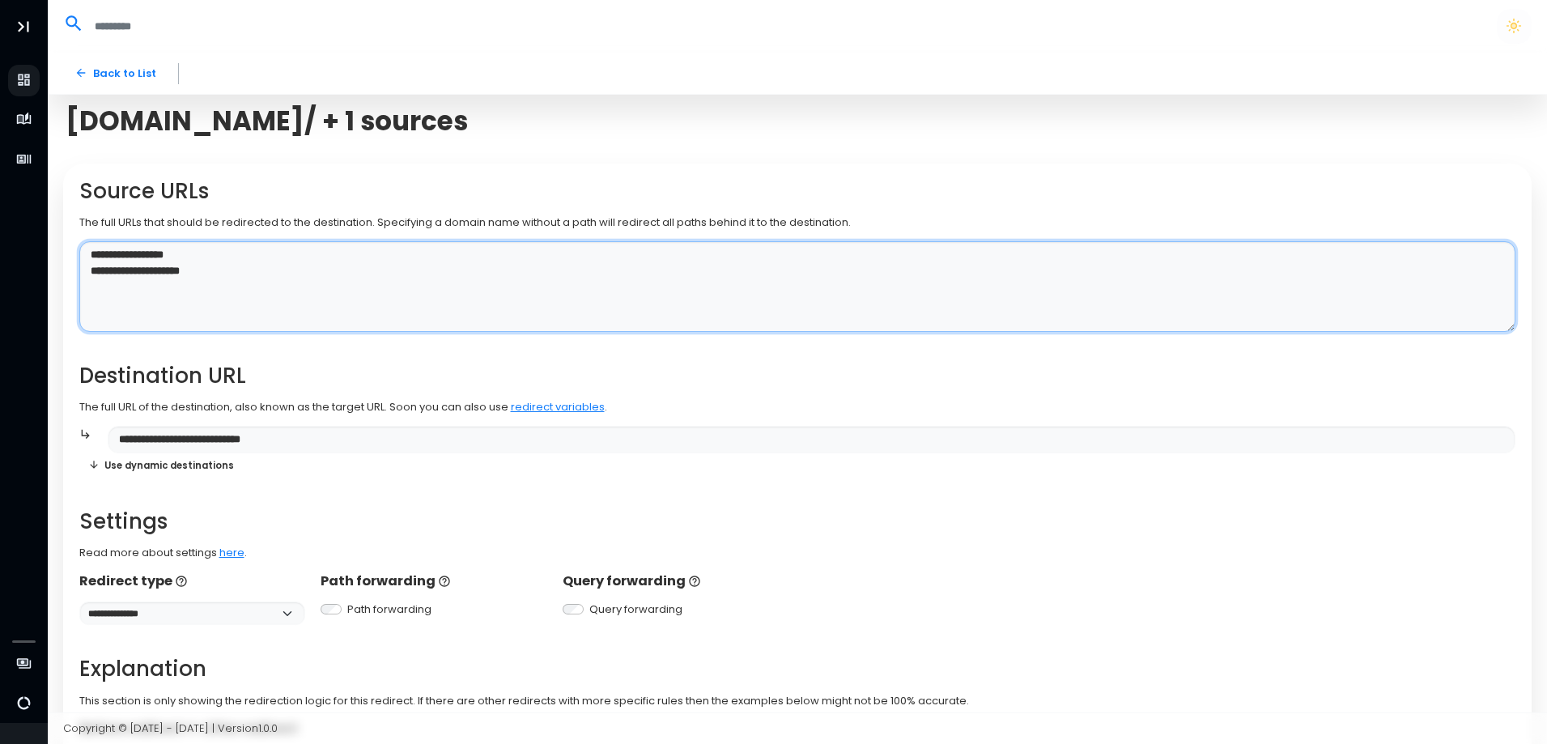
drag, startPoint x: 245, startPoint y: 273, endPoint x: 69, endPoint y: 279, distance: 175.8
click at [69, 279] on div "**********" at bounding box center [797, 496] width 1469 height 665
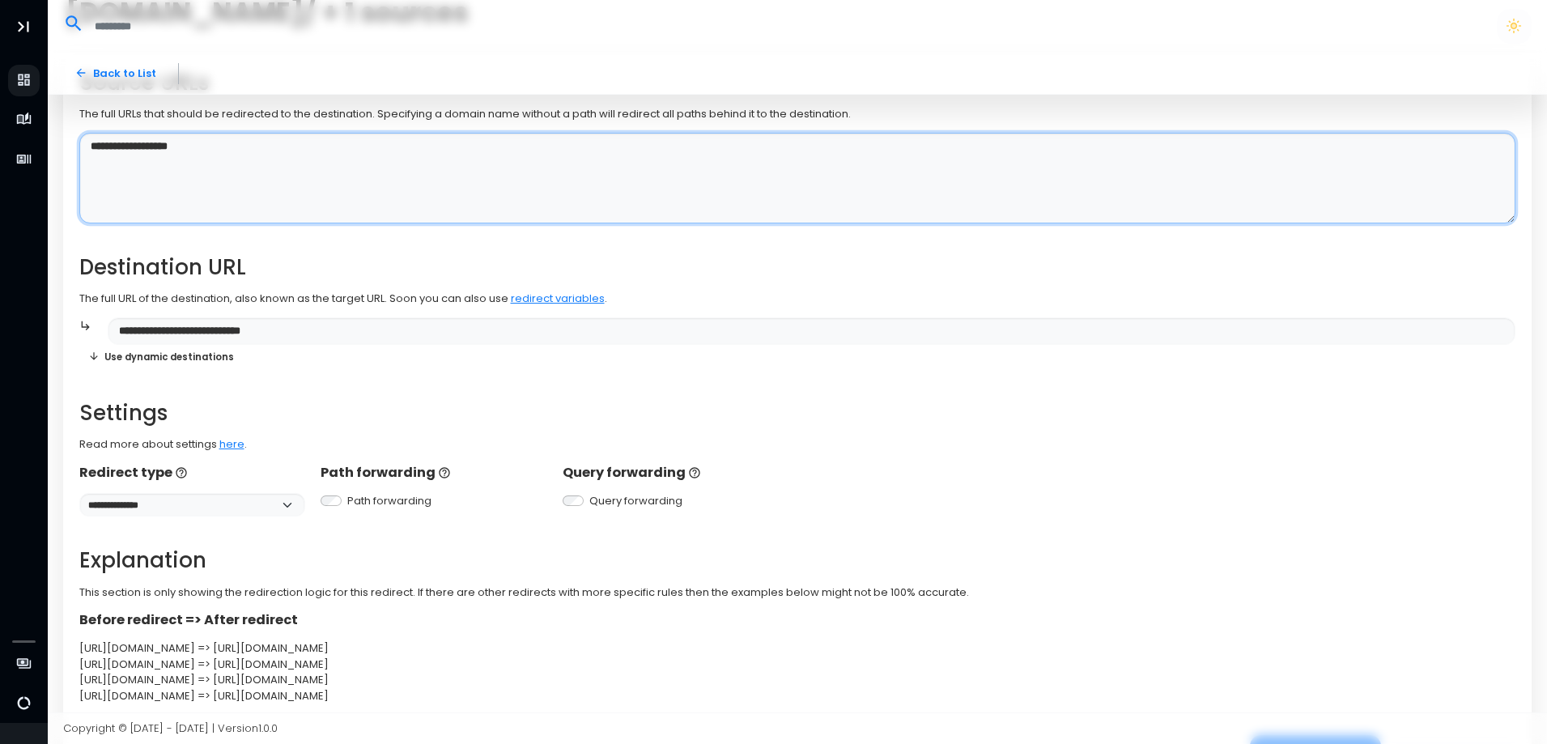
scroll to position [191, 0]
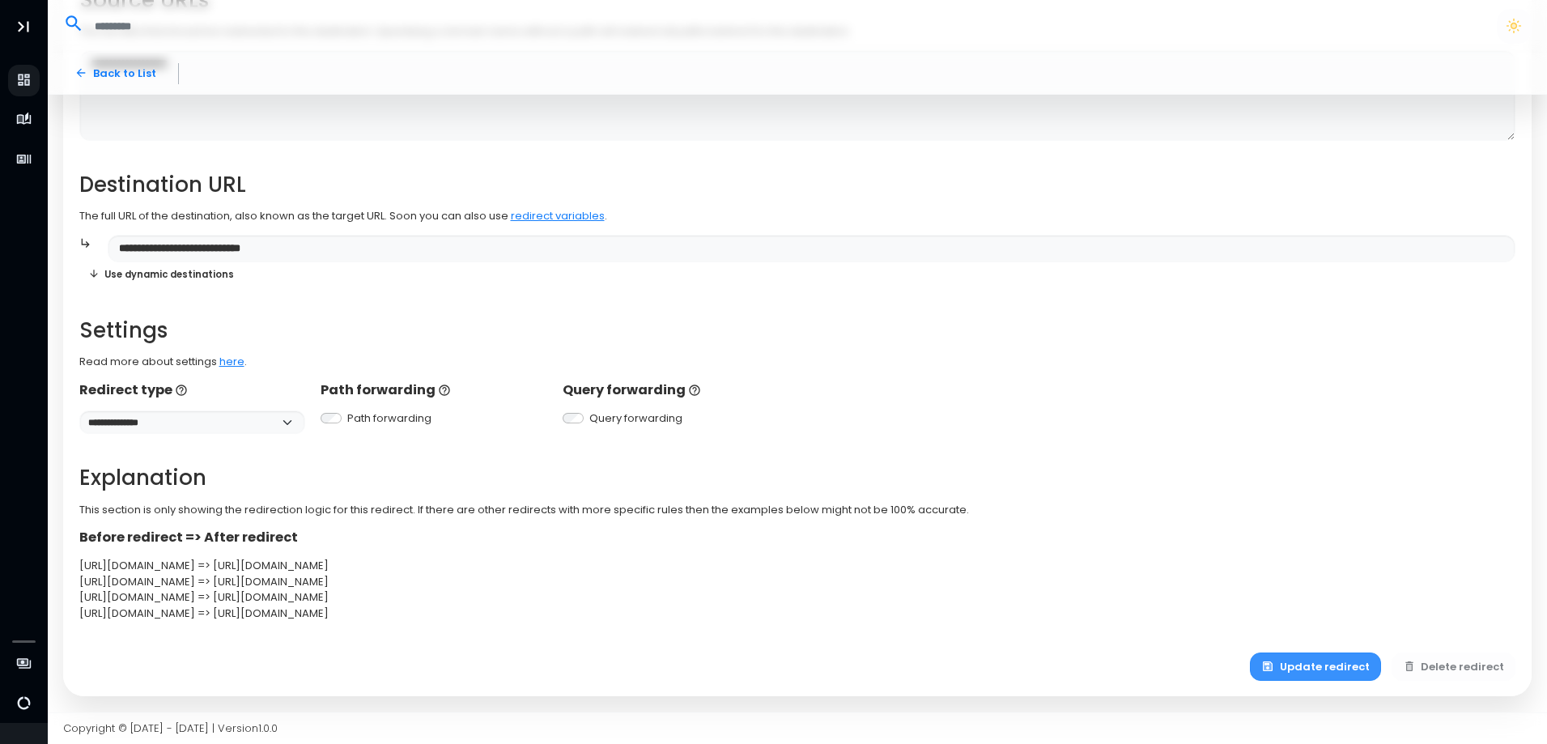
click at [1318, 671] on button "Update redirect" at bounding box center [1315, 667] width 131 height 28
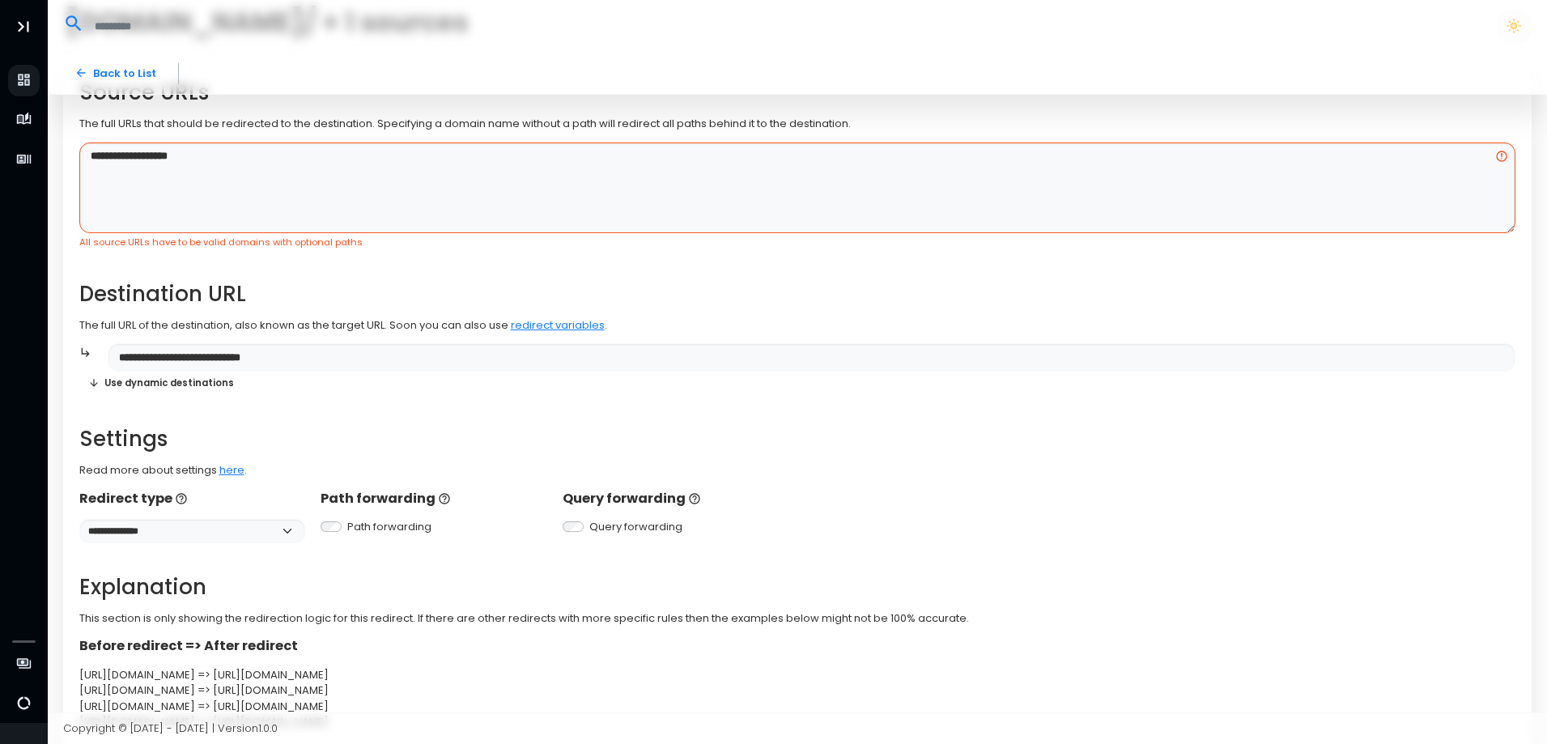
scroll to position [0, 0]
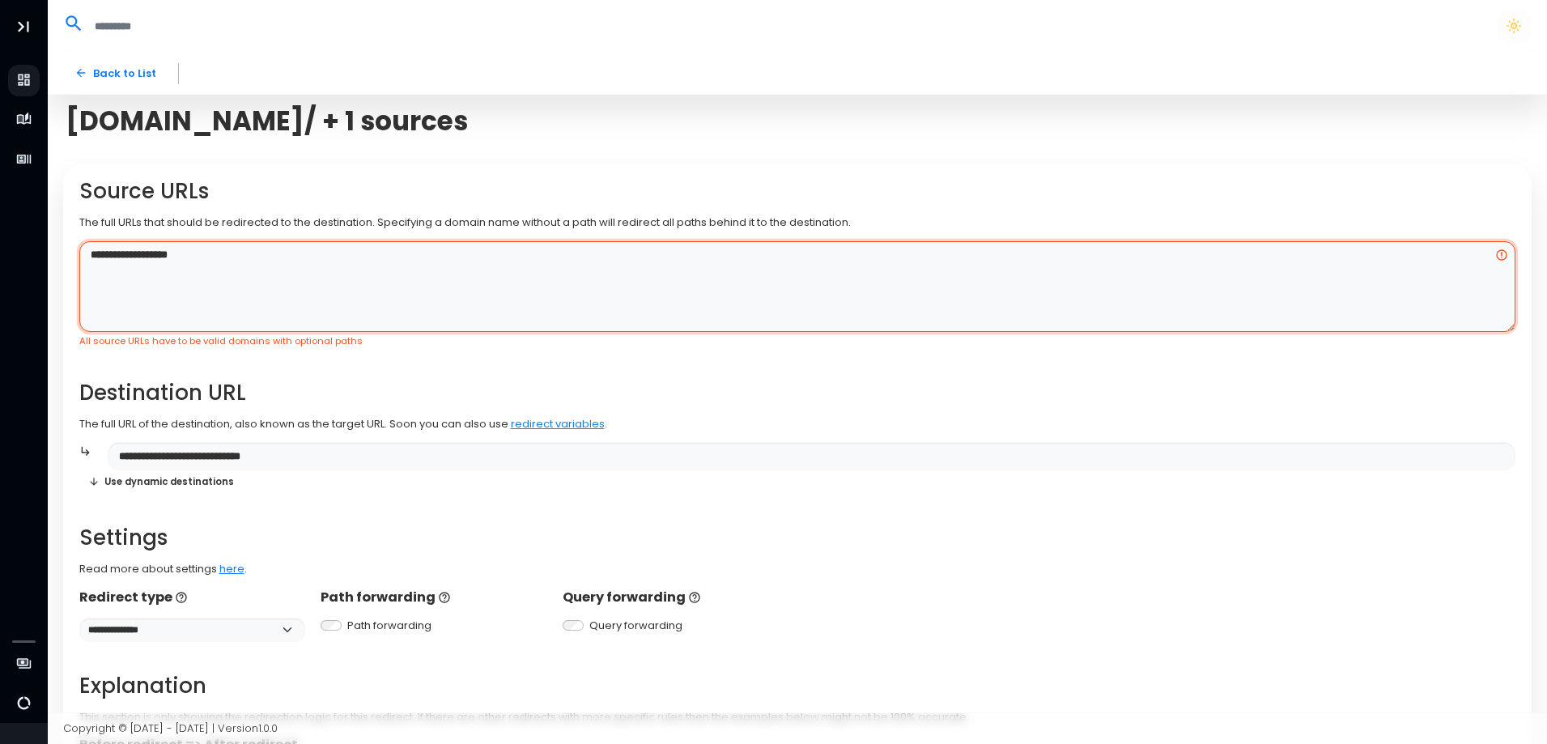
click at [236, 255] on textarea "**********" at bounding box center [797, 287] width 1437 height 92
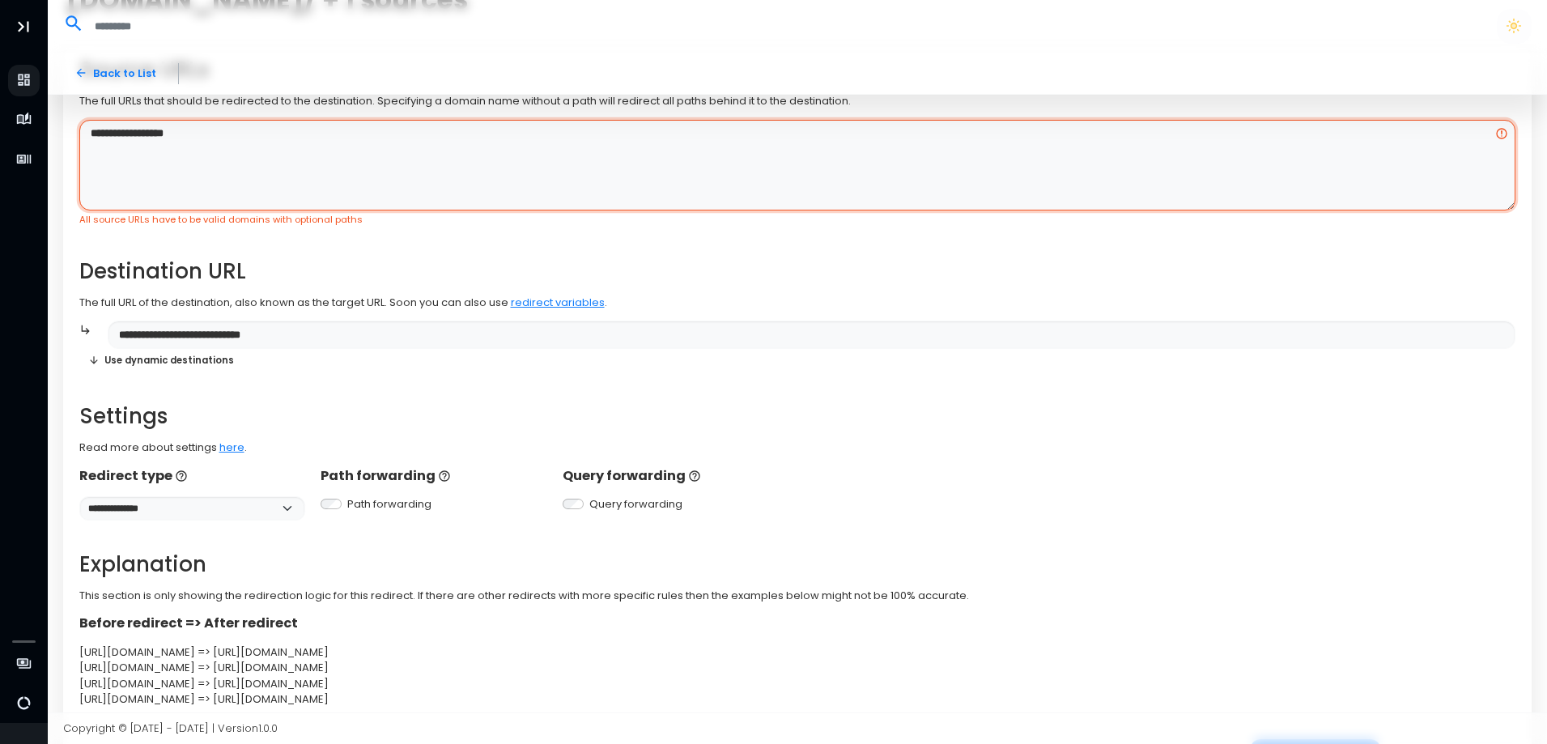
scroll to position [207, 0]
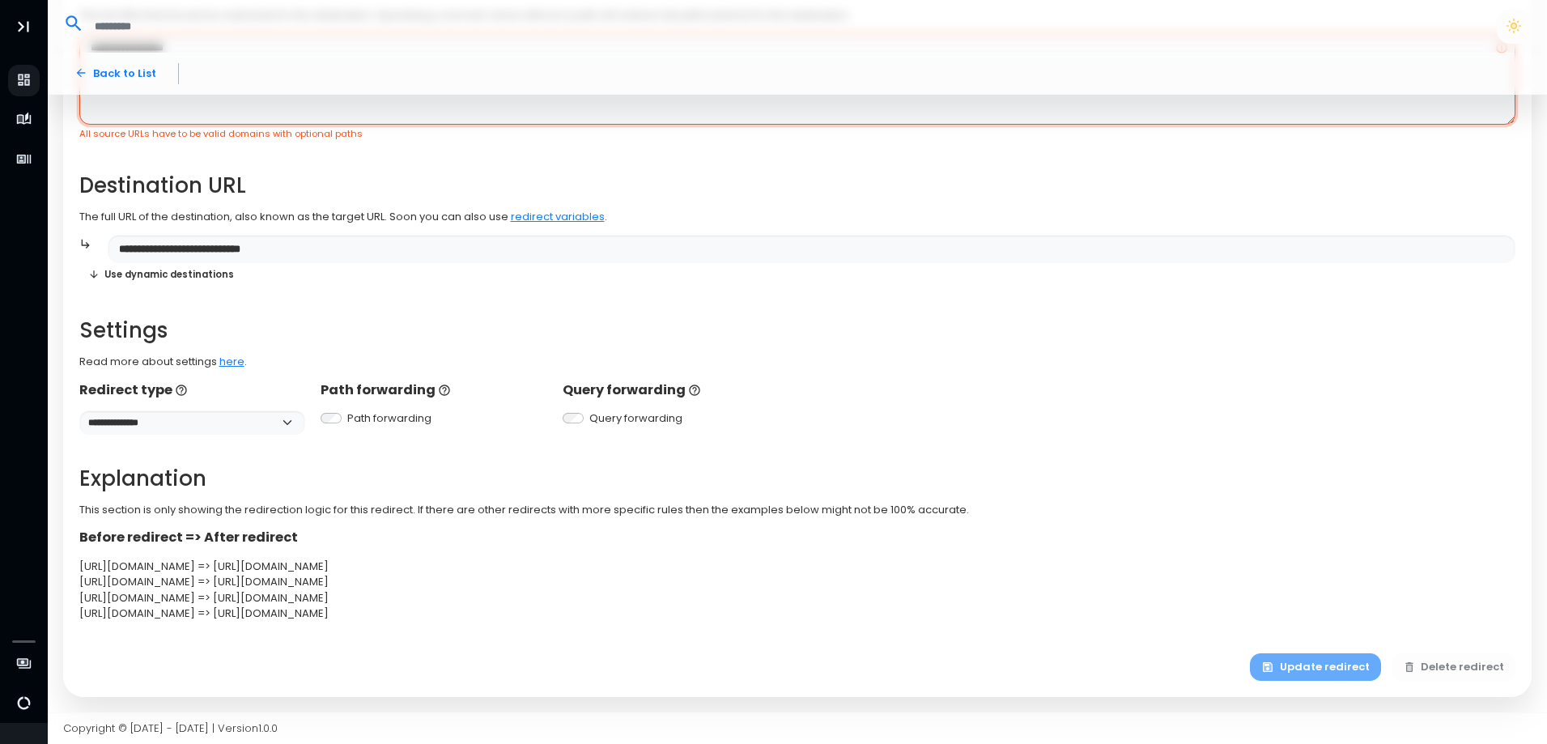
type textarea "**********"
click at [1301, 668] on div "Update redirect Delete redirect" at bounding box center [1383, 667] width 266 height 28
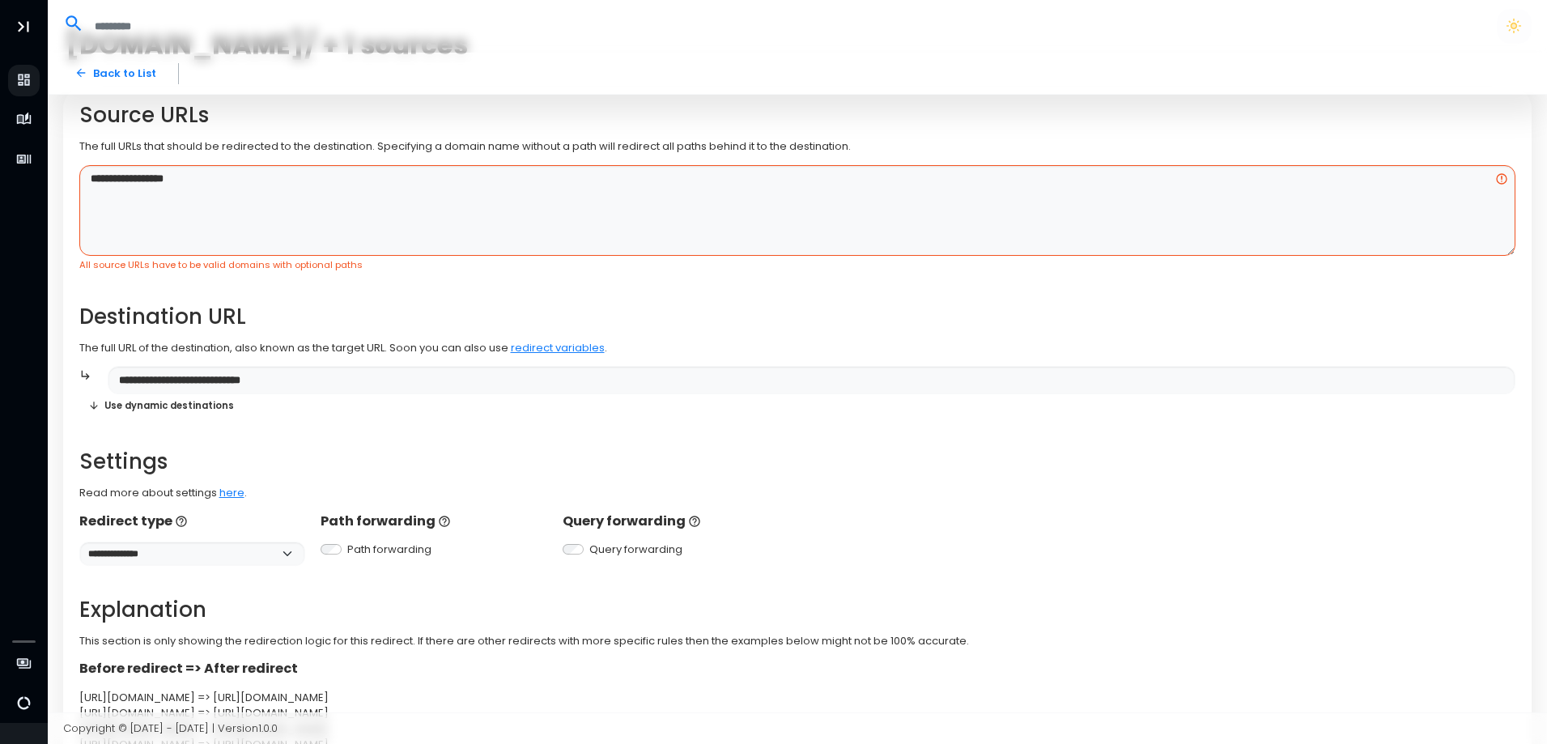
scroll to position [0, 0]
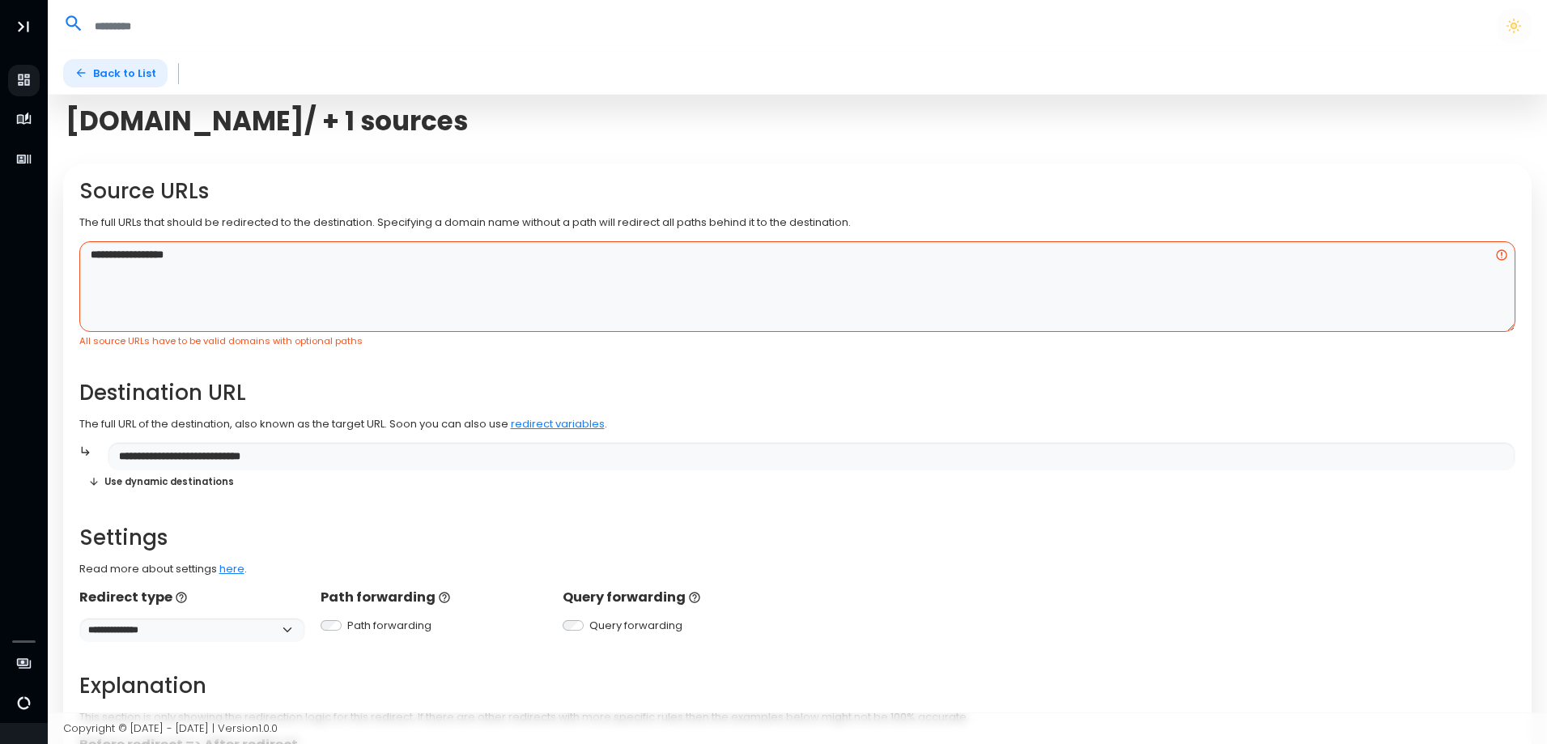
click at [83, 77] on icon at bounding box center [81, 72] width 13 height 13
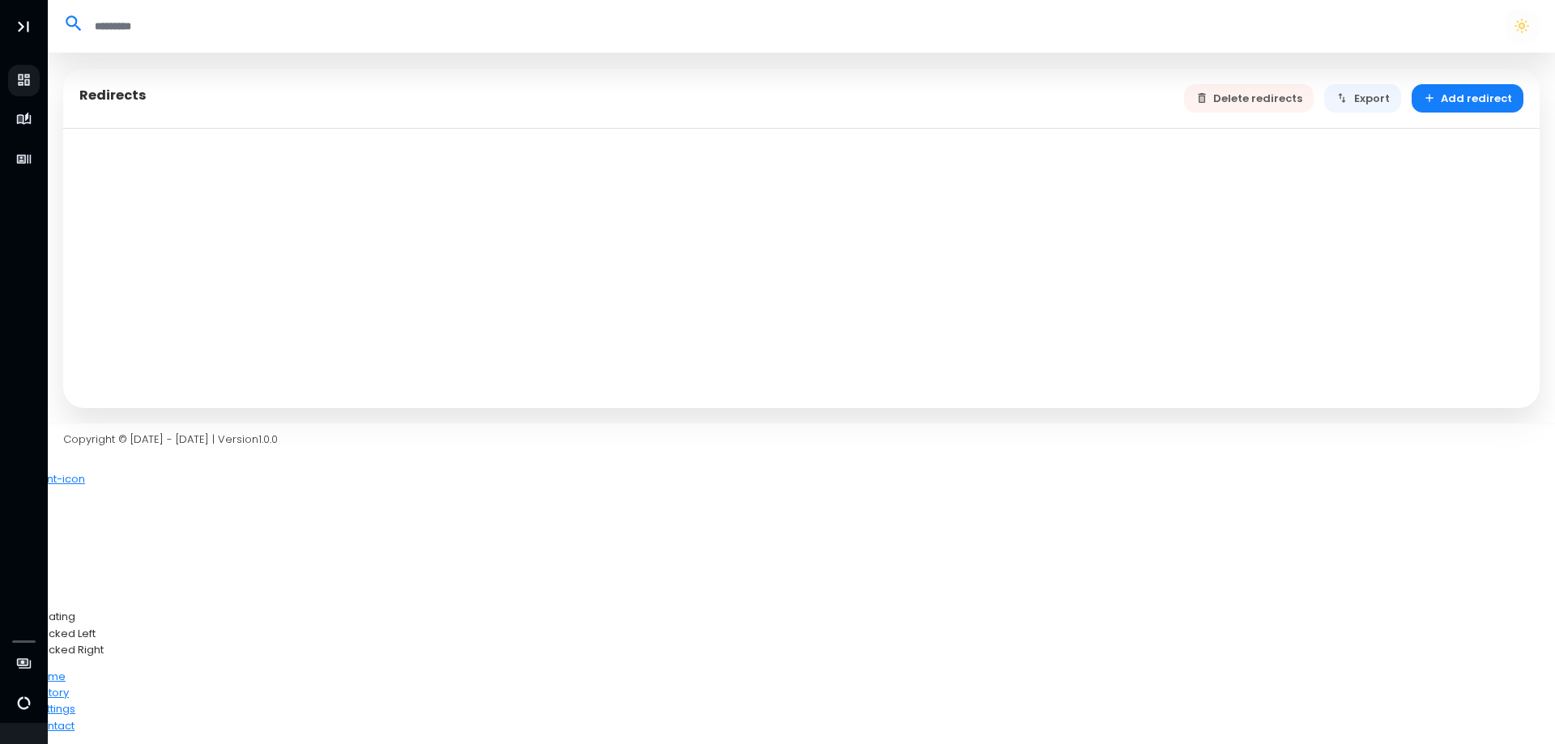
select select "**"
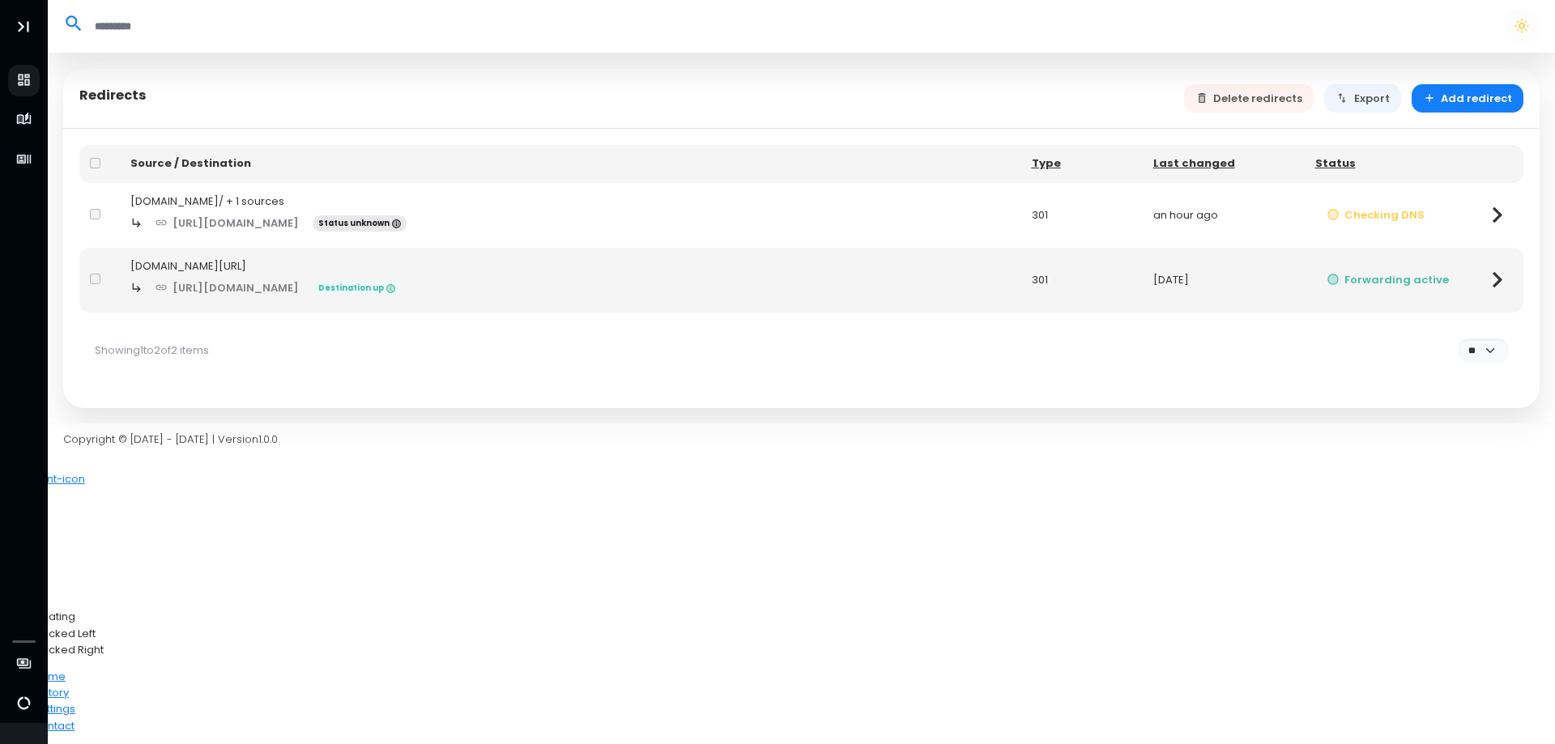
click at [576, 205] on div "godlygadgets.shop/ + 1 sources" at bounding box center [570, 202] width 880 height 16
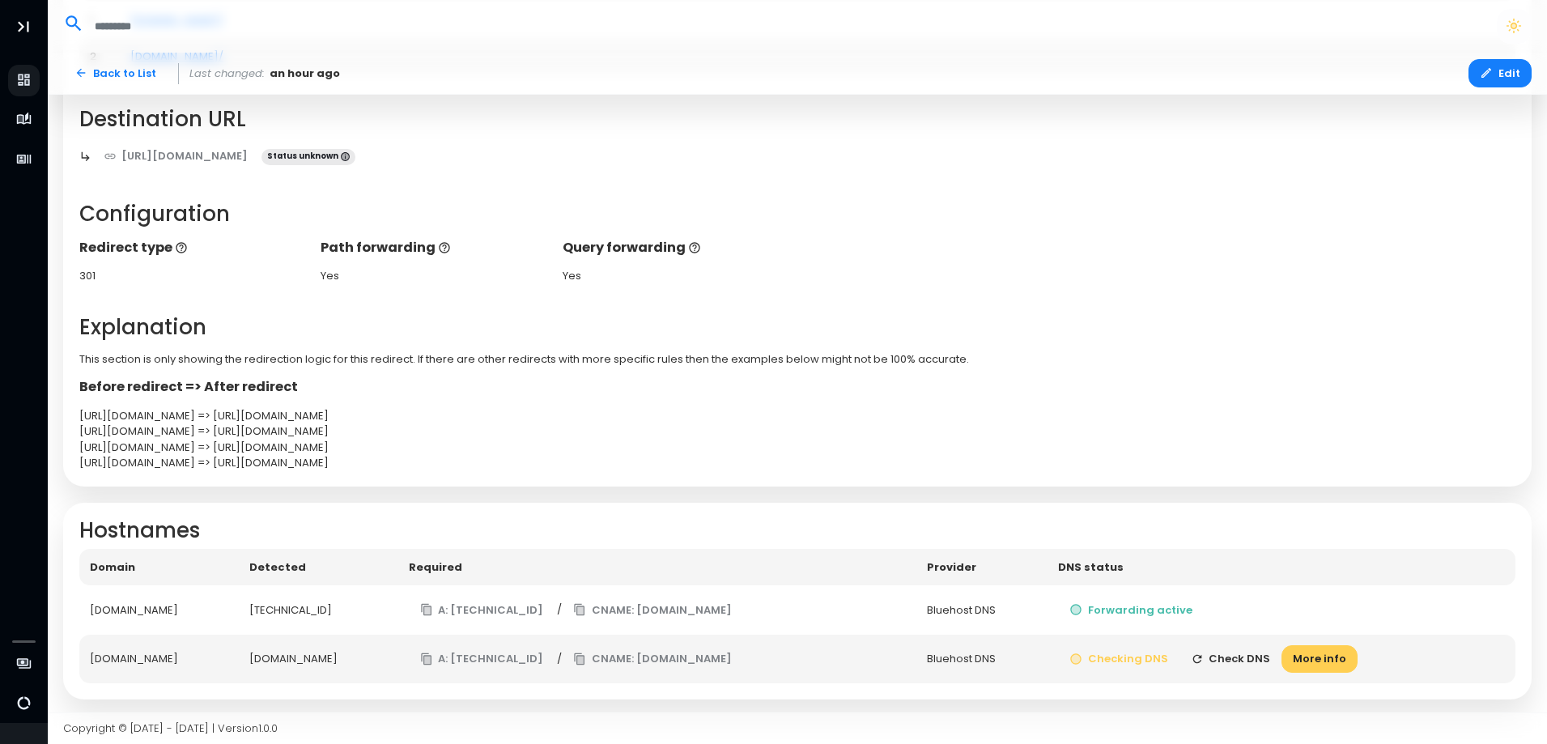
scroll to position [253, 0]
click at [1283, 653] on button "Check DNS" at bounding box center [1231, 657] width 103 height 28
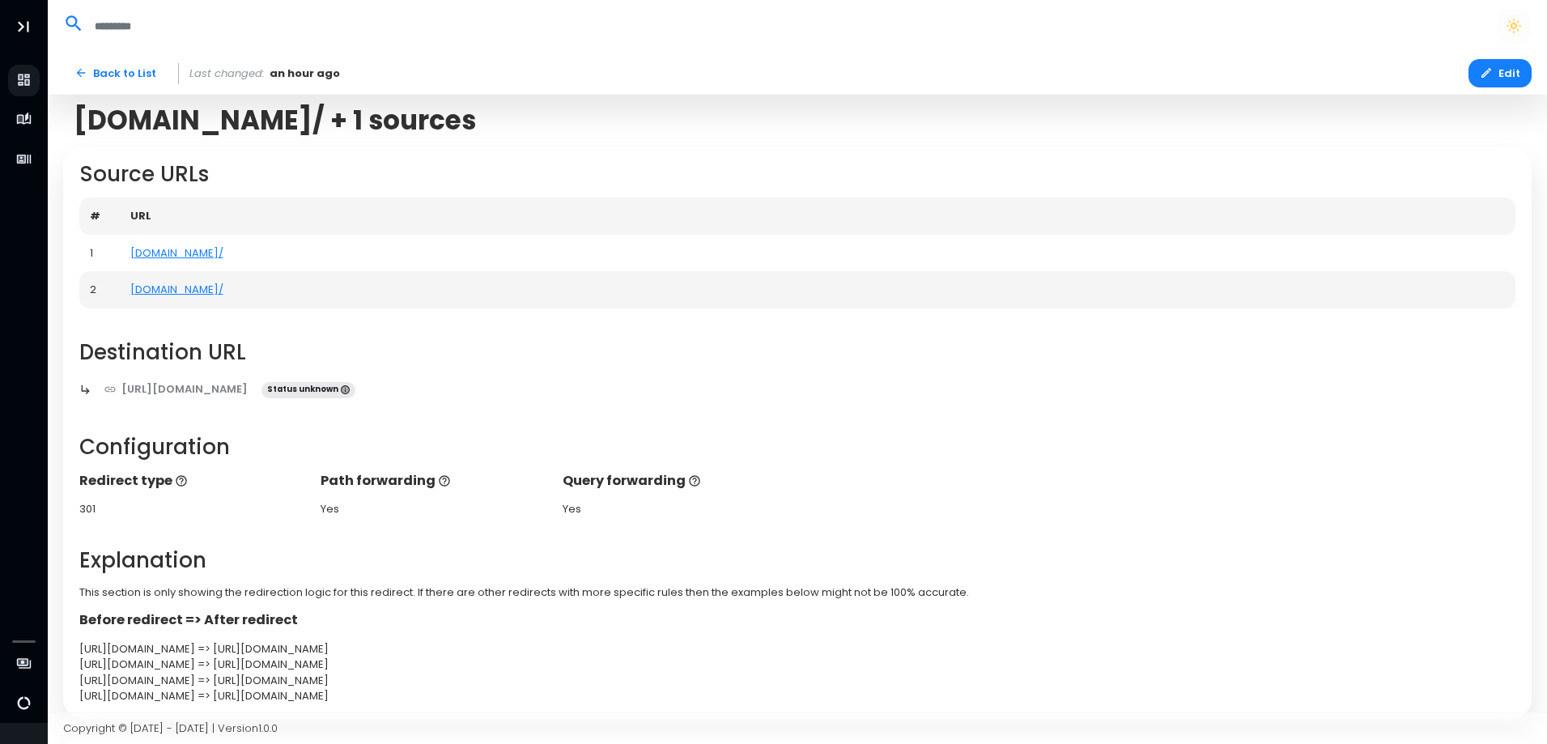
scroll to position [0, 0]
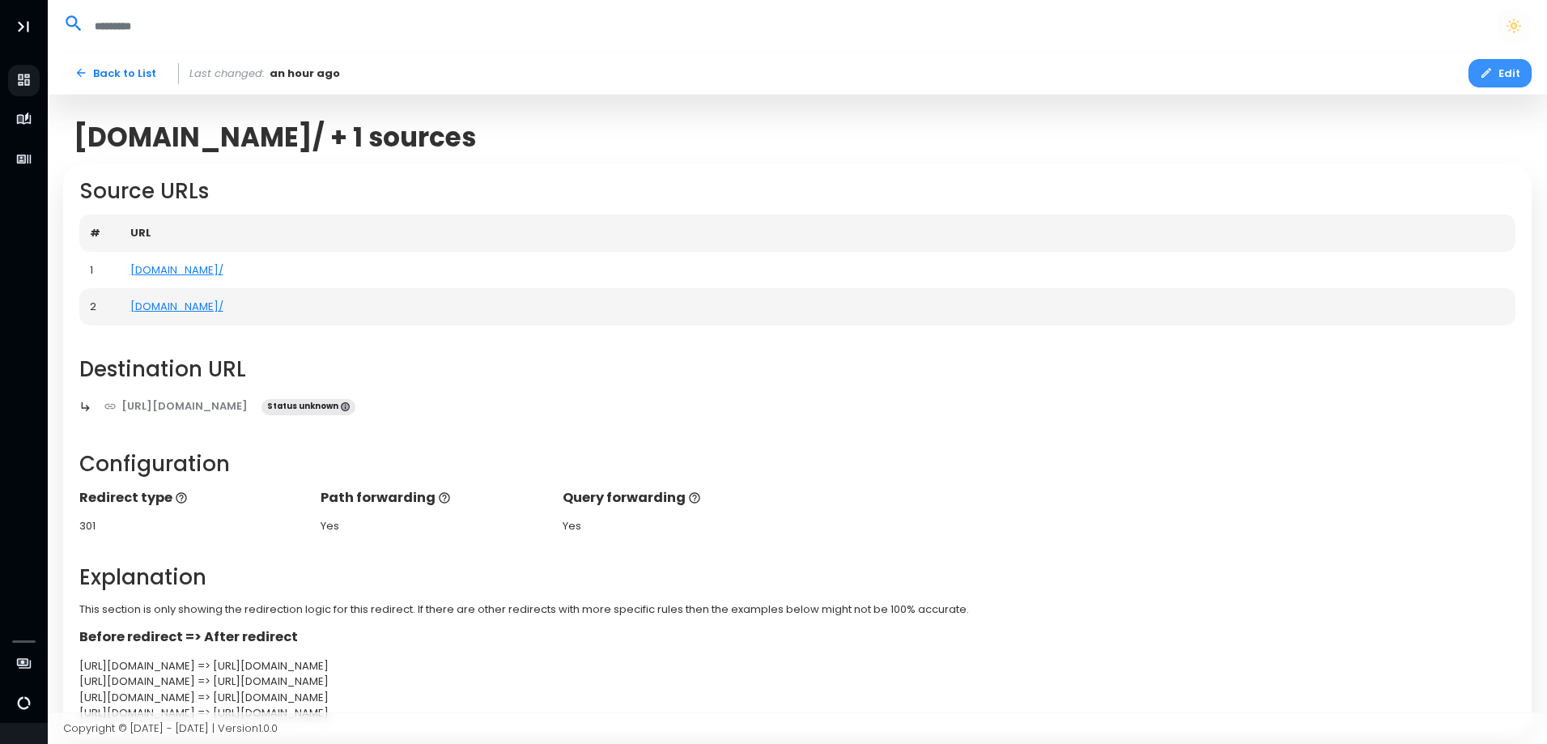
click at [1497, 76] on button "Edit" at bounding box center [1500, 73] width 63 height 28
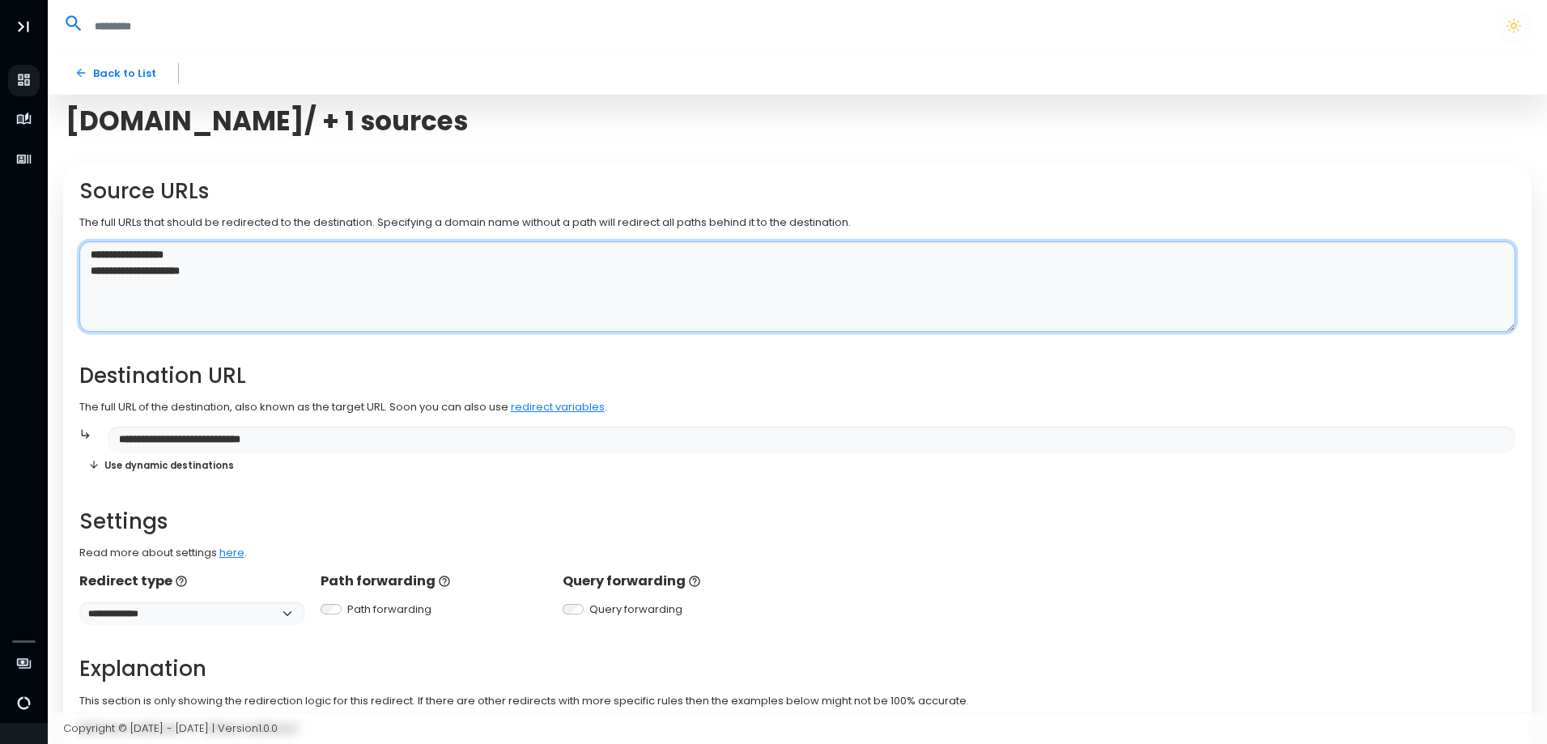
click at [168, 274] on textarea "**********" at bounding box center [797, 287] width 1437 height 92
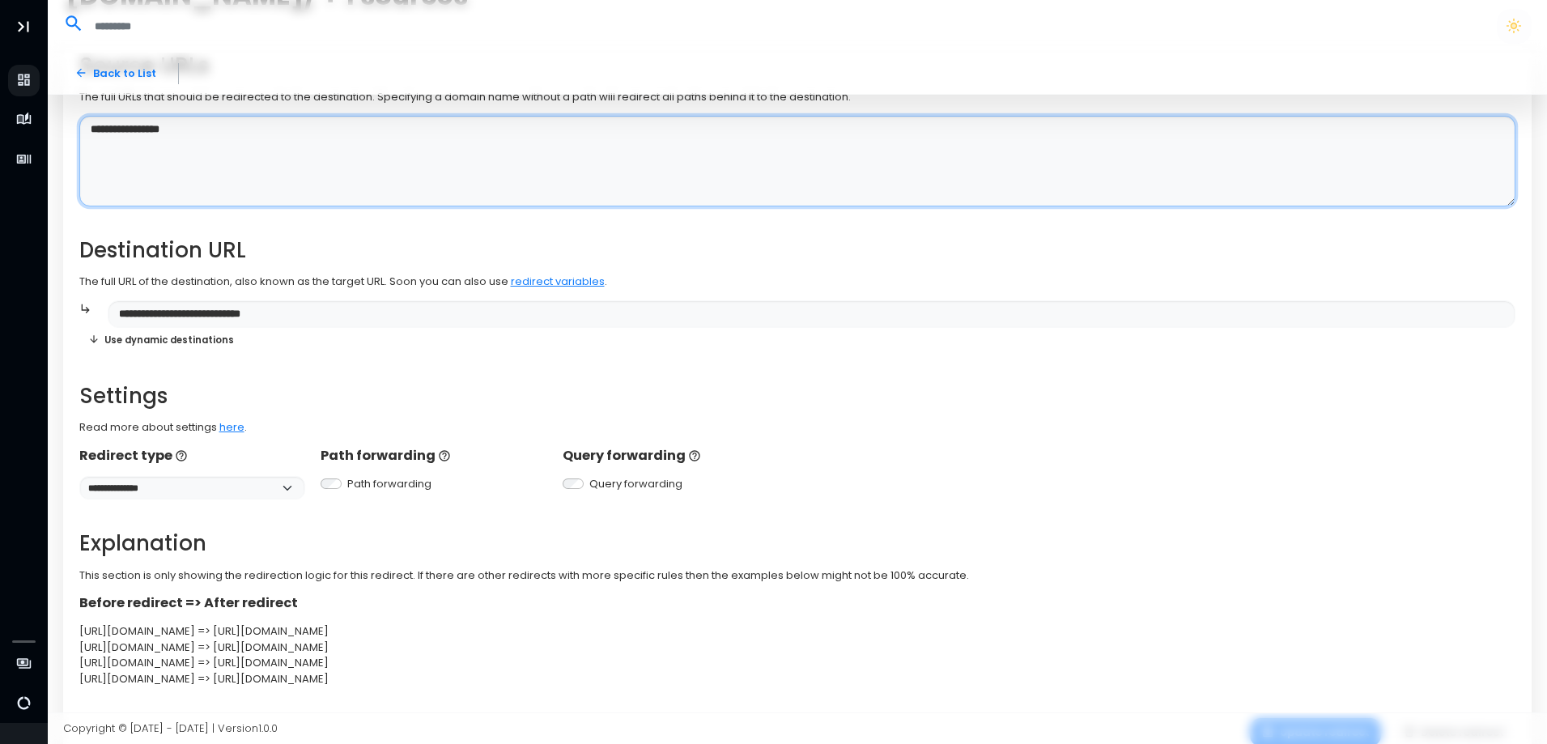
scroll to position [191, 0]
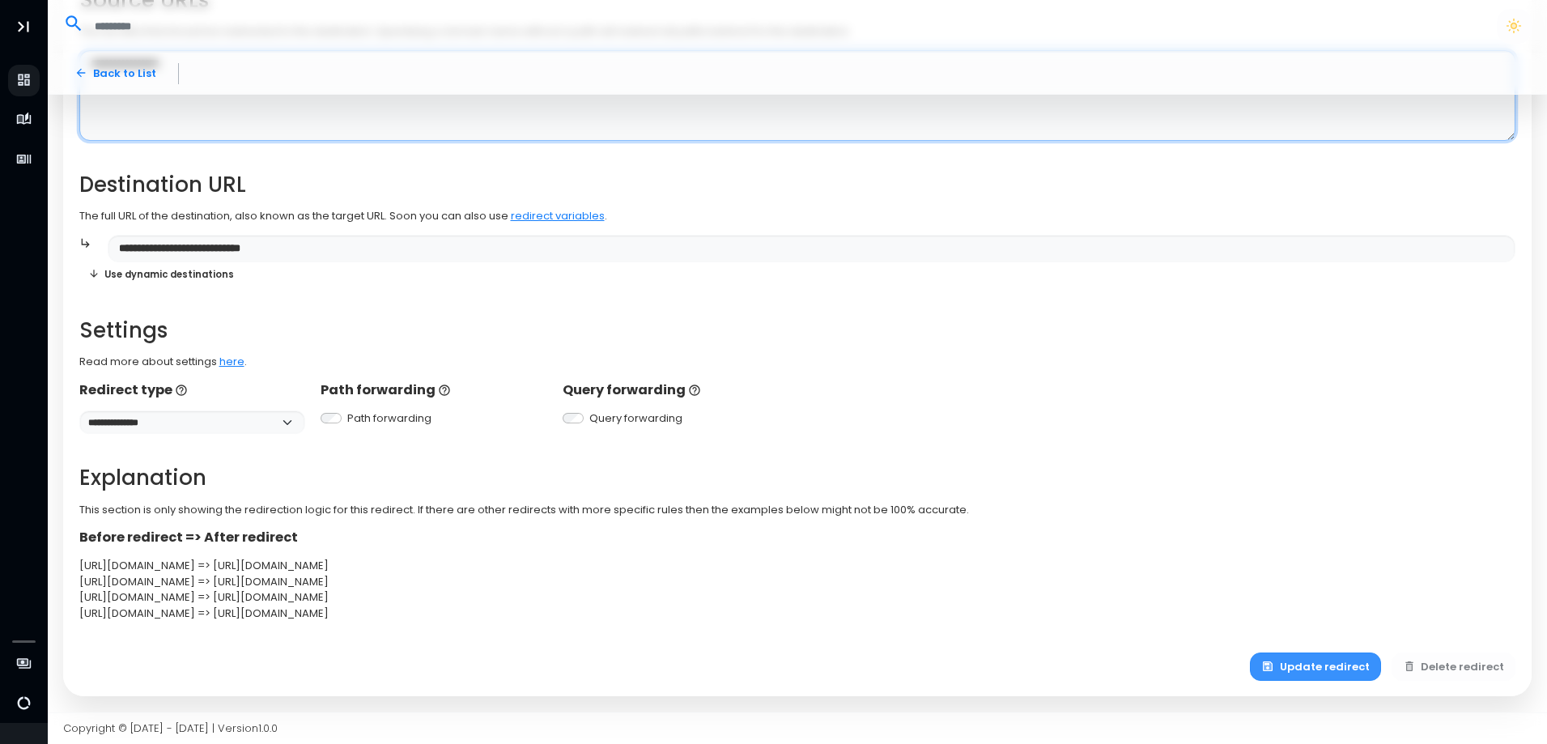
type textarea "**********"
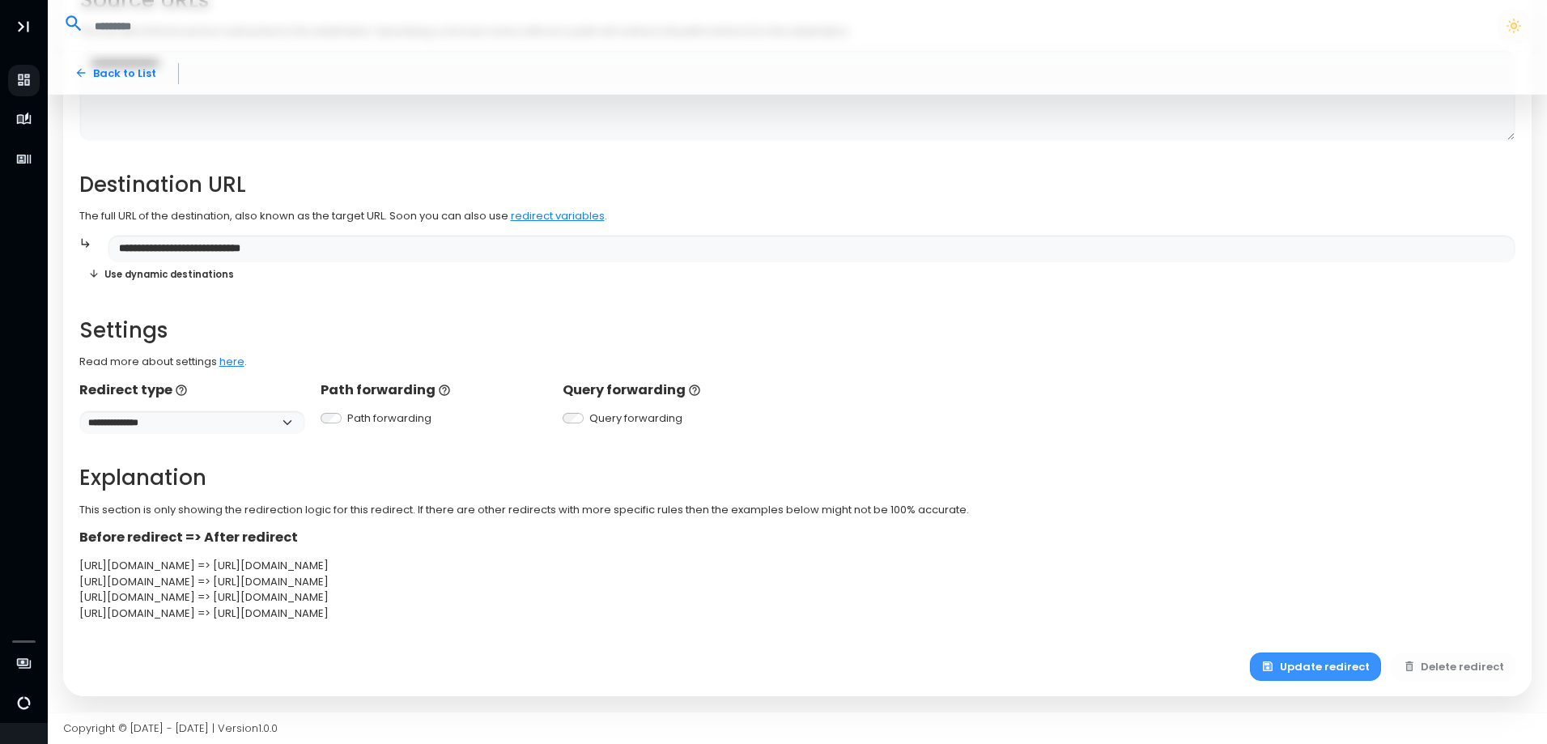
click at [1299, 667] on button "Update redirect" at bounding box center [1315, 667] width 131 height 28
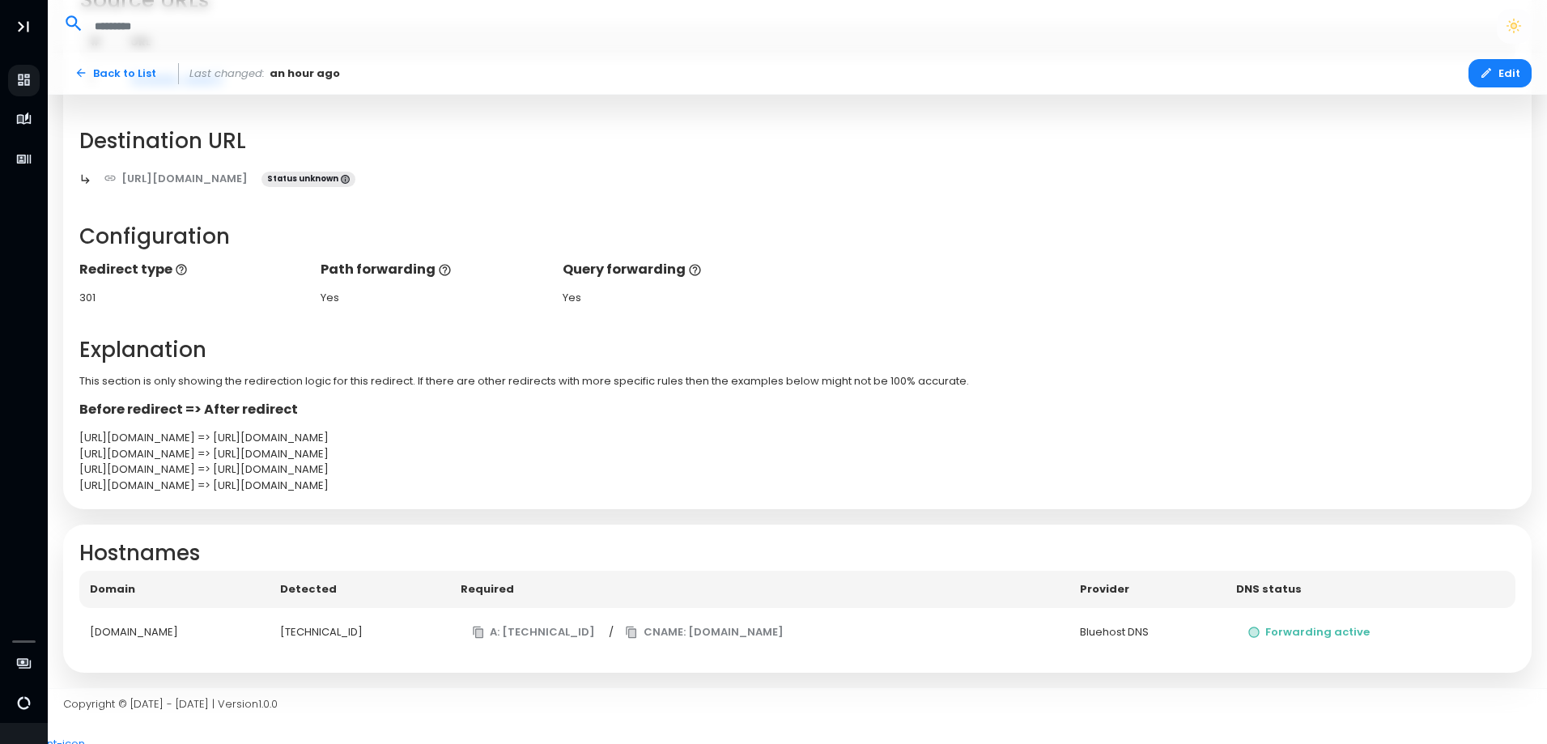
scroll to position [167, 0]
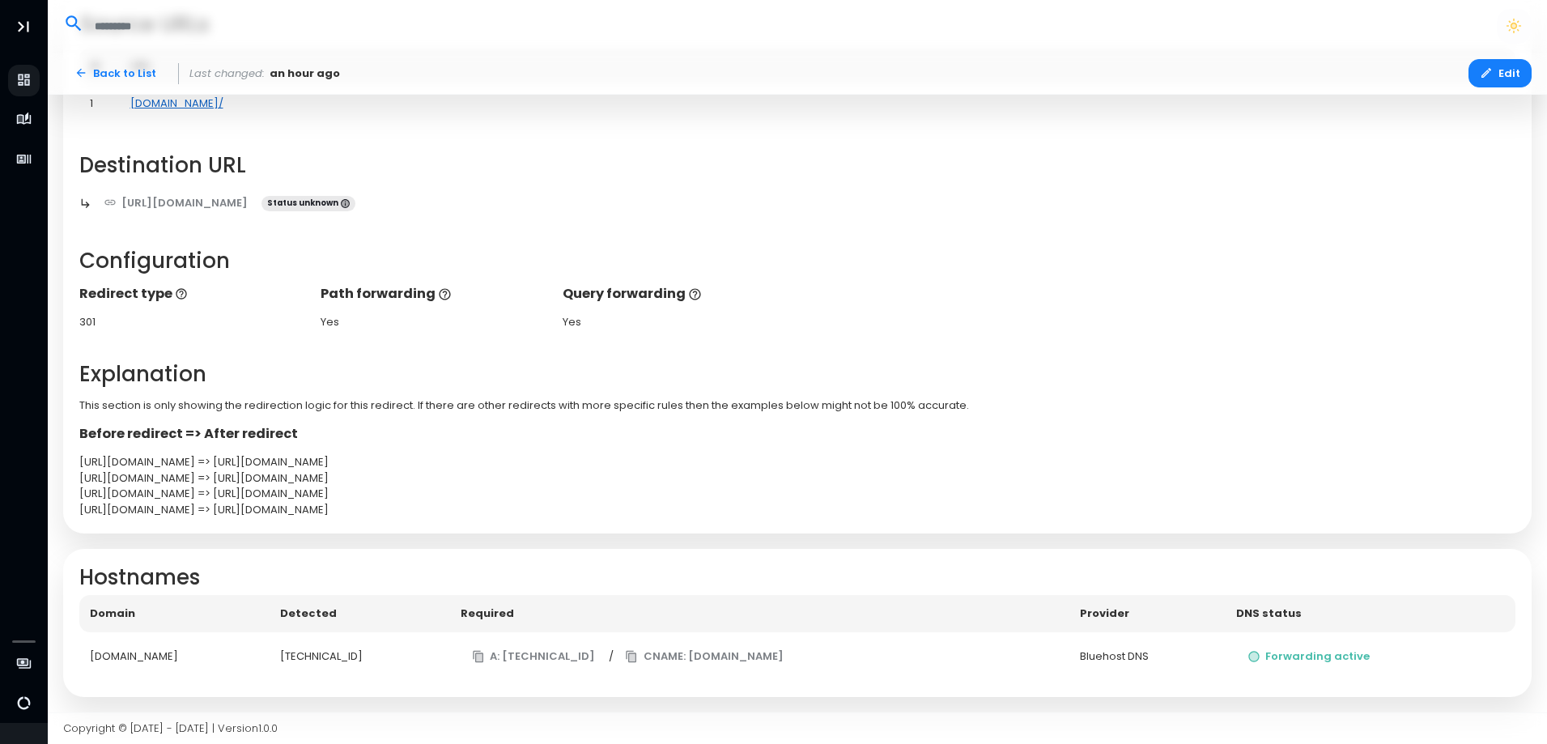
click at [208, 102] on link "[DOMAIN_NAME]/" at bounding box center [176, 103] width 93 height 15
click at [103, 73] on link "Back to List" at bounding box center [115, 73] width 104 height 28
select select "**"
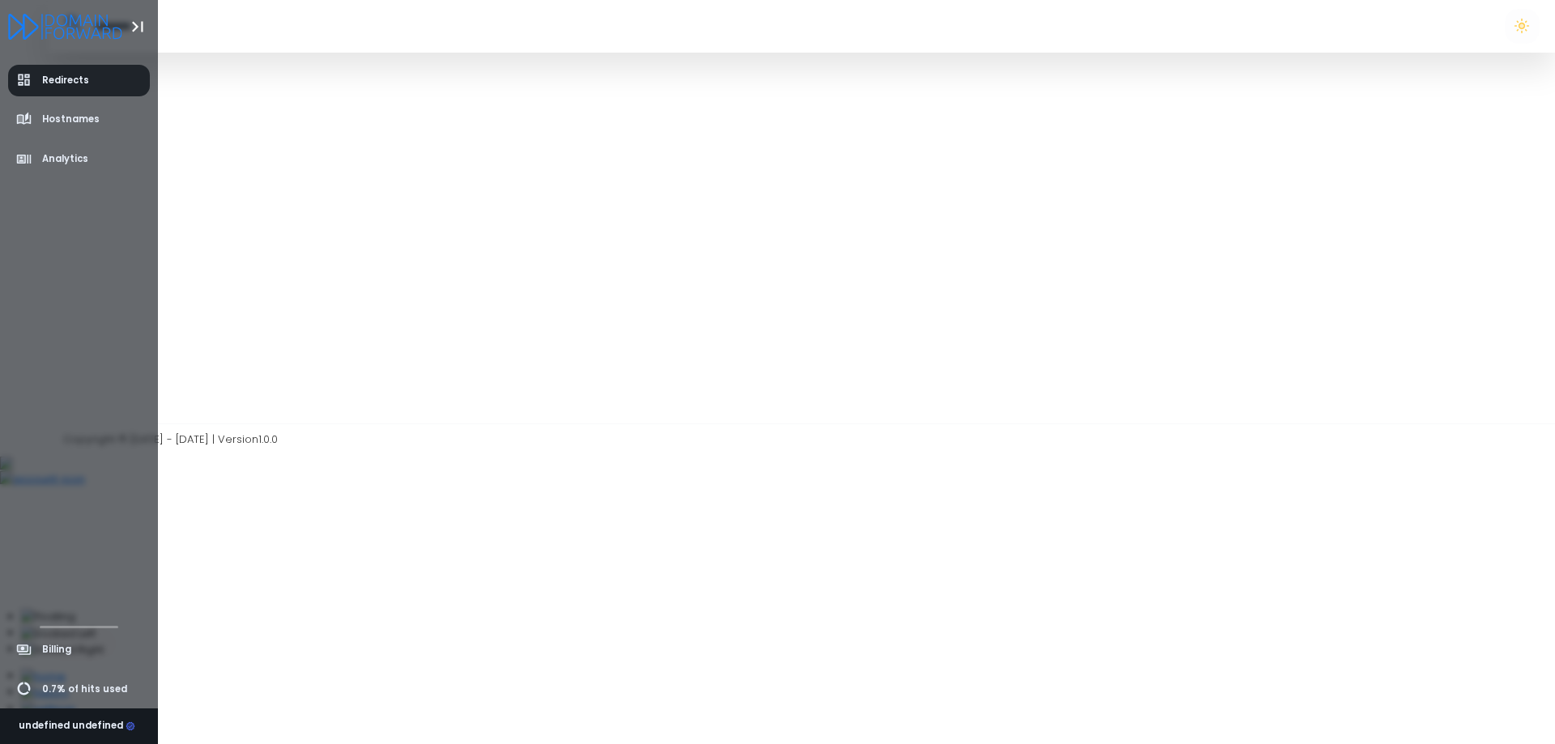
click at [33, 92] on link "Redirects" at bounding box center [79, 81] width 143 height 32
click at [68, 724] on div "undefined undefined" at bounding box center [77, 726] width 117 height 15
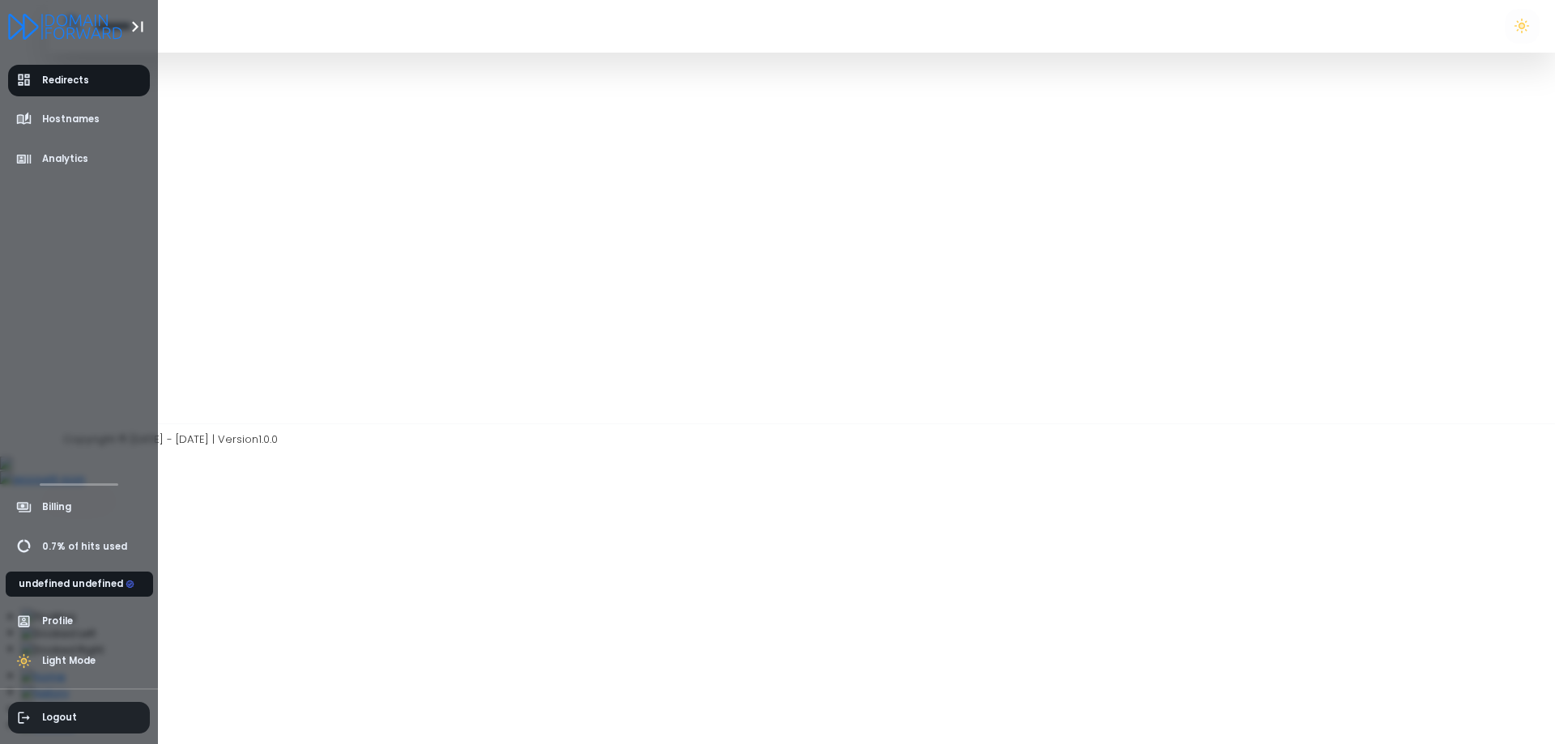
click at [75, 716] on span "Logout" at bounding box center [79, 718] width 143 height 32
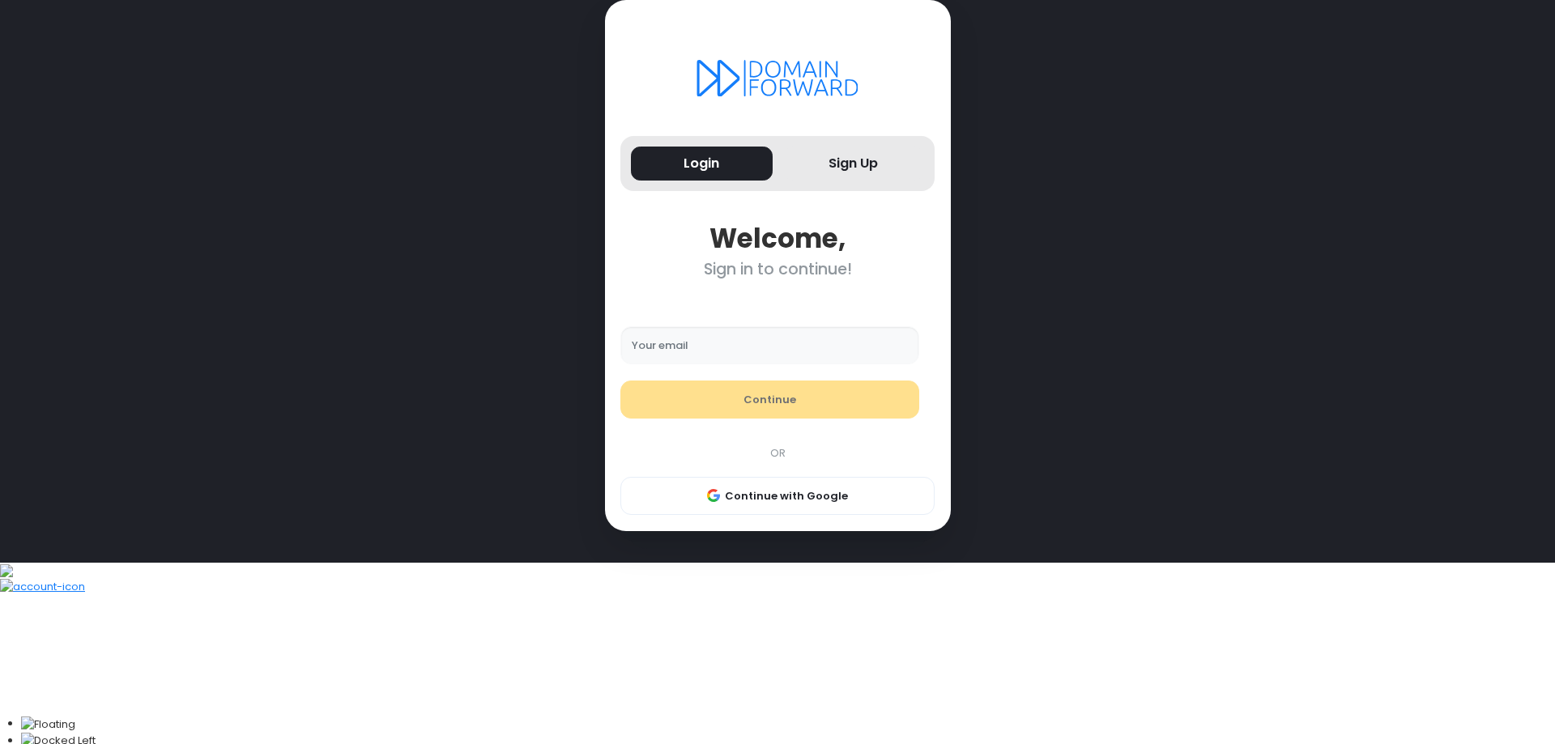
type input "**********"
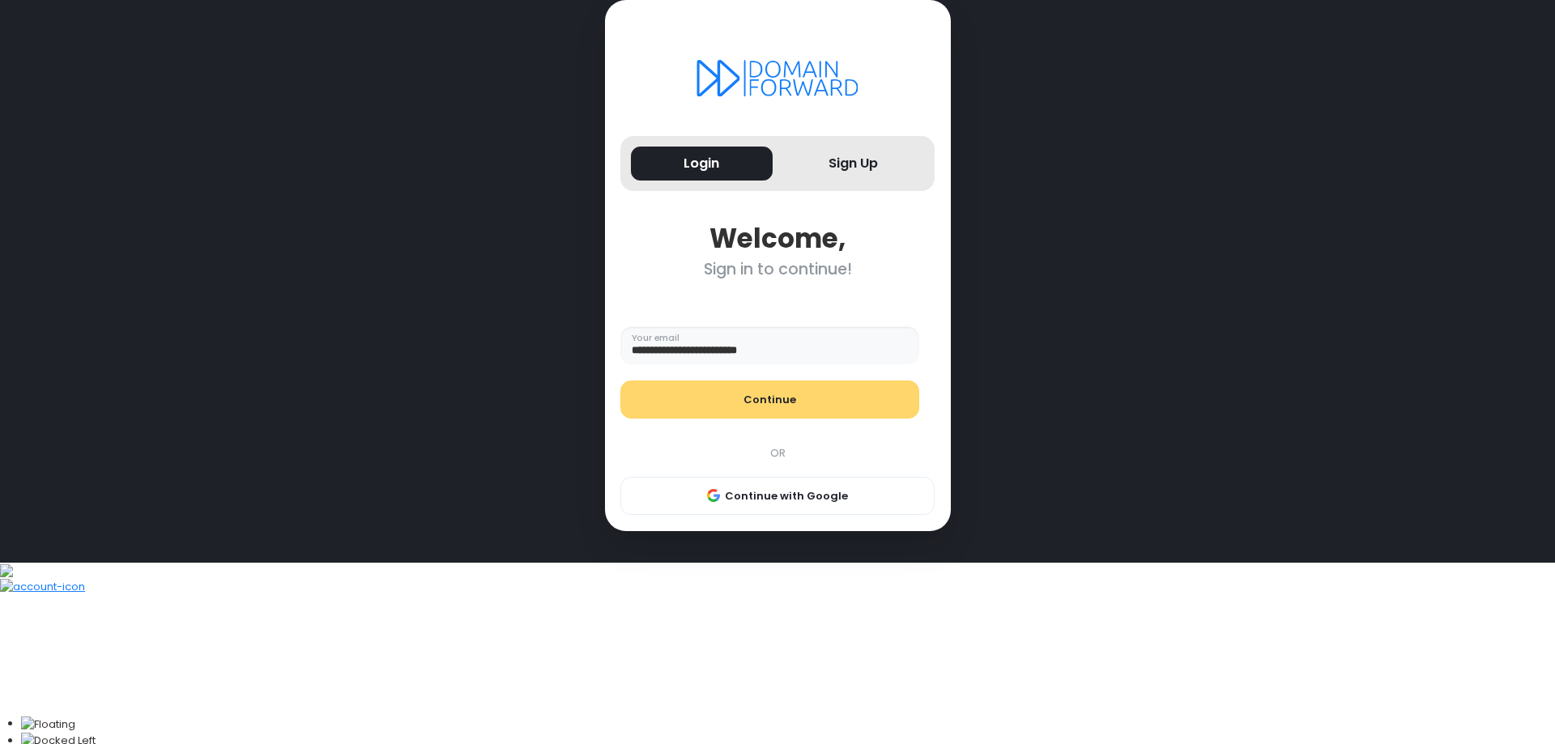
click at [768, 419] on button "Continue" at bounding box center [769, 400] width 299 height 39
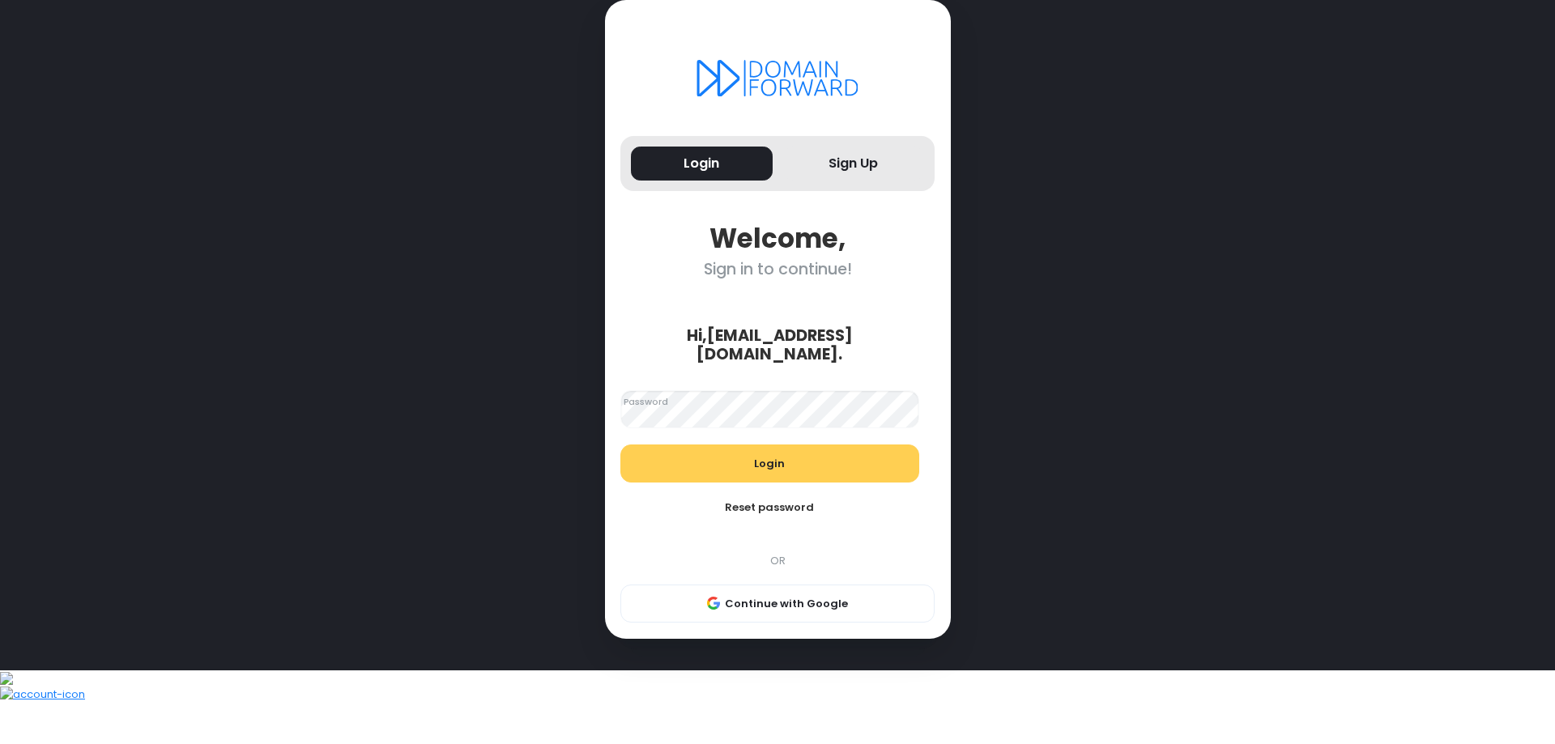
click at [768, 395] on form "Hi, [EMAIL_ADDRESS][DOMAIN_NAME] . Password Login Reset password" at bounding box center [770, 426] width 330 height 232
click at [760, 483] on button "Login" at bounding box center [769, 464] width 299 height 39
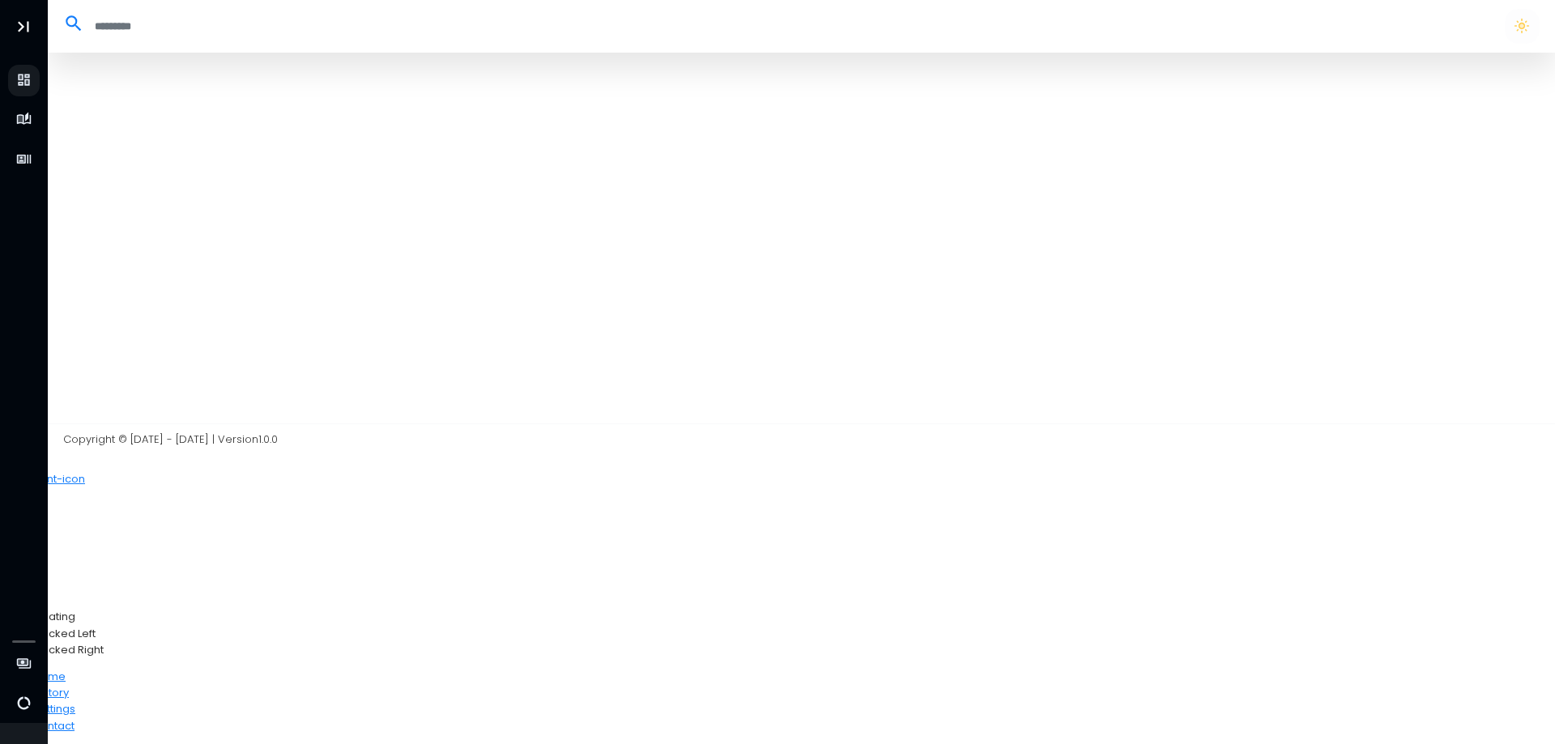
select select "**"
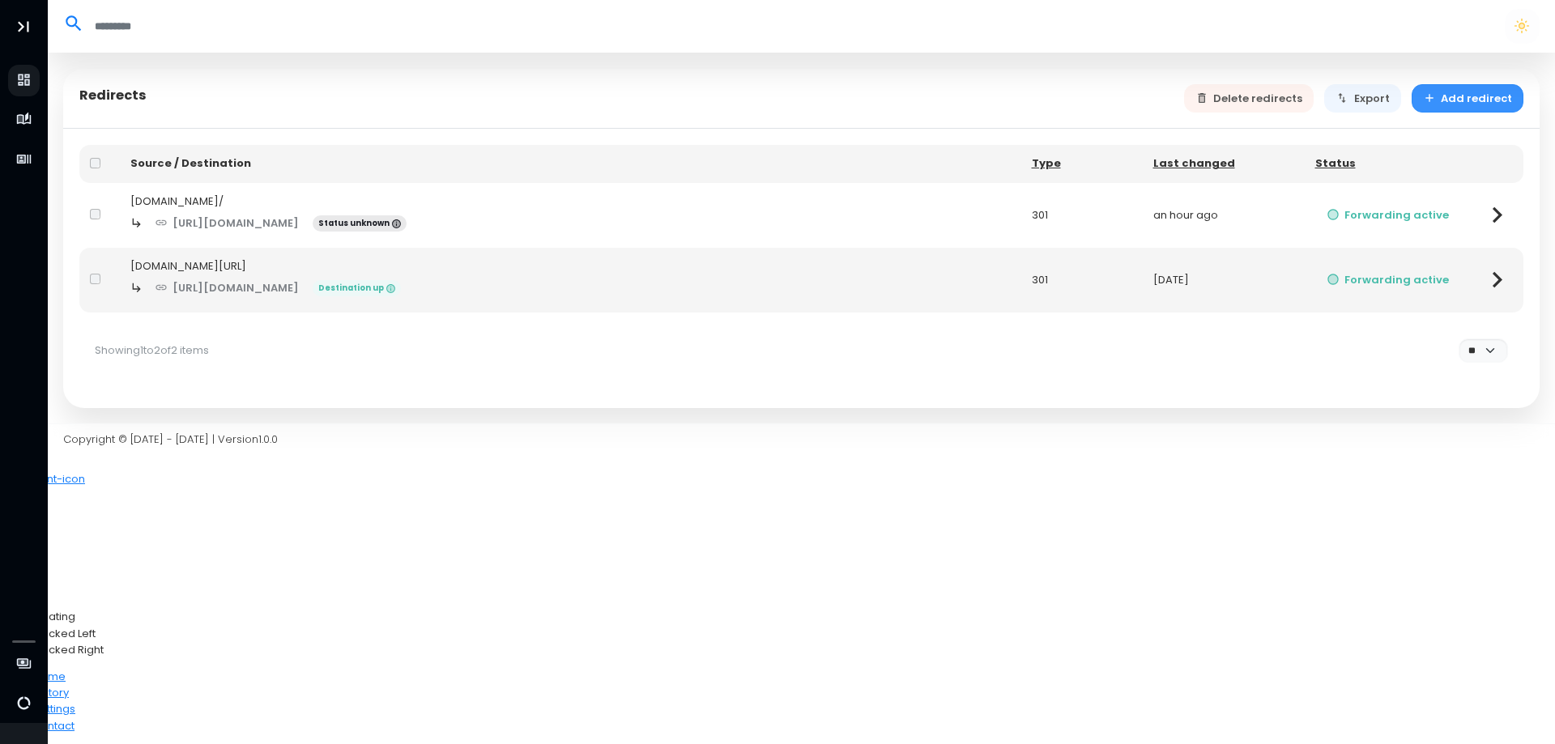
click at [1501, 96] on button "Add redirect" at bounding box center [1467, 98] width 113 height 28
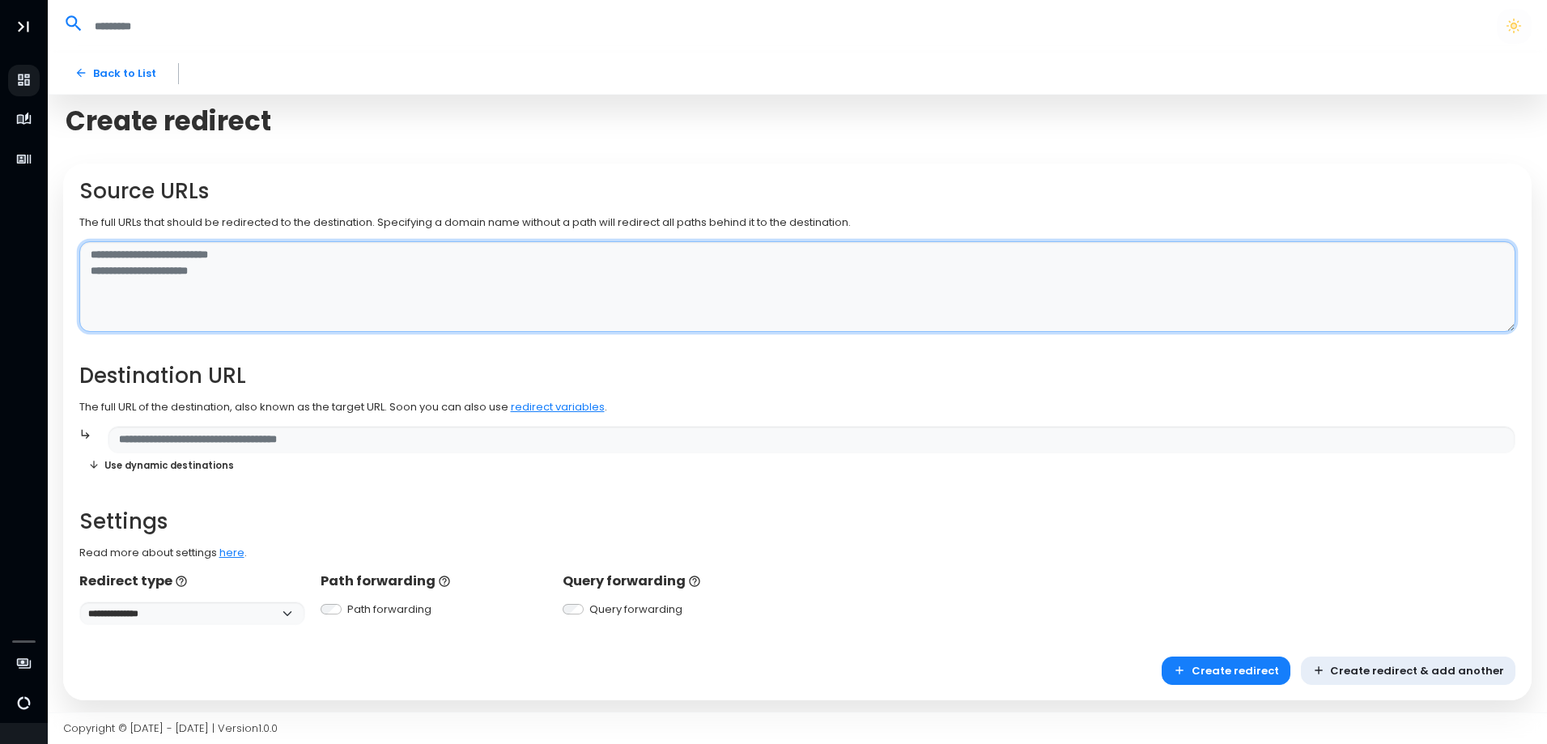
click at [314, 250] on textarea at bounding box center [797, 287] width 1437 height 92
type textarea "*"
paste textarea "******"
type textarea "*"
paste textarea "**********"
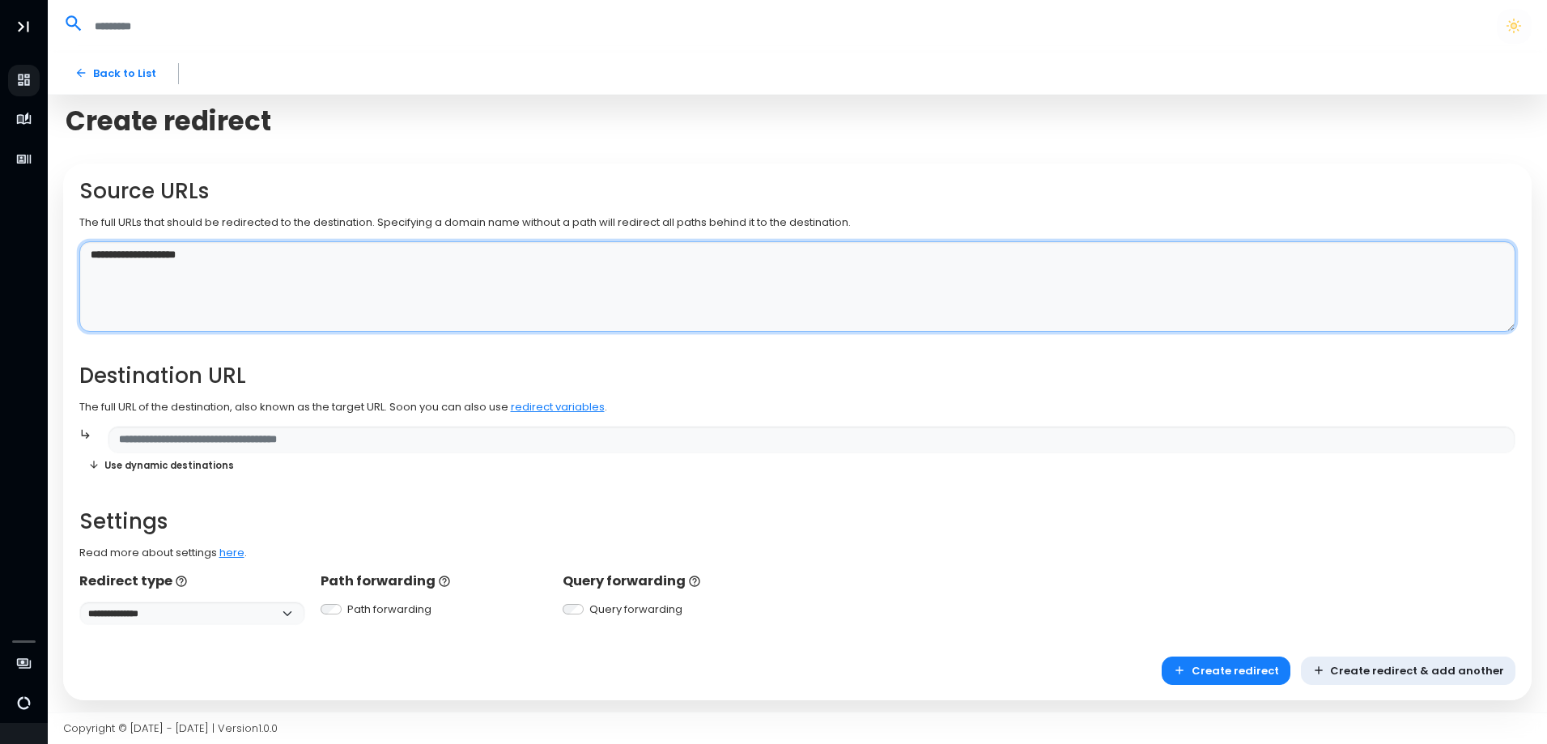
type textarea "**********"
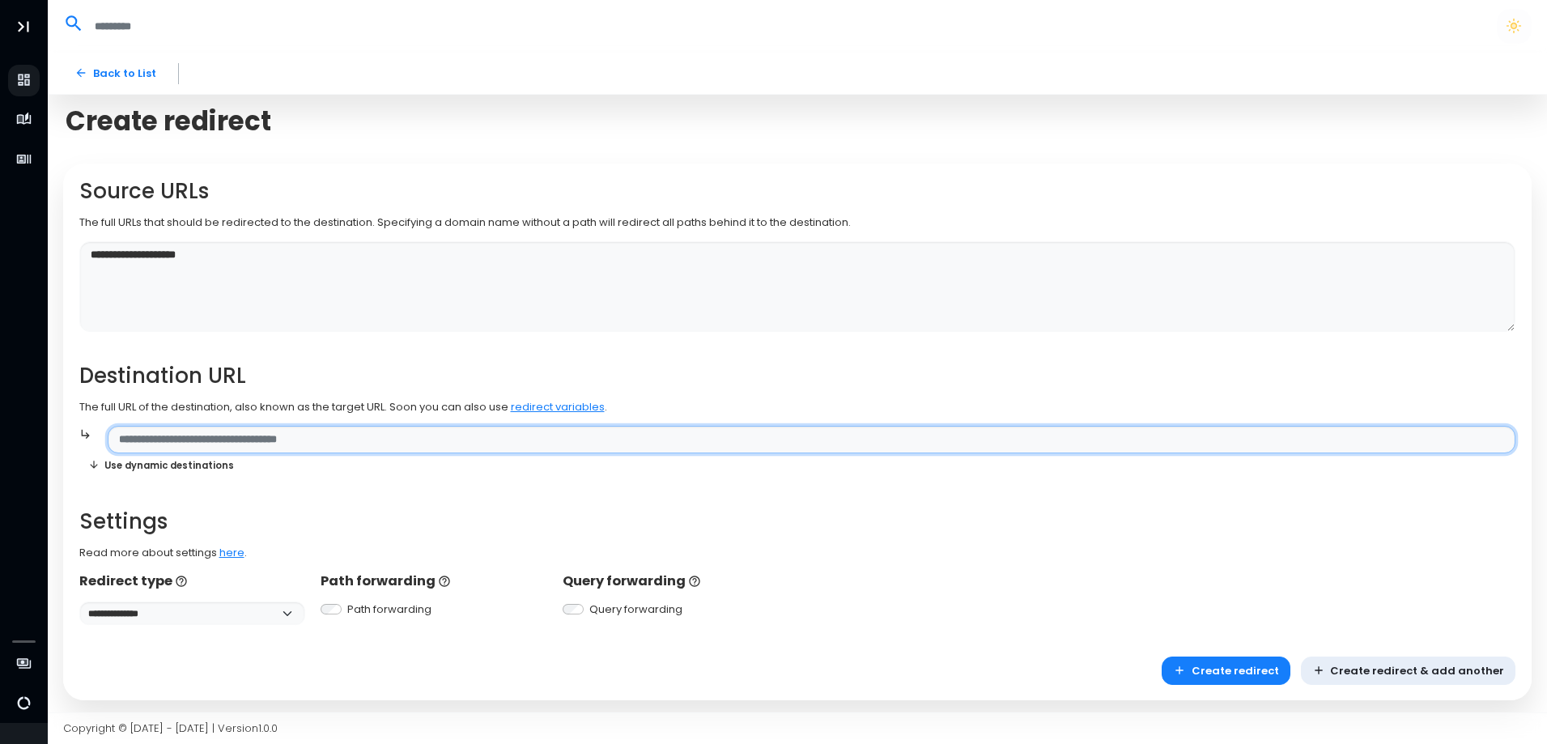
click at [217, 441] on input "text" at bounding box center [812, 440] width 1408 height 28
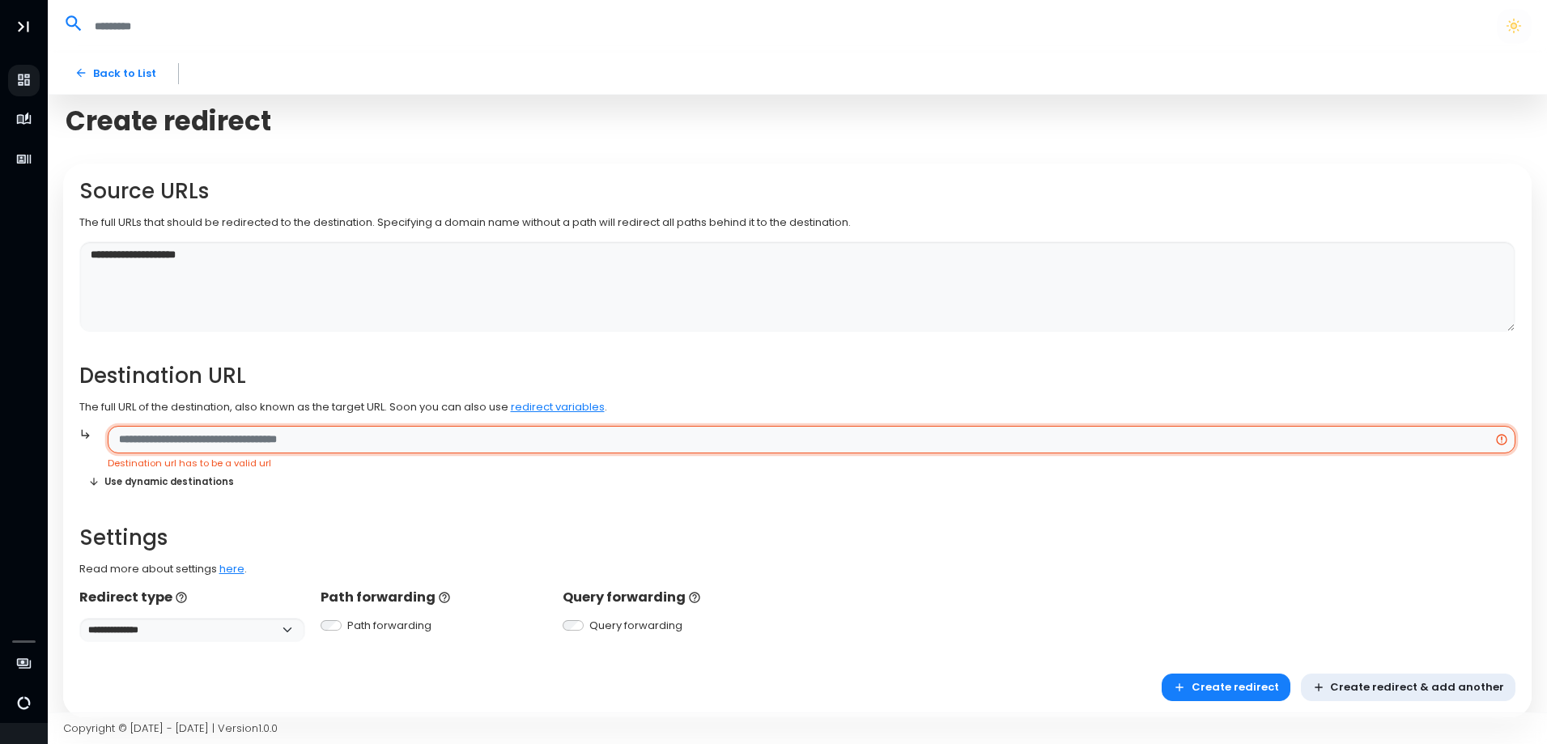
click at [186, 441] on input "text" at bounding box center [812, 440] width 1408 height 28
paste input "**********"
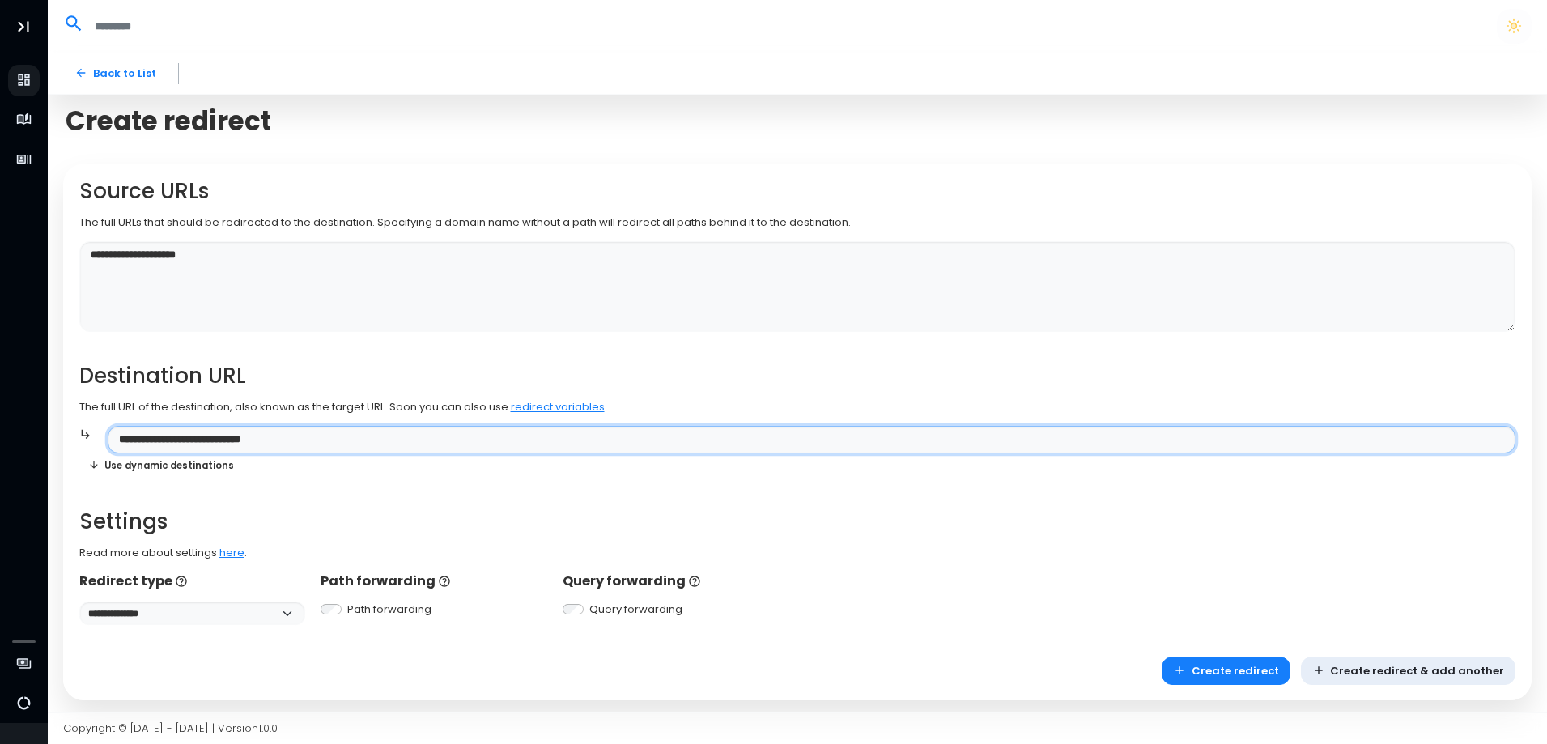
type input "**********"
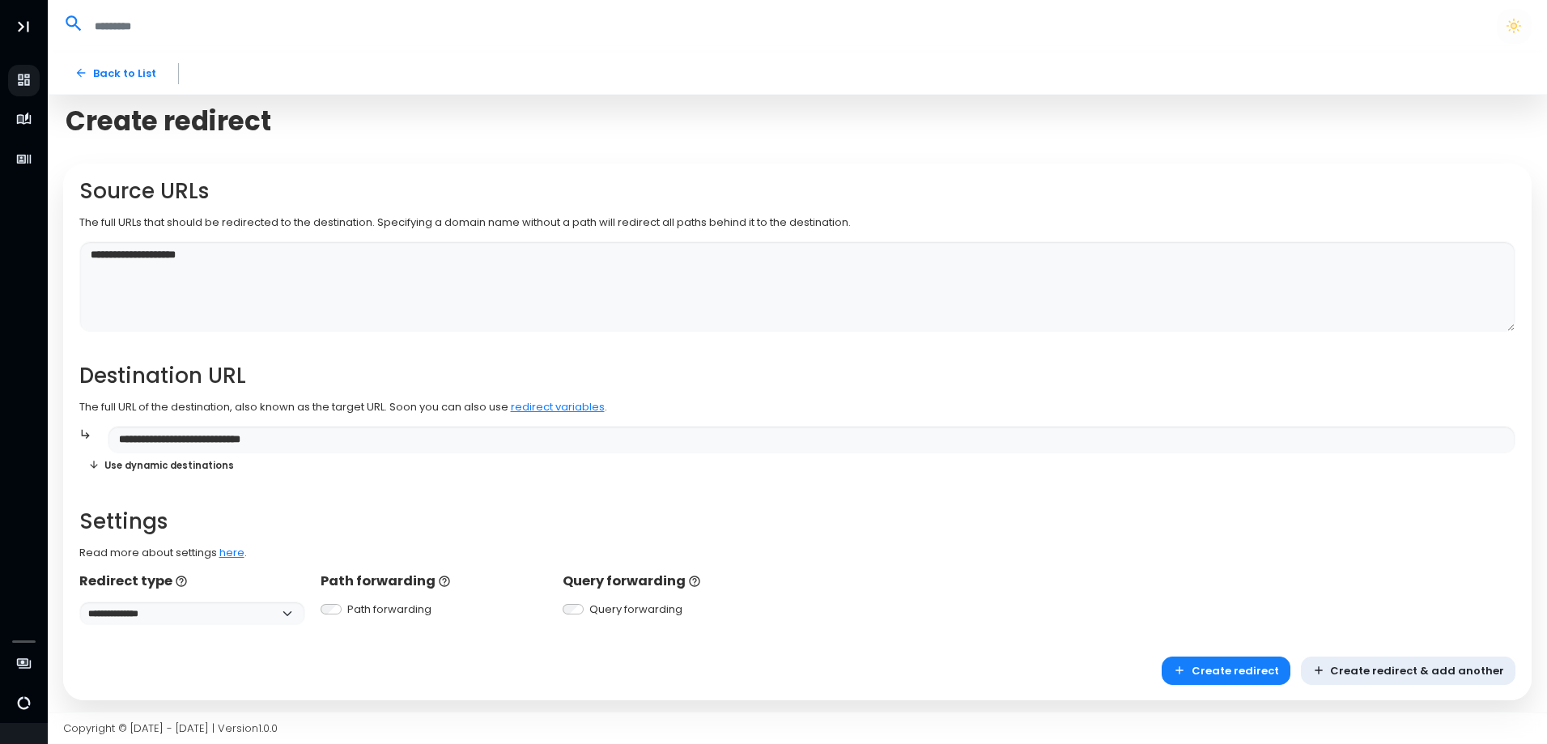
click at [262, 364] on h2 "Destination URL" at bounding box center [797, 376] width 1437 height 25
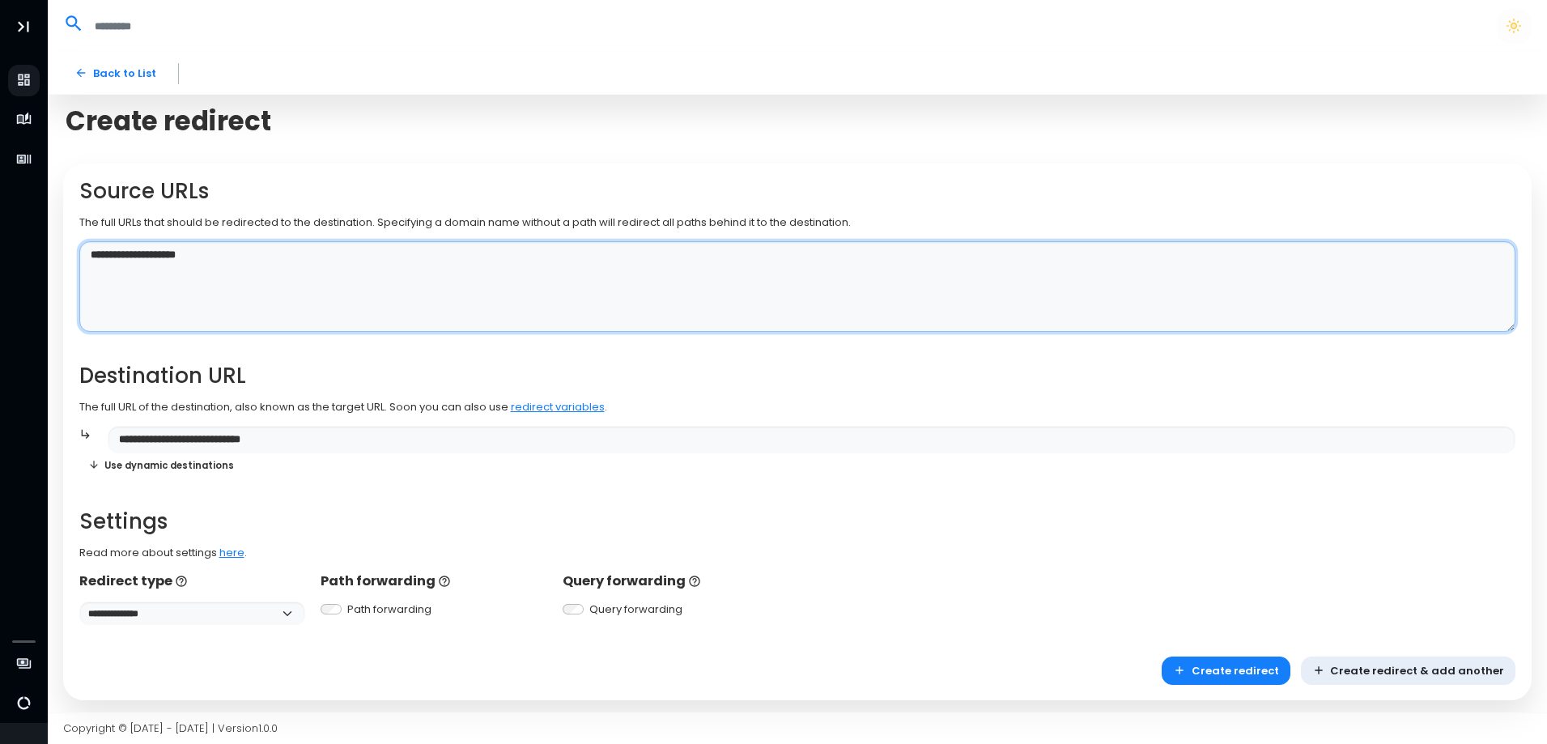
click at [88, 254] on textarea "**********" at bounding box center [797, 287] width 1437 height 92
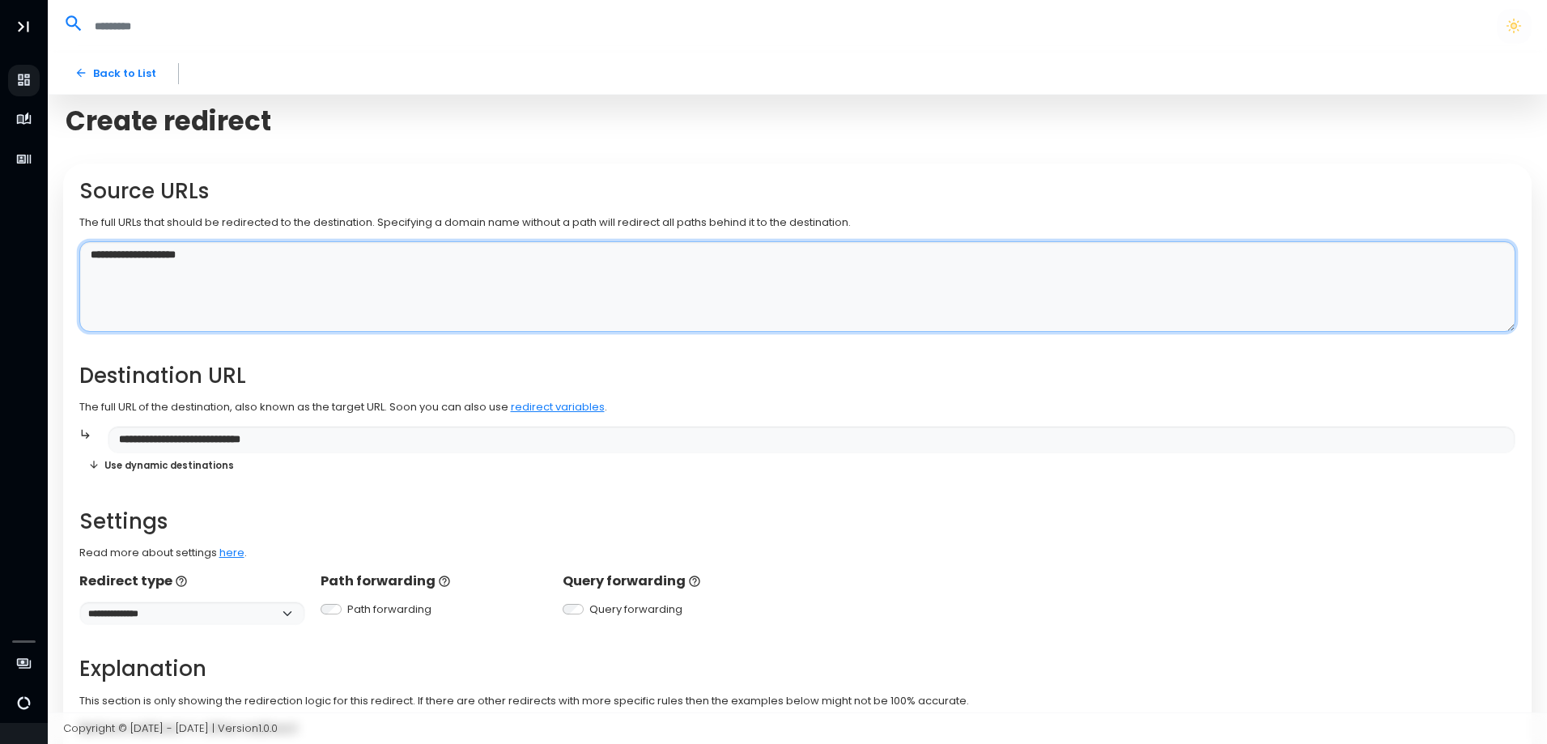
click at [276, 267] on textarea "**********" at bounding box center [797, 287] width 1437 height 92
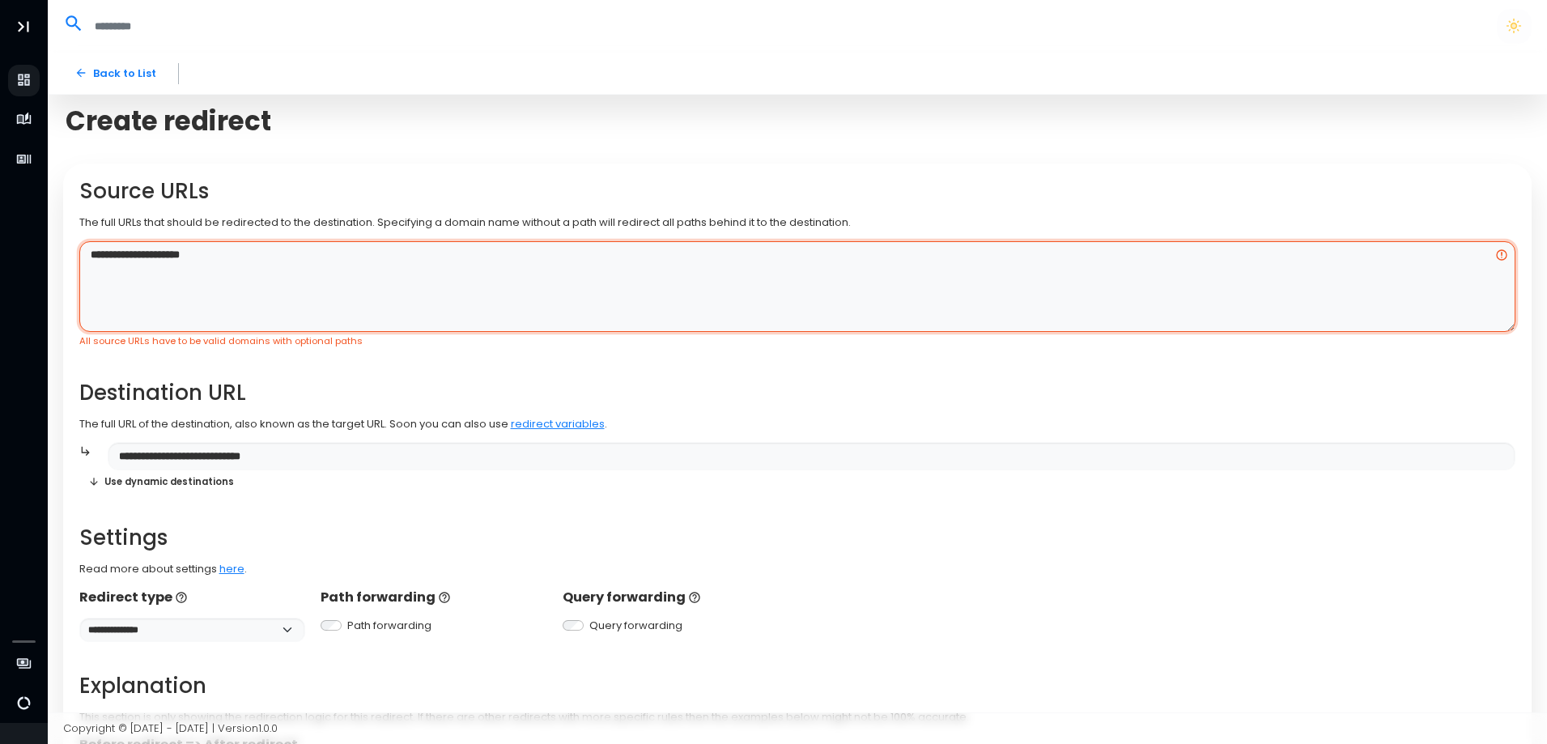
paste textarea "********"
paste textarea "**********"
paste textarea "********"
click at [117, 289] on textarea "**********" at bounding box center [797, 287] width 1437 height 92
drag, startPoint x: 245, startPoint y: 253, endPoint x: 83, endPoint y: 242, distance: 162.3
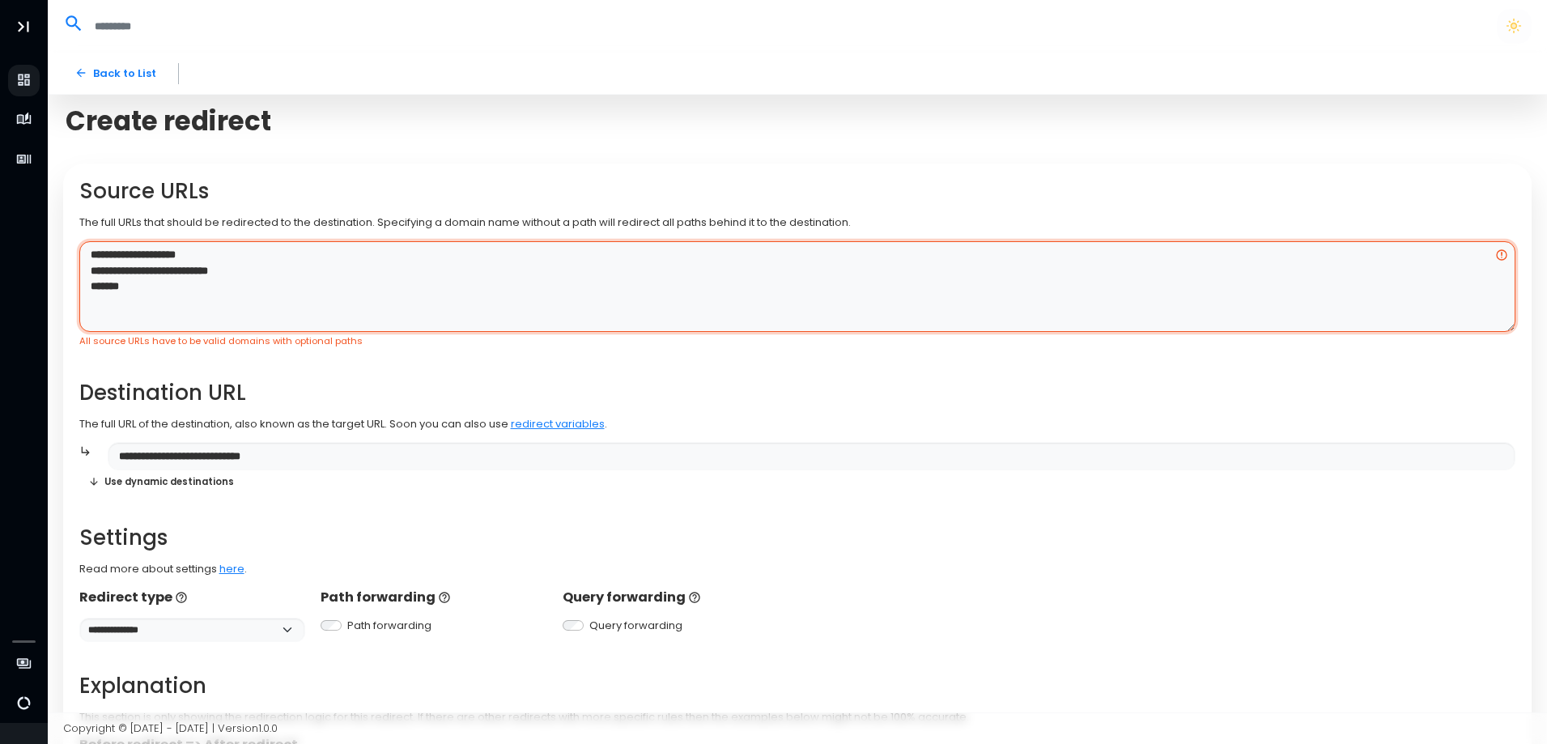
click at [83, 242] on div "**********" at bounding box center [797, 504] width 1437 height 650
click at [260, 286] on textarea "**********" at bounding box center [797, 287] width 1437 height 92
paste textarea "**********"
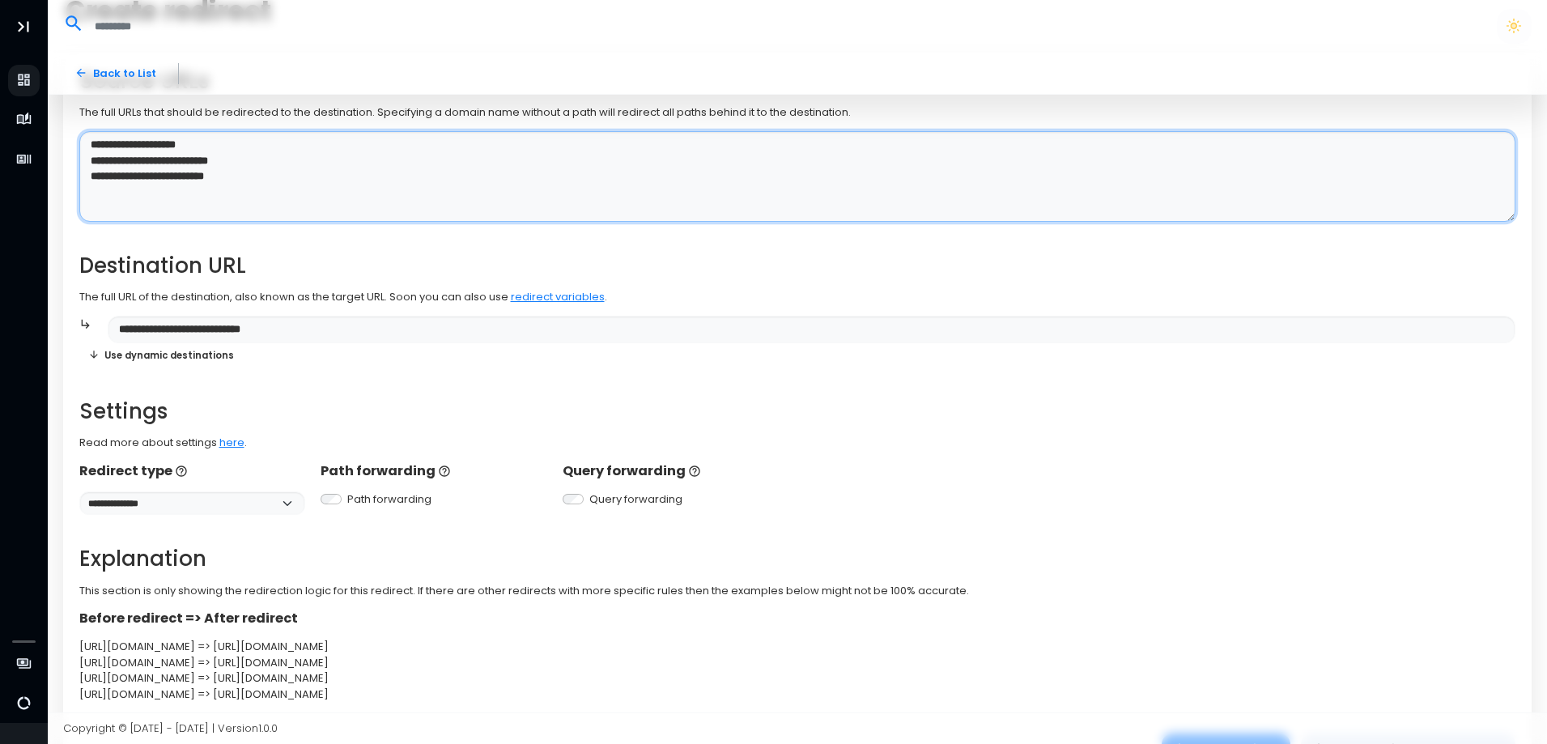
scroll to position [191, 0]
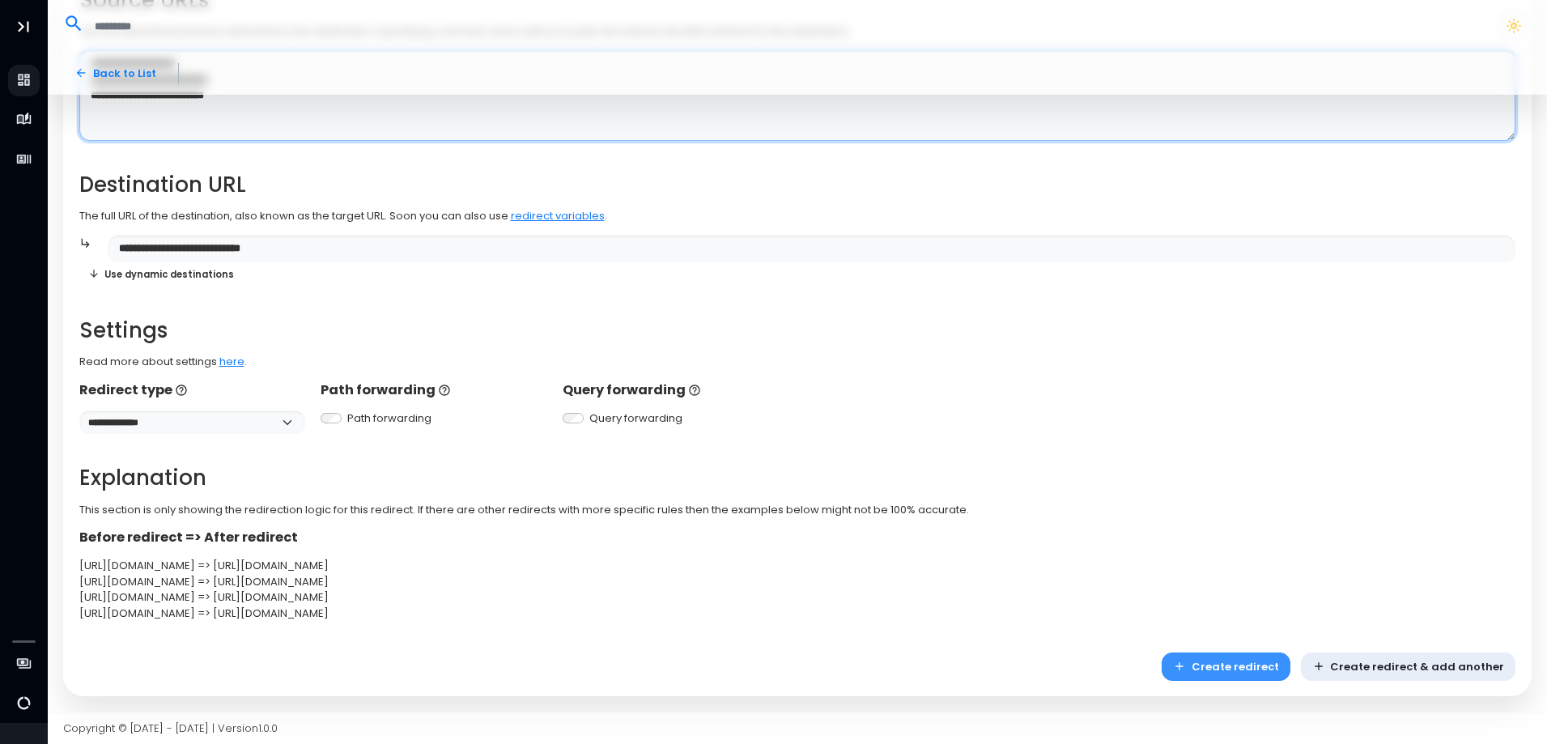
type textarea "**********"
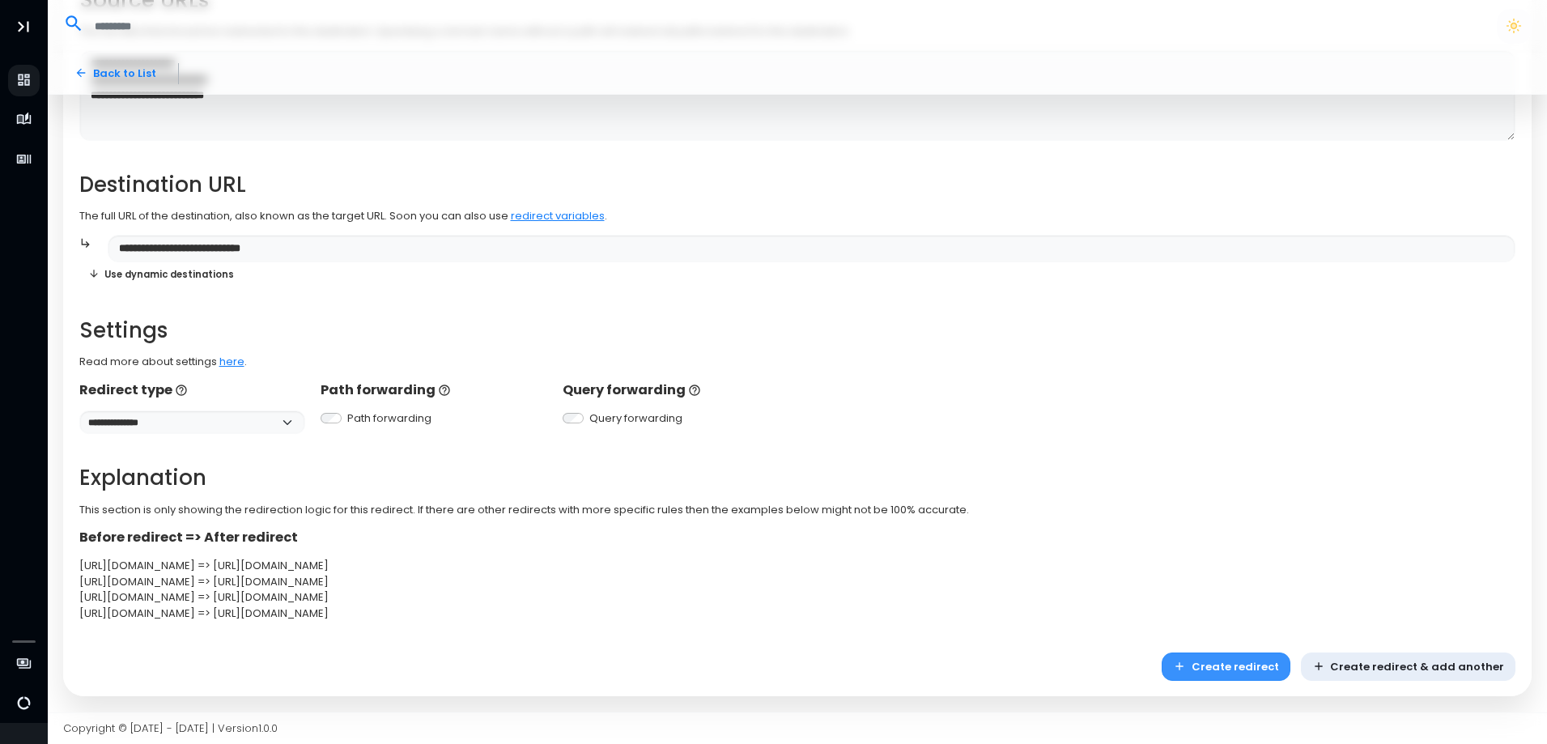
click at [1248, 663] on button "Create redirect" at bounding box center [1226, 667] width 129 height 28
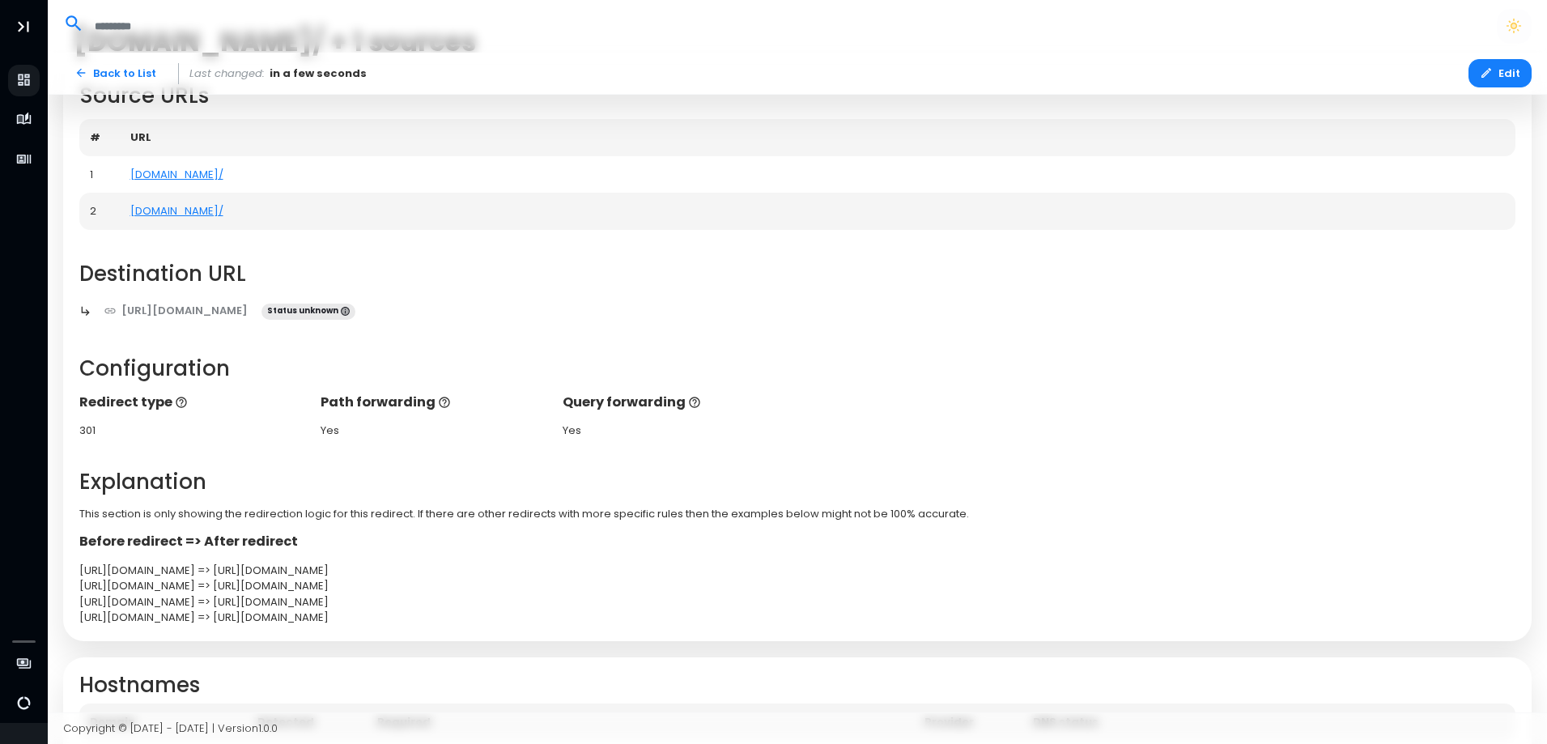
scroll to position [204, 0]
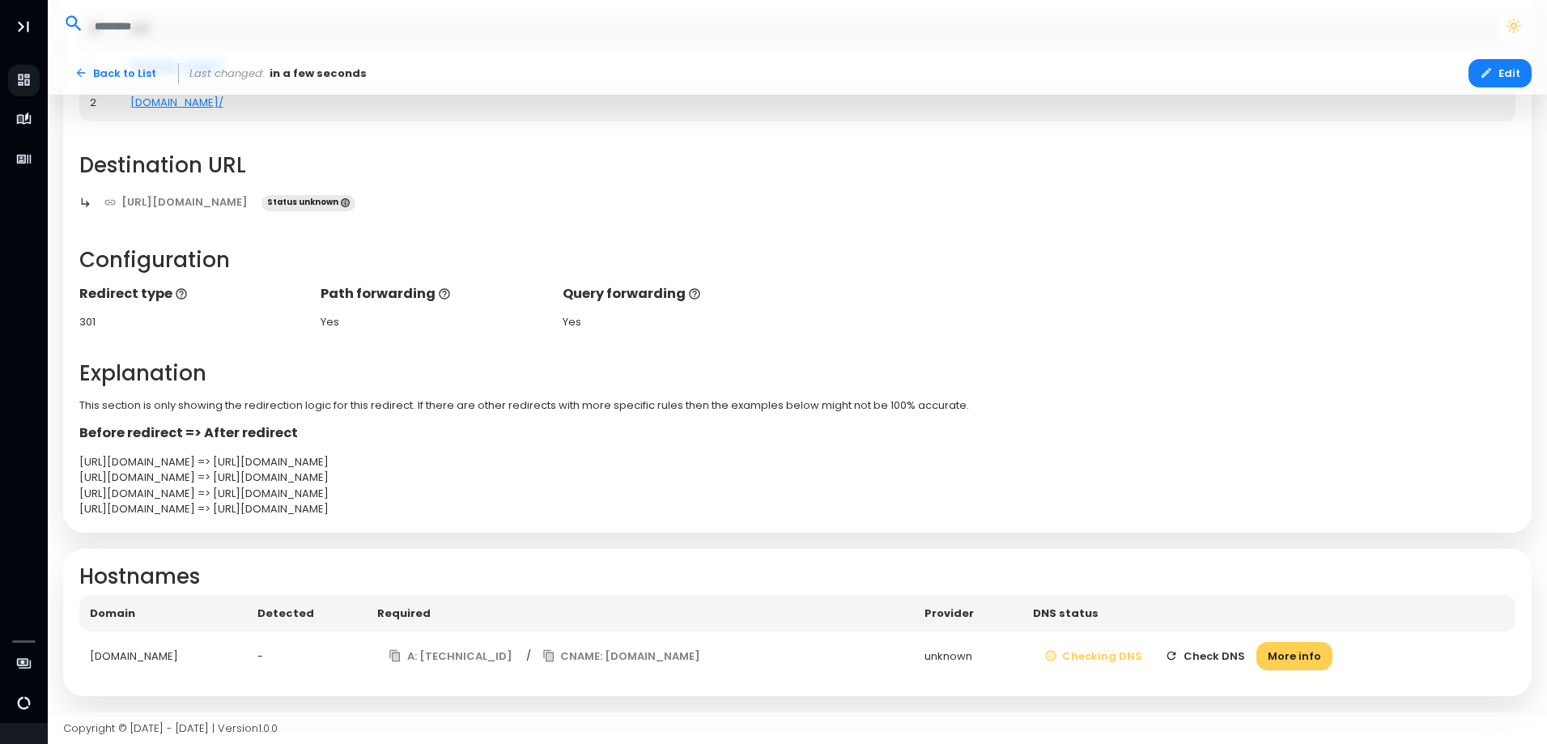
click at [1257, 665] on button "Check DNS" at bounding box center [1205, 656] width 103 height 28
click at [1261, 663] on button "Check DNS" at bounding box center [1231, 656] width 103 height 28
click at [1358, 658] on button "More info" at bounding box center [1320, 656] width 76 height 28
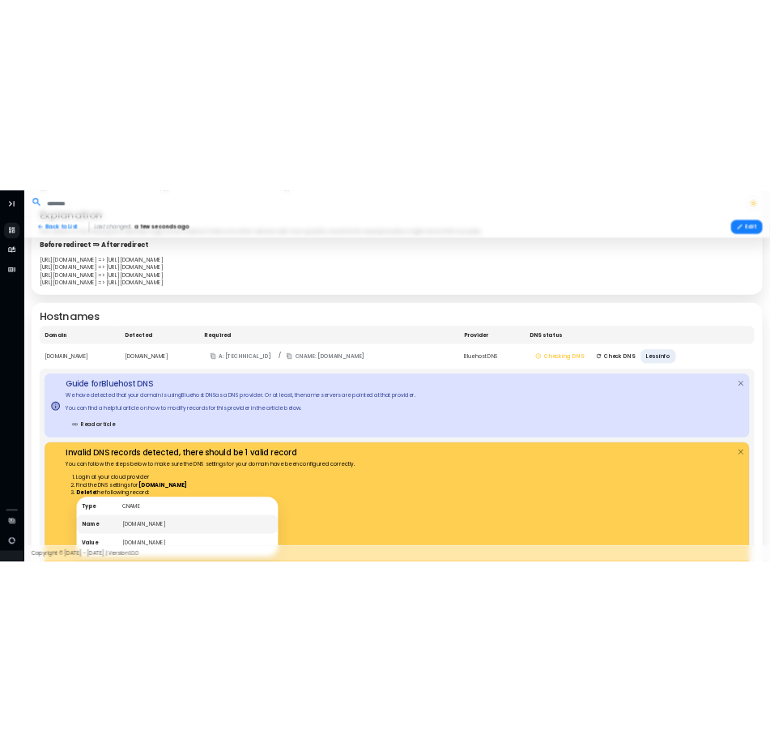
scroll to position [933, 0]
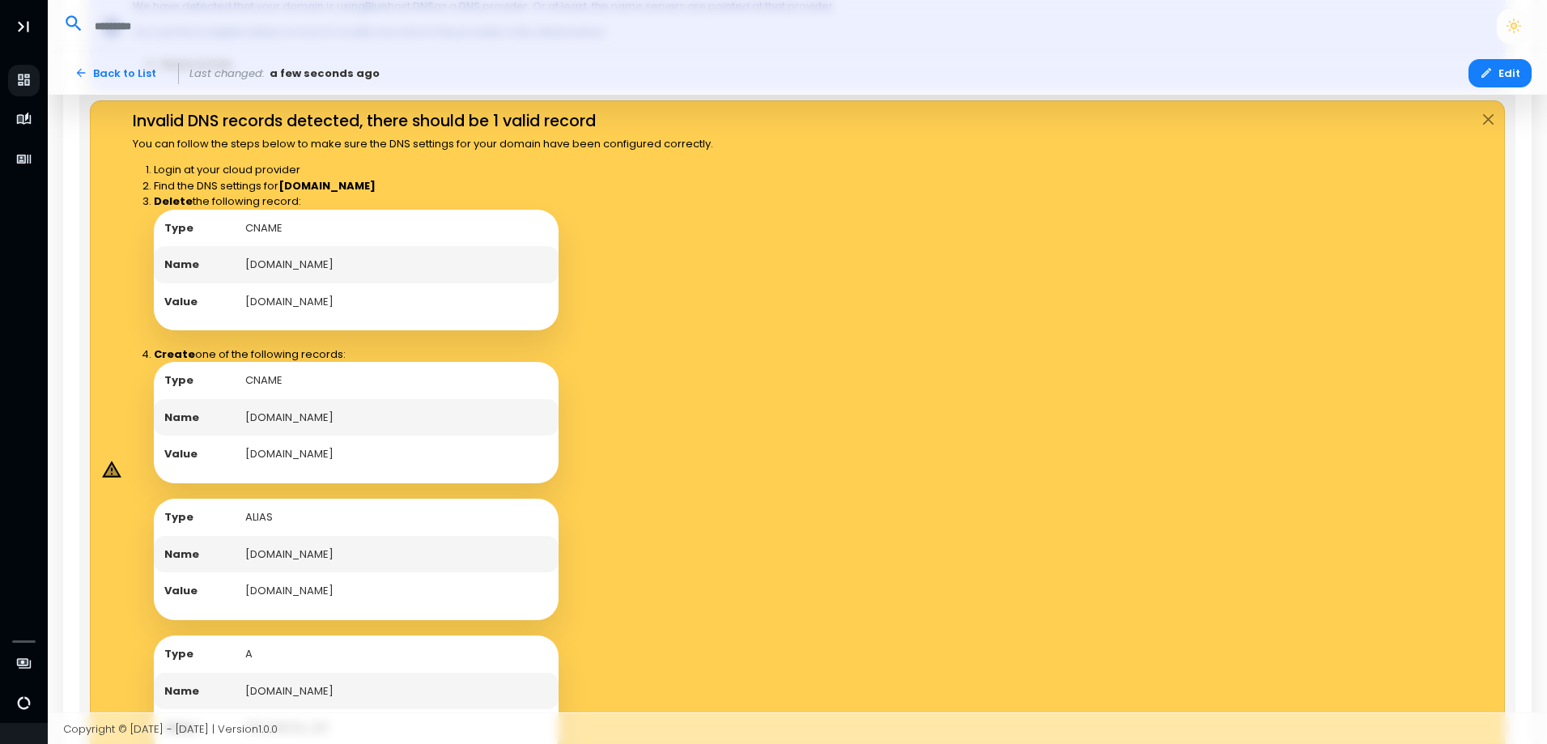
drag, startPoint x: 244, startPoint y: 225, endPoint x: 399, endPoint y: 292, distance: 169.4
click at [399, 292] on tbody "Type CNAME Name [DOMAIN_NAME] Value [DOMAIN_NAME]" at bounding box center [356, 265] width 405 height 111
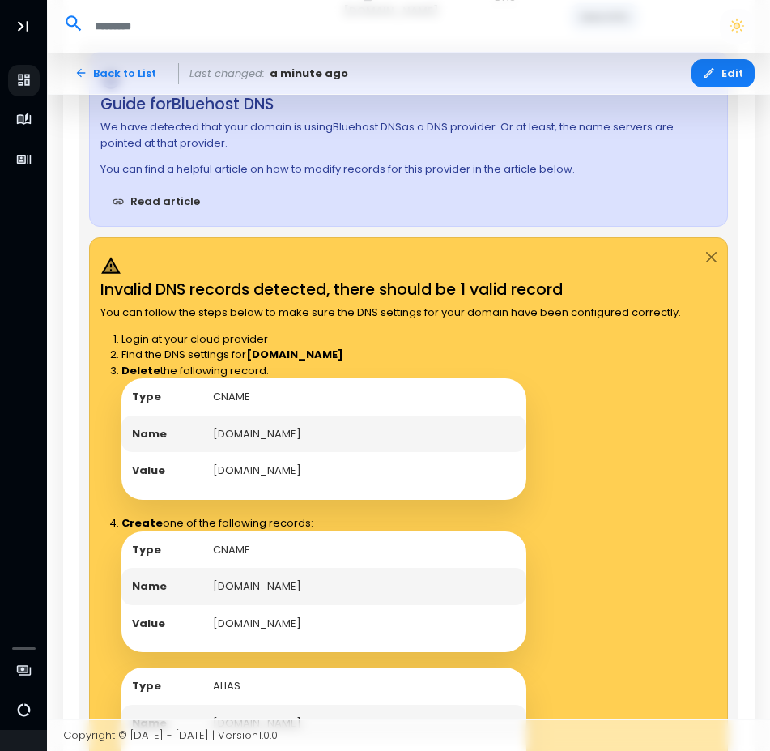
click at [283, 624] on td "[DOMAIN_NAME]" at bounding box center [364, 623] width 324 height 37
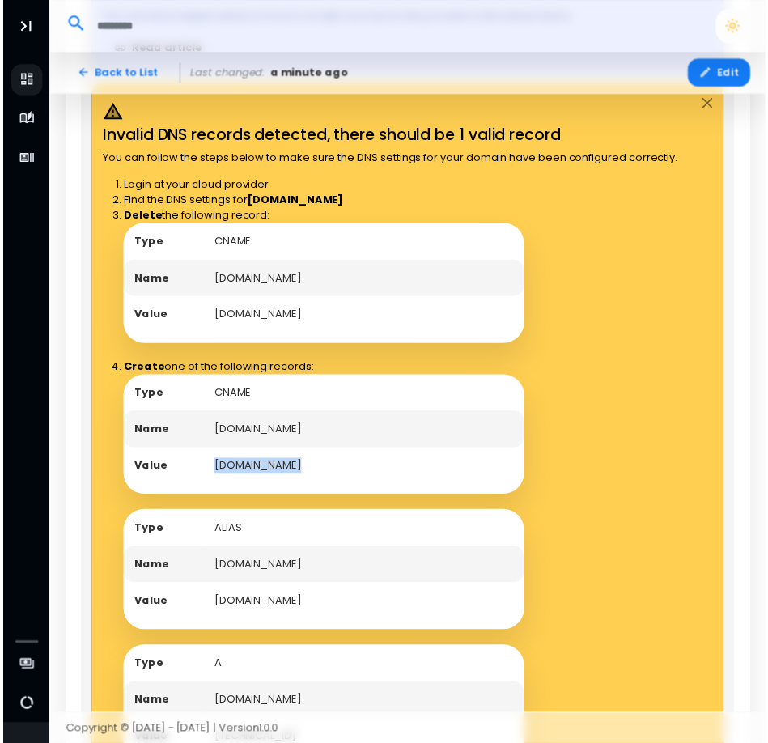
scroll to position [1176, 0]
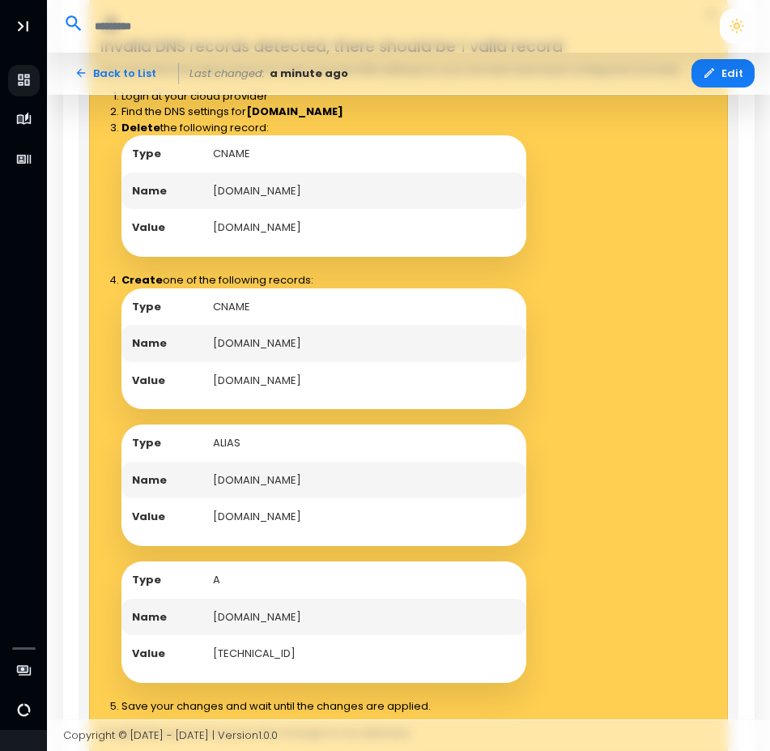
drag, startPoint x: 283, startPoint y: 624, endPoint x: 241, endPoint y: 575, distance: 64.4
click at [241, 575] on td "A" at bounding box center [364, 579] width 324 height 37
click at [275, 519] on td "[DOMAIN_NAME]" at bounding box center [364, 516] width 324 height 37
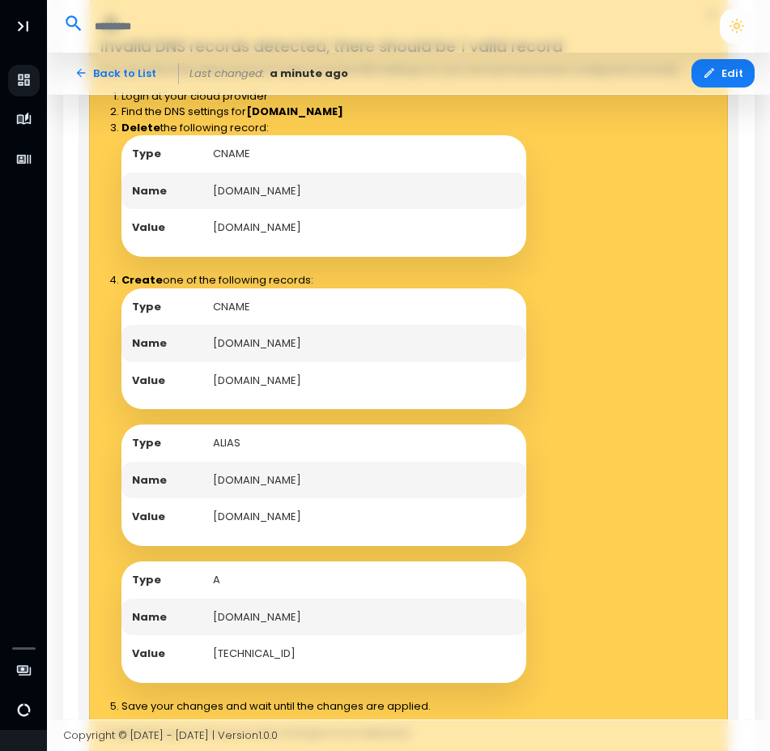
drag, startPoint x: 275, startPoint y: 519, endPoint x: 255, endPoint y: 373, distance: 148.0
click at [255, 373] on td "[DOMAIN_NAME]" at bounding box center [364, 380] width 324 height 37
click at [254, 379] on td "[DOMAIN_NAME]" at bounding box center [364, 380] width 324 height 37
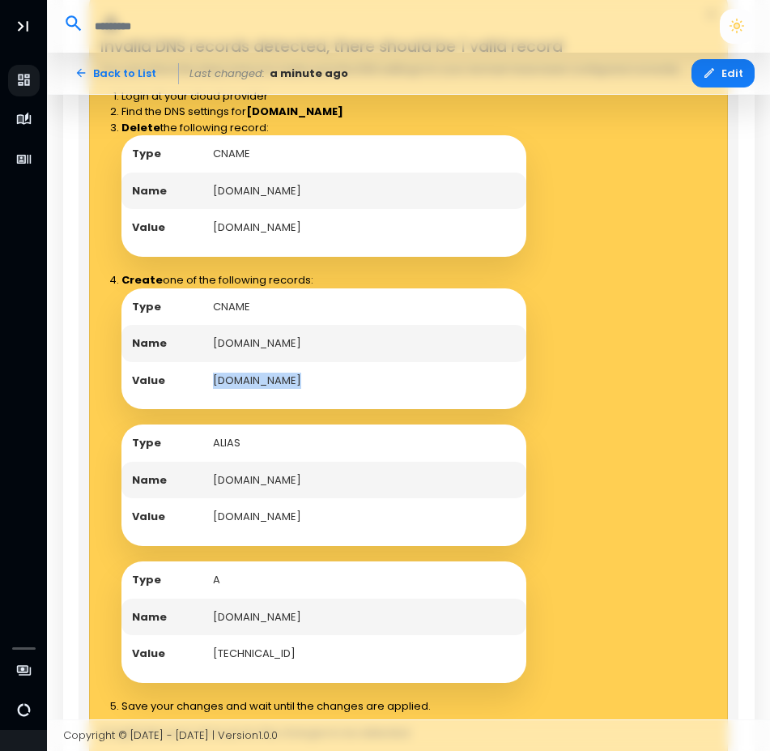
click at [254, 379] on td "[DOMAIN_NAME]" at bounding box center [364, 380] width 324 height 37
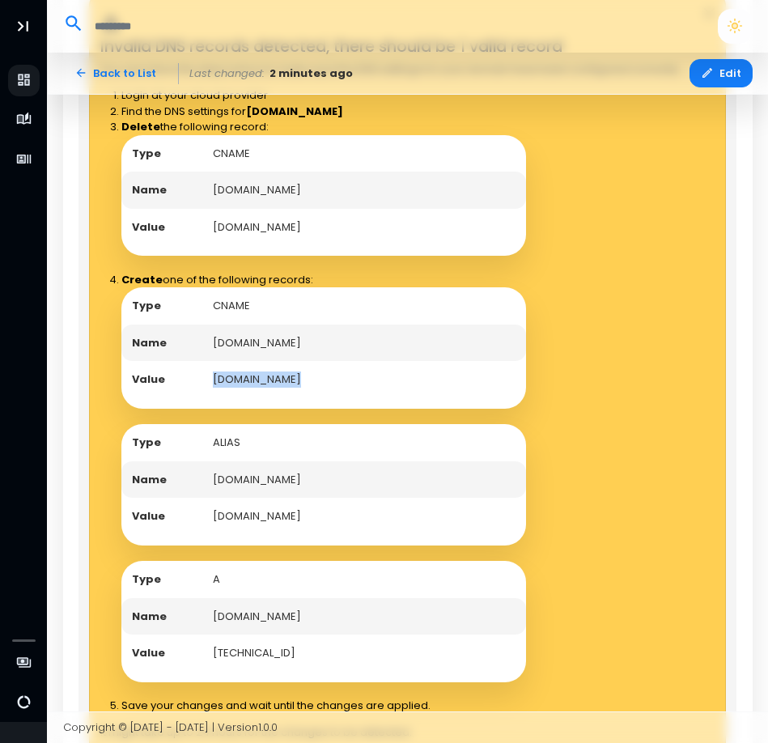
drag, startPoint x: 232, startPoint y: 364, endPoint x: 385, endPoint y: 364, distance: 153.0
click at [385, 362] on td "[DOMAIN_NAME]" at bounding box center [364, 343] width 324 height 37
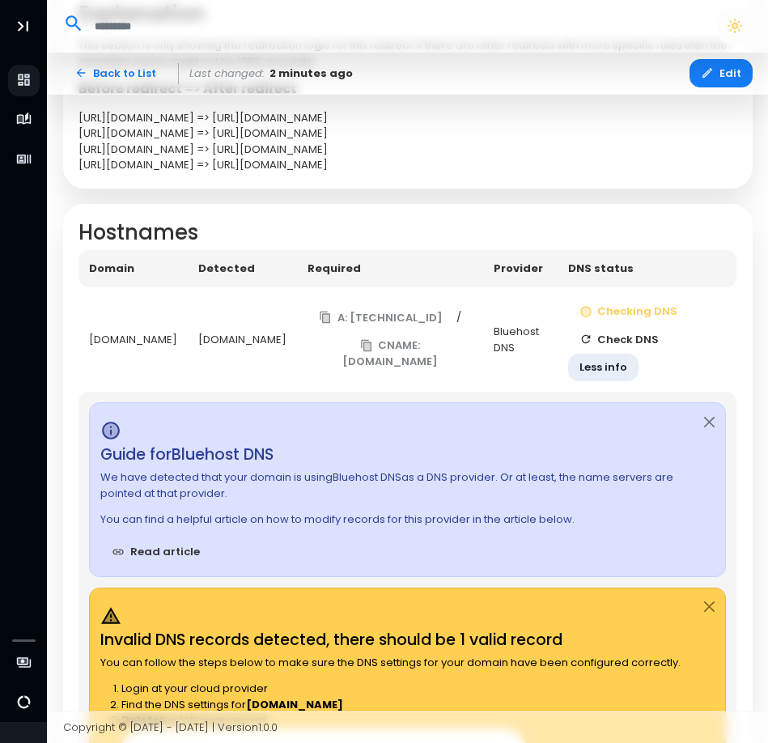
scroll to position [567, 0]
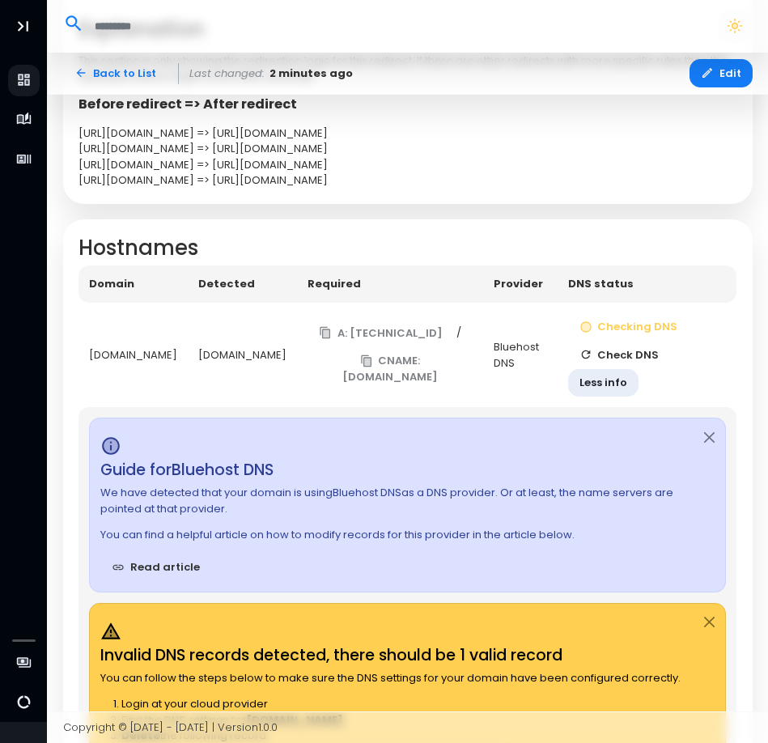
click at [615, 363] on button "Check DNS" at bounding box center [619, 355] width 103 height 28
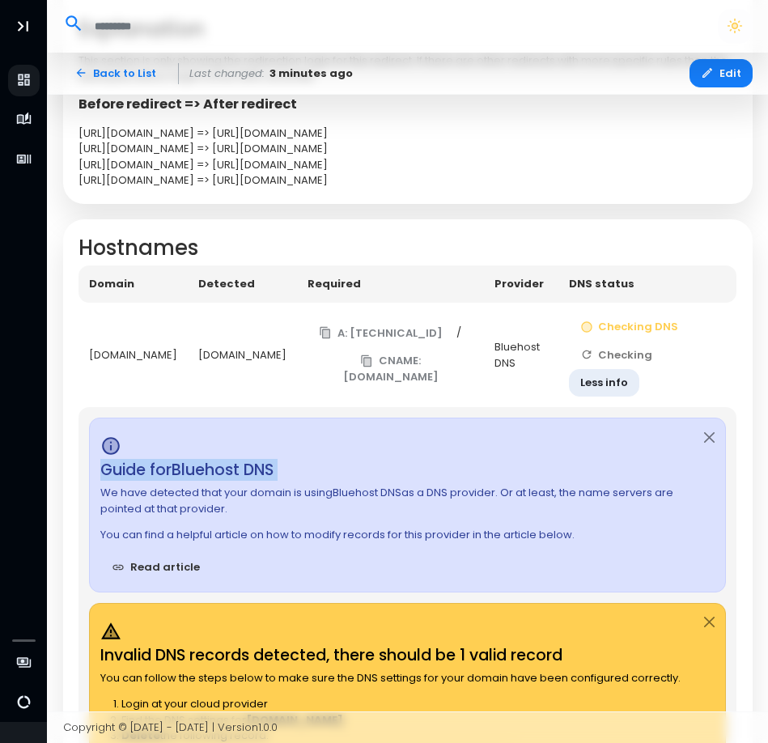
click at [615, 363] on td "Checking DNS Checking Less info" at bounding box center [648, 355] width 178 height 105
click at [615, 363] on button "Checking" at bounding box center [617, 355] width 96 height 28
click at [615, 363] on td "Checking DNS Checking Less info" at bounding box center [648, 355] width 178 height 105
click at [615, 363] on button "Check DNS" at bounding box center [619, 355] width 103 height 28
click at [615, 363] on td "Checking DNS Check DNS Less info" at bounding box center [647, 355] width 179 height 105
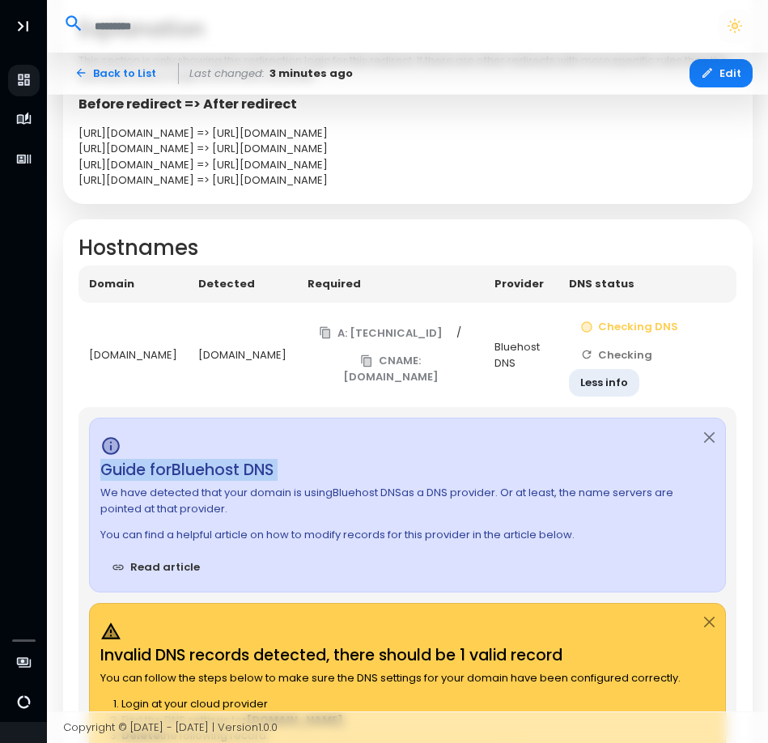
click at [615, 363] on td "Checking DNS Checking Less info" at bounding box center [648, 355] width 178 height 105
click at [615, 363] on button "Check DNS" at bounding box center [619, 355] width 103 height 28
click at [615, 363] on td "Checking DNS Check DNS Less info" at bounding box center [647, 355] width 179 height 105
click at [615, 363] on td "Checking DNS Checking Less info" at bounding box center [648, 355] width 178 height 105
click at [615, 363] on button "Check DNS" at bounding box center [619, 355] width 103 height 28
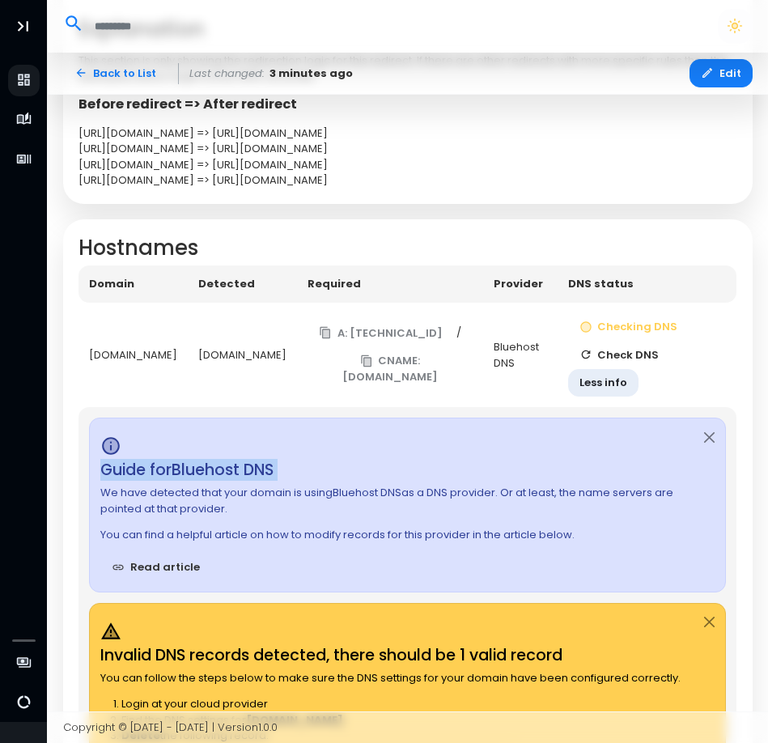
click at [615, 363] on td "Checking DNS Check DNS Less info" at bounding box center [647, 355] width 179 height 105
click at [615, 363] on td "Checking DNS Checking Less info" at bounding box center [648, 355] width 178 height 105
click at [615, 363] on td "Checking DNS Check DNS Less info" at bounding box center [647, 355] width 179 height 105
click at [615, 363] on button "Check DNS" at bounding box center [619, 355] width 103 height 28
click at [615, 363] on td "Checking DNS Checking Less info" at bounding box center [648, 355] width 178 height 105
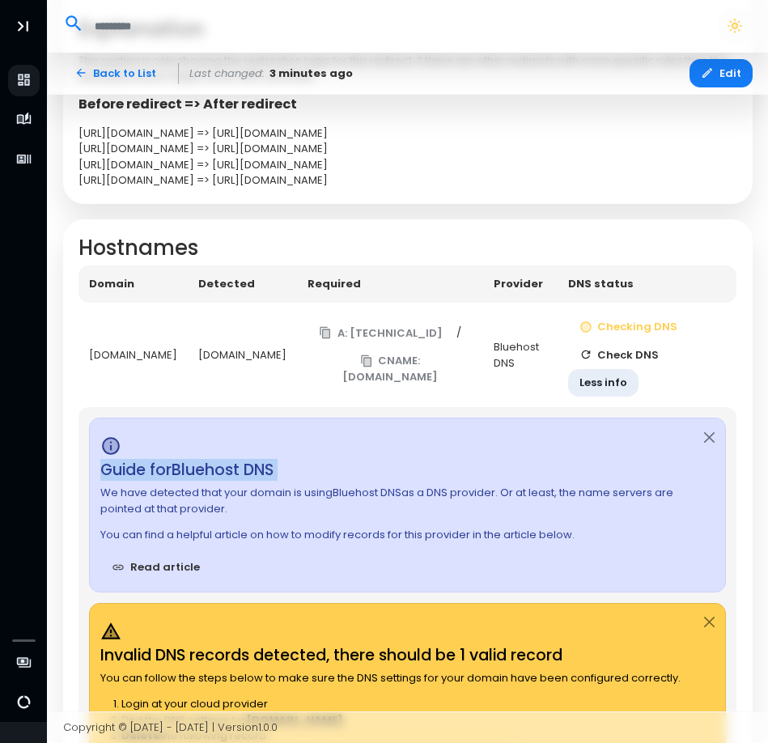
click at [615, 363] on td "Checking DNS Check DNS Less info" at bounding box center [647, 355] width 179 height 105
click at [615, 363] on button "Check DNS" at bounding box center [619, 355] width 103 height 28
click at [615, 363] on td "Checking DNS Checking Less info" at bounding box center [648, 355] width 178 height 105
click at [615, 363] on td "Checking DNS Check DNS Less info" at bounding box center [647, 355] width 179 height 105
click at [615, 363] on button "Check DNS" at bounding box center [619, 355] width 103 height 28
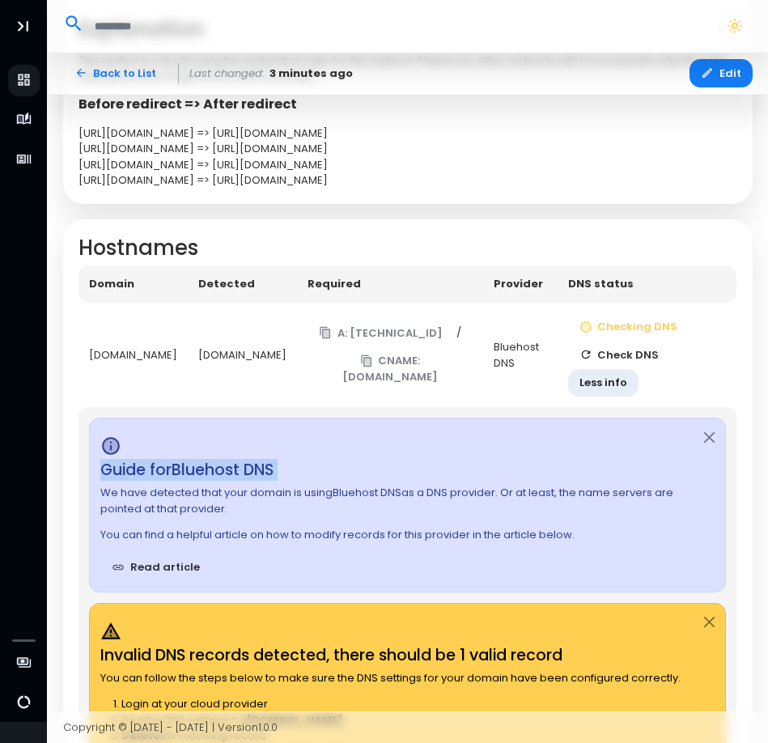
click at [615, 363] on td "Checking DNS Check DNS Less info" at bounding box center [647, 355] width 179 height 105
click at [615, 363] on button "Checking" at bounding box center [617, 355] width 96 height 28
click at [615, 363] on td "Checking DNS Checking Less info" at bounding box center [648, 355] width 178 height 105
click at [615, 363] on button "Checking" at bounding box center [617, 355] width 96 height 28
click at [615, 363] on td "Checking DNS Check DNS Less info" at bounding box center [647, 355] width 179 height 105
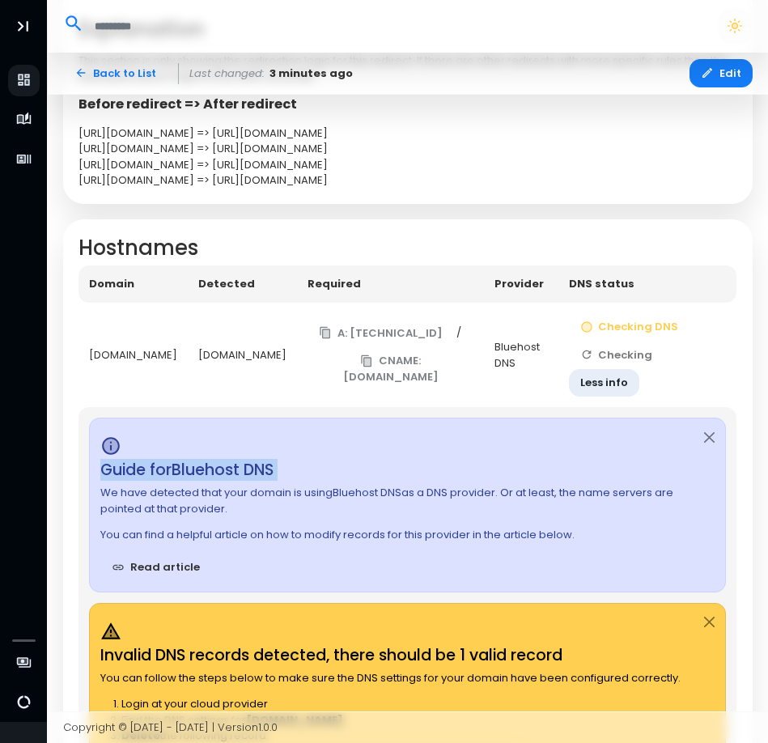
click at [615, 363] on button "Checking" at bounding box center [617, 355] width 96 height 28
click at [615, 363] on td "Checking DNS Checking Less info" at bounding box center [648, 355] width 178 height 105
click at [615, 363] on button "Check DNS" at bounding box center [619, 355] width 103 height 28
click at [615, 363] on td "Checking DNS Checking Less info" at bounding box center [648, 355] width 178 height 105
click at [615, 363] on button "Checking" at bounding box center [617, 355] width 96 height 28
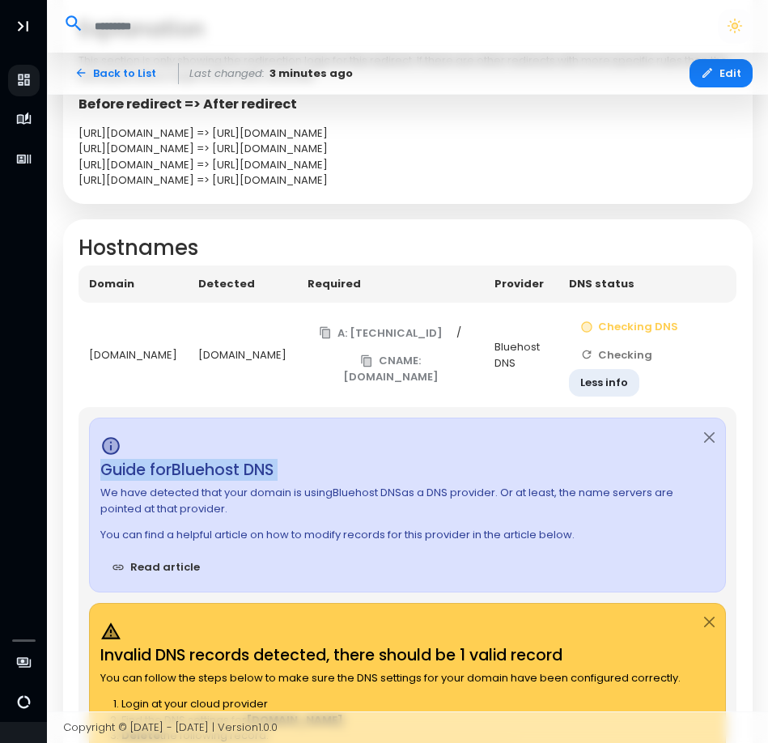
click at [615, 363] on td "Checking DNS Checking Less info" at bounding box center [648, 355] width 178 height 105
click at [615, 363] on button "Checking" at bounding box center [617, 355] width 96 height 28
click at [615, 363] on td "Checking DNS Checking Less info" at bounding box center [648, 355] width 178 height 105
click at [615, 363] on button "Check DNS" at bounding box center [619, 355] width 103 height 28
click at [615, 363] on td "Checking DNS Check DNS Less info" at bounding box center [647, 355] width 179 height 105
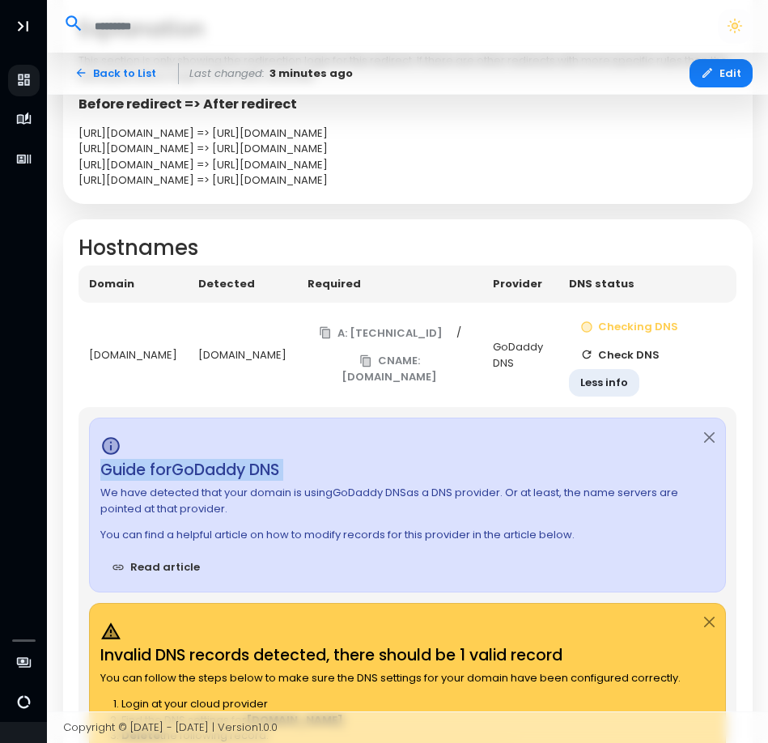
click at [615, 363] on button "Check DNS" at bounding box center [620, 355] width 103 height 28
click at [615, 363] on td "Checking DNS Checking Less info" at bounding box center [648, 355] width 177 height 105
click at [615, 363] on button "Checking" at bounding box center [618, 355] width 96 height 28
click at [615, 363] on td "Checking DNS Checking Less info" at bounding box center [648, 355] width 178 height 105
click at [615, 363] on button "Check DNS" at bounding box center [619, 355] width 103 height 28
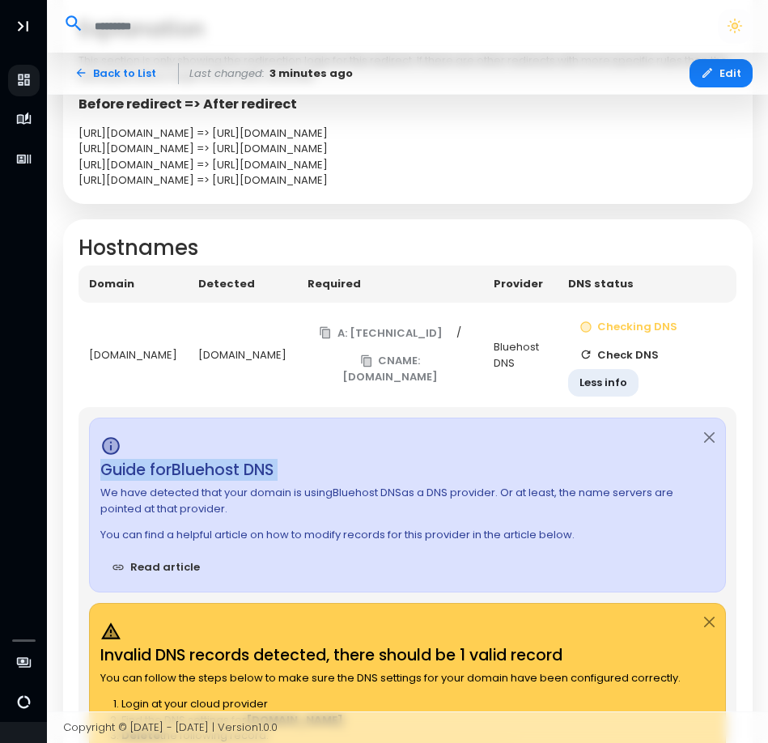
click at [615, 363] on button "Check DNS" at bounding box center [619, 355] width 103 height 28
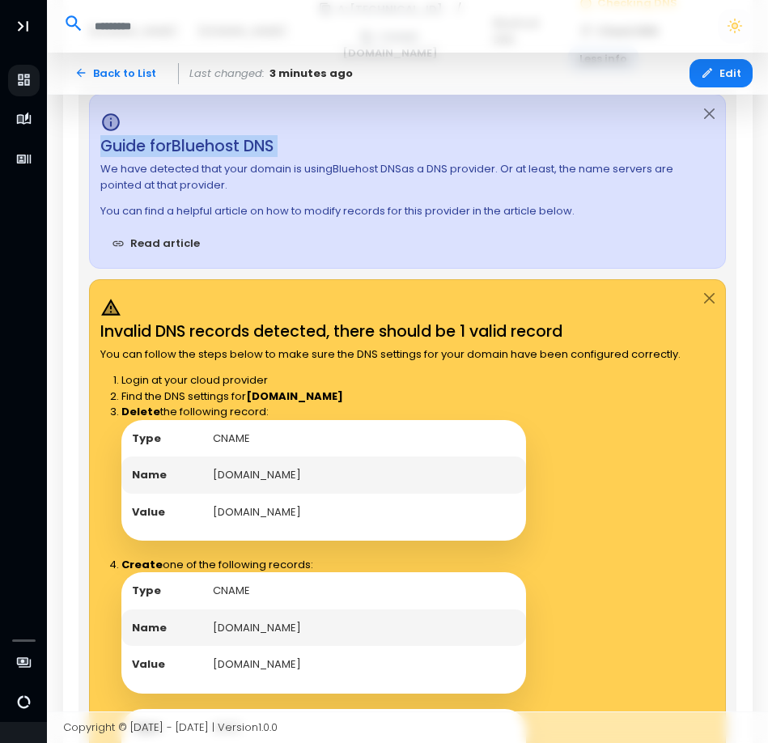
scroll to position [1296, 0]
